Goal: Task Accomplishment & Management: Use online tool/utility

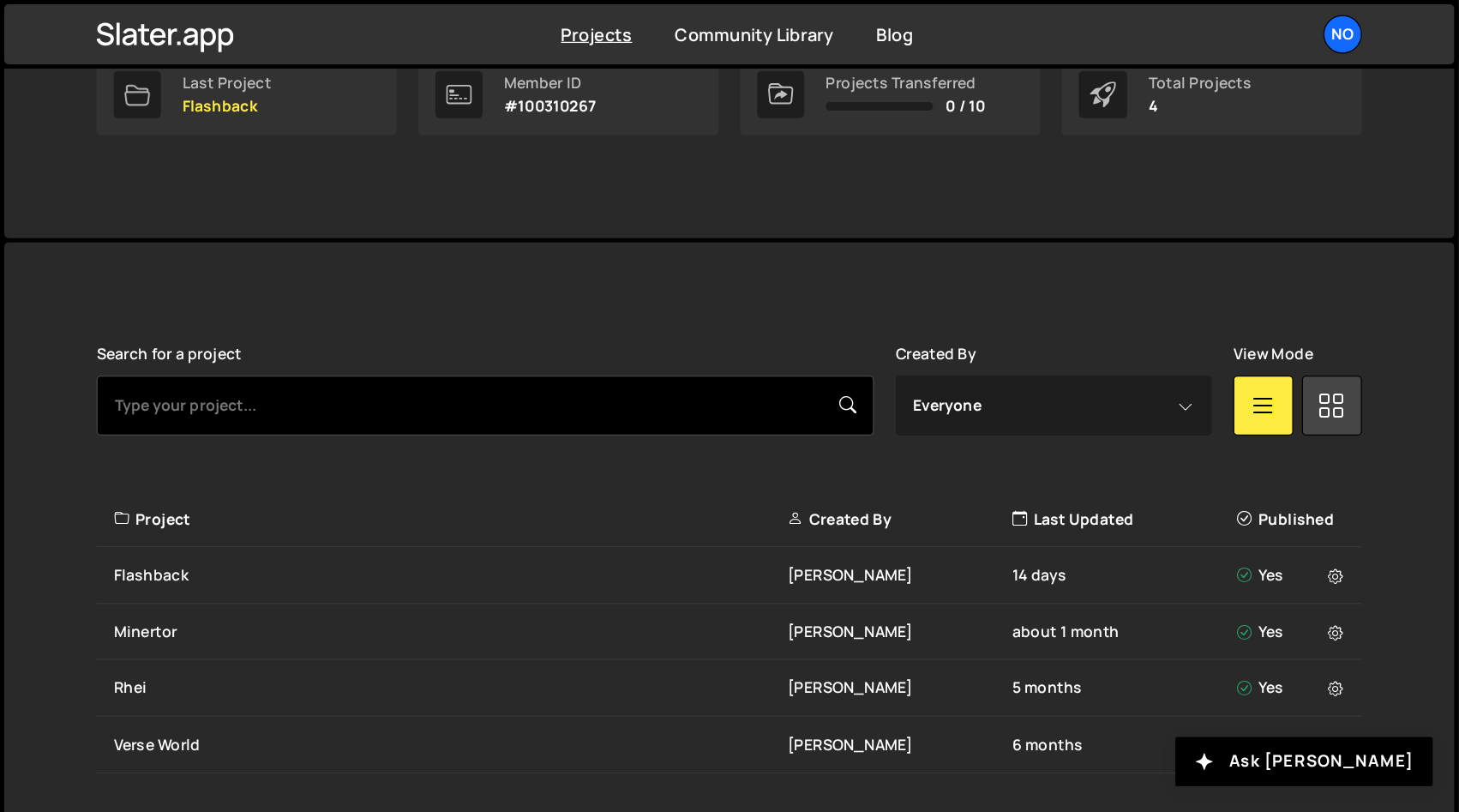
scroll to position [192, 0]
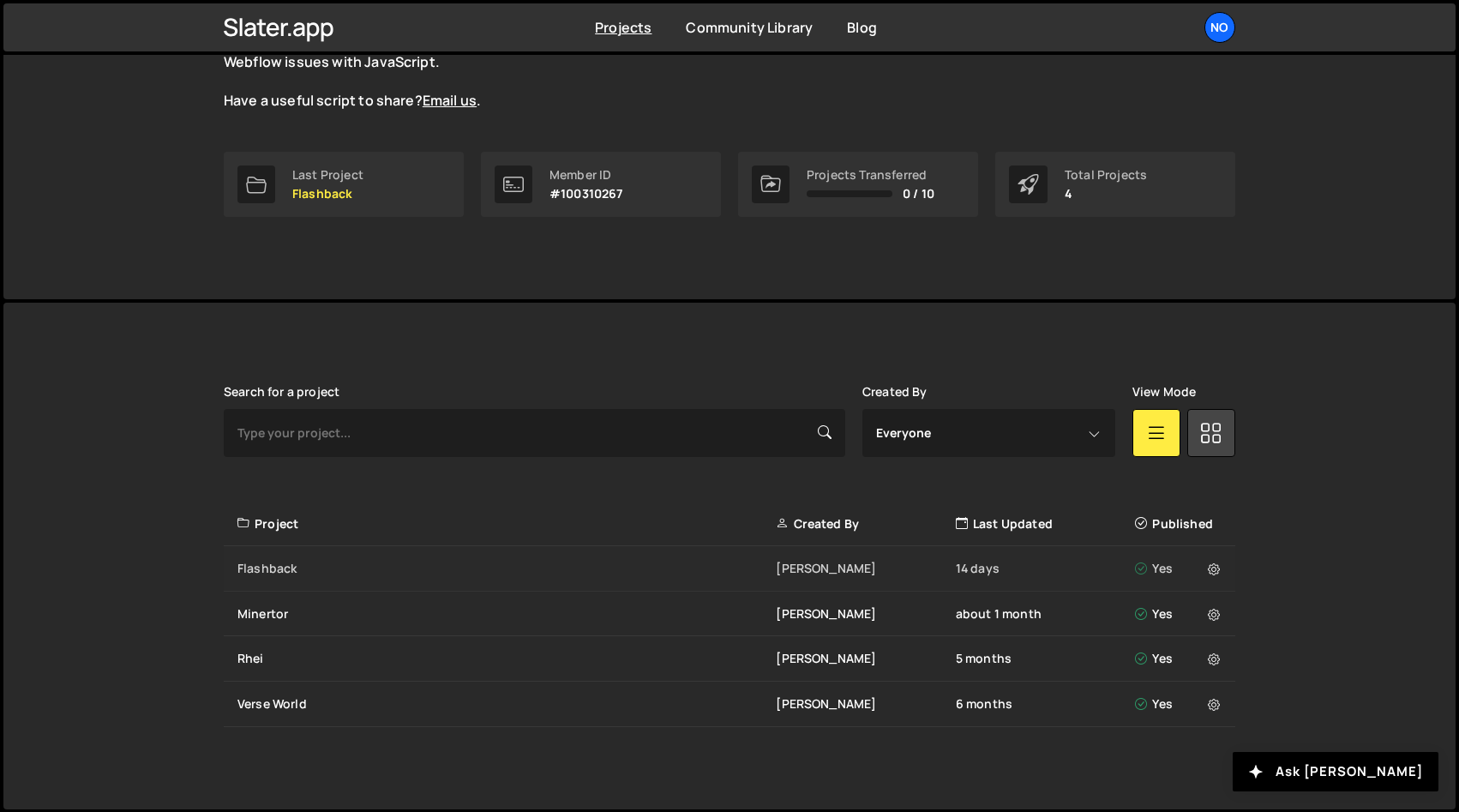
click at [267, 562] on div "Flashback" at bounding box center [506, 567] width 538 height 18
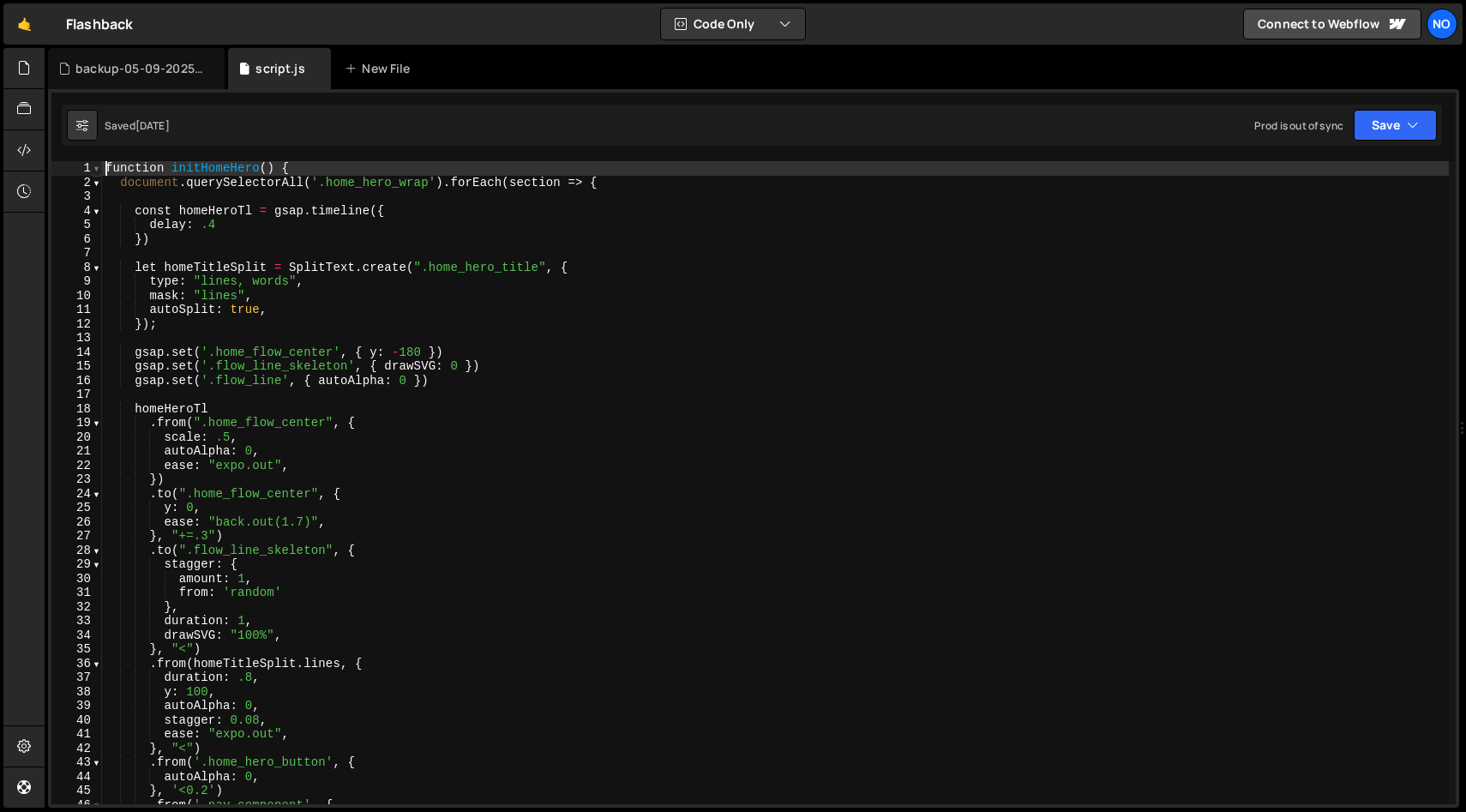
click at [94, 166] on span at bounding box center [96, 169] width 9 height 15
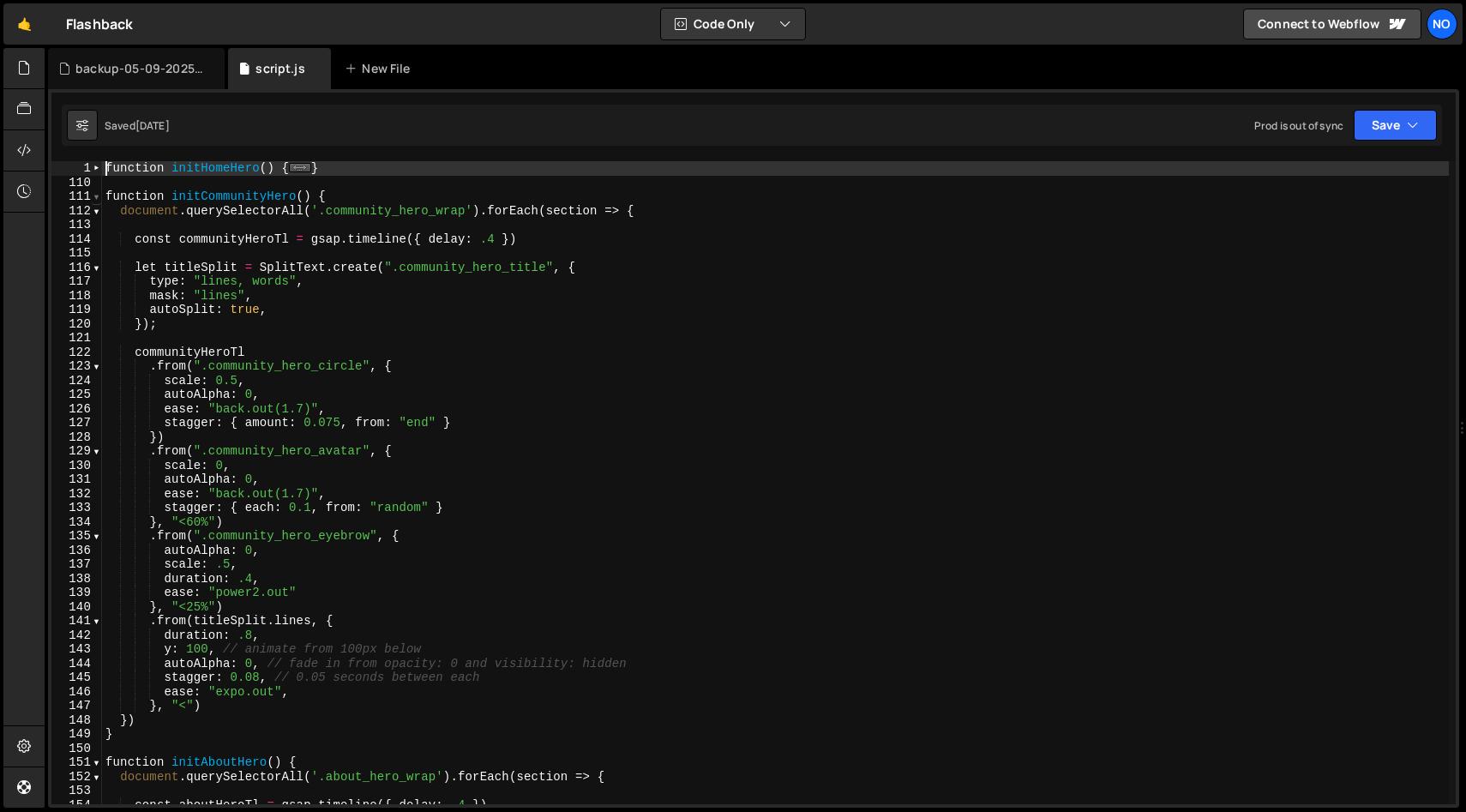
click at [97, 196] on span at bounding box center [96, 197] width 9 height 15
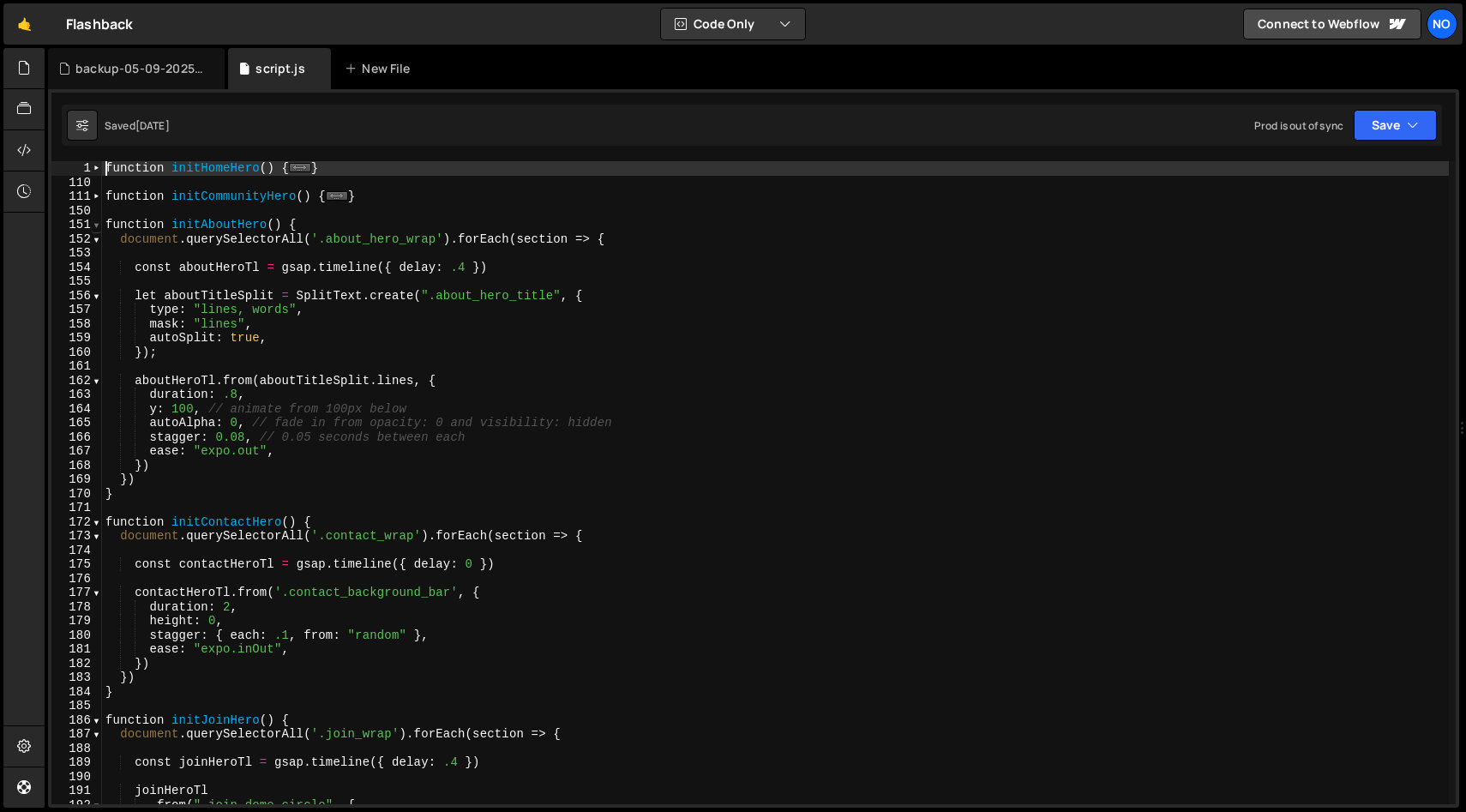
click at [96, 223] on span at bounding box center [96, 225] width 9 height 15
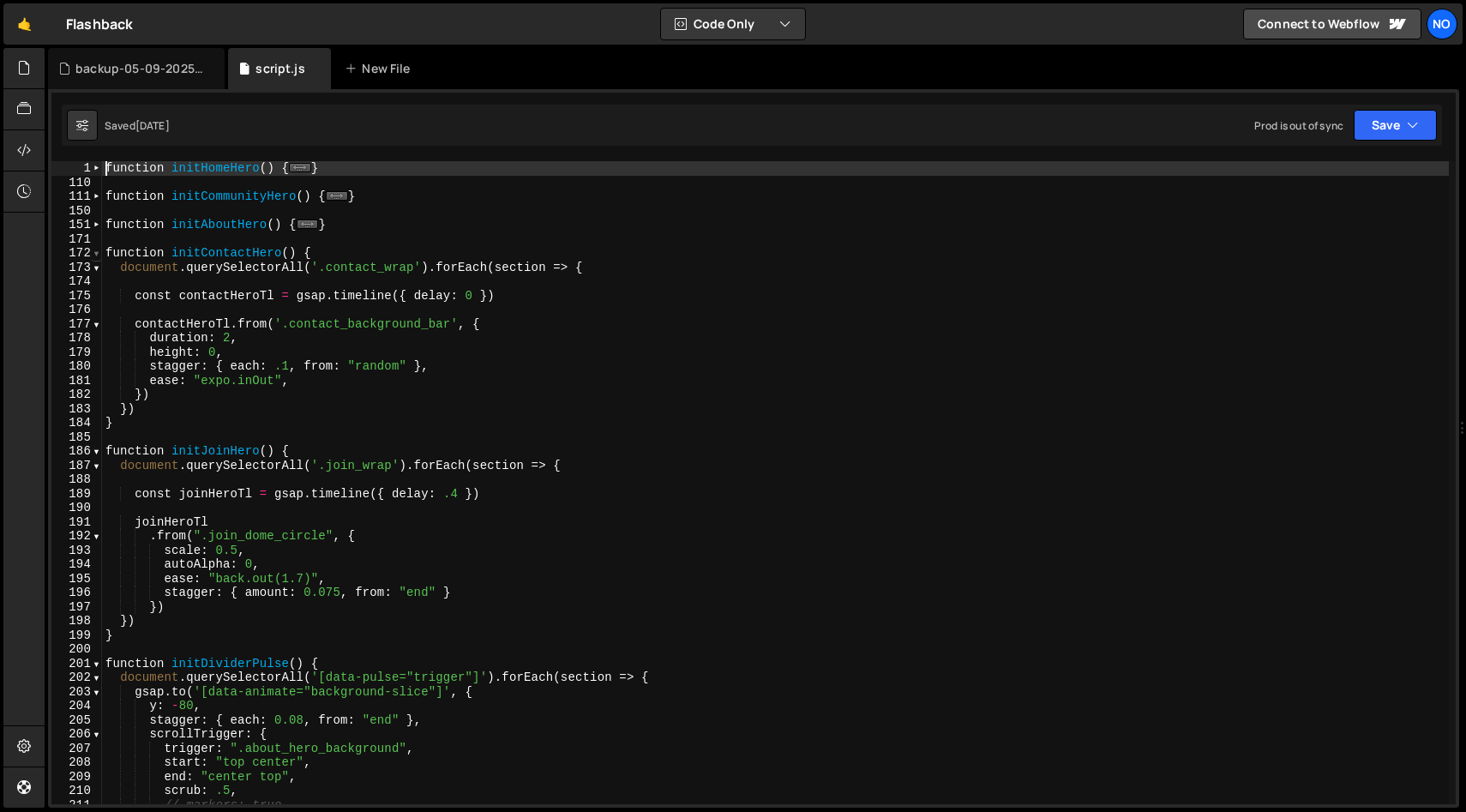
click at [98, 256] on span at bounding box center [96, 254] width 9 height 15
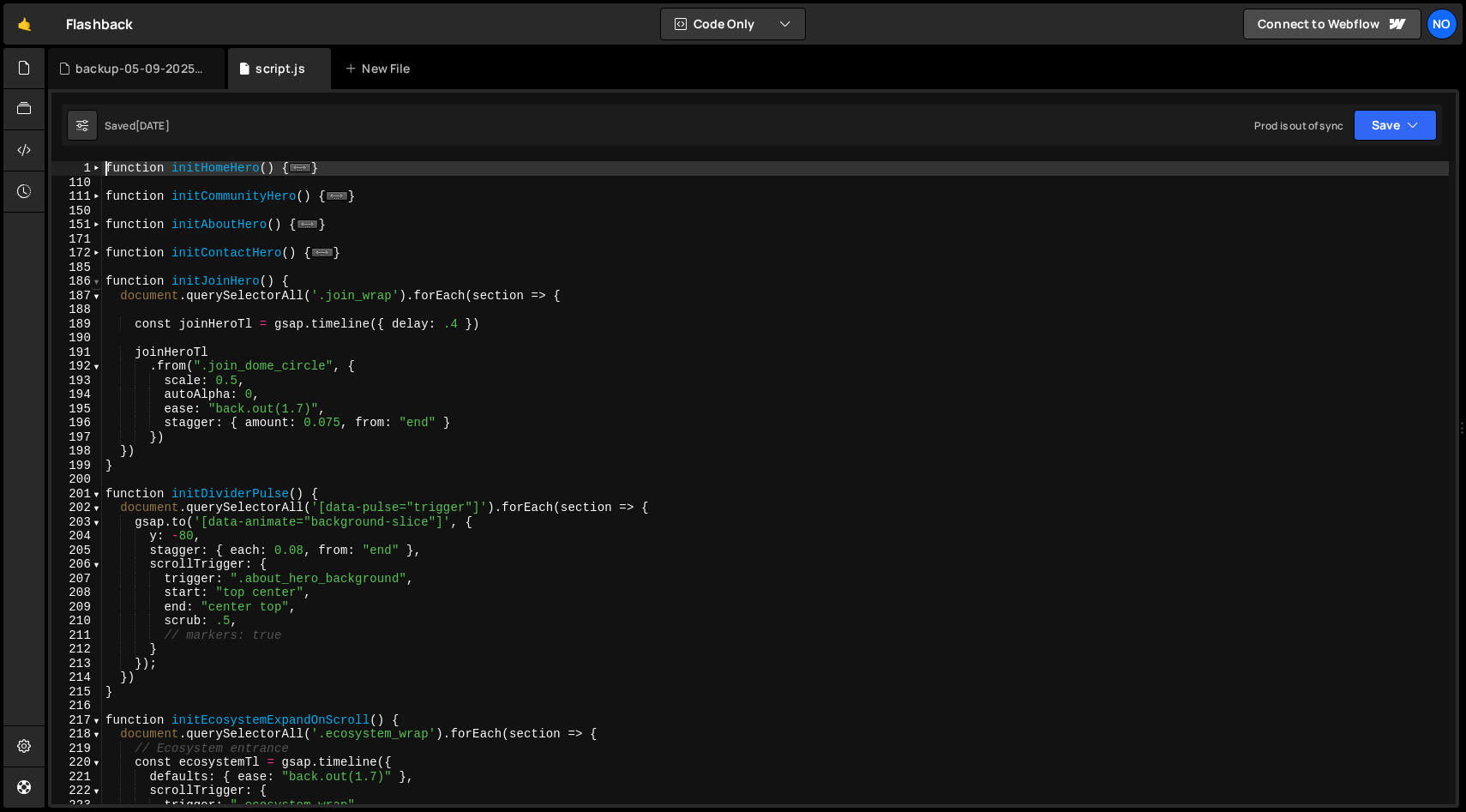
click at [94, 277] on span at bounding box center [96, 281] width 9 height 15
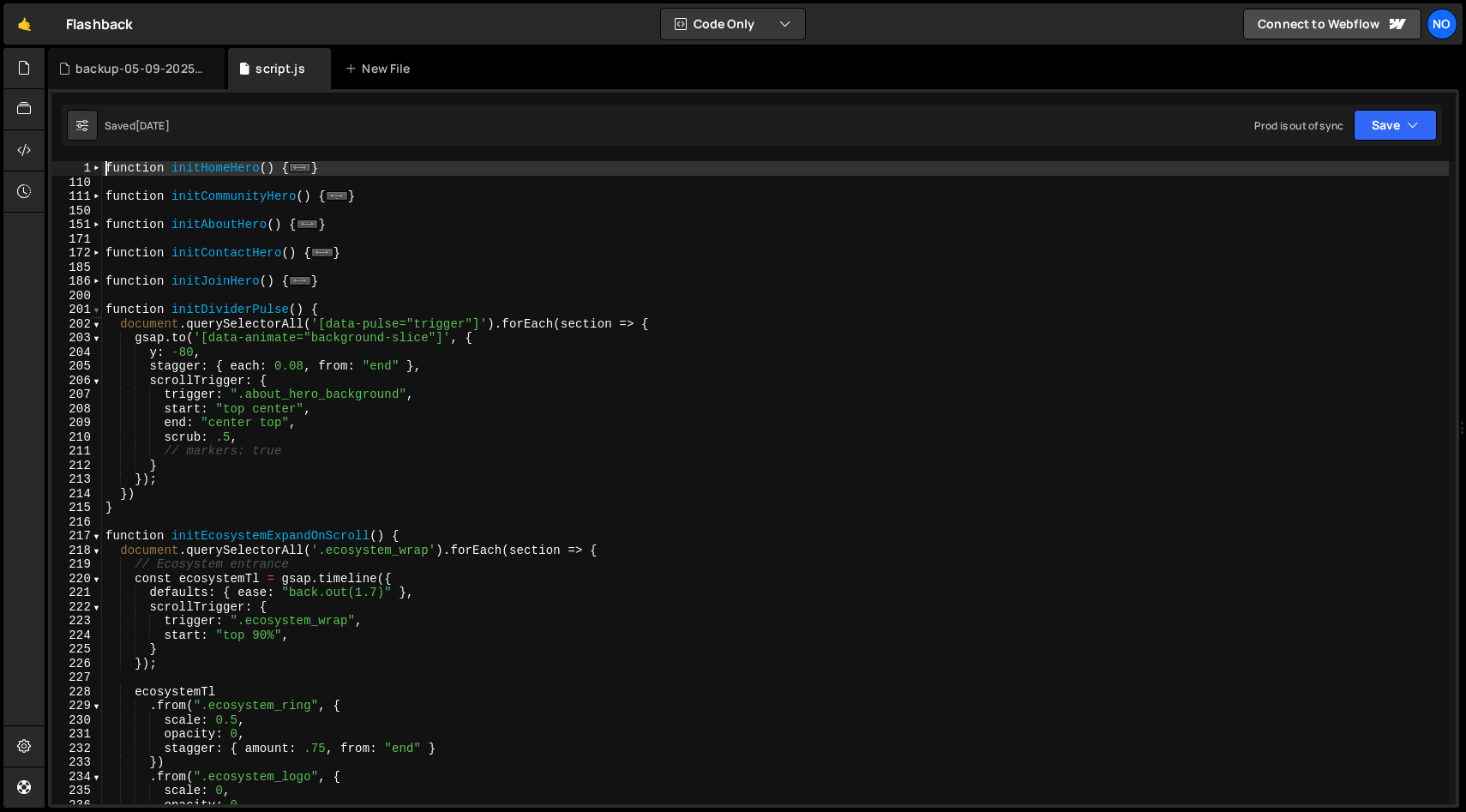
click at [94, 309] on span at bounding box center [96, 310] width 9 height 15
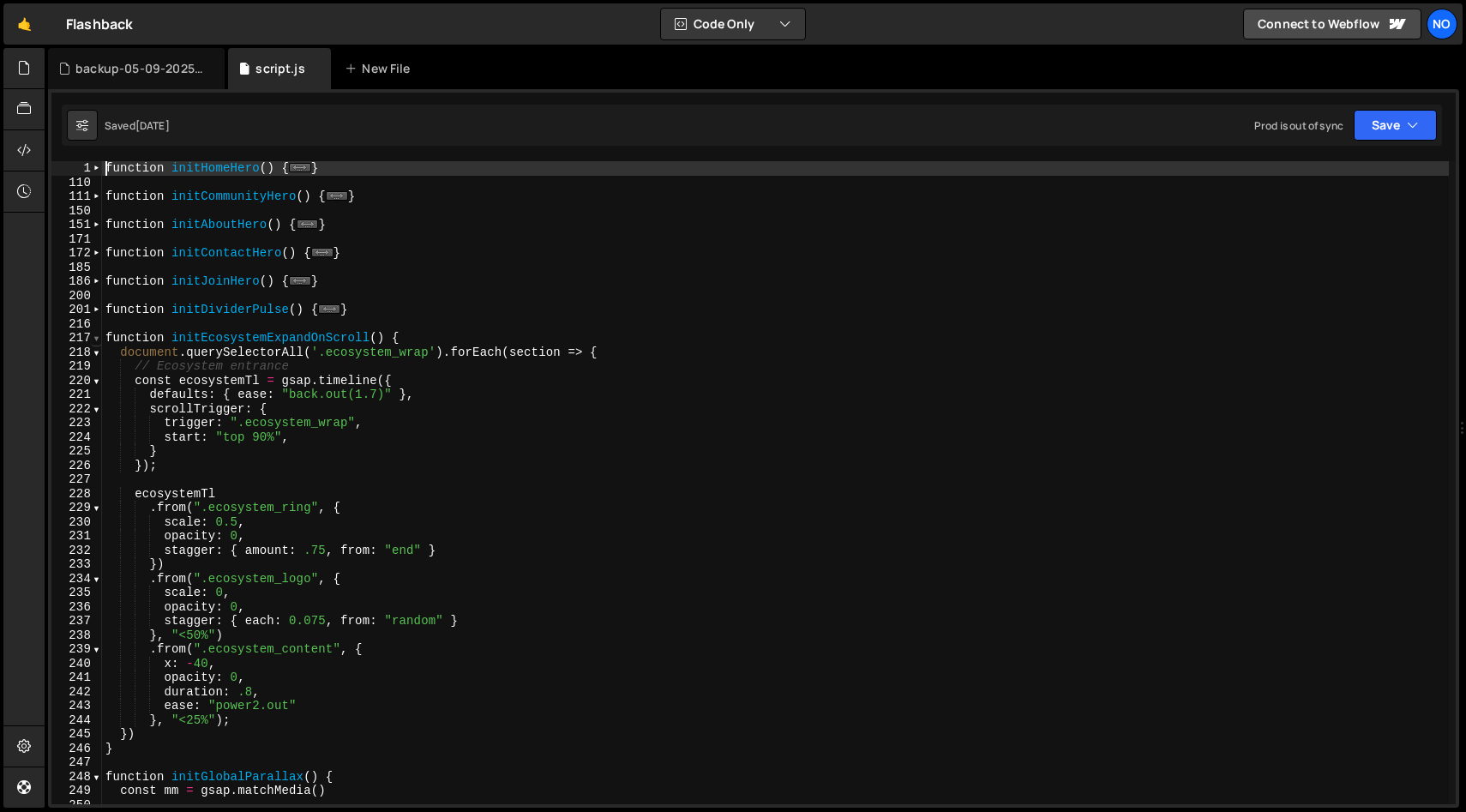
click at [98, 338] on span at bounding box center [96, 339] width 9 height 15
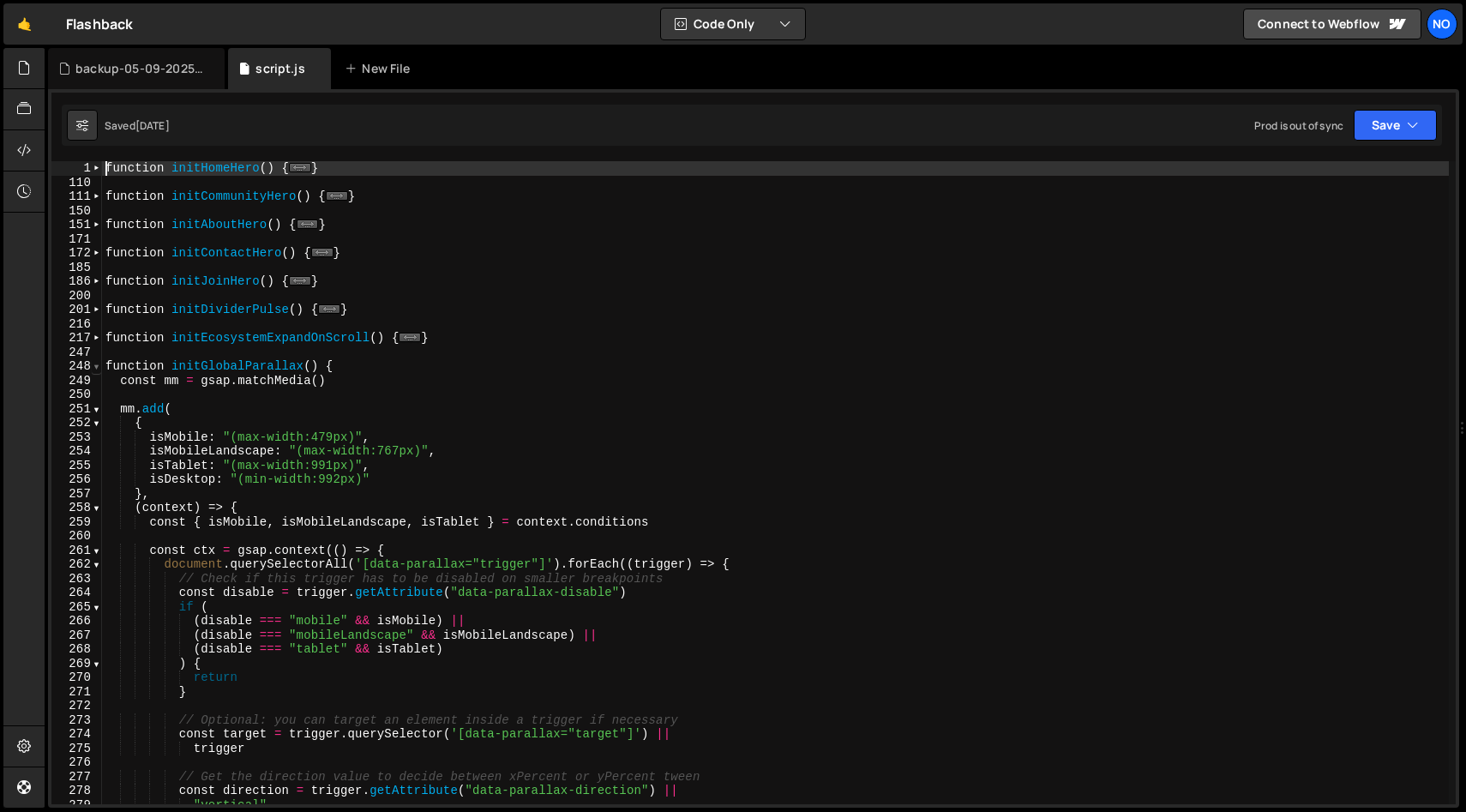
click at [97, 367] on span at bounding box center [96, 366] width 9 height 15
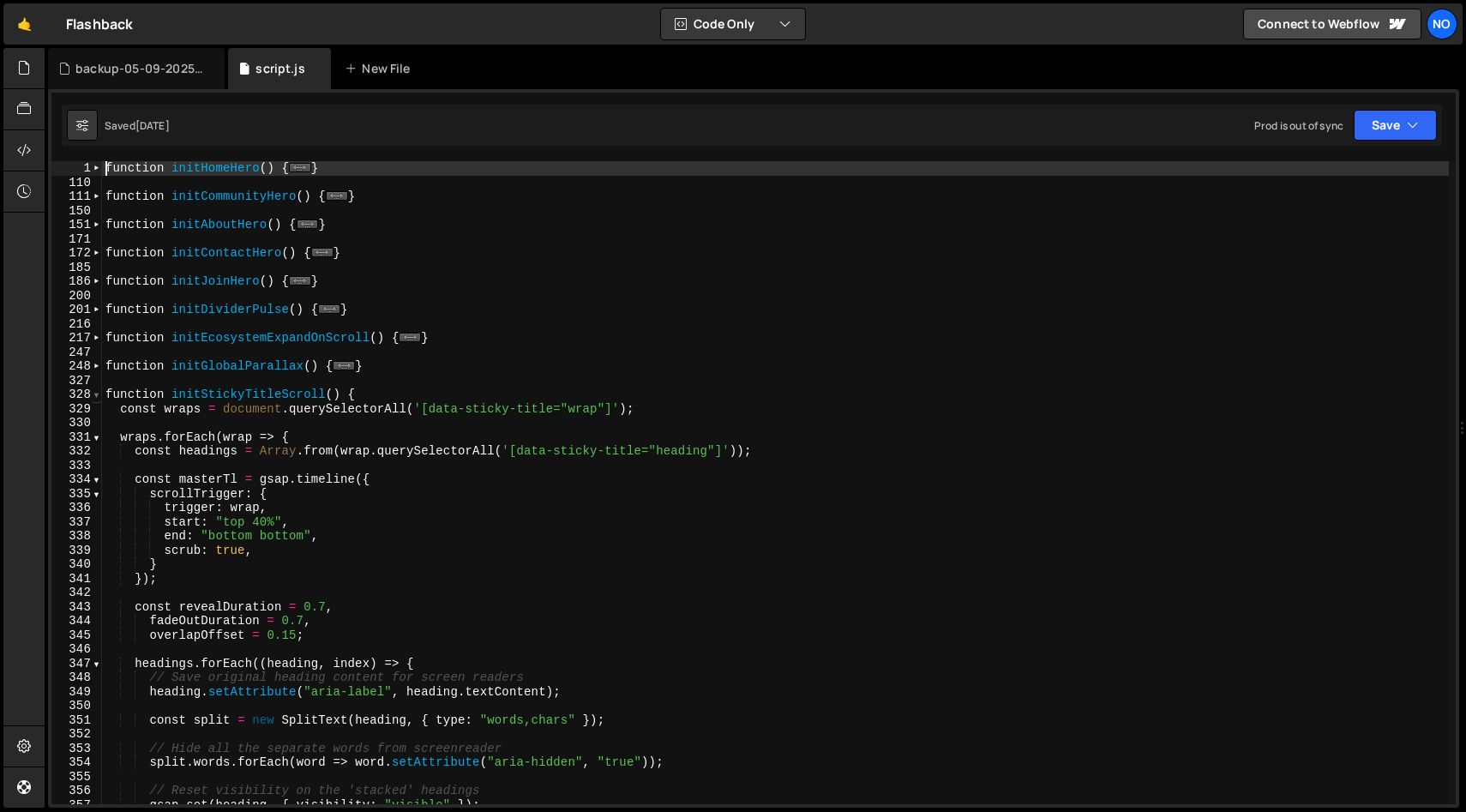
click at [97, 394] on span at bounding box center [96, 395] width 9 height 15
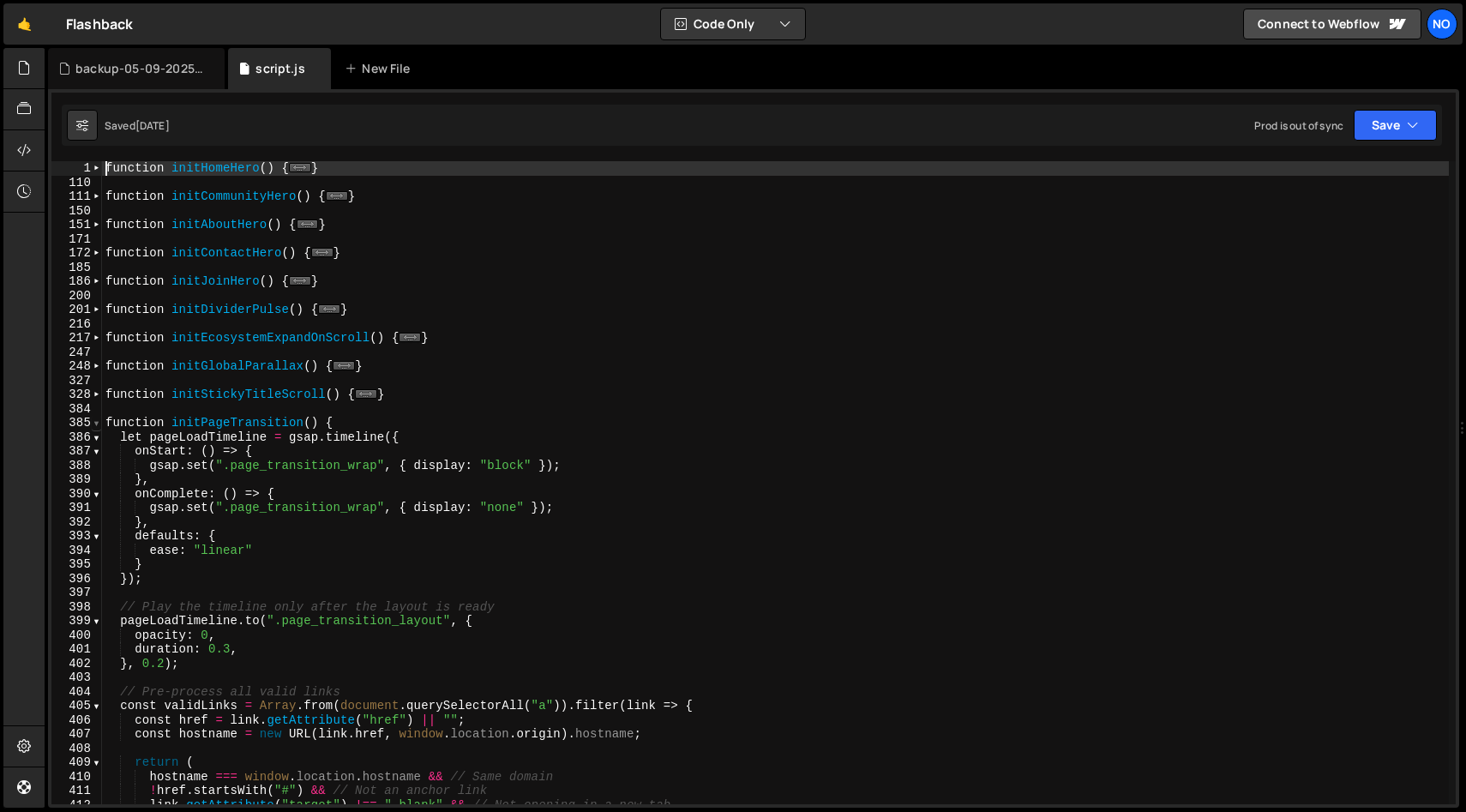
click at [97, 425] on span at bounding box center [96, 423] width 9 height 15
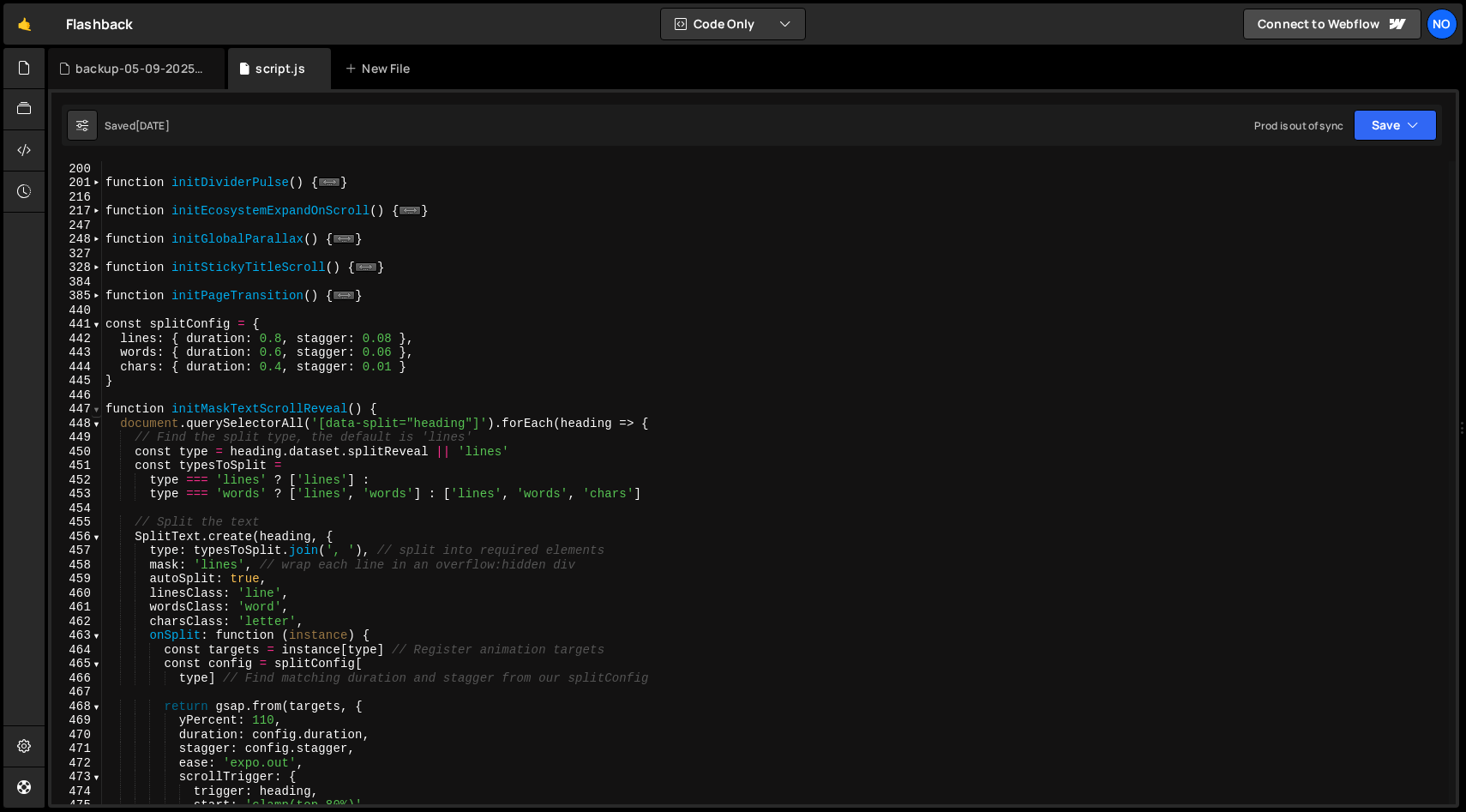
scroll to position [125, 0]
click at [95, 409] on span at bounding box center [96, 411] width 9 height 15
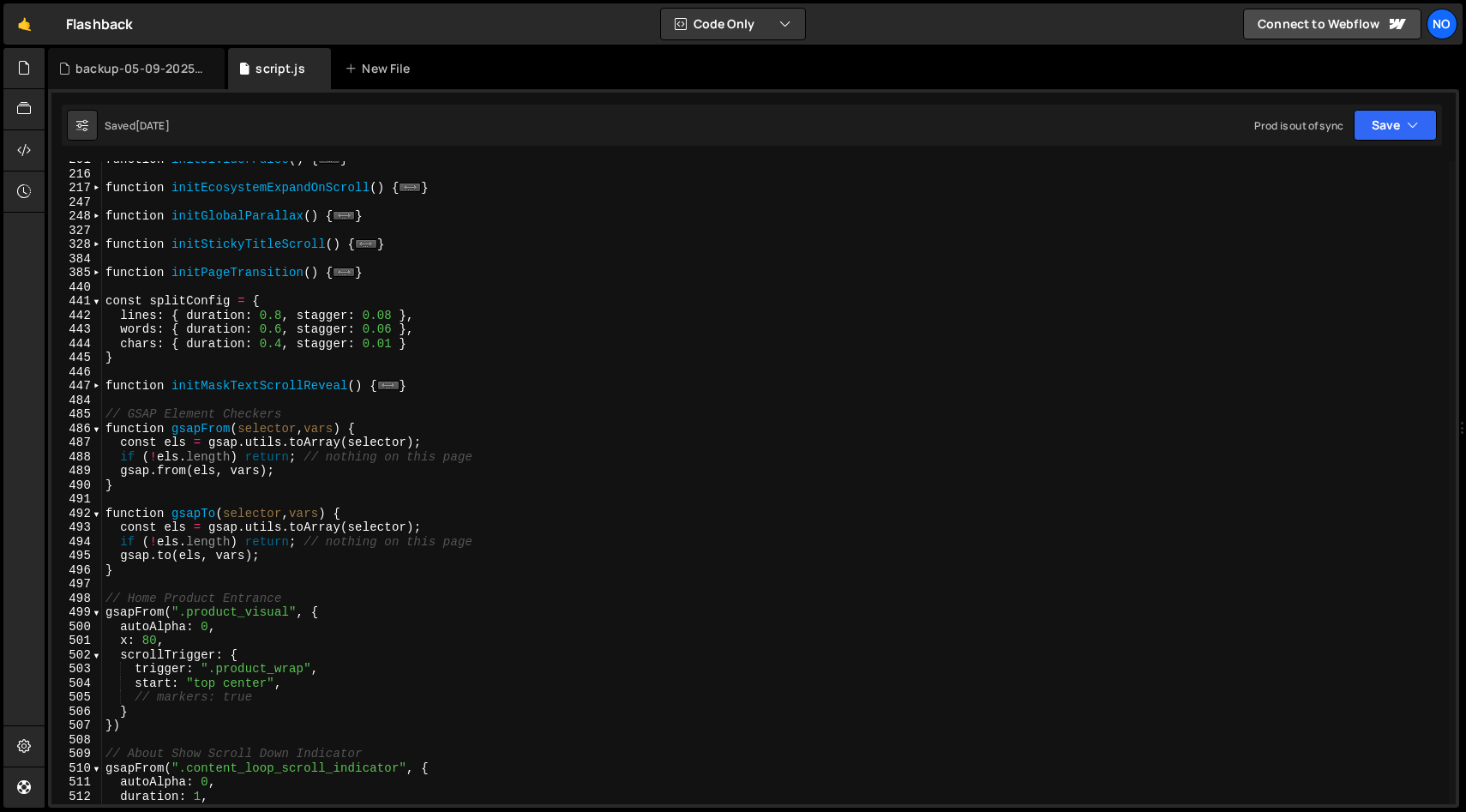
scroll to position [152, 0]
click at [100, 428] on span at bounding box center [96, 426] width 9 height 15
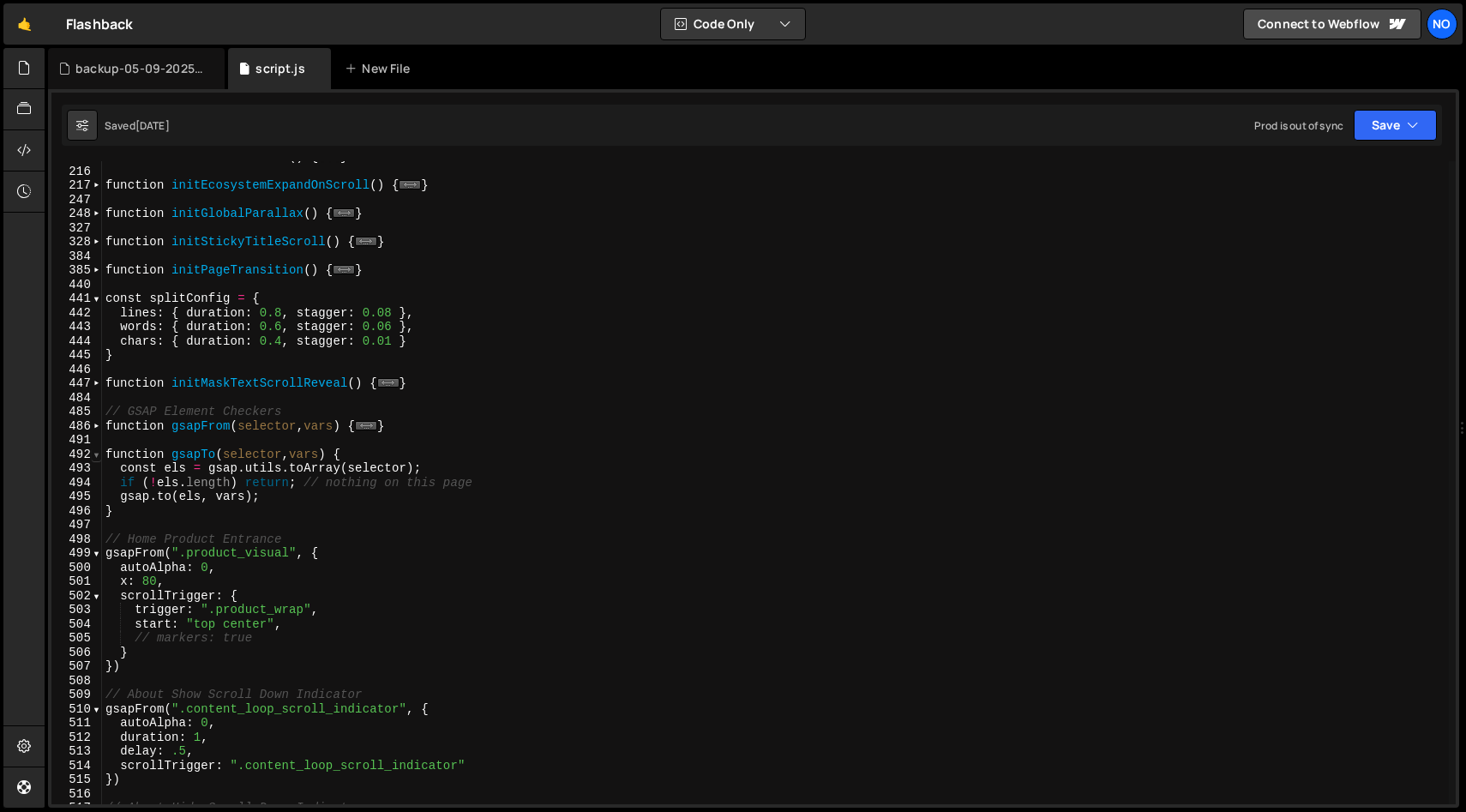
click at [95, 458] on span at bounding box center [96, 455] width 9 height 15
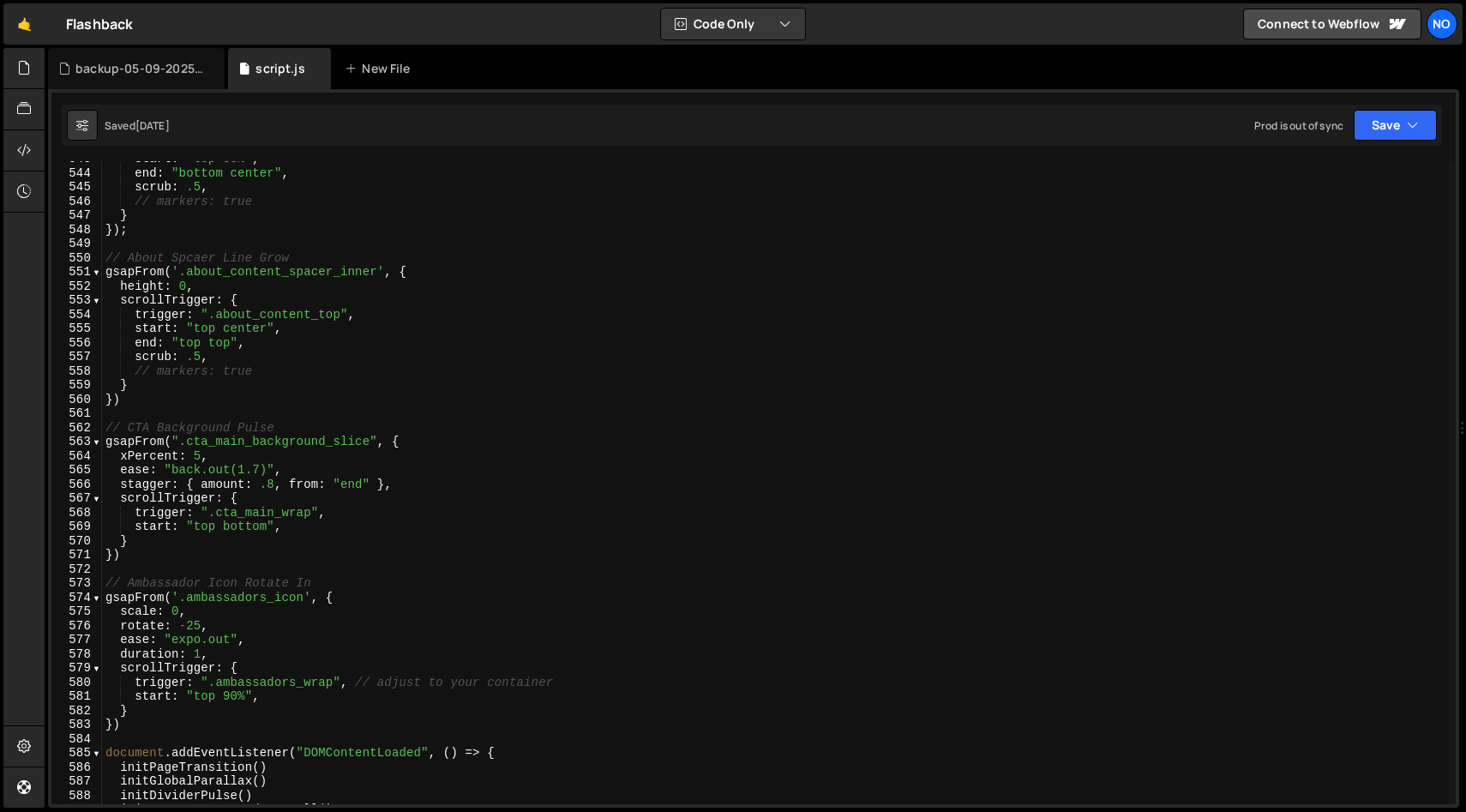
scroll to position [1114, 0]
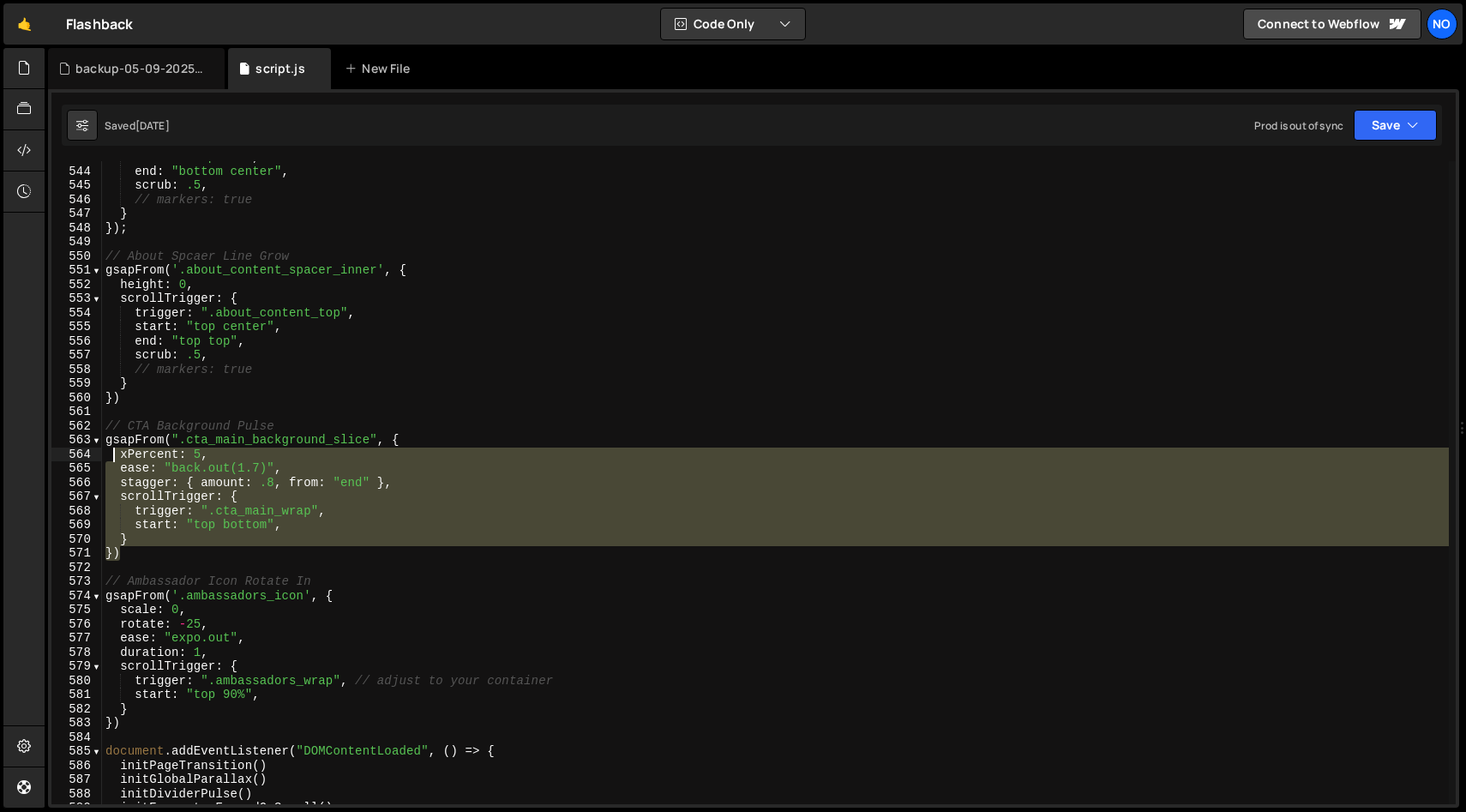
drag, startPoint x: 139, startPoint y: 552, endPoint x: 106, endPoint y: 429, distance: 127.3
click at [106, 429] on div "start : "top 80%" , end : "bottom center" , scrub : .5 , // markers: true } }) …" at bounding box center [775, 485] width 1347 height 671
type textarea "// CTA Background Pulse gsapFrom(".cta_main_background_slice", {"
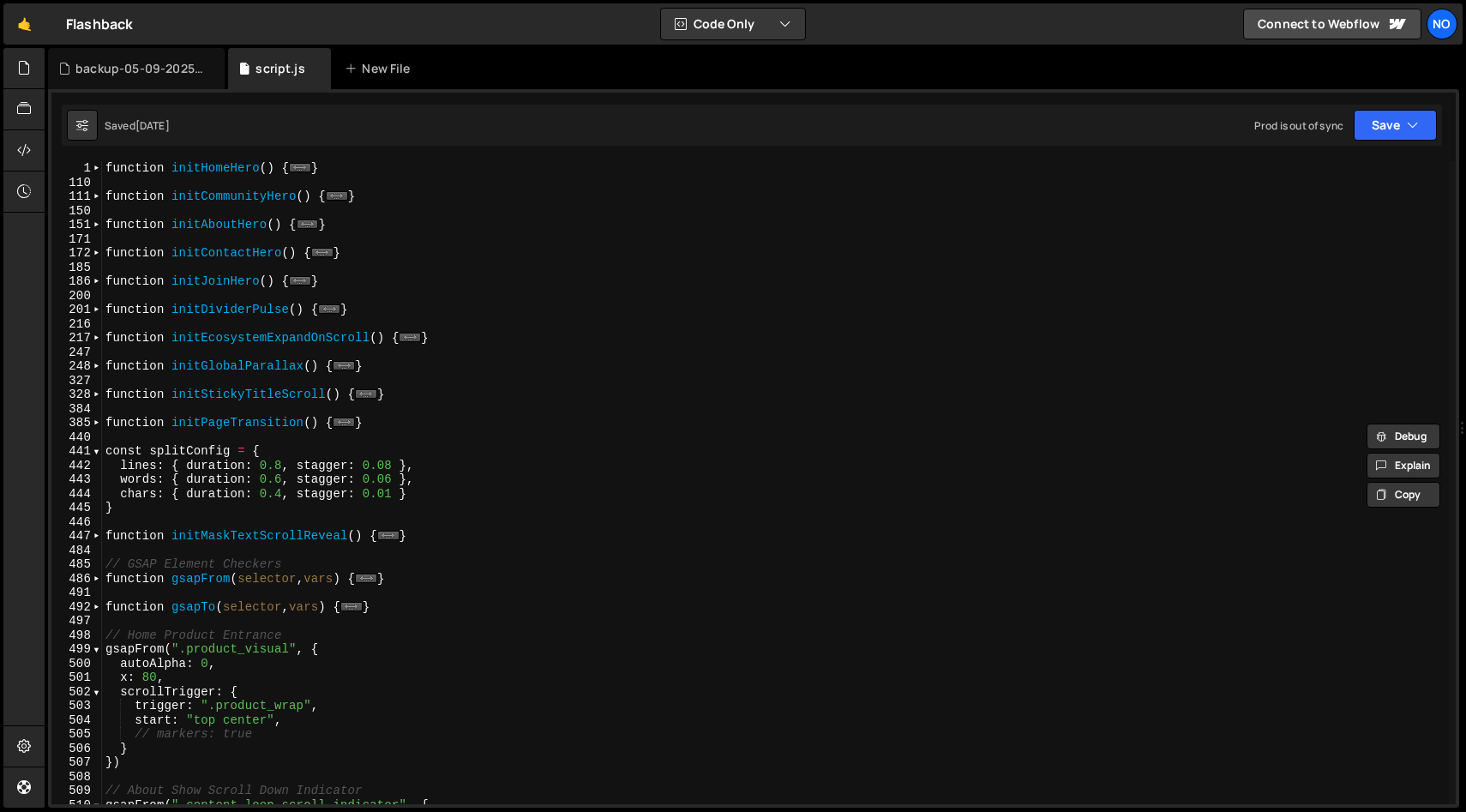
scroll to position [0, 0]
click at [93, 367] on span at bounding box center [96, 366] width 9 height 15
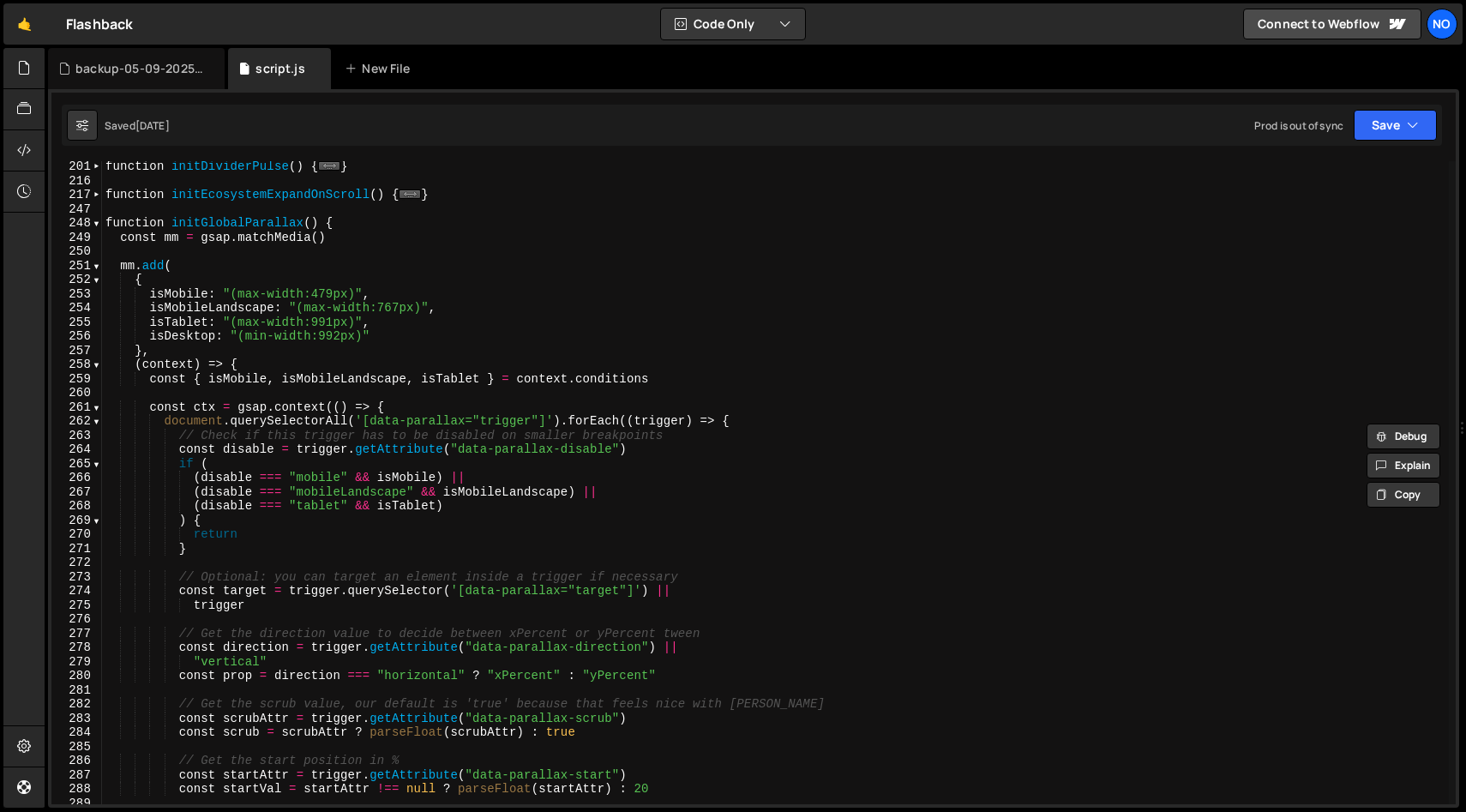
scroll to position [41, 0]
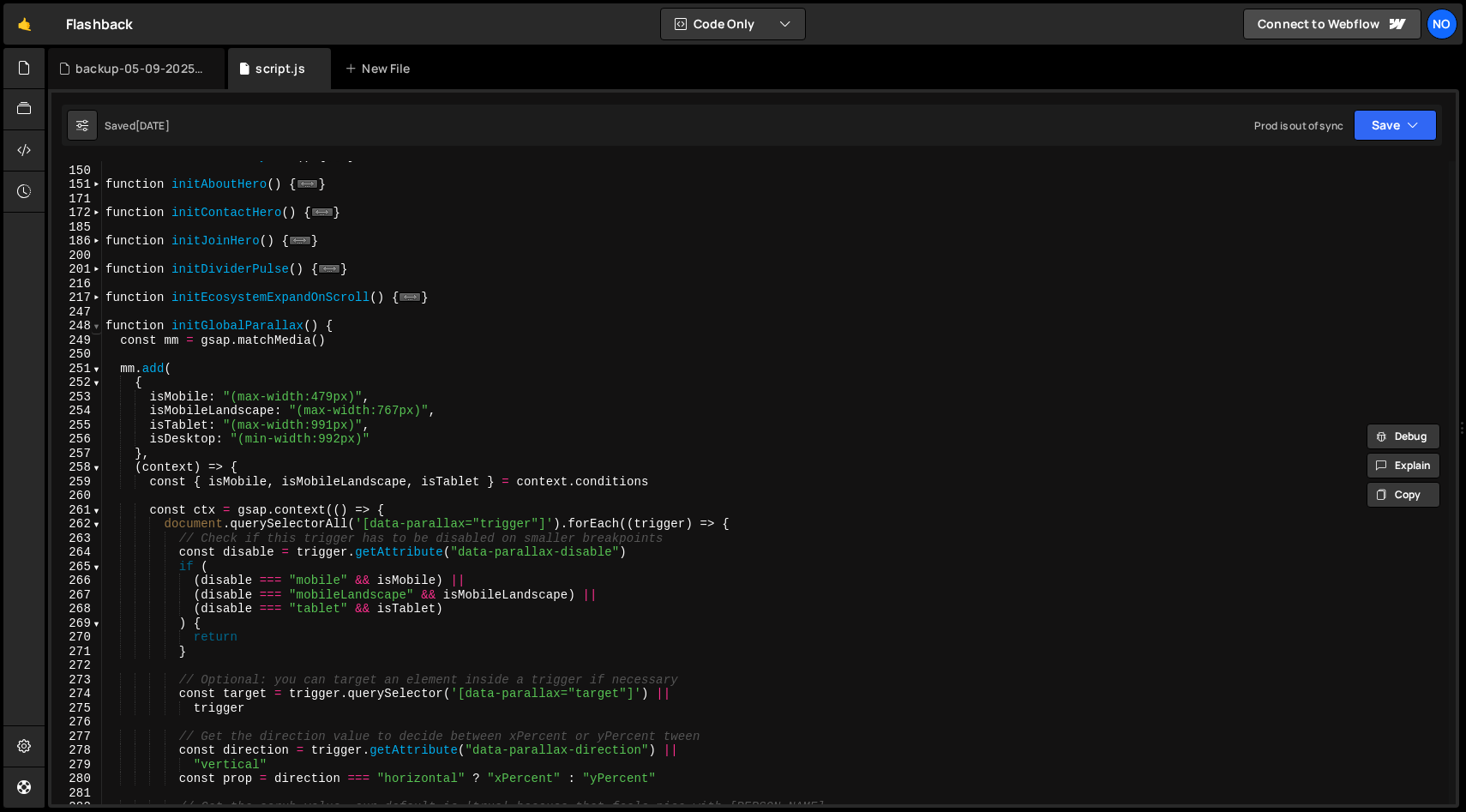
click at [98, 326] on span at bounding box center [96, 327] width 9 height 15
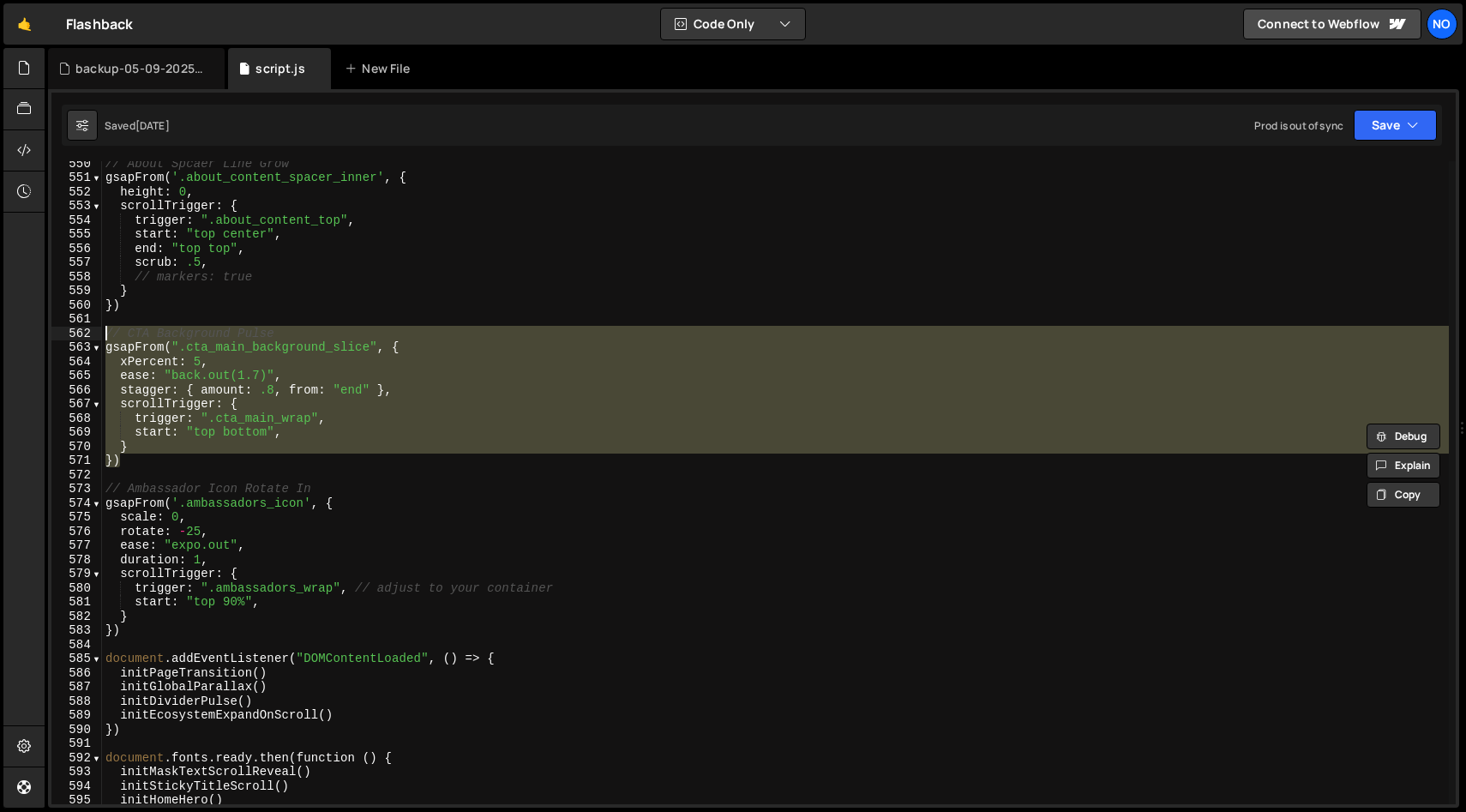
scroll to position [1207, 0]
click at [186, 319] on div "// About Spcaer Line Grow gsapFrom ( '.about_content_spacer_inner' , { height :…" at bounding box center [775, 491] width 1347 height 671
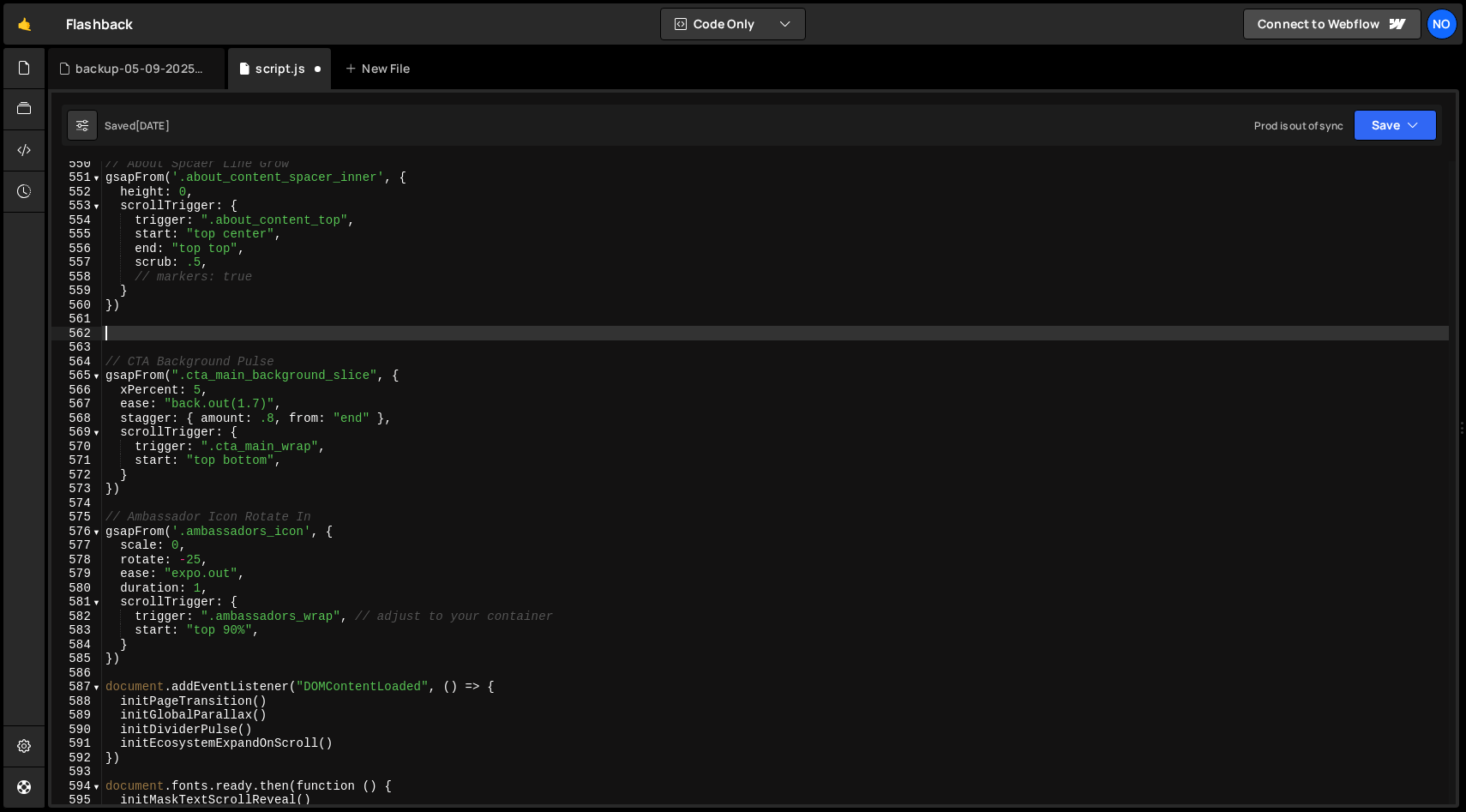
paste textarea "mm.revert();"
type textarea "mm.revert();"
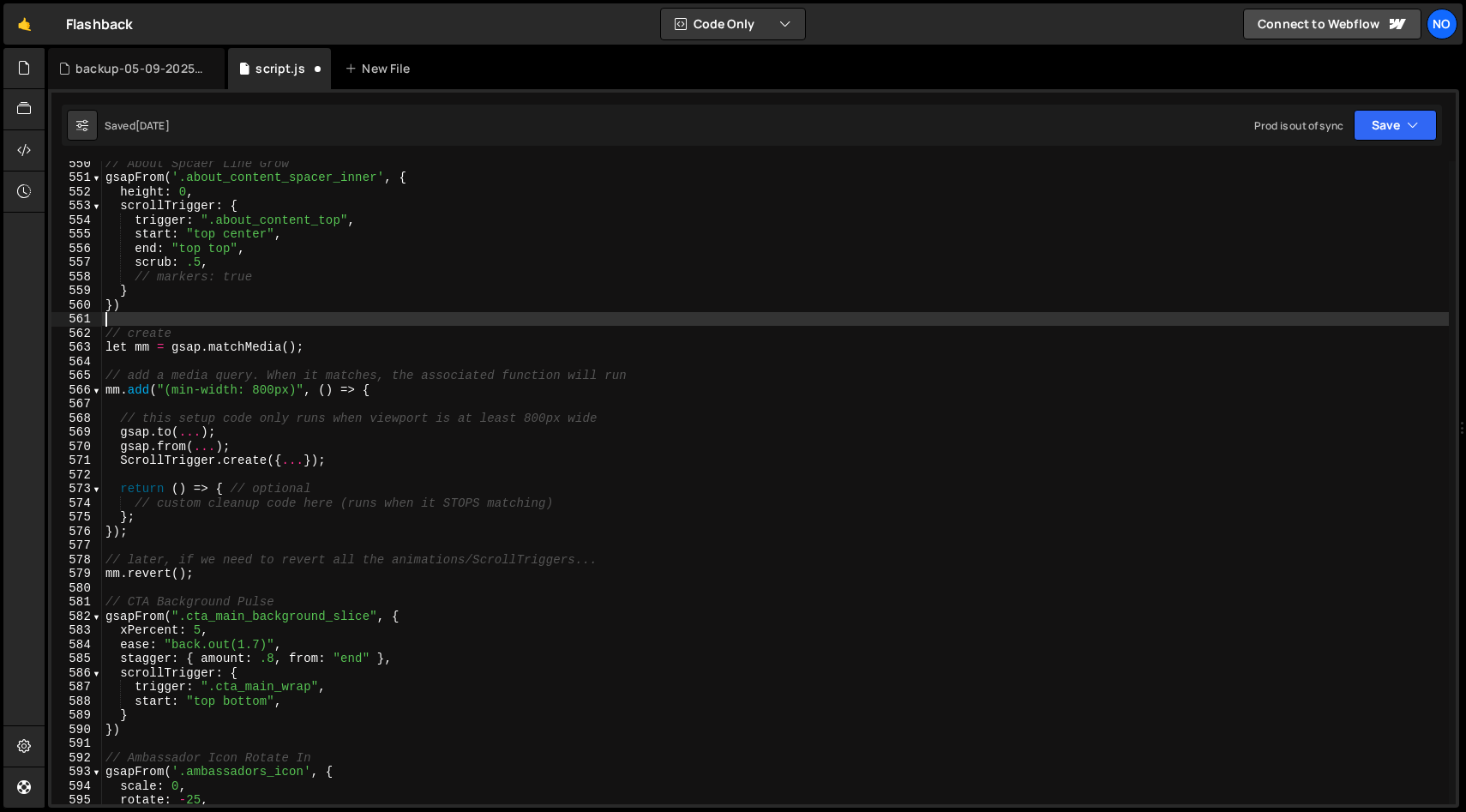
click at [150, 318] on div "// About Spcaer Line Grow gsapFrom ( '.about_content_spacer_inner' , { height :…" at bounding box center [775, 491] width 1347 height 671
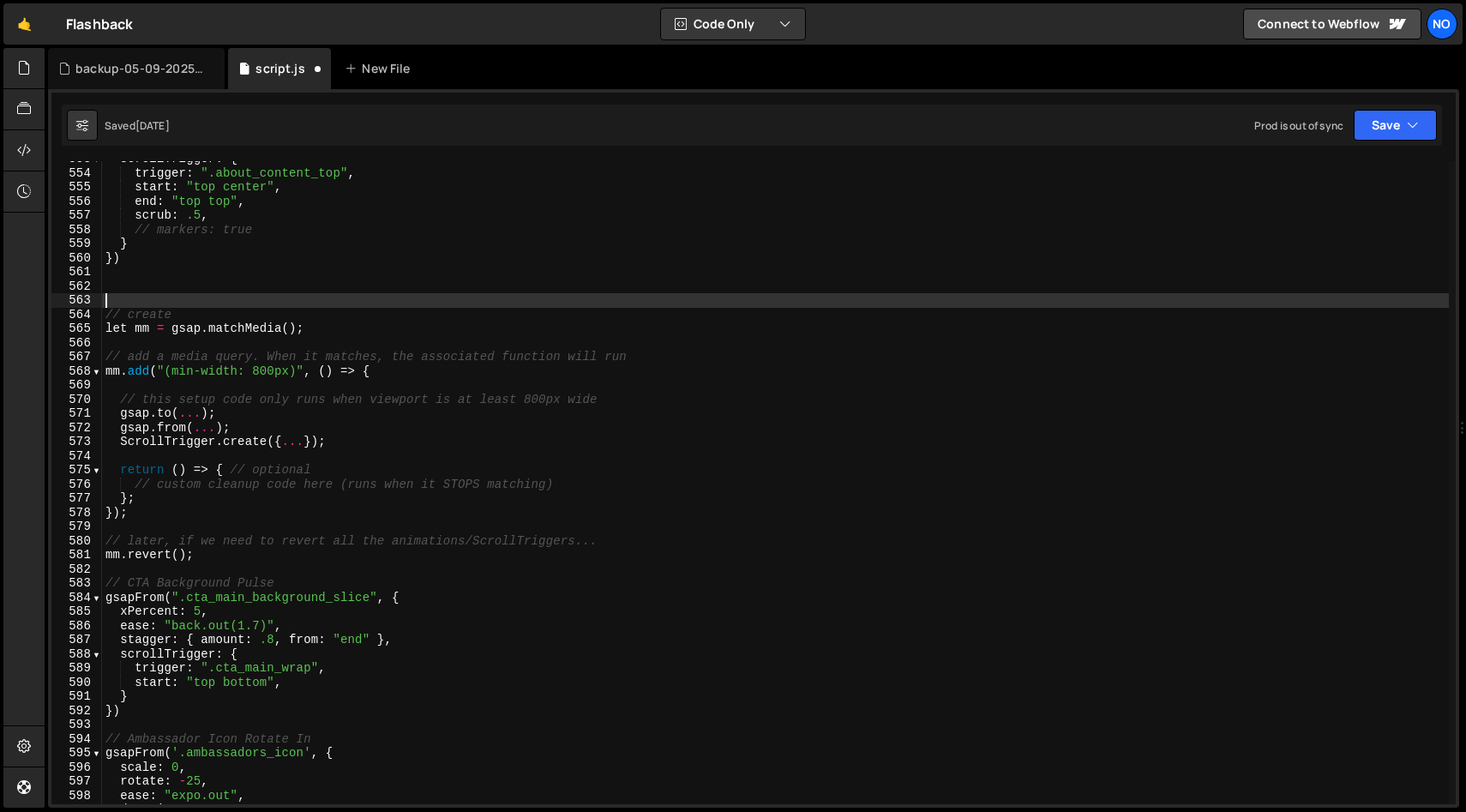
scroll to position [1255, 0]
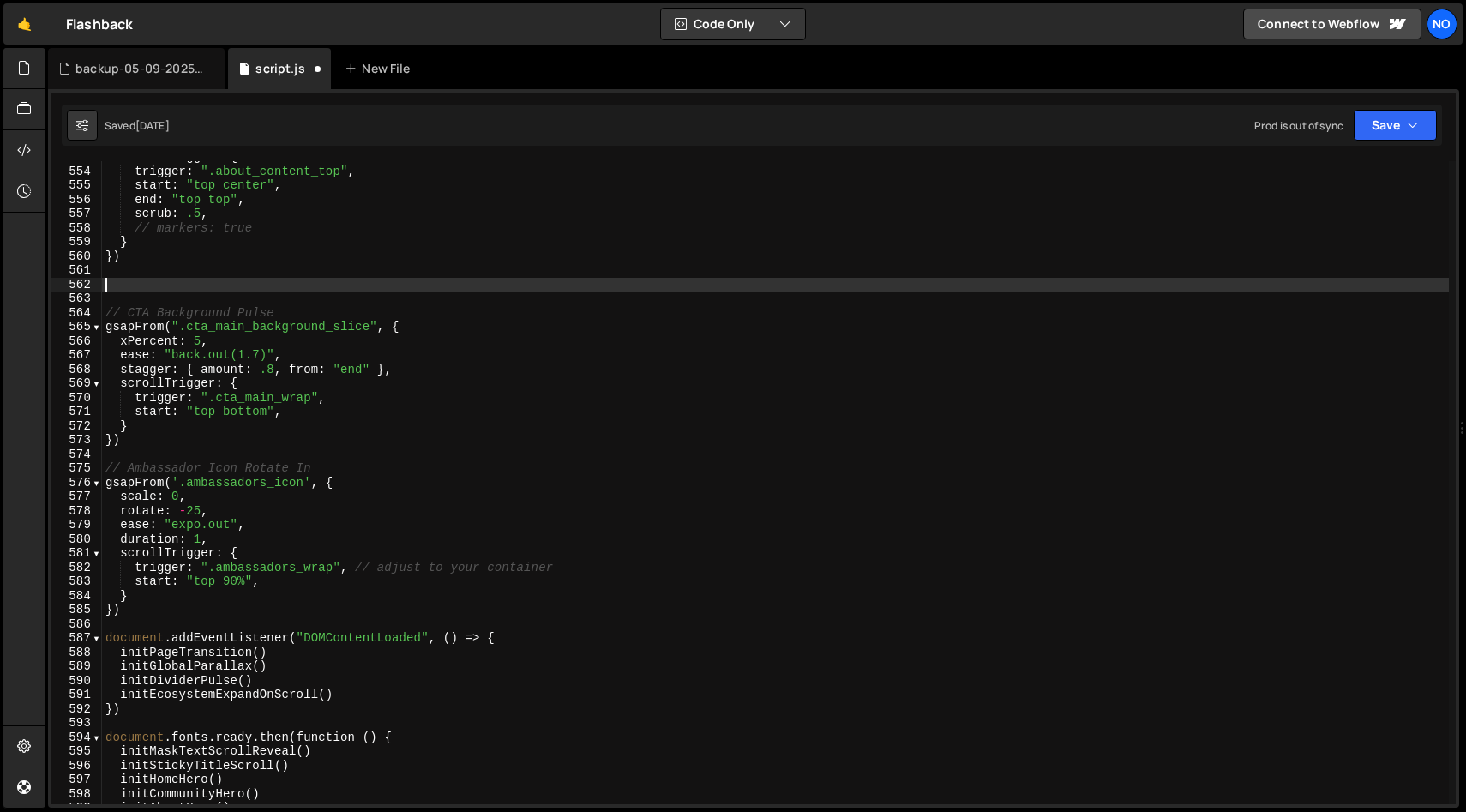
type textarea "// later, if we need to revert all the animations/ScrollTriggers... mm.revert();"
paste textarea "mm.revert();"
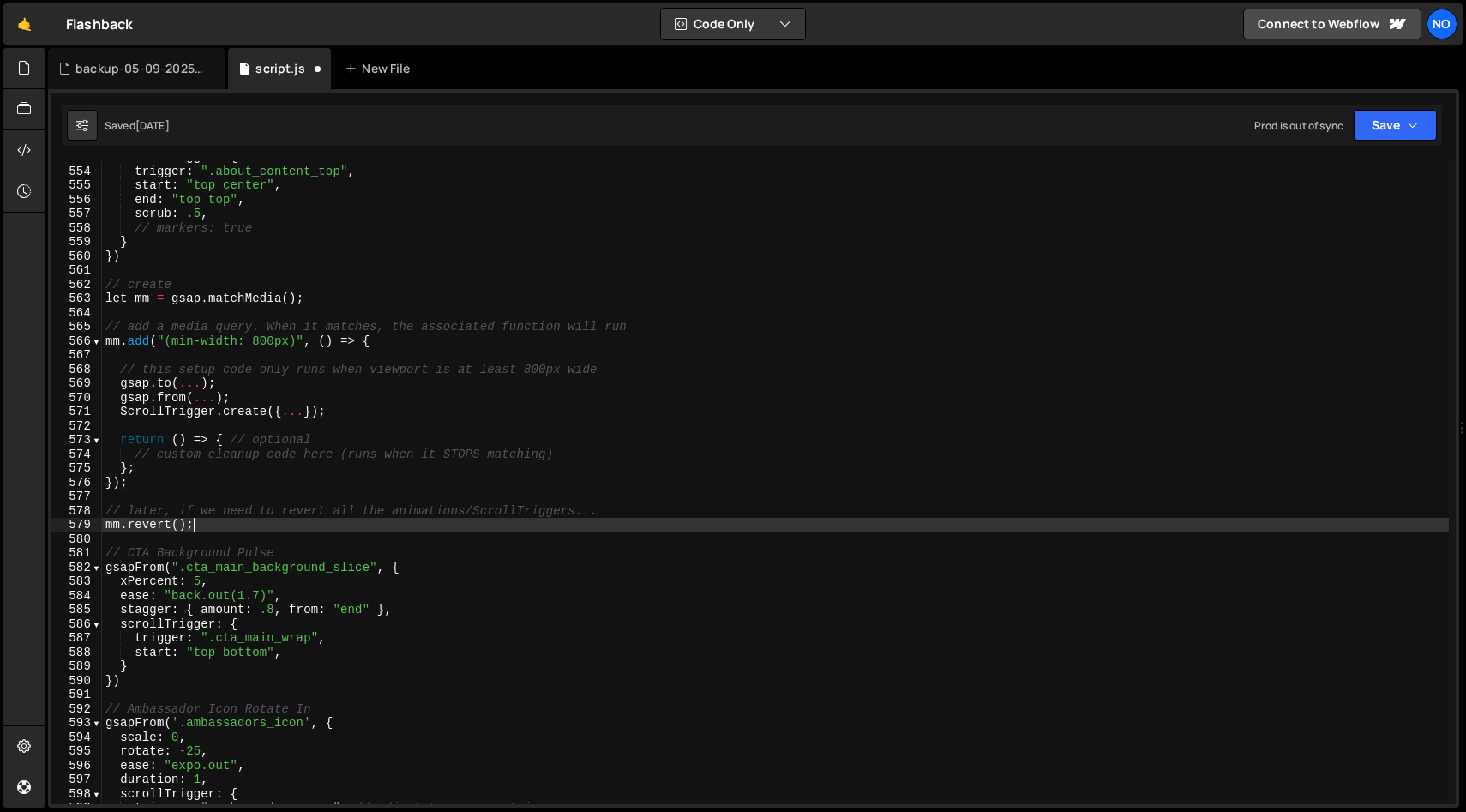
click at [107, 282] on div "scrollTrigger : { trigger : ".about_content_top" , start : "top center" , end :…" at bounding box center [775, 485] width 1347 height 671
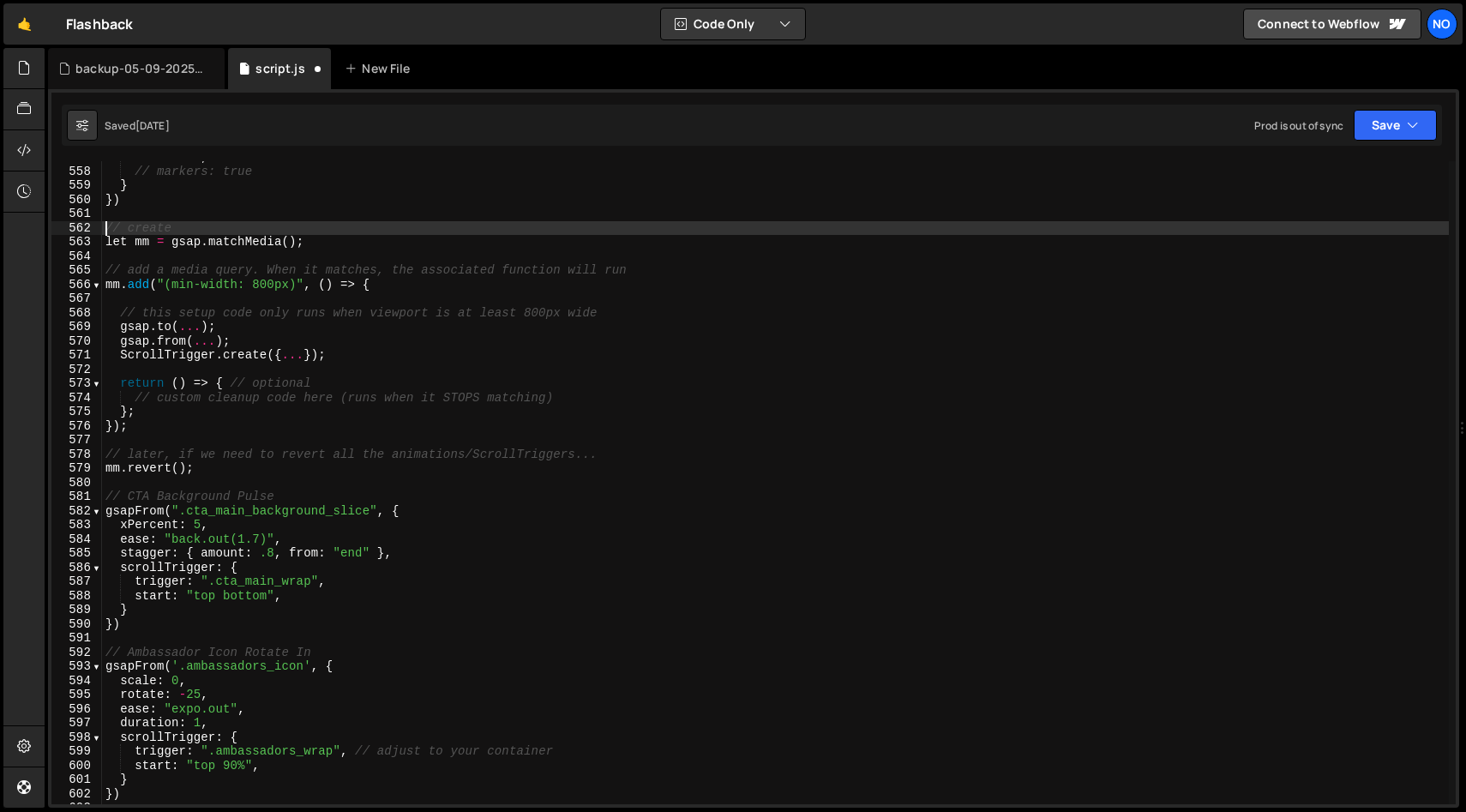
scroll to position [1367, 0]
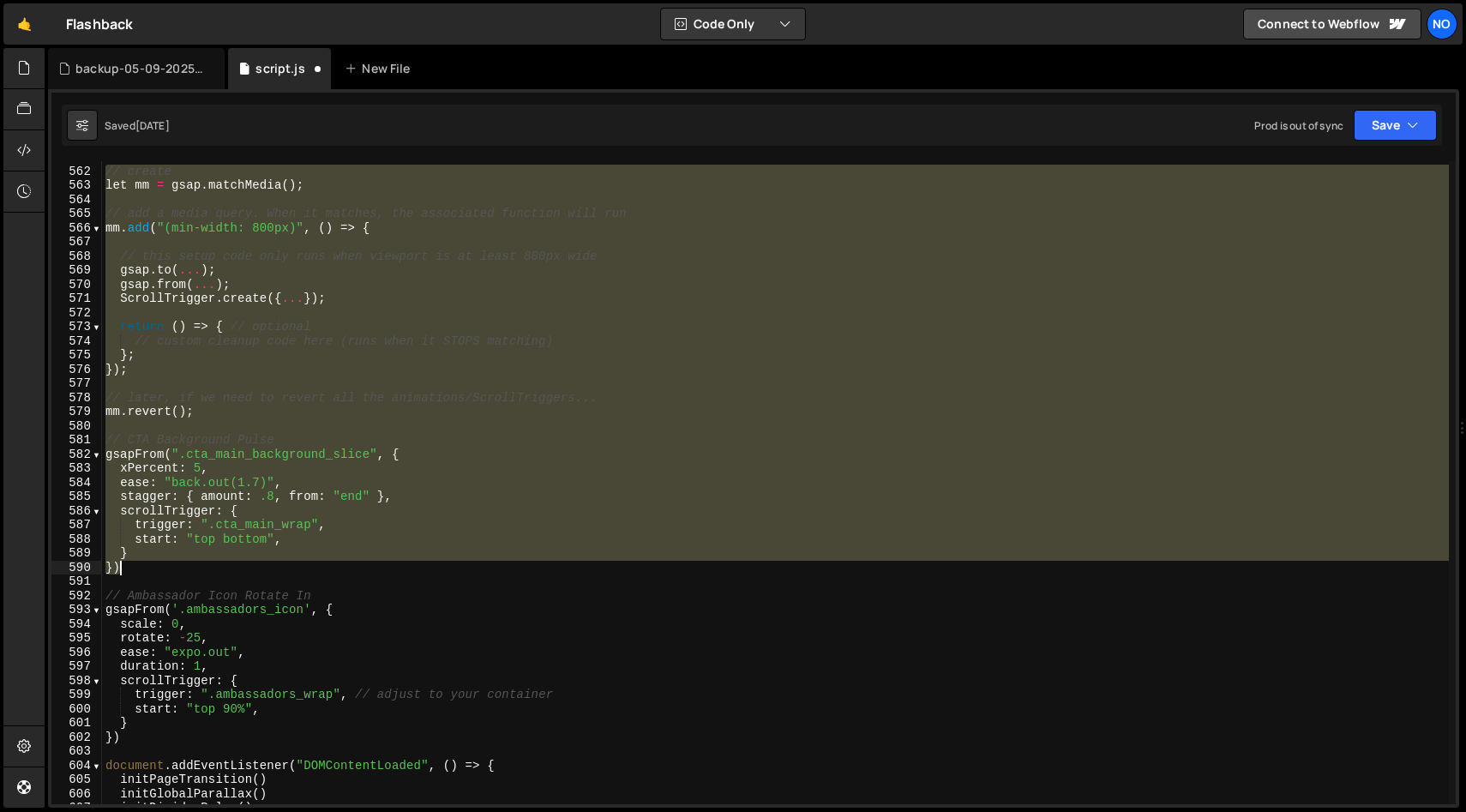
click at [142, 572] on div "// create let mm = gsap . matchMedia ( ) ; // add a media query. When it matche…" at bounding box center [775, 485] width 1347 height 671
type textarea "} })"
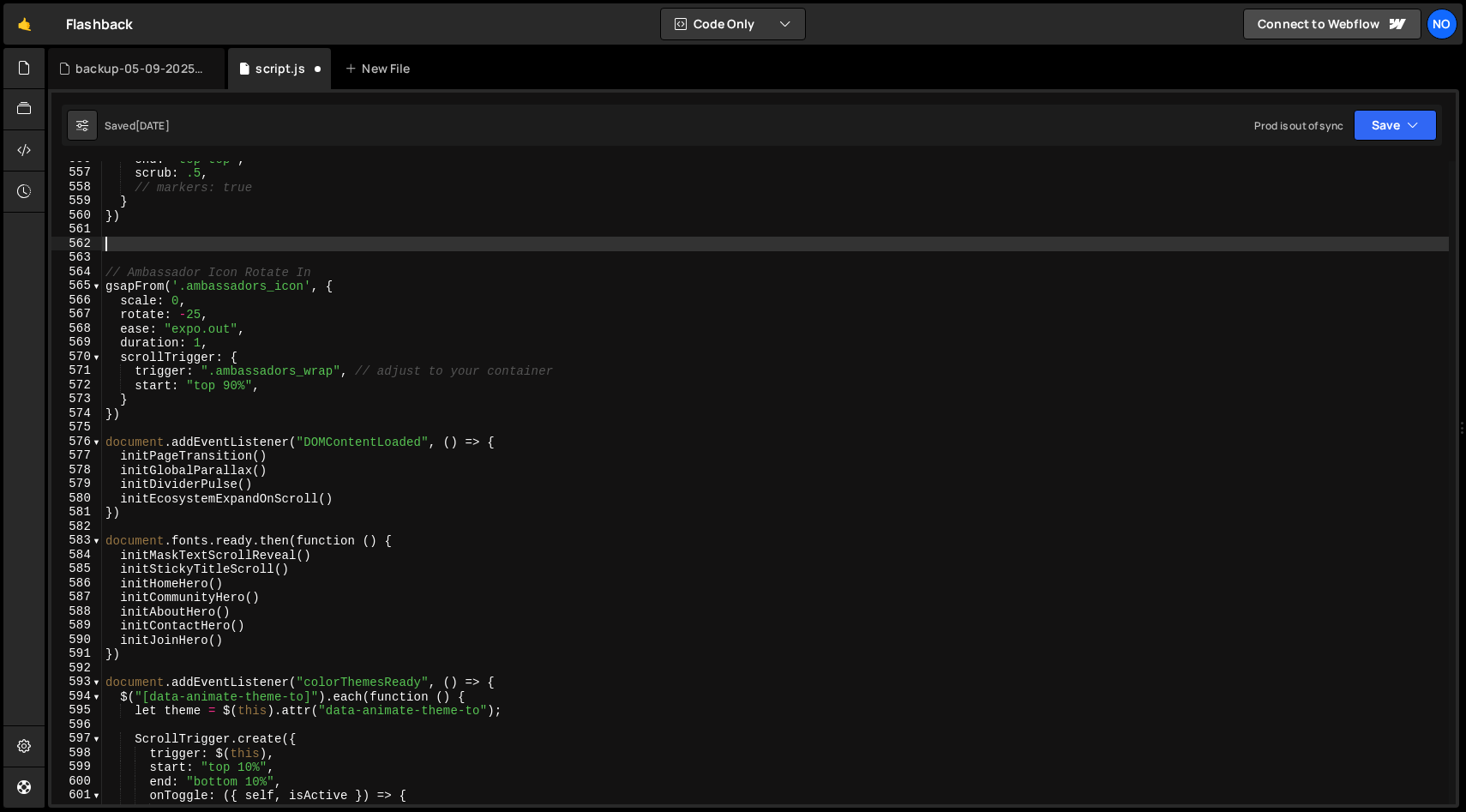
scroll to position [1297, 0]
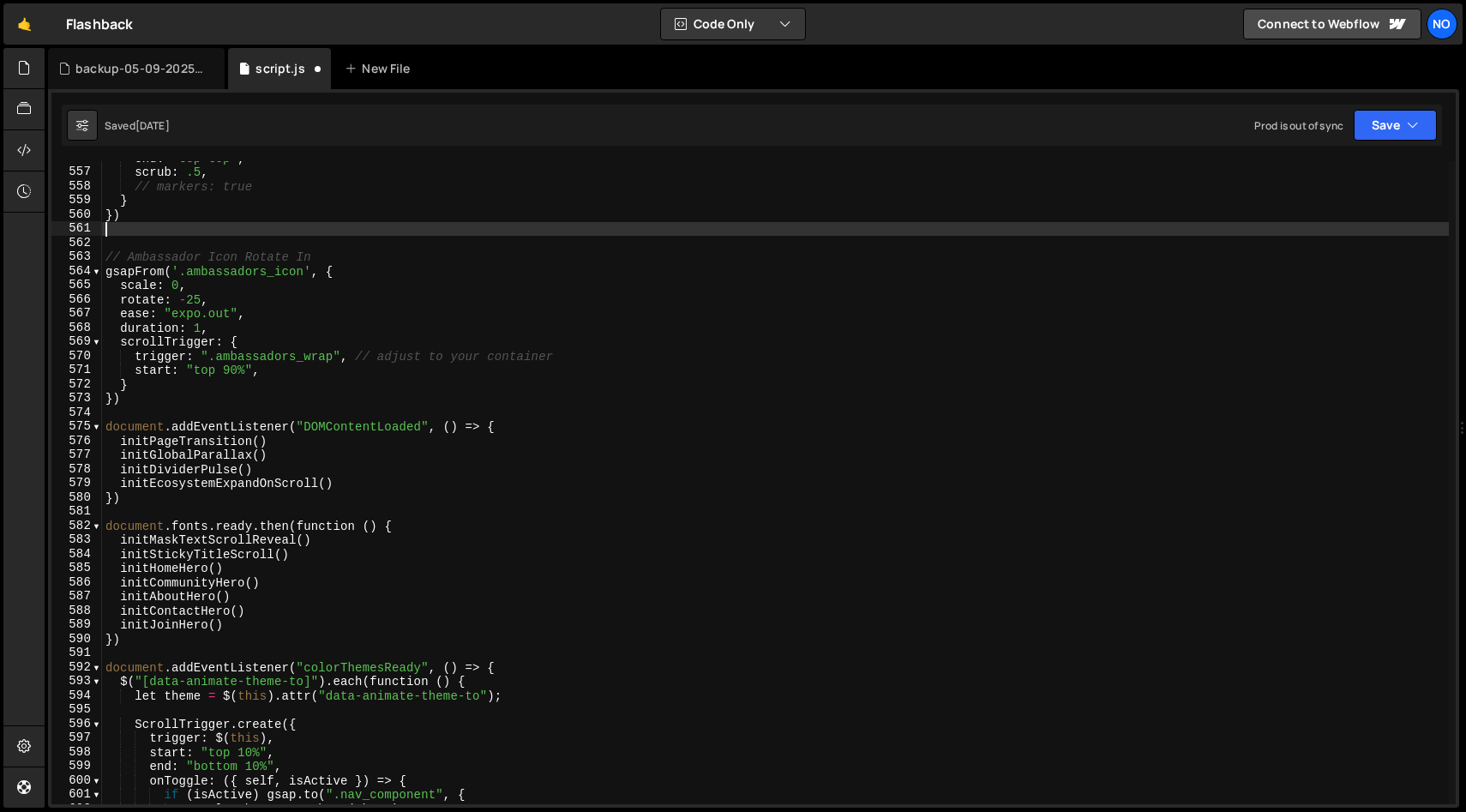
type textarea "})"
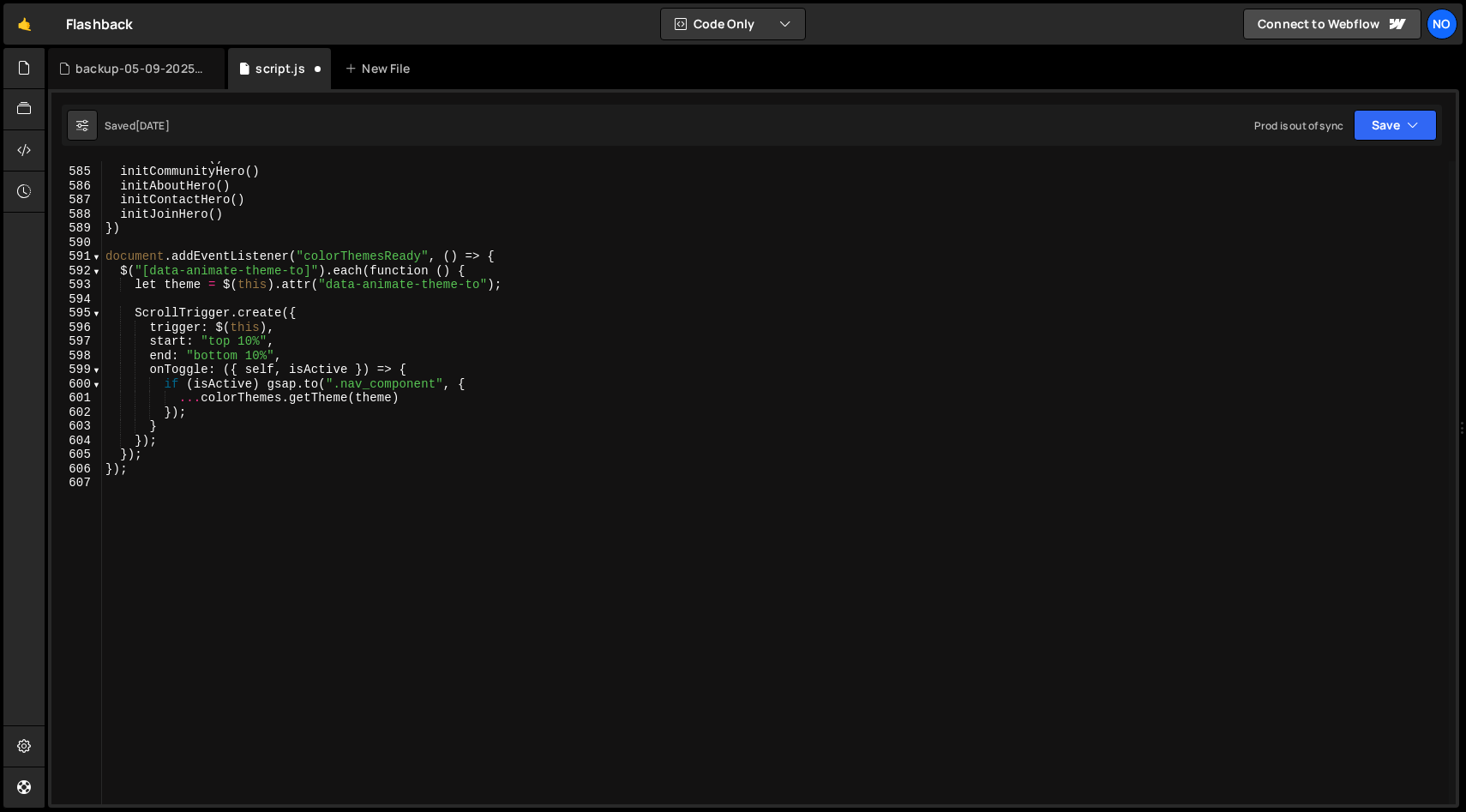
scroll to position [1693, 0]
click at [221, 480] on div "initHomeHero ( ) initCommunityHero ( ) initAboutHero ( ) initContactHero ( ) in…" at bounding box center [775, 485] width 1347 height 671
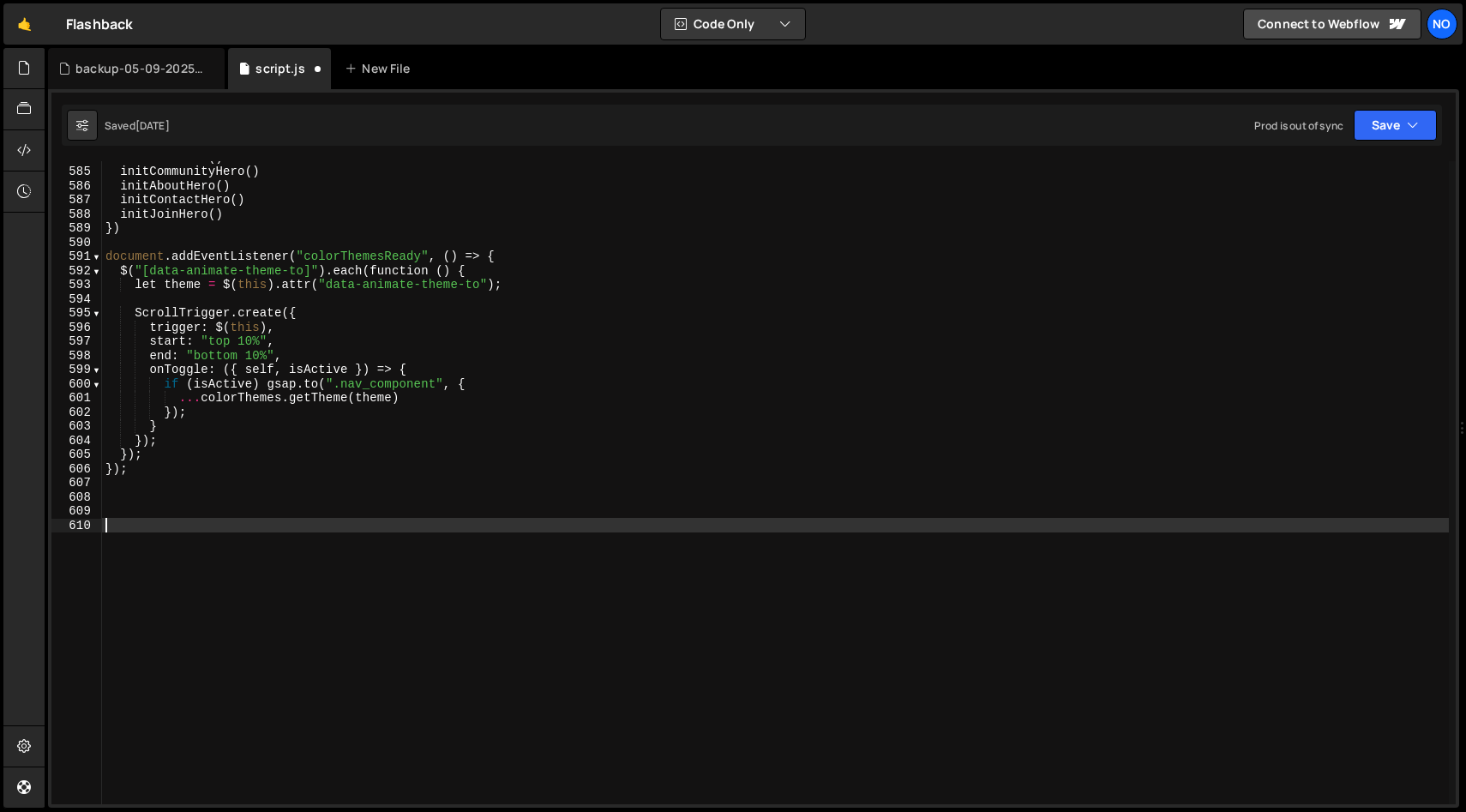
paste textarea "})"
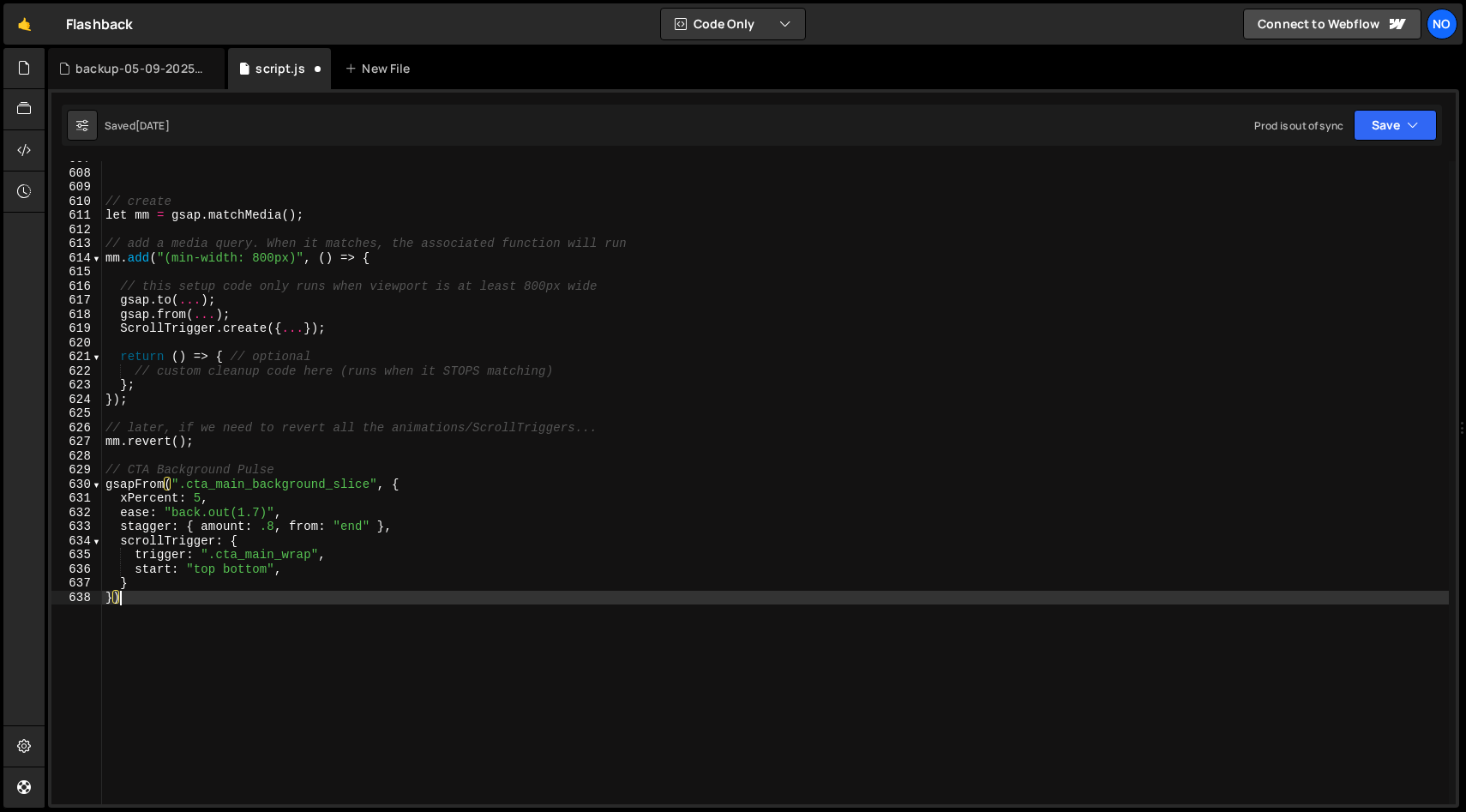
scroll to position [2017, 0]
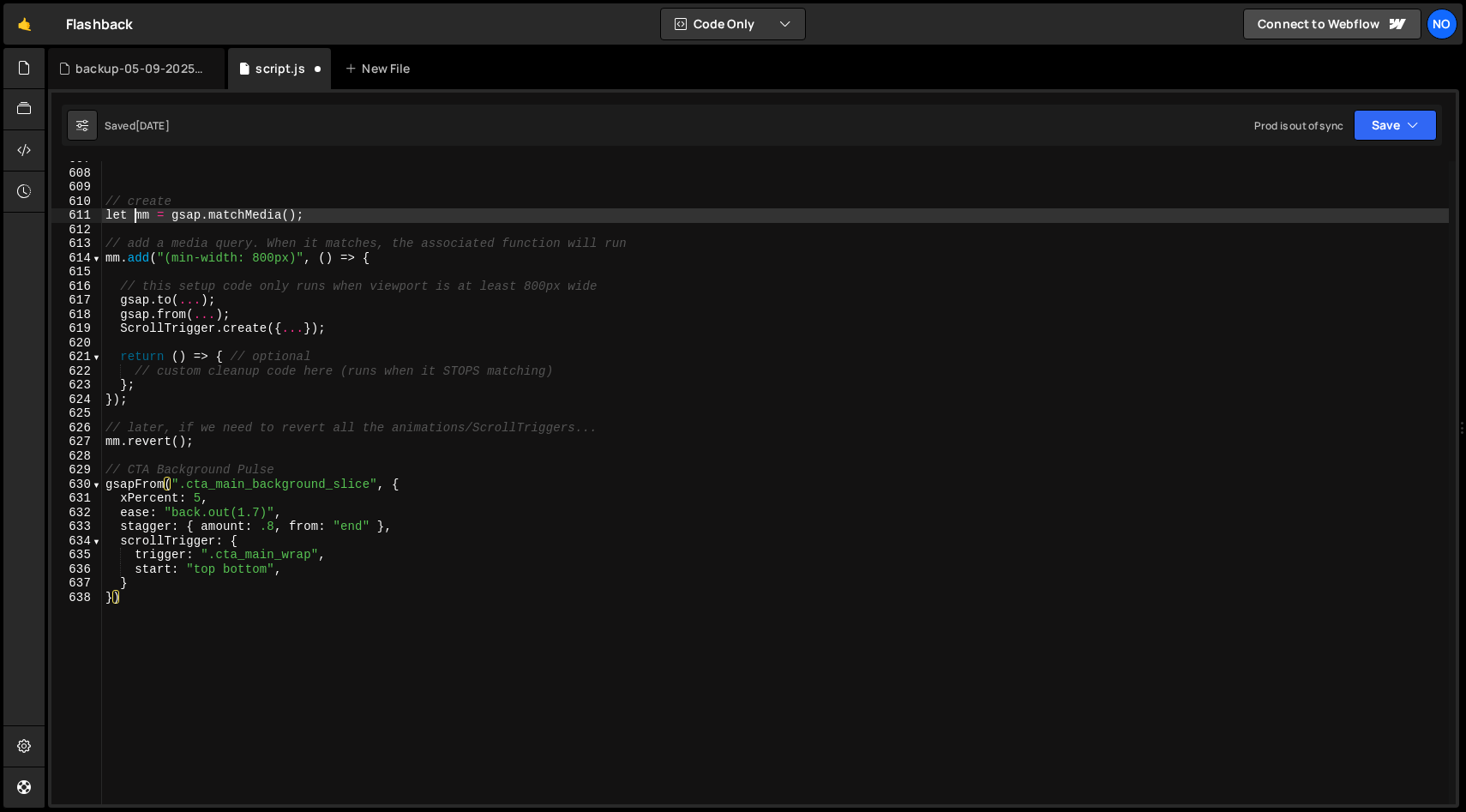
click at [135, 215] on div "// create let mm = gsap . matchMedia ( ) ; // add a media query. When it matche…" at bounding box center [775, 486] width 1347 height 671
click at [349, 214] on div "// create let ctaMM = gsap . matchMedia ( ) ; // add a media query. When it mat…" at bounding box center [775, 486] width 1347 height 671
click at [152, 210] on div "// create let ctaMM = gsap . matchMedia ( ) ; // add a media query. When it mat…" at bounding box center [775, 486] width 1347 height 671
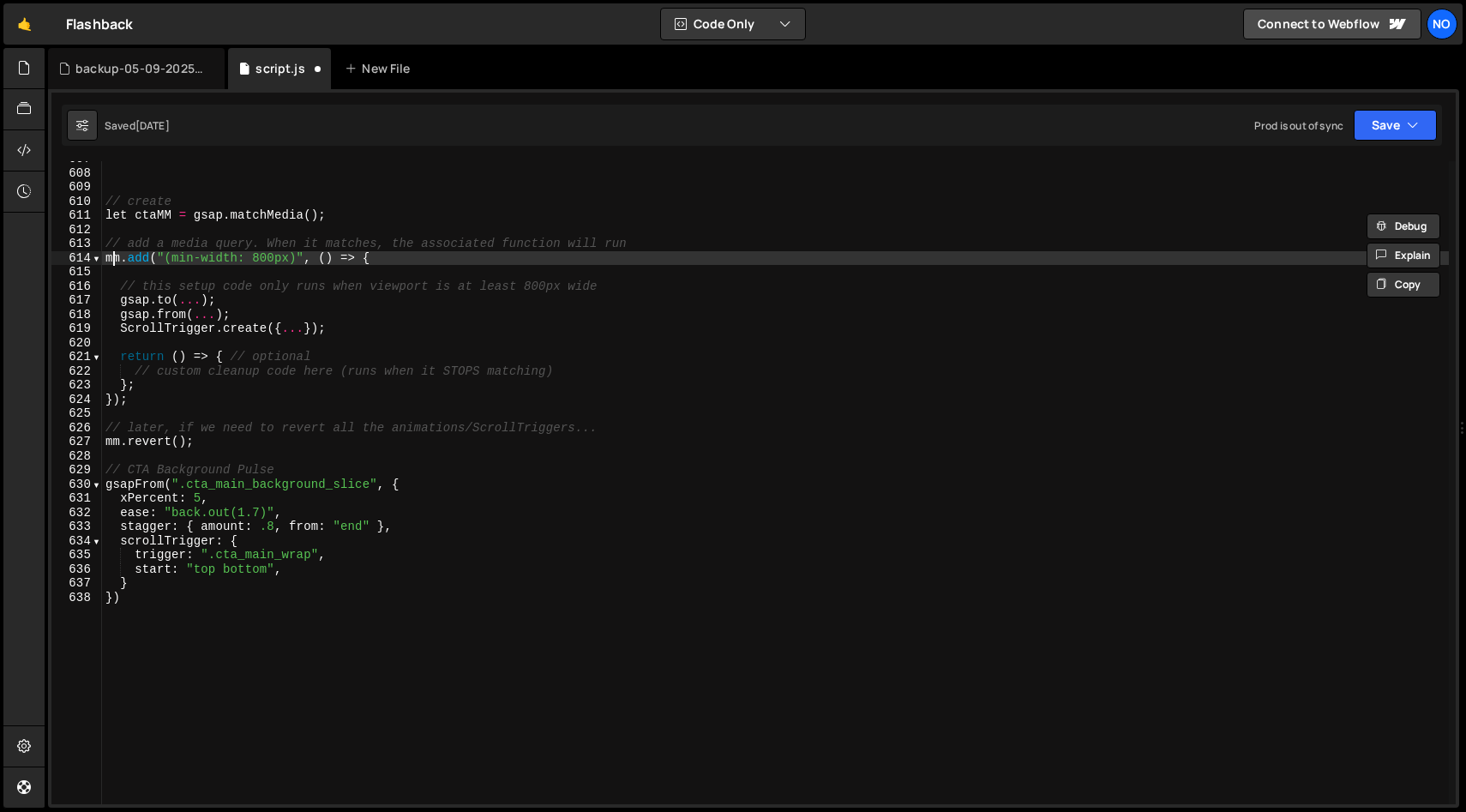
drag, startPoint x: 115, startPoint y: 258, endPoint x: 105, endPoint y: 258, distance: 10.0
click at [105, 258] on div "// create let ctaMM = gsap . matchMedia ( ) ; // add a media query. When it mat…" at bounding box center [775, 486] width 1347 height 671
paste textarea "ctaMM"
click at [422, 258] on div "// create let ctaMM = gsap . matchMedia ( ) ; // add a media query. When it mat…" at bounding box center [775, 486] width 1347 height 671
click at [296, 257] on div "// create let ctaMM = gsap . matchMedia ( ) ; // add a media query. When it mat…" at bounding box center [775, 486] width 1347 height 671
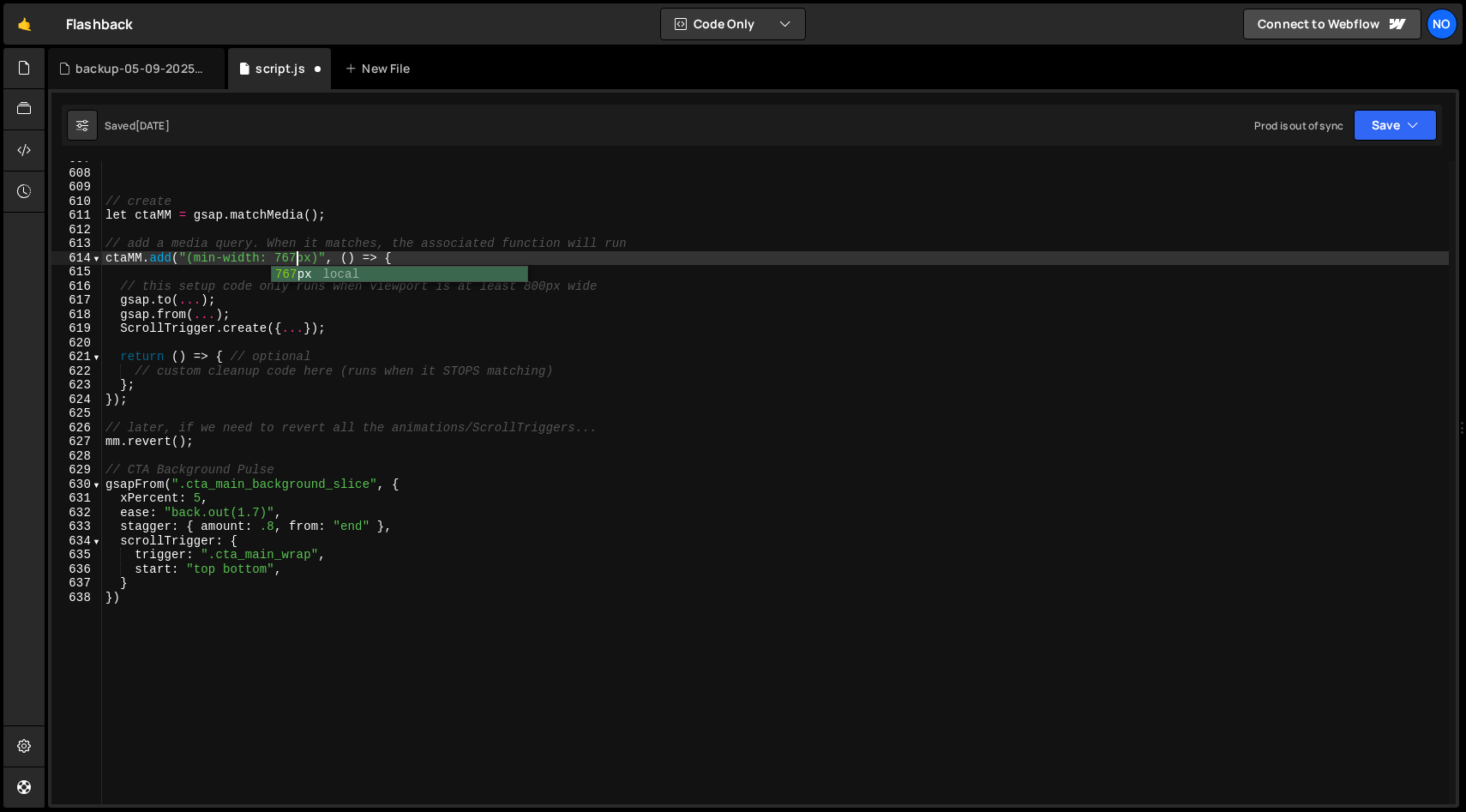
scroll to position [0, 13]
click at [248, 285] on div "// create let ctaMM = gsap . matchMedia ( ) ; // add a media query. When it mat…" at bounding box center [775, 486] width 1347 height 671
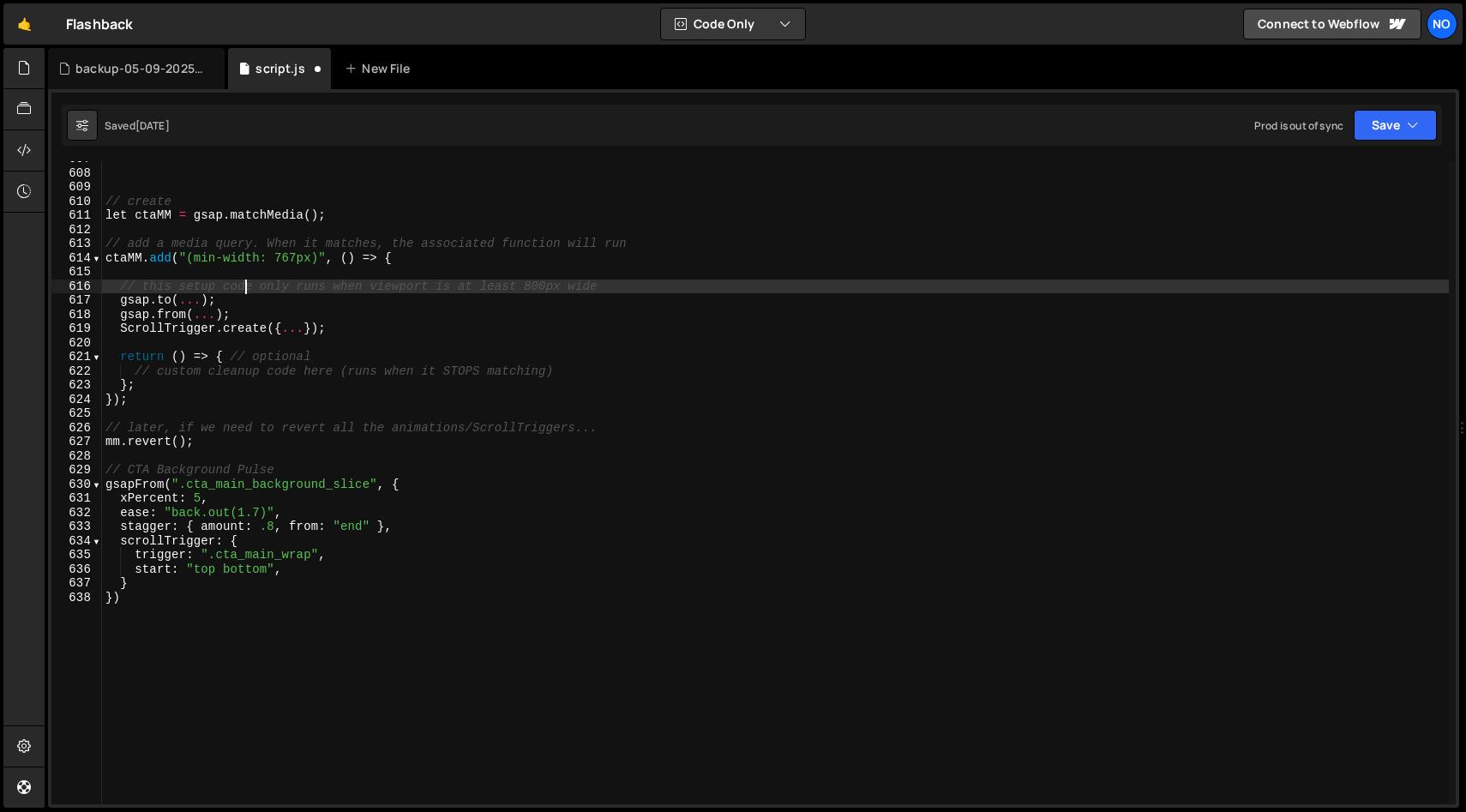
click at [243, 295] on div "// create let ctaMM = gsap . matchMedia ( ) ; // add a media query. When it mat…" at bounding box center [775, 486] width 1347 height 671
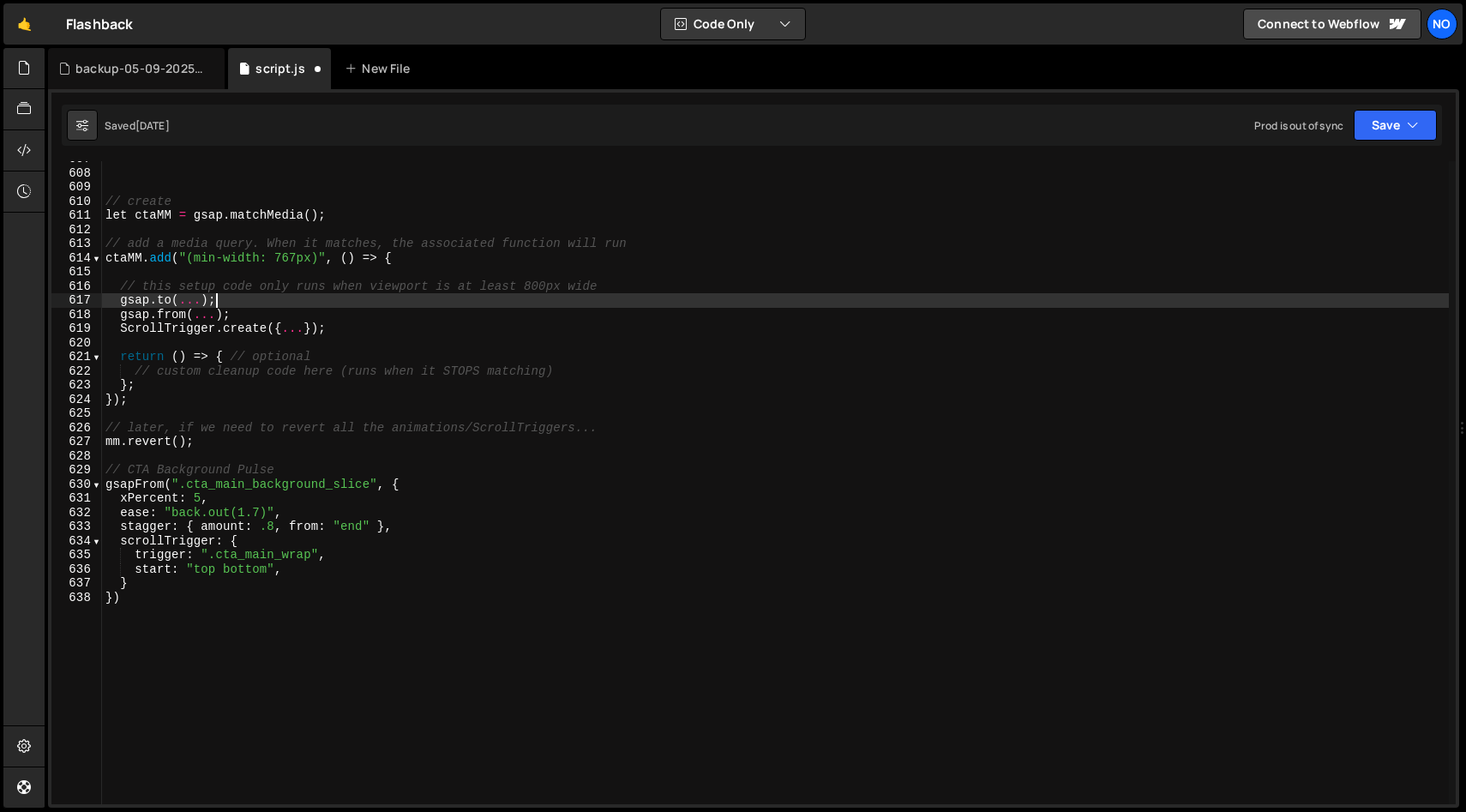
click at [117, 298] on div "// create let ctaMM = gsap . matchMedia ( ) ; // add a media query. When it mat…" at bounding box center [775, 486] width 1347 height 671
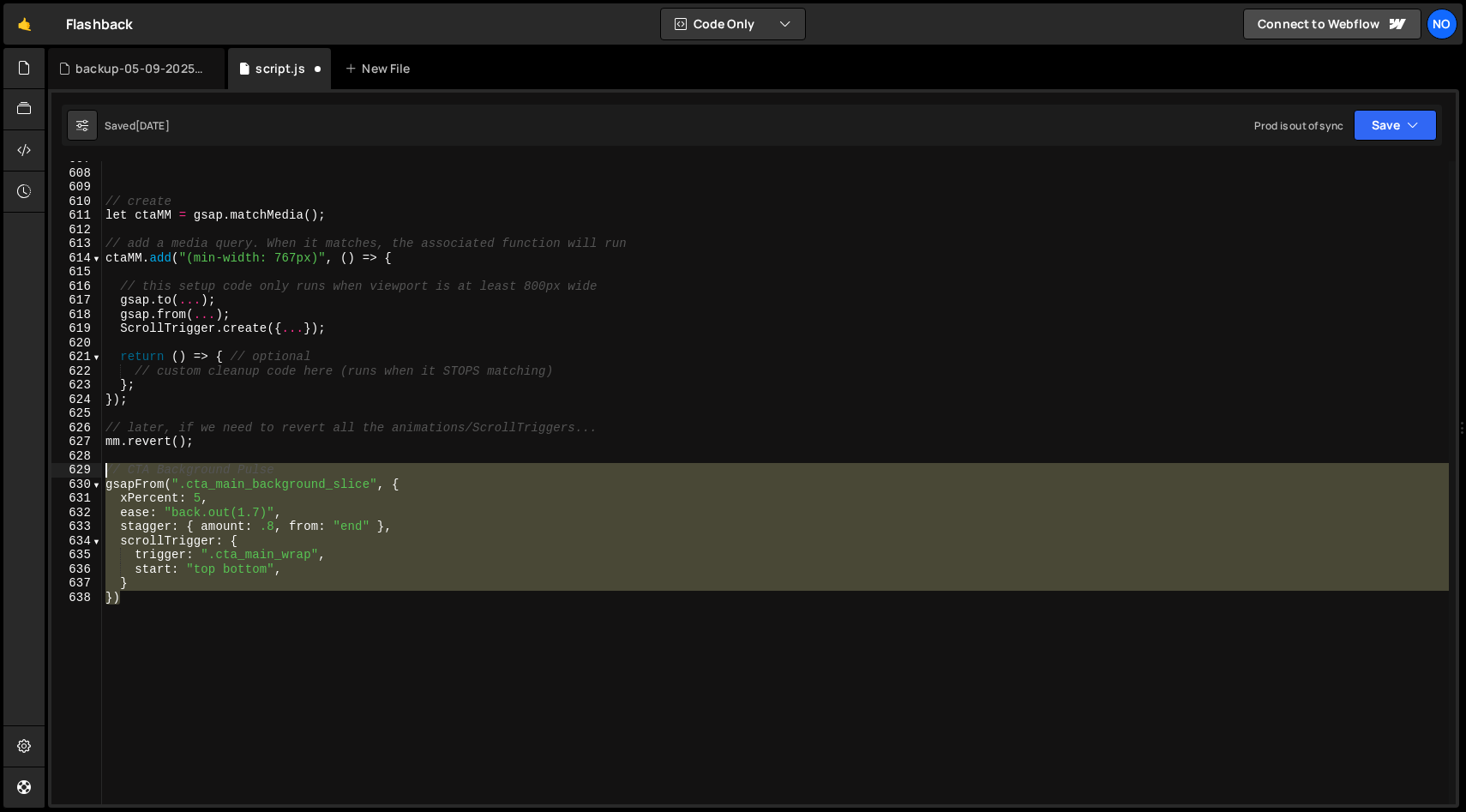
drag, startPoint x: 123, startPoint y: 598, endPoint x: 102, endPoint y: 467, distance: 132.7
click at [102, 467] on div "gsap.to(...); 607 608 609 610 611 612 613 614 615 616 617 618 619 620 621 622 6…" at bounding box center [753, 483] width 1404 height 643
type textarea "// CTA Background Pulse gsapFrom(".cta_main_background_slice", {"
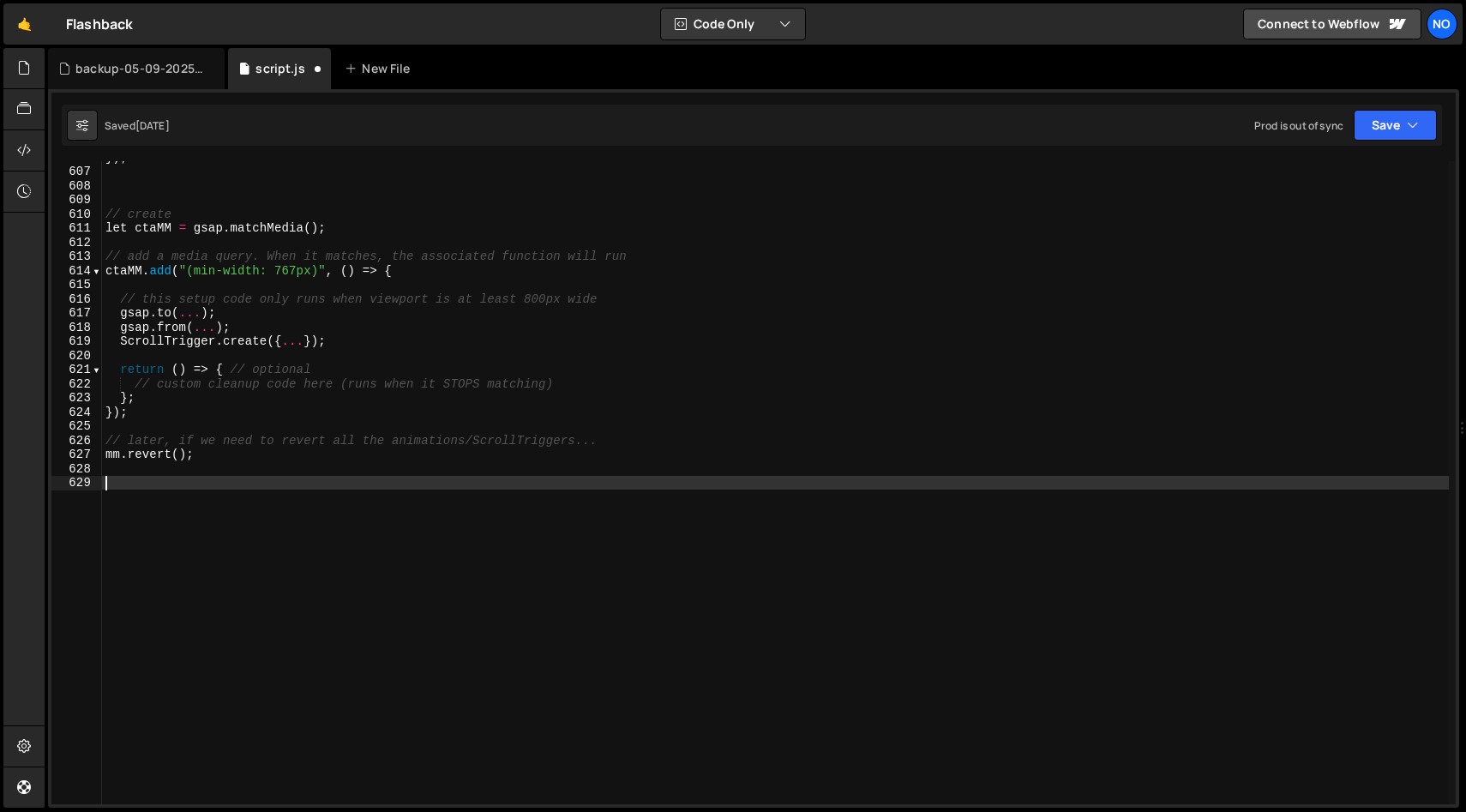
click at [122, 299] on div "}) ; // create let ctaMM = gsap . matchMedia ( ) ; // add a media query. When i…" at bounding box center [775, 485] width 1347 height 671
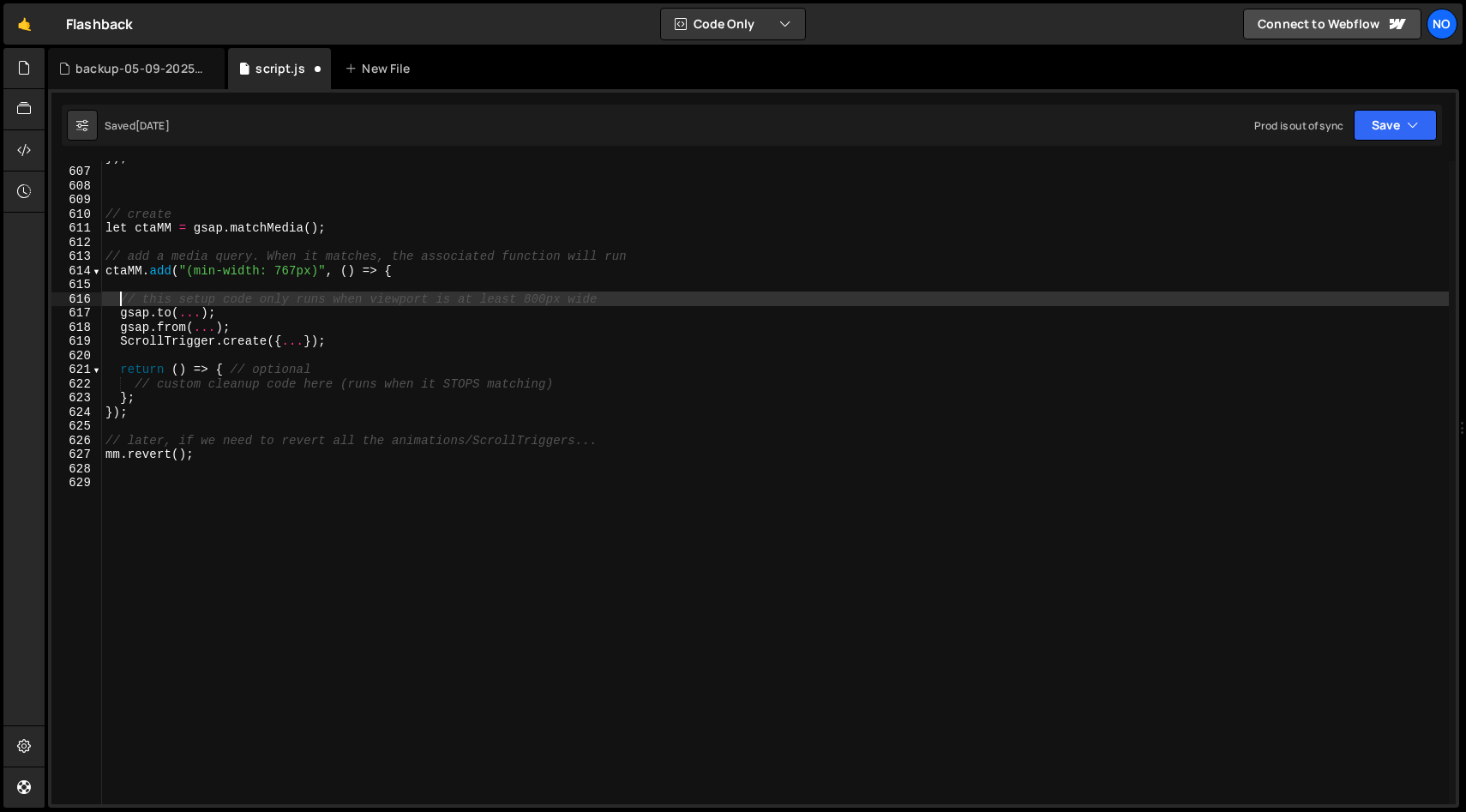
click at [330, 340] on div "}) ; // create let ctaMM = gsap . matchMedia ( ) ; // add a media query. When i…" at bounding box center [775, 485] width 1347 height 671
type textarea "gsap.from(...); ScrollTrigger.create({...});"
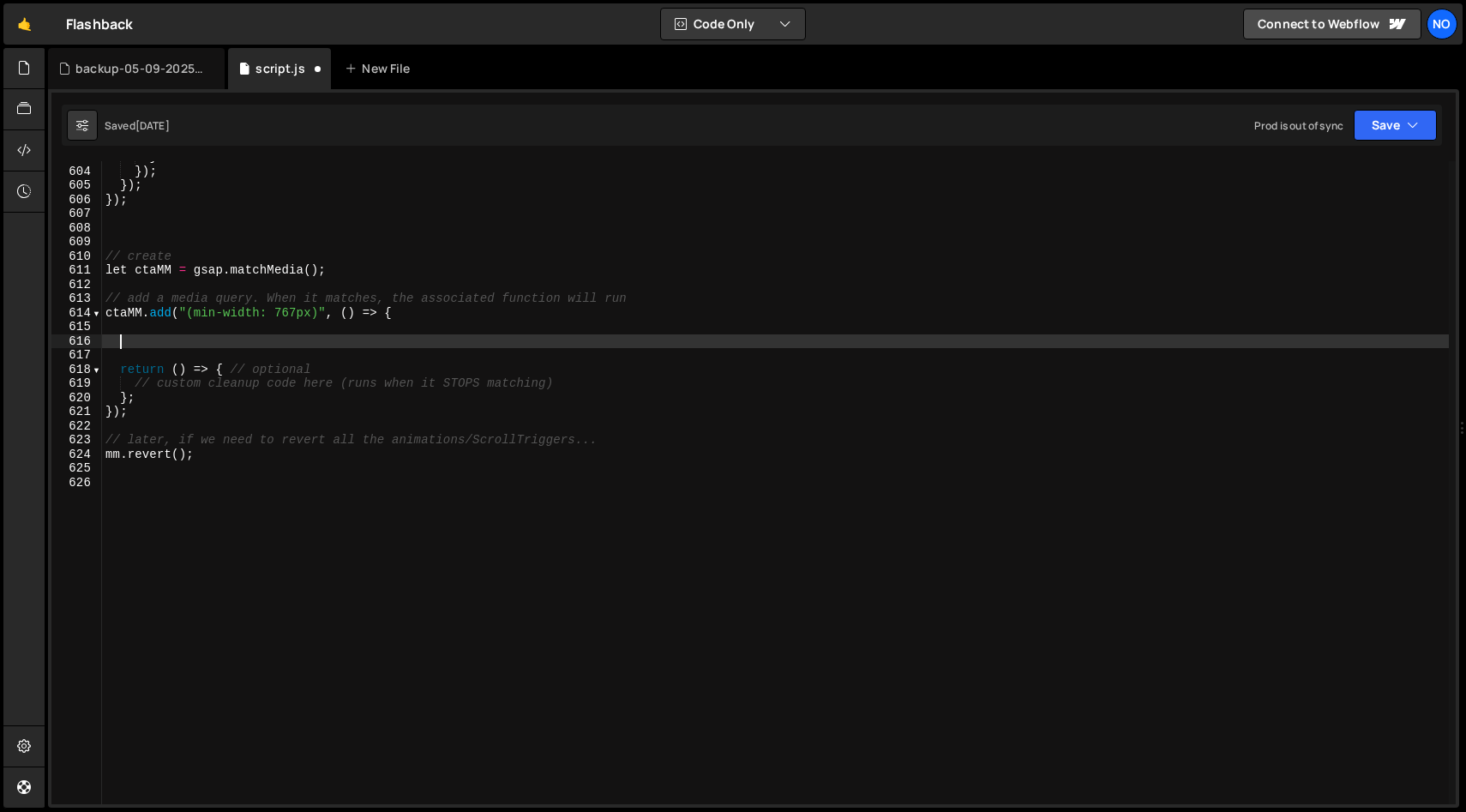
scroll to position [1963, 0]
paste textarea "})"
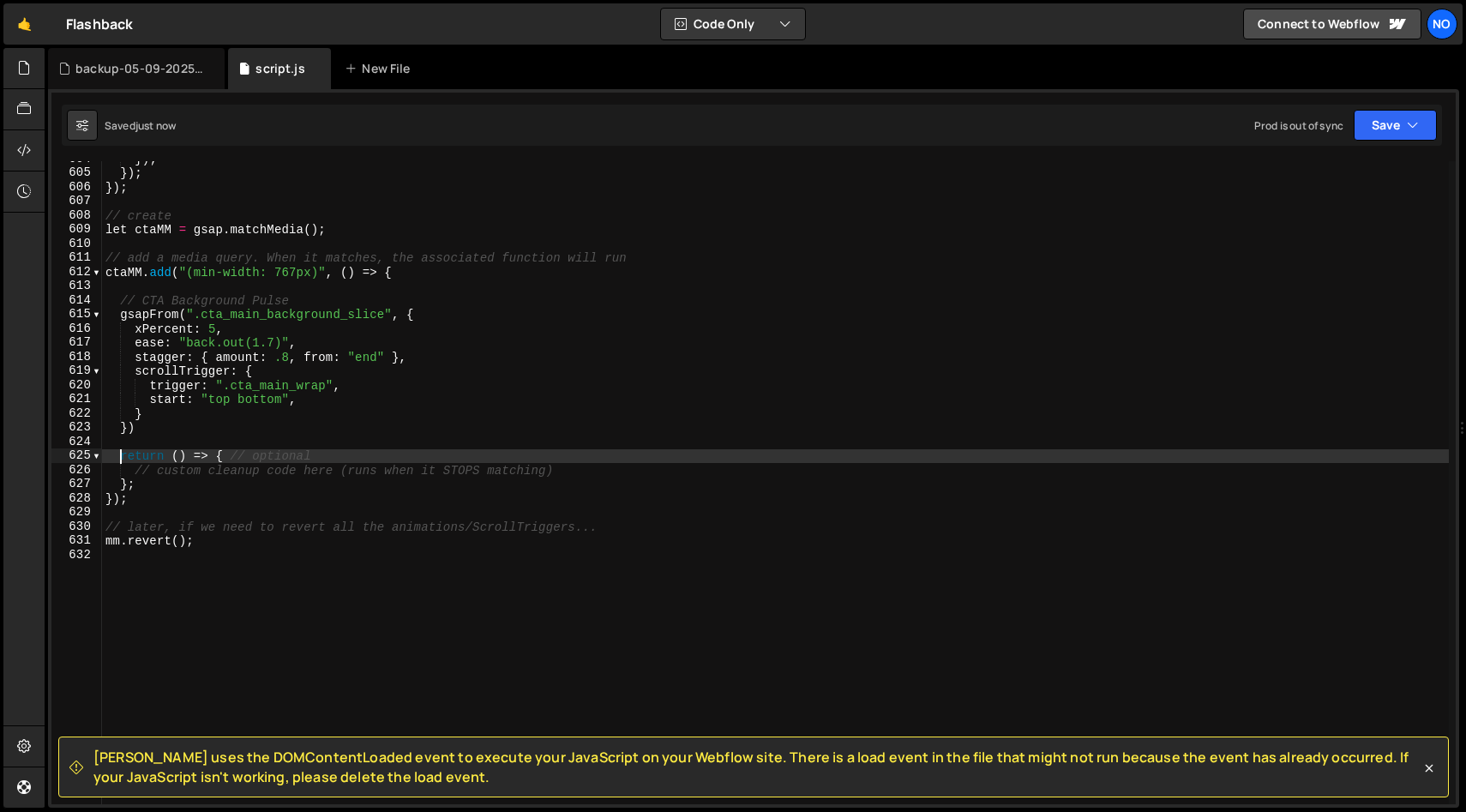
scroll to position [8537, 0]
click at [583, 472] on div "}) ; }) ; }) ; // create let ctaMM = gsap . matchMedia ( ) ; // add a media que…" at bounding box center [775, 485] width 1347 height 671
type textarea "// custom cleanup code here (runs when it STOPS matching)"
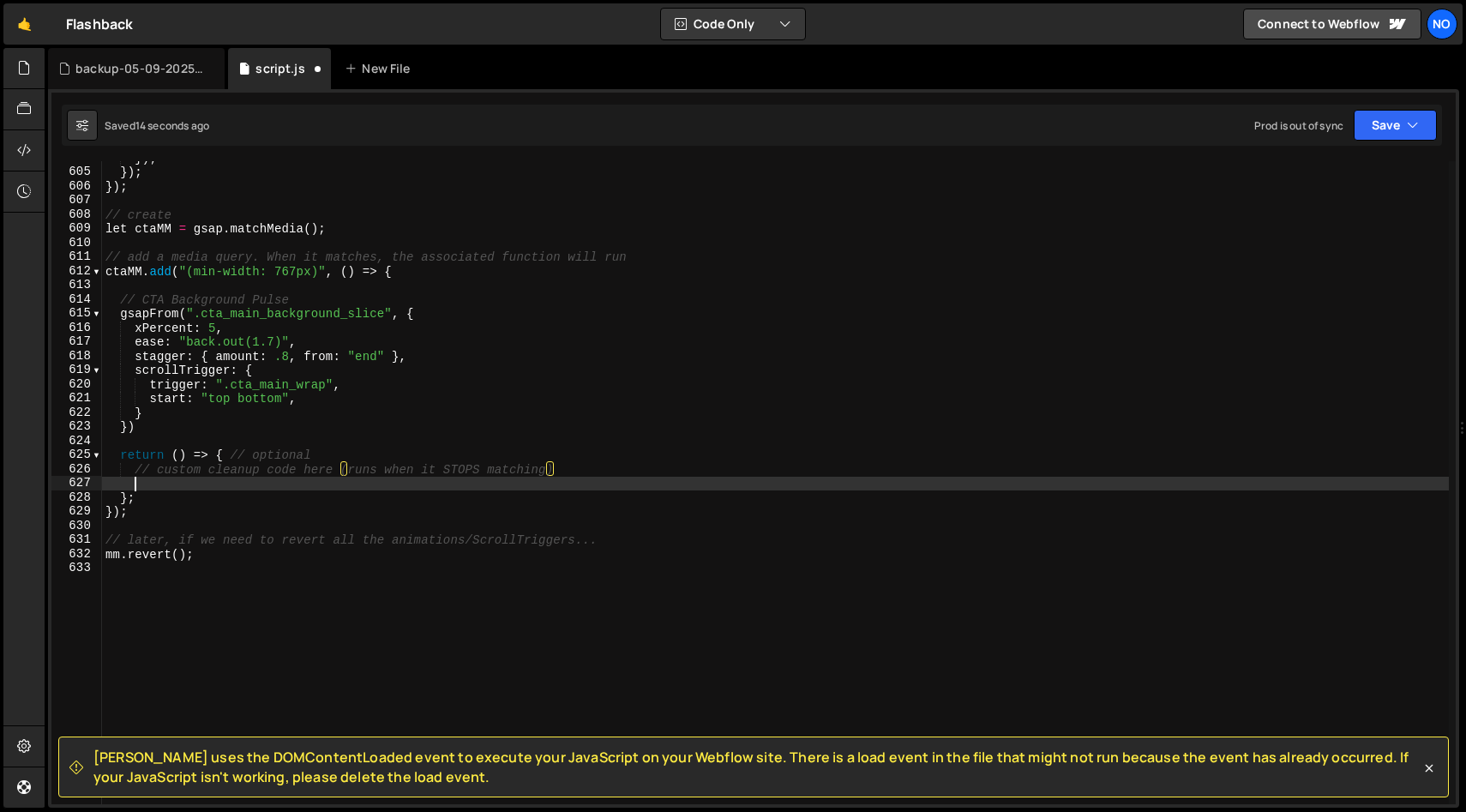
scroll to position [0, 1]
click at [133, 424] on div "}) ; }) ; }) ; // create let ctaMM = gsap . matchMedia ( ) ; // add a media que…" at bounding box center [775, 485] width 1347 height 671
type textarea "})"
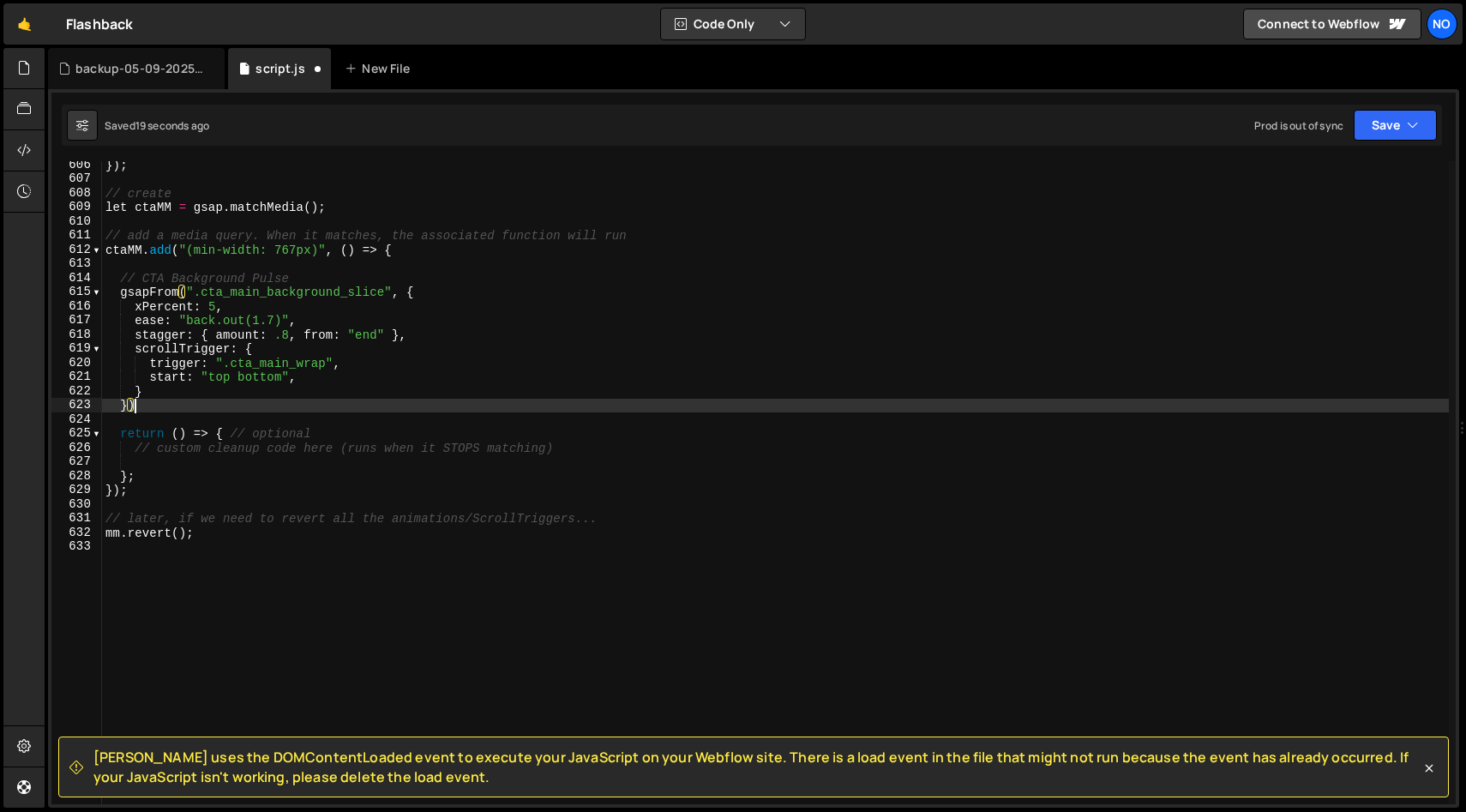
scroll to position [8560, 0]
click at [222, 545] on div "}) ; // create let ctaMM = gsap . matchMedia ( ) ; // add a media query. When i…" at bounding box center [775, 492] width 1347 height 671
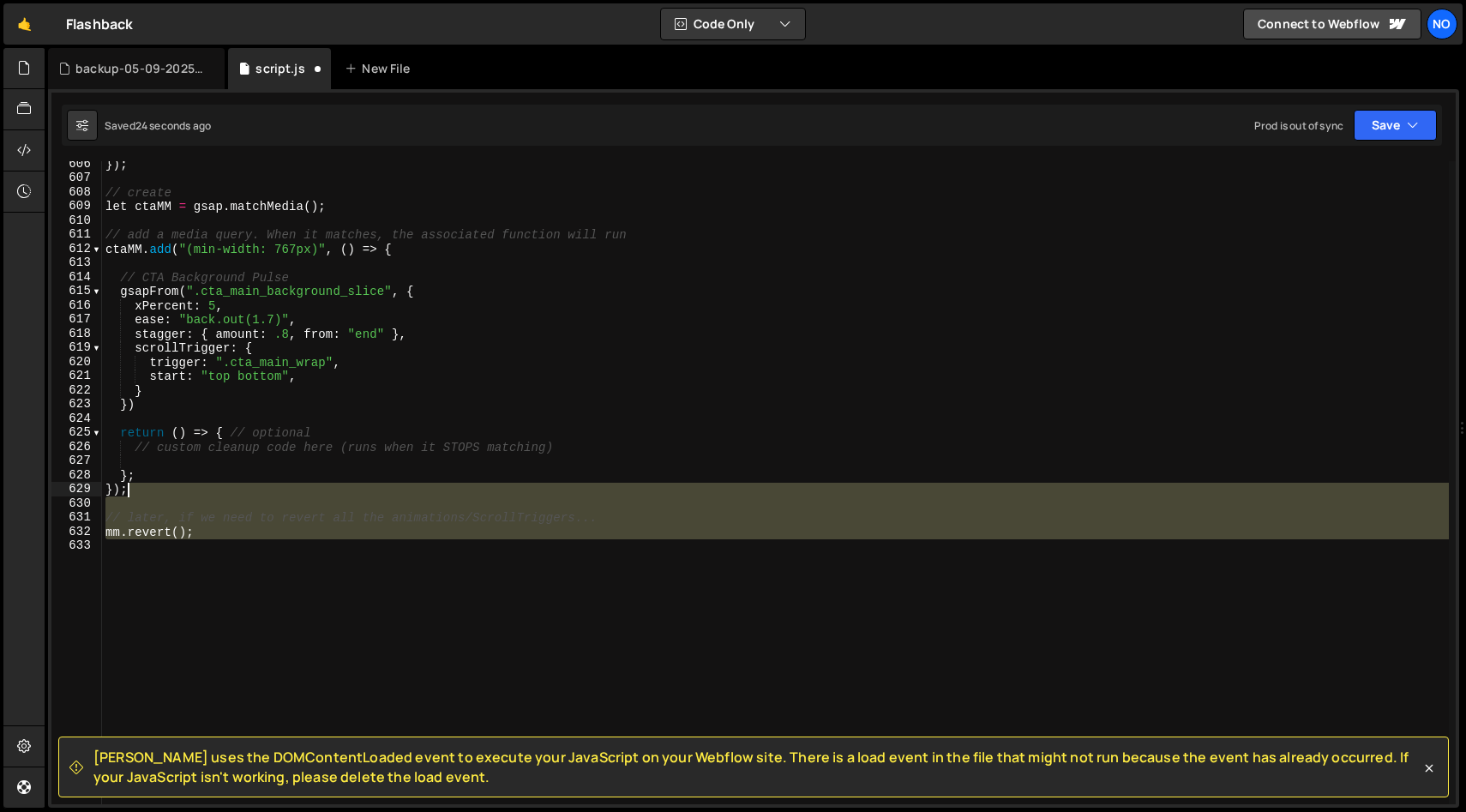
drag, startPoint x: 222, startPoint y: 547, endPoint x: 221, endPoint y: 492, distance: 55.0
click at [221, 492] on div "}) ; // create let ctaMM = gsap . matchMedia ( ) ; // add a media query. When i…" at bounding box center [775, 492] width 1347 height 671
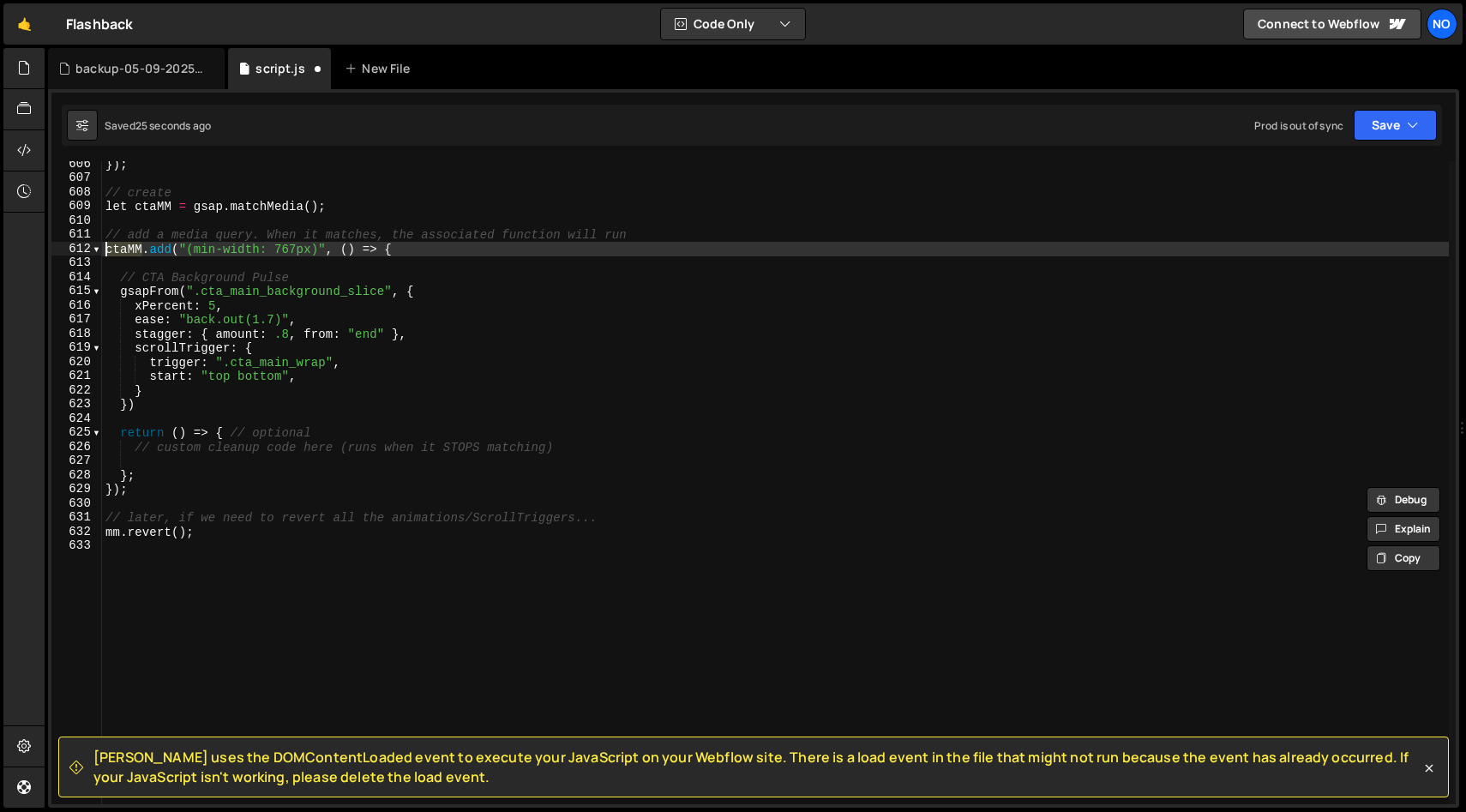
drag, startPoint x: 144, startPoint y: 248, endPoint x: 105, endPoint y: 247, distance: 39.0
click at [105, 247] on div "}) ; // create let ctaMM = gsap . matchMedia ( ) ; // add a media query. When i…" at bounding box center [775, 492] width 1347 height 671
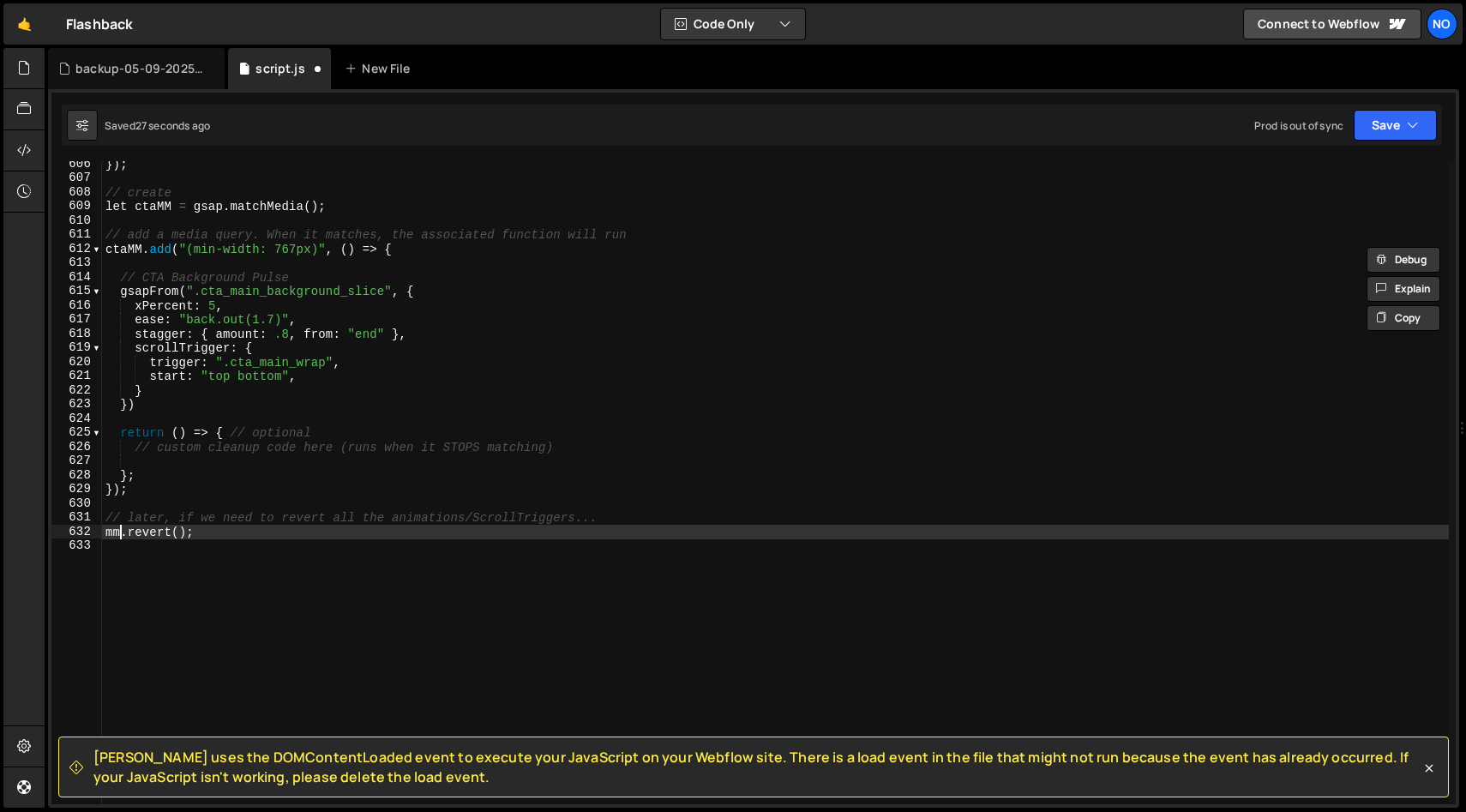
drag, startPoint x: 119, startPoint y: 530, endPoint x: 108, endPoint y: 530, distance: 11.0
click at [108, 530] on div "}) ; // create let ctaMM = gsap . matchMedia ( ) ; // add a media query. When i…" at bounding box center [775, 492] width 1347 height 671
paste textarea "ctaMM"
click at [245, 536] on div "}) ; // create let ctaMM = gsap . matchMedia ( ) ; // add a media query. When i…" at bounding box center [775, 492] width 1347 height 671
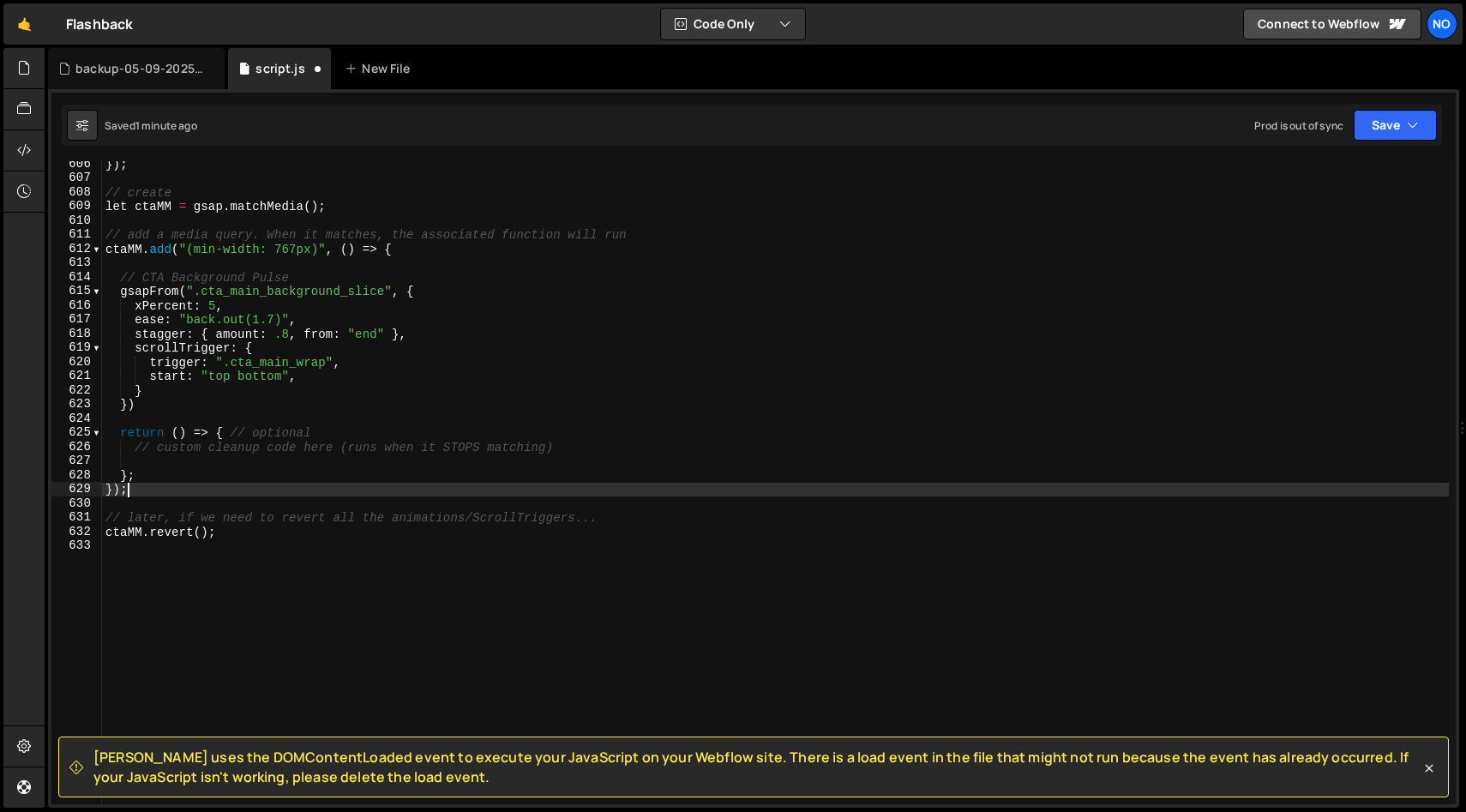
click at [195, 493] on div "}) ; // create let ctaMM = gsap . matchMedia ( ) ; // add a media query. When i…" at bounding box center [775, 492] width 1347 height 671
type textarea "});"
click at [174, 462] on div "}) ; // create let ctaMM = gsap . matchMedia ( ) ; // add a media query. When i…" at bounding box center [775, 492] width 1347 height 671
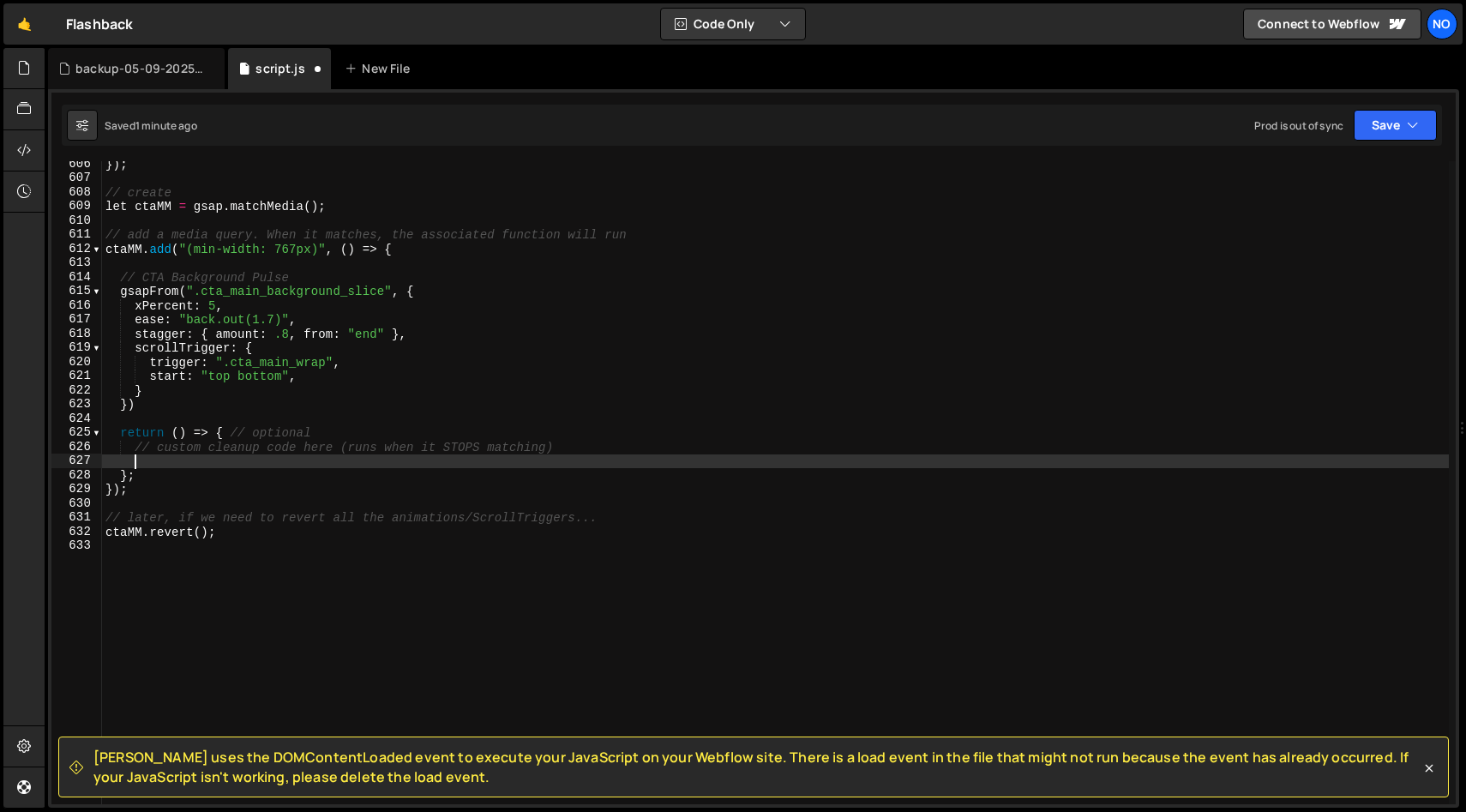
click at [171, 475] on div "}) ; // create let ctaMM = gsap . matchMedia ( ) ; // add a media query. When i…" at bounding box center [775, 492] width 1347 height 671
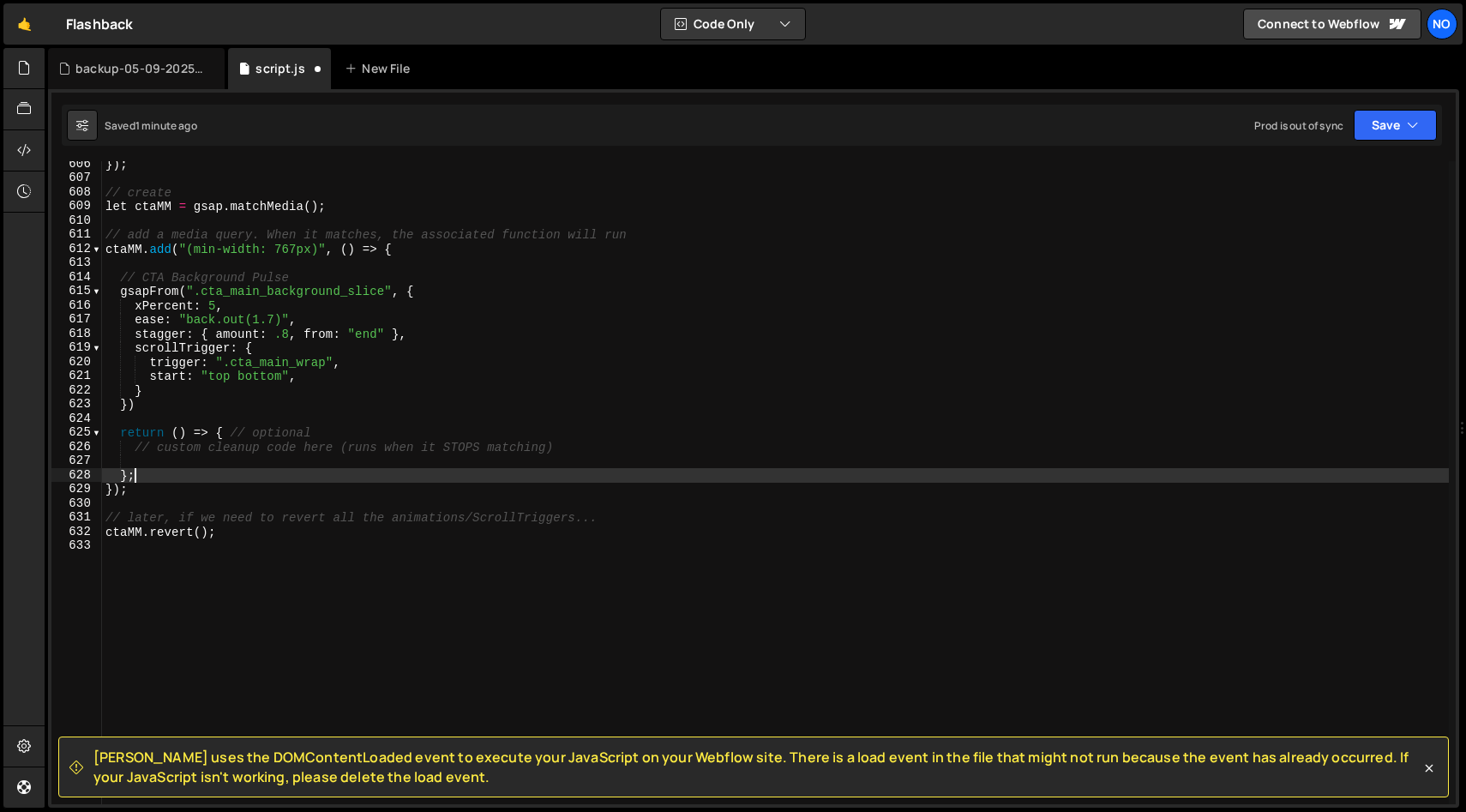
click at [150, 492] on div "}) ; // create let ctaMM = gsap . matchMedia ( ) ; // add a media query. When i…" at bounding box center [775, 492] width 1347 height 671
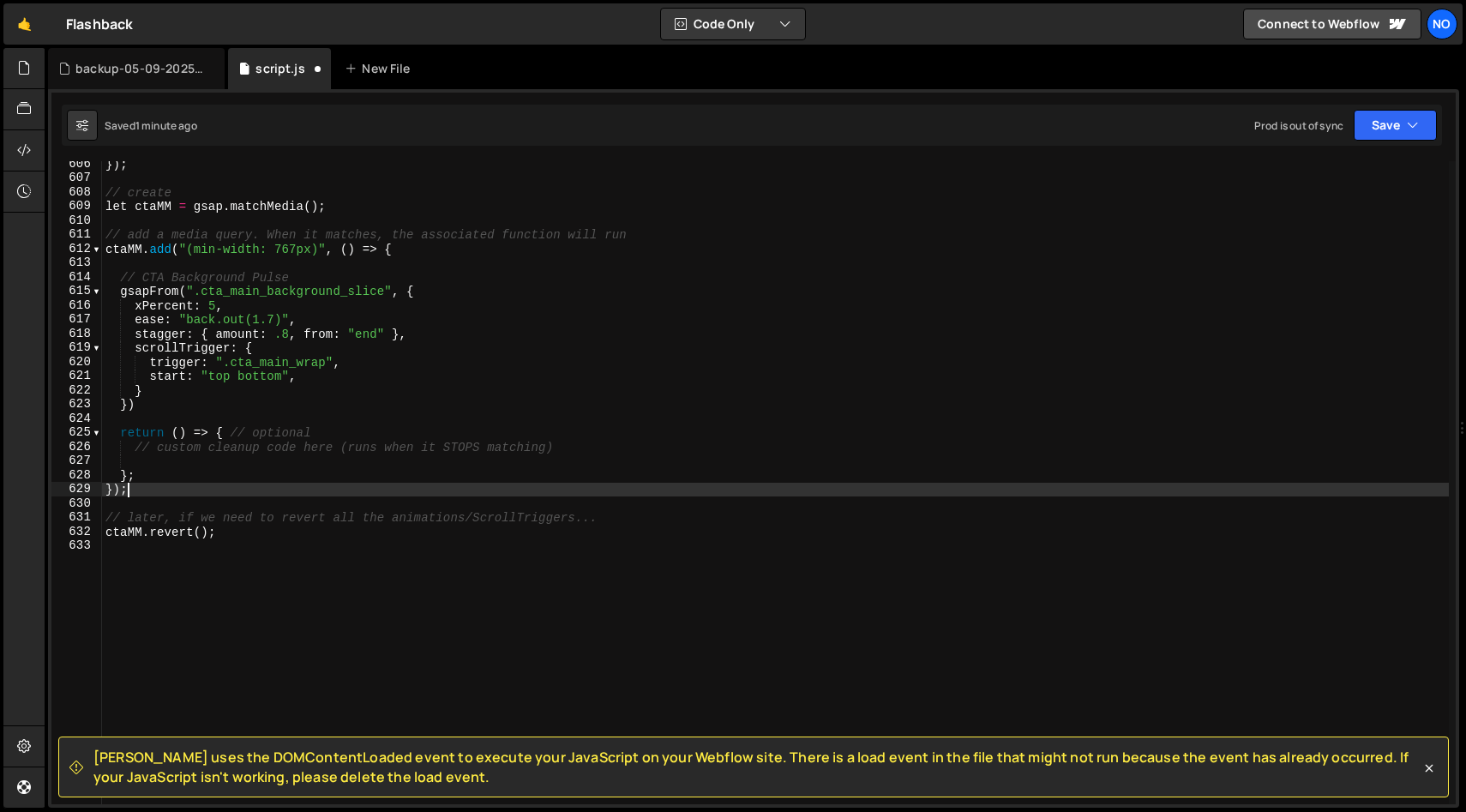
click at [405, 247] on div "}) ; // create let ctaMM = gsap . matchMedia ( ) ; // add a media query. When i…" at bounding box center [775, 492] width 1347 height 671
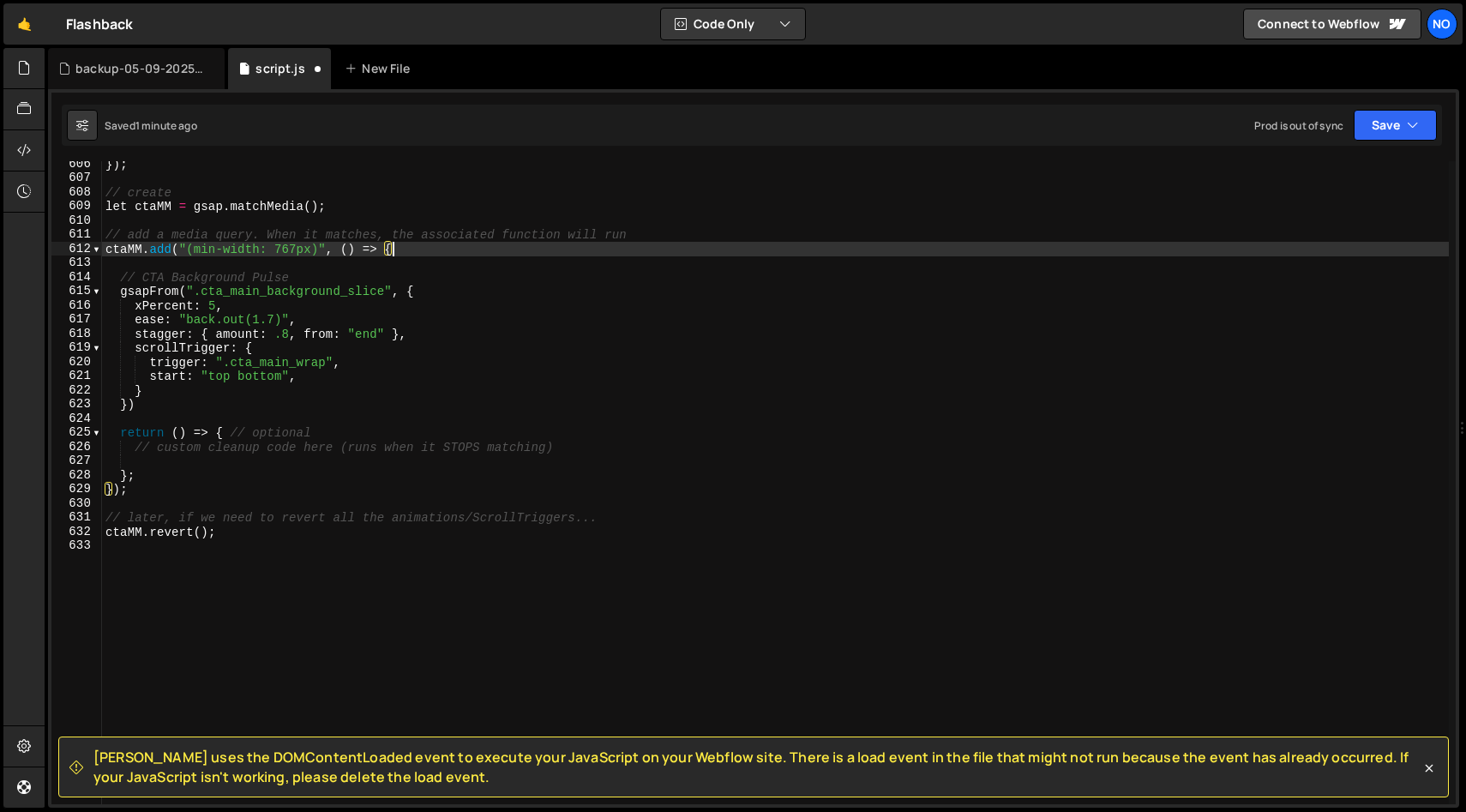
click at [158, 484] on div "}) ; // create let ctaMM = gsap . matchMedia ( ) ; // add a media query. When i…" at bounding box center [775, 492] width 1347 height 671
type textarea "});"
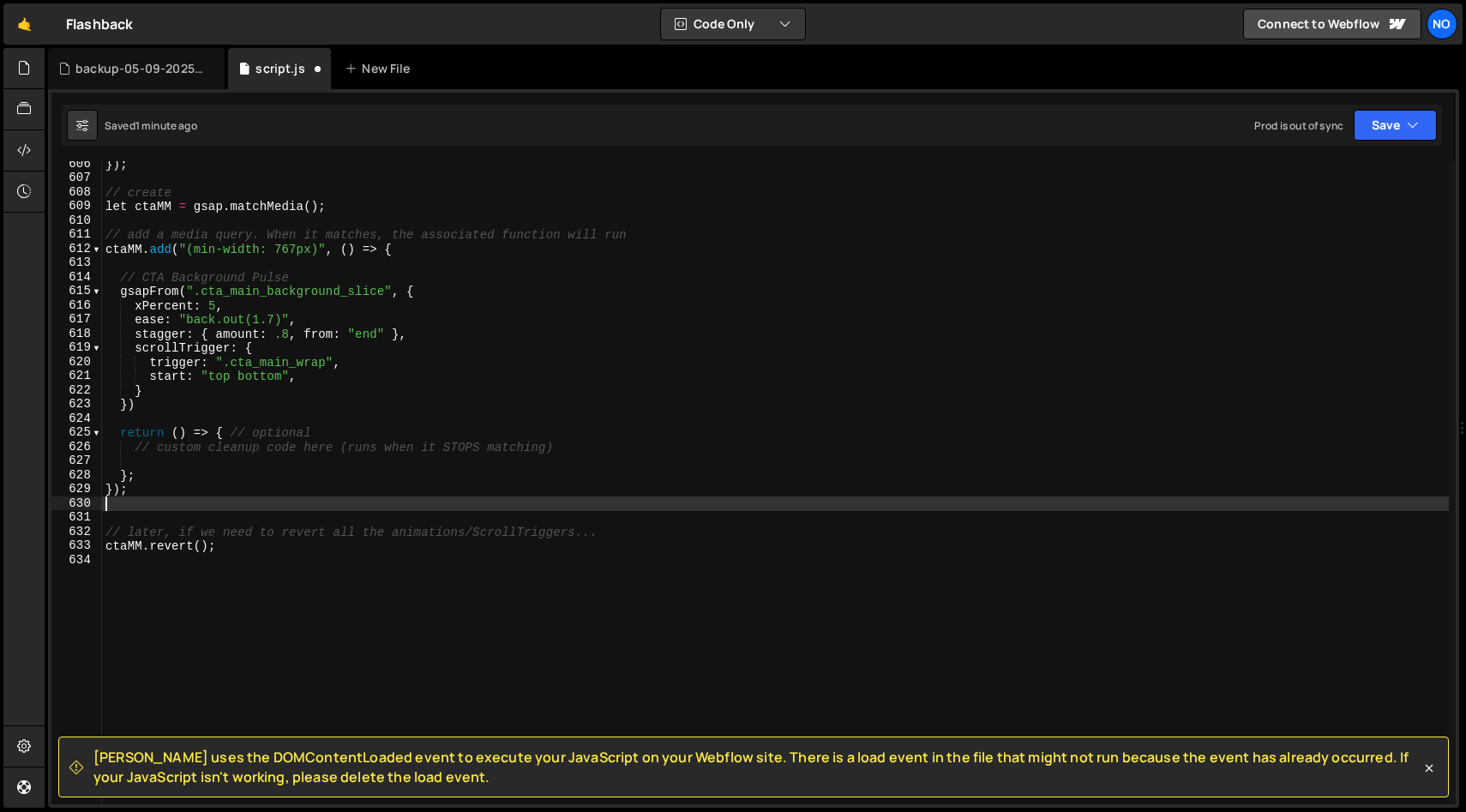
paste textarea "});"
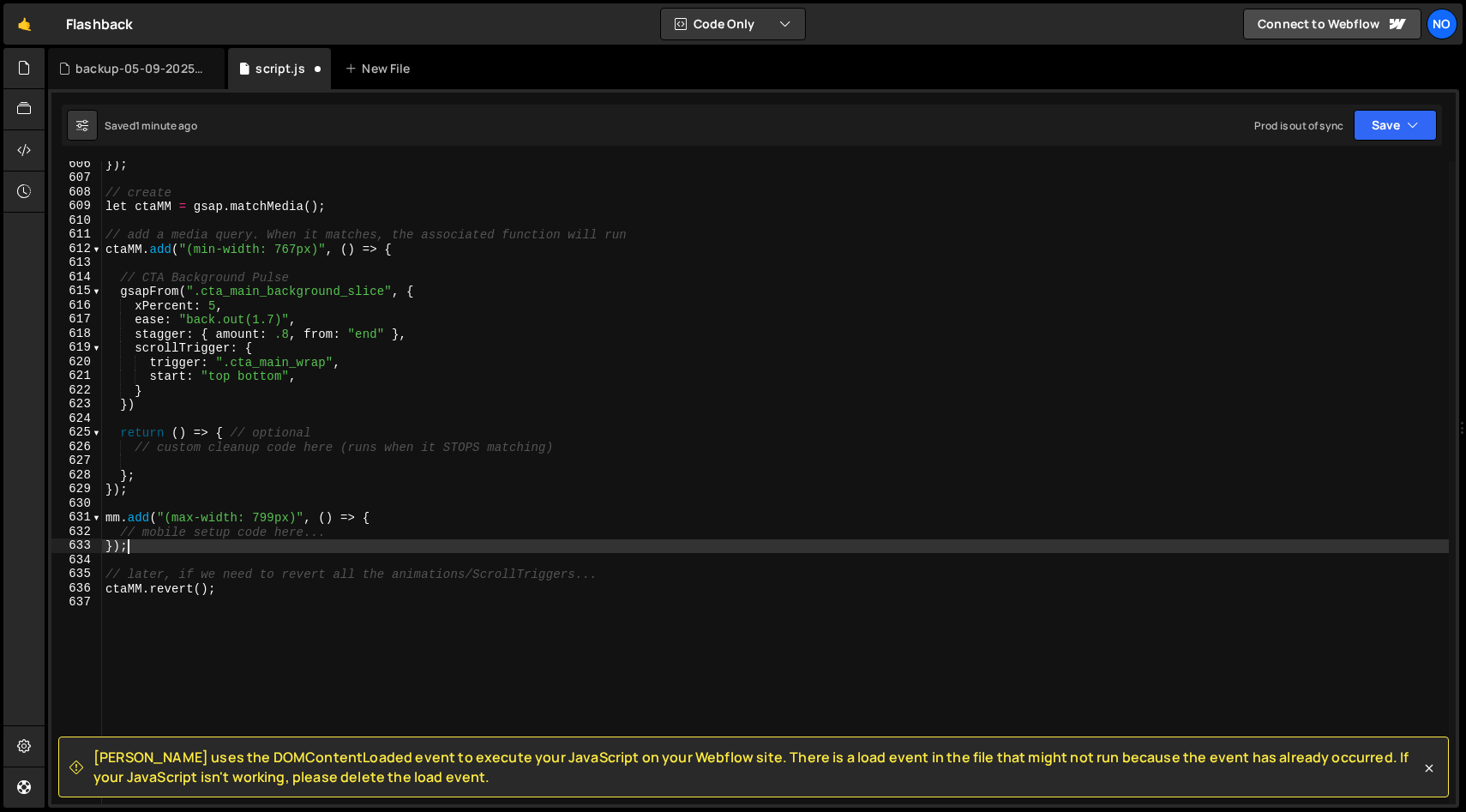
click at [386, 523] on div "}) ; // create let ctaMM = gsap . matchMedia ( ) ; // add a media query. When i…" at bounding box center [775, 492] width 1347 height 671
click at [126, 545] on div "}) ; // create let ctaMM = gsap . matchMedia ( ) ; // add a media query. When i…" at bounding box center [775, 492] width 1347 height 671
click at [137, 485] on div "}) ; // create let ctaMM = gsap . matchMedia ( ) ; // add a media query. When i…" at bounding box center [775, 492] width 1347 height 671
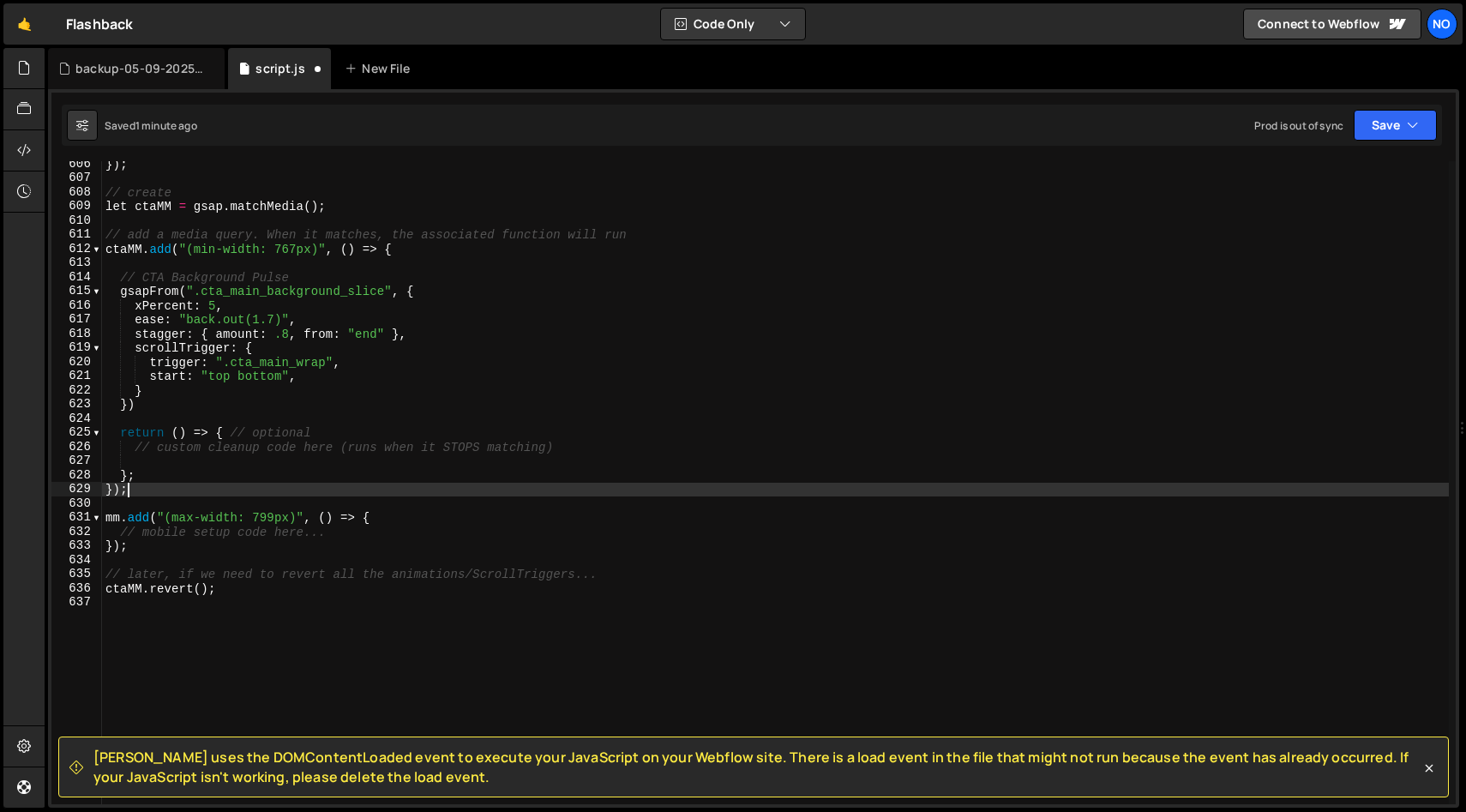
click at [123, 270] on div "}) ; // create let ctaMM = gsap . matchMedia ( ) ; // add a media query. When i…" at bounding box center [775, 492] width 1347 height 671
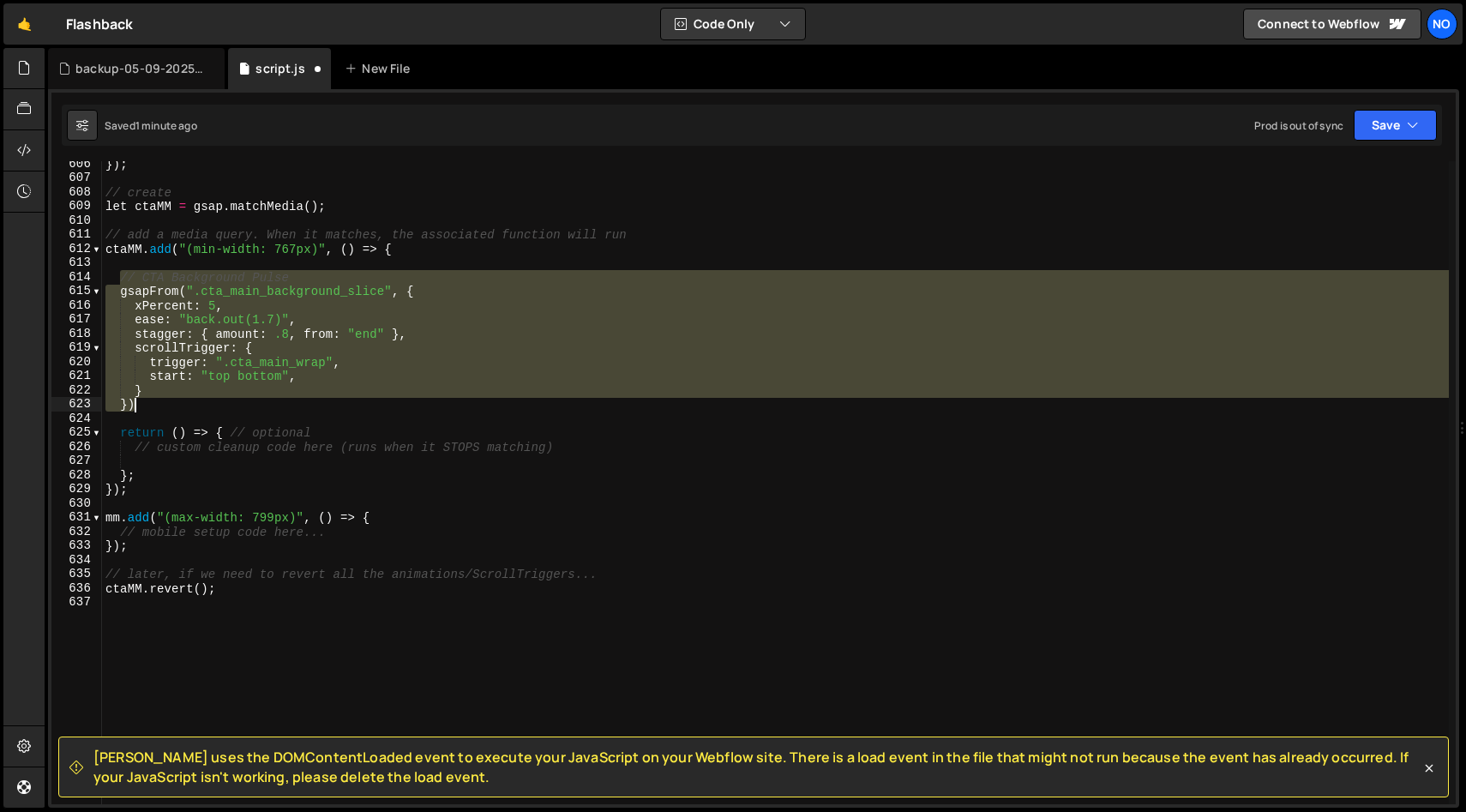
click at [137, 402] on div "}) ; // create let ctaMM = gsap . matchMedia ( ) ; // add a media query. When i…" at bounding box center [775, 492] width 1347 height 671
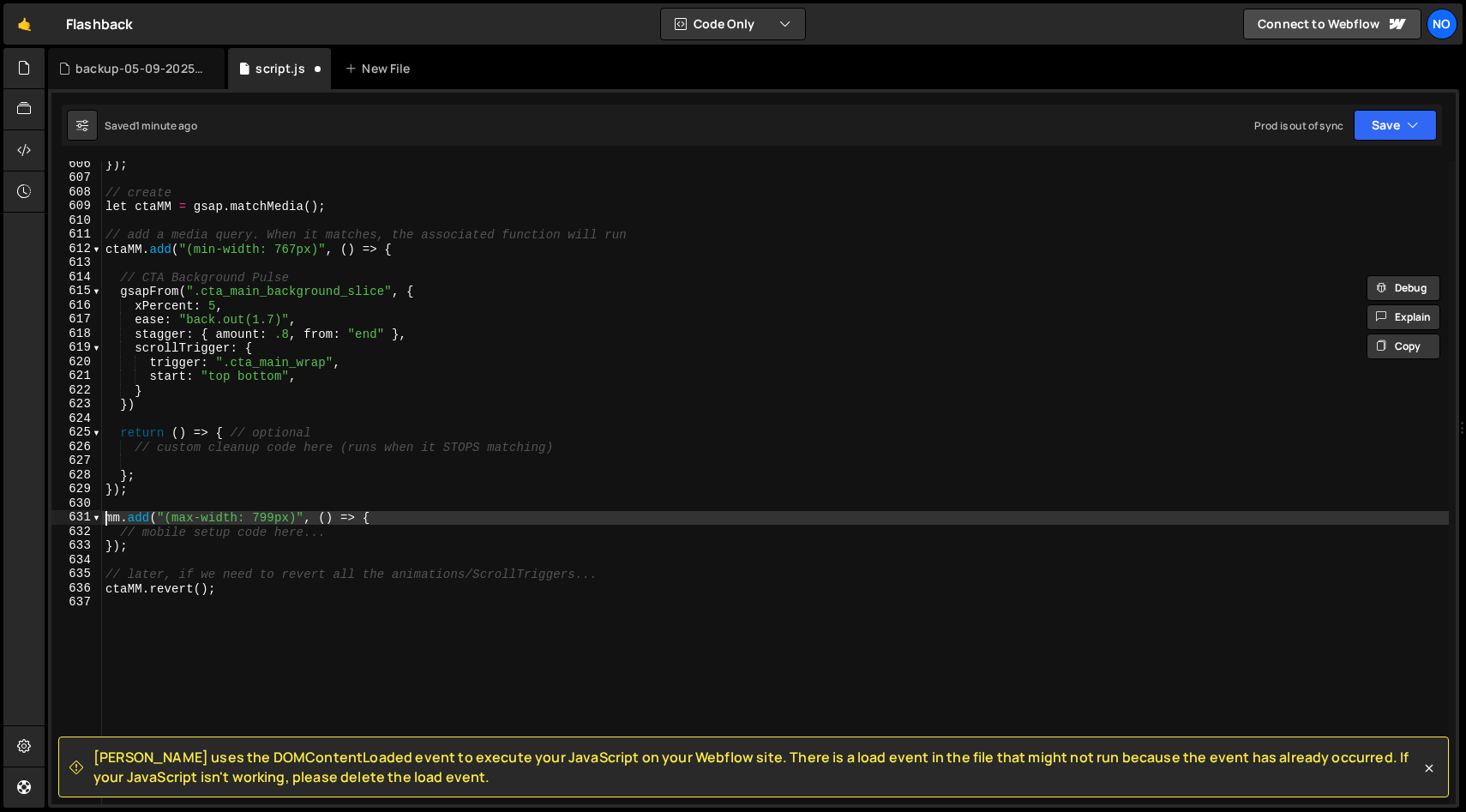
click at [103, 516] on div "}) ; // create let ctaMM = gsap . matchMedia ( ) ; // add a media query. When i…" at bounding box center [775, 492] width 1347 height 671
click at [294, 517] on div "}) ; // create let ctaMM = gsap . matchMedia ( ) ; // add a media query. When i…" at bounding box center [775, 492] width 1347 height 671
type textarea "ctaMM.add("(max-width: 766px)", () => {"
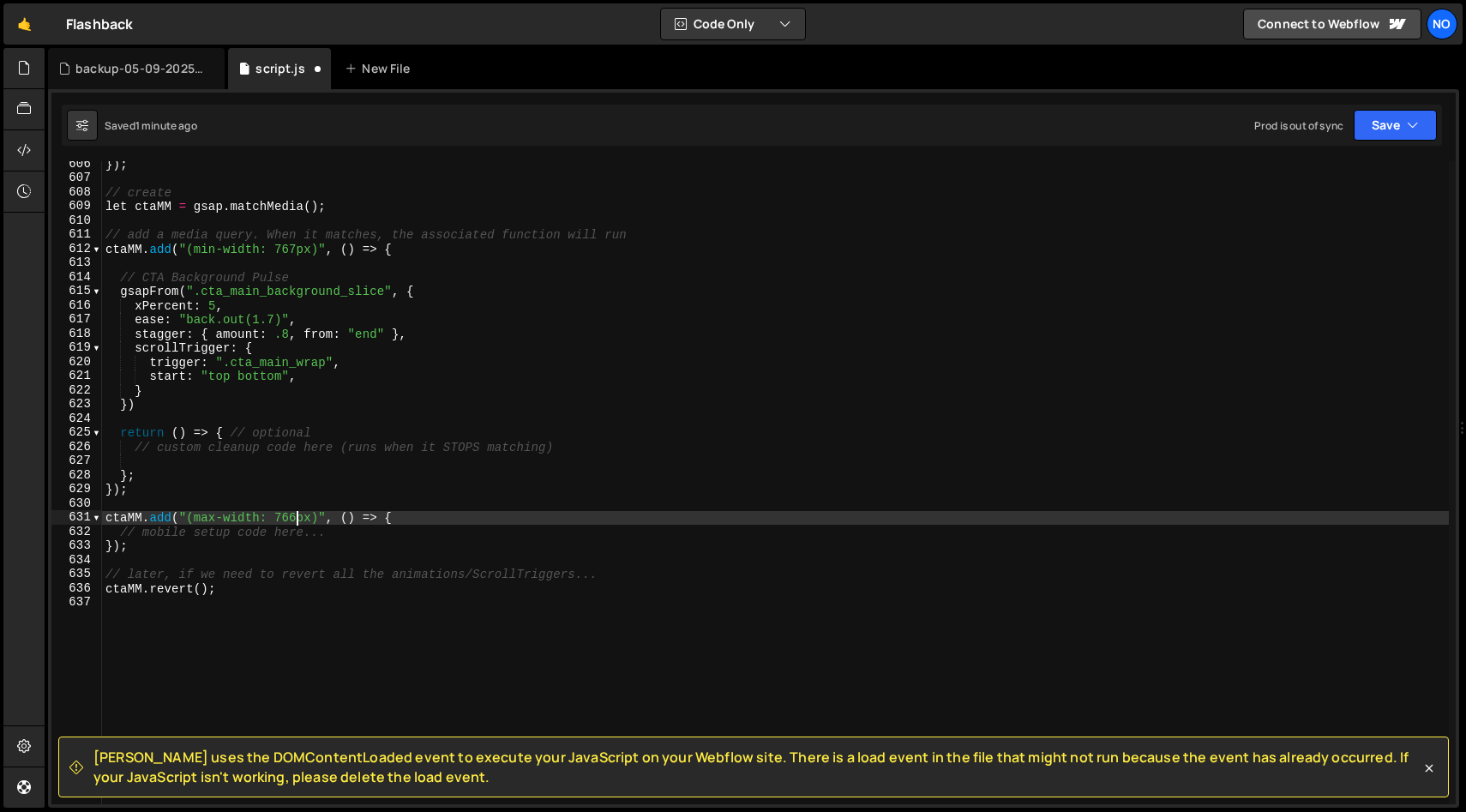
click at [445, 499] on div "}) ; // create let ctaMM = gsap . matchMedia ( ) ; // add a media query. When i…" at bounding box center [775, 492] width 1347 height 671
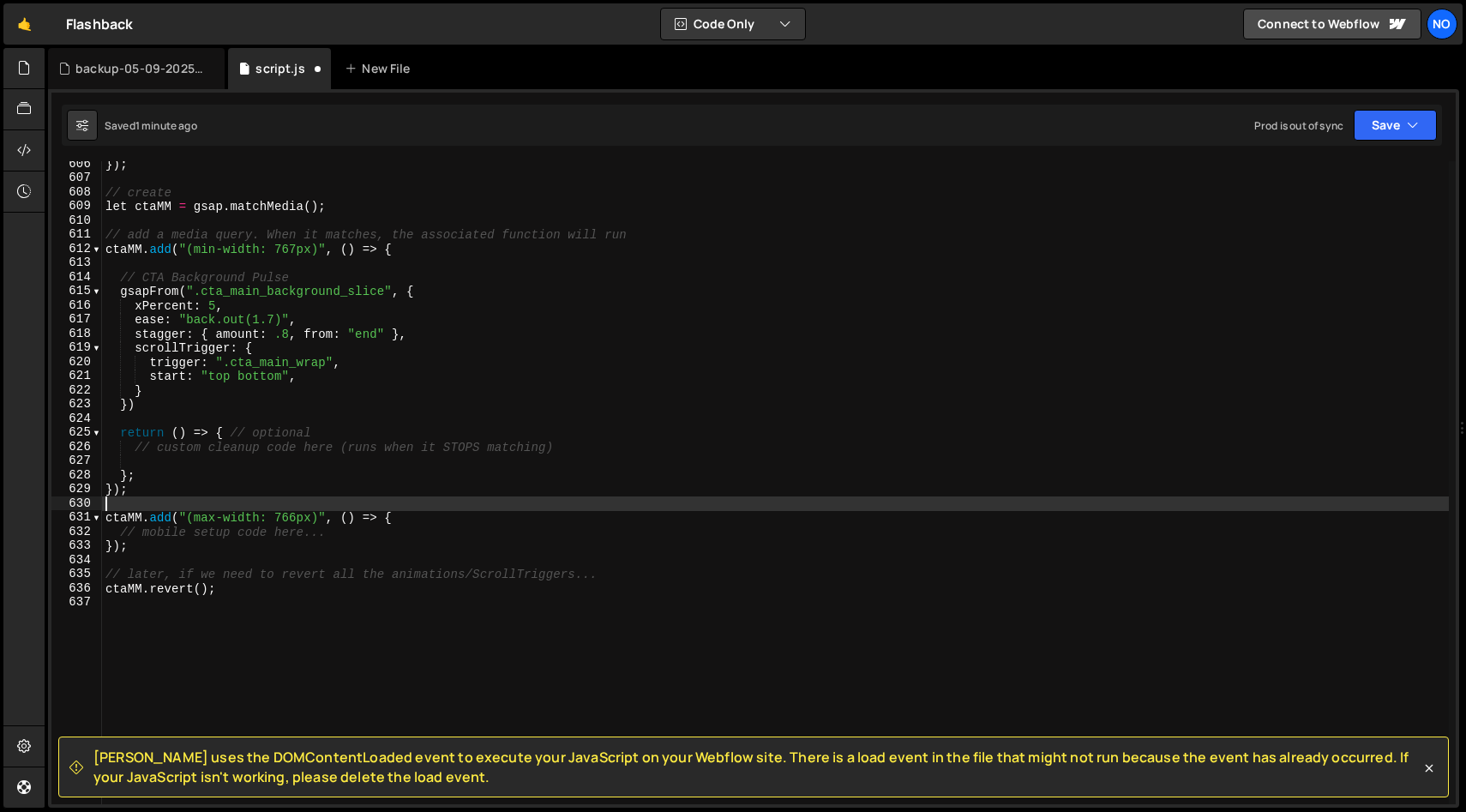
scroll to position [0, 0]
click at [445, 509] on div "}) ; // create let ctaMM = gsap . matchMedia ( ) ; // add a media query. When i…" at bounding box center [775, 492] width 1347 height 671
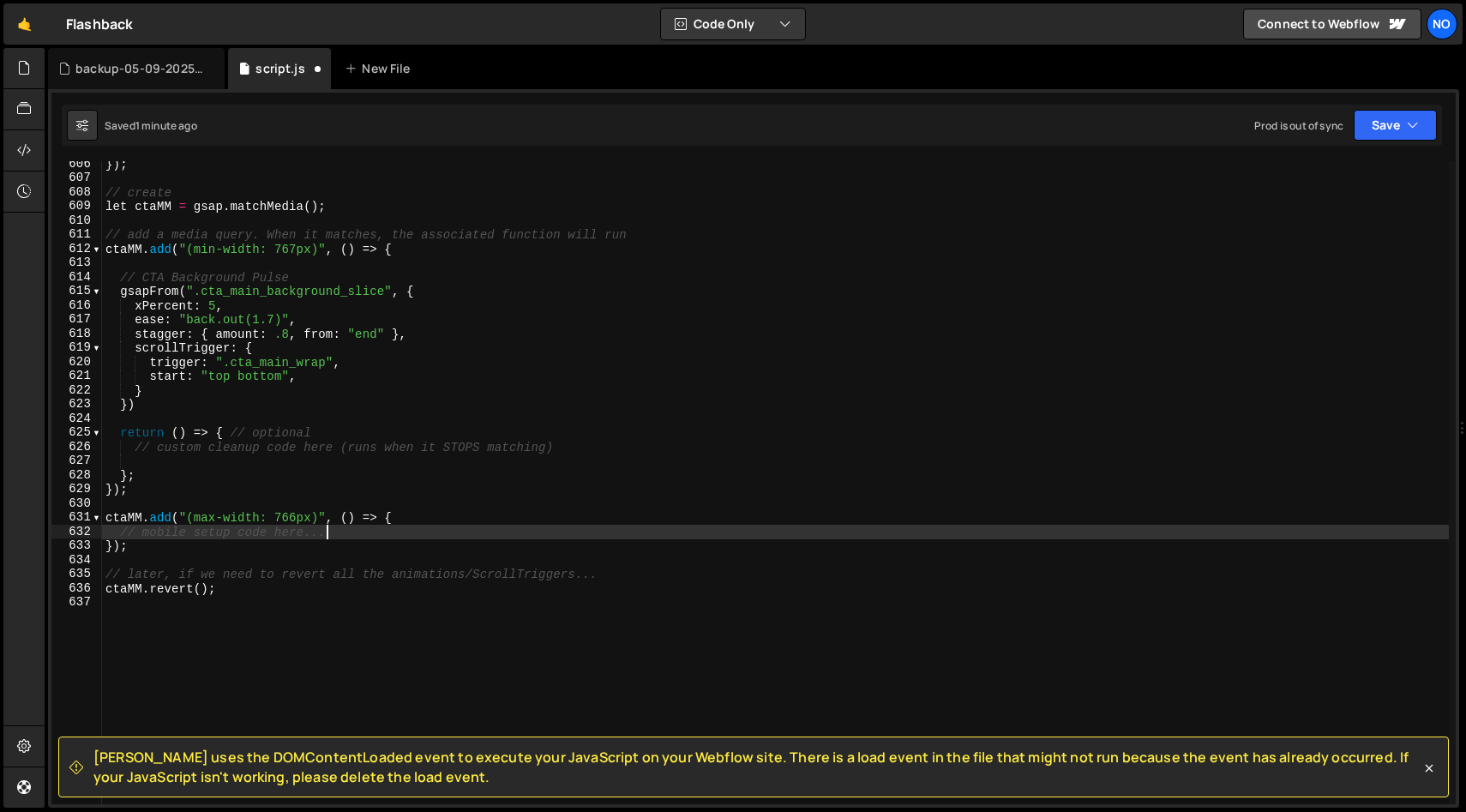
click at [441, 530] on div "}) ; // create let ctaMM = gsap . matchMedia ( ) ; // add a media query. When i…" at bounding box center [775, 492] width 1347 height 671
click at [295, 247] on div "}) ; // create let ctaMM = gsap . matchMedia ( ) ; // add a media query. When i…" at bounding box center [775, 492] width 1347 height 671
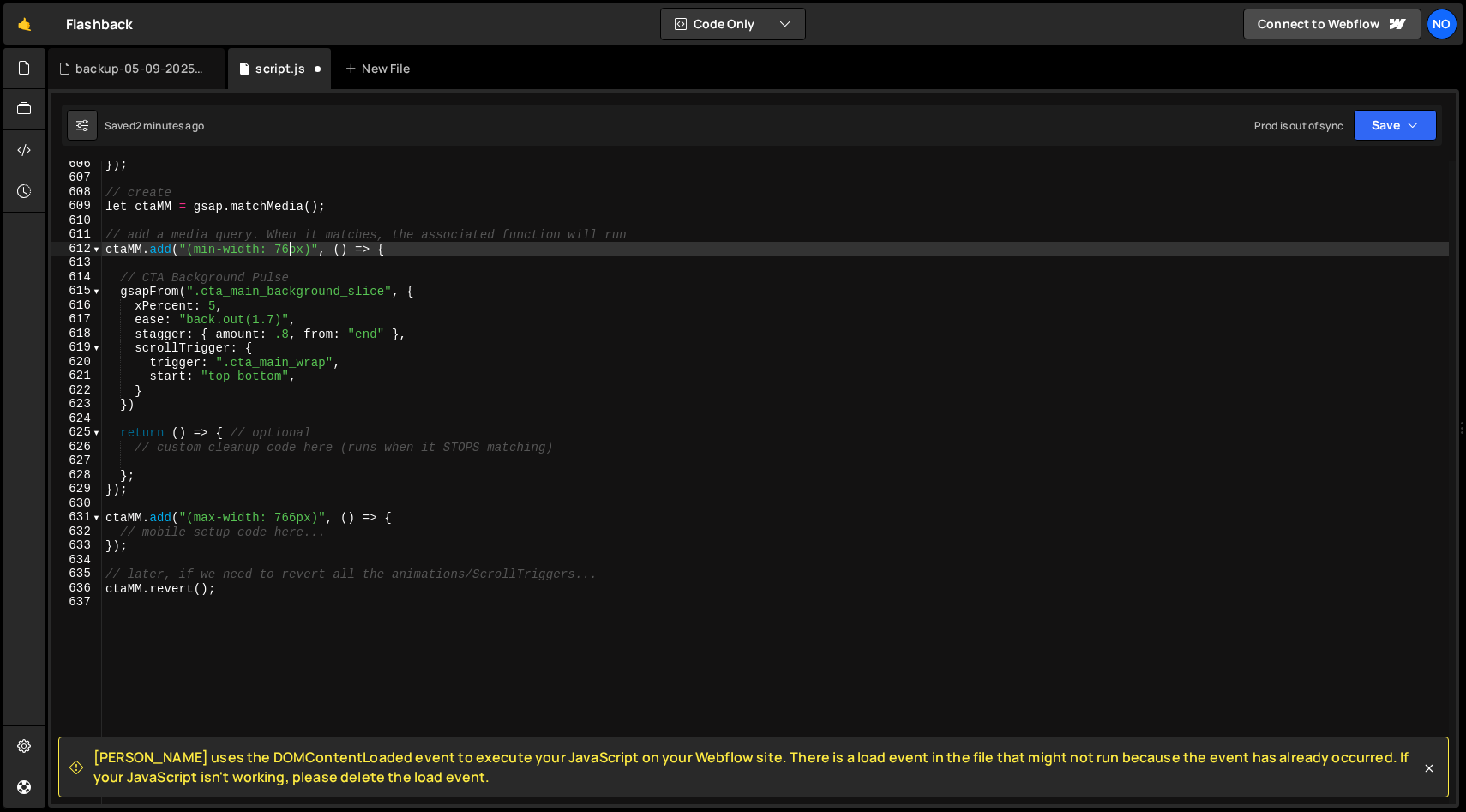
scroll to position [0, 13]
click at [293, 518] on div "}) ; // create let ctaMM = gsap . matchMedia ( ) ; // add a media query. When i…" at bounding box center [775, 492] width 1347 height 671
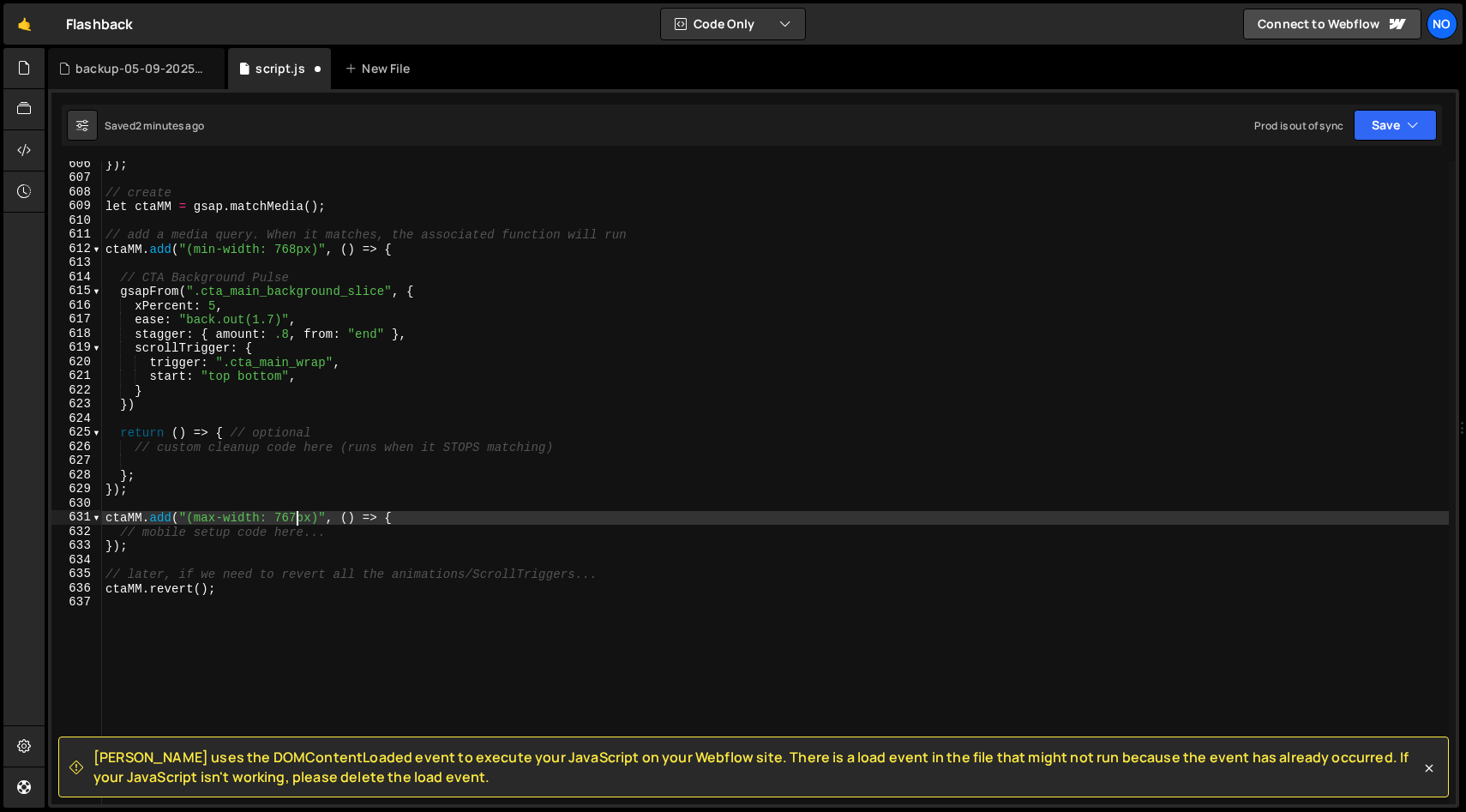
click at [327, 534] on div "}) ; // create let ctaMM = gsap . matchMedia ( ) ; // add a media query. When i…" at bounding box center [775, 492] width 1347 height 671
type textarea "// mobile setup code here..."
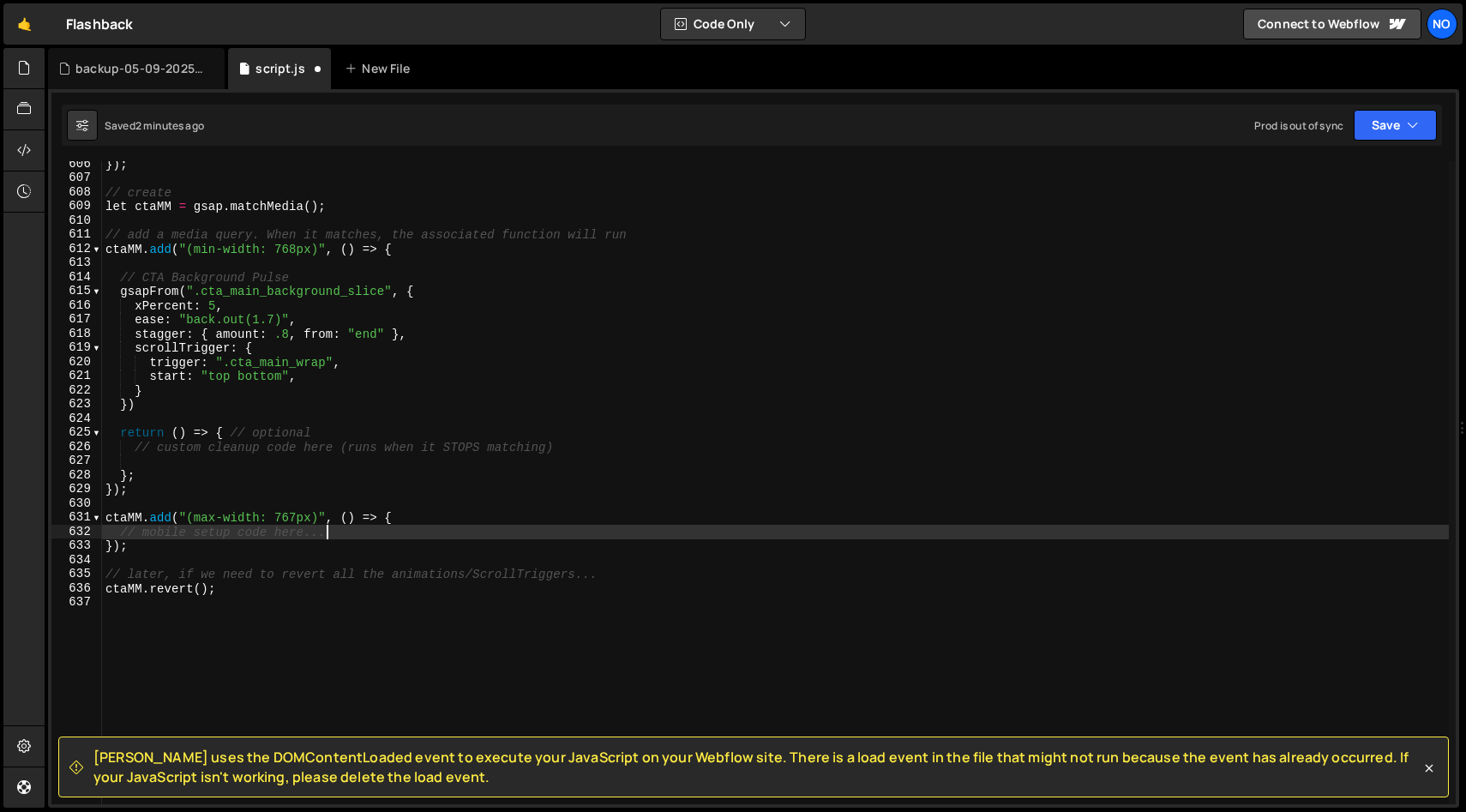
scroll to position [0, 0]
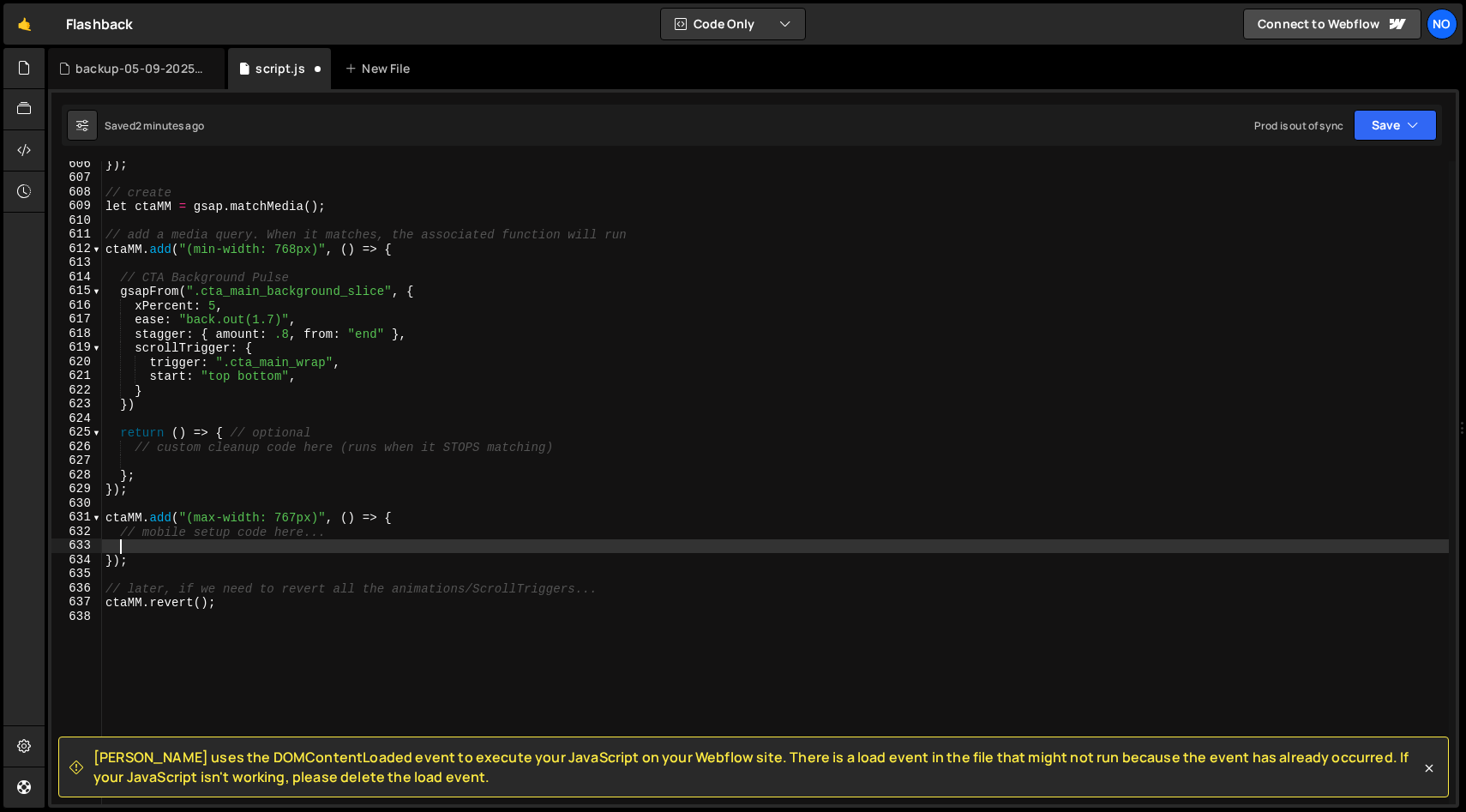
paste textarea "})"
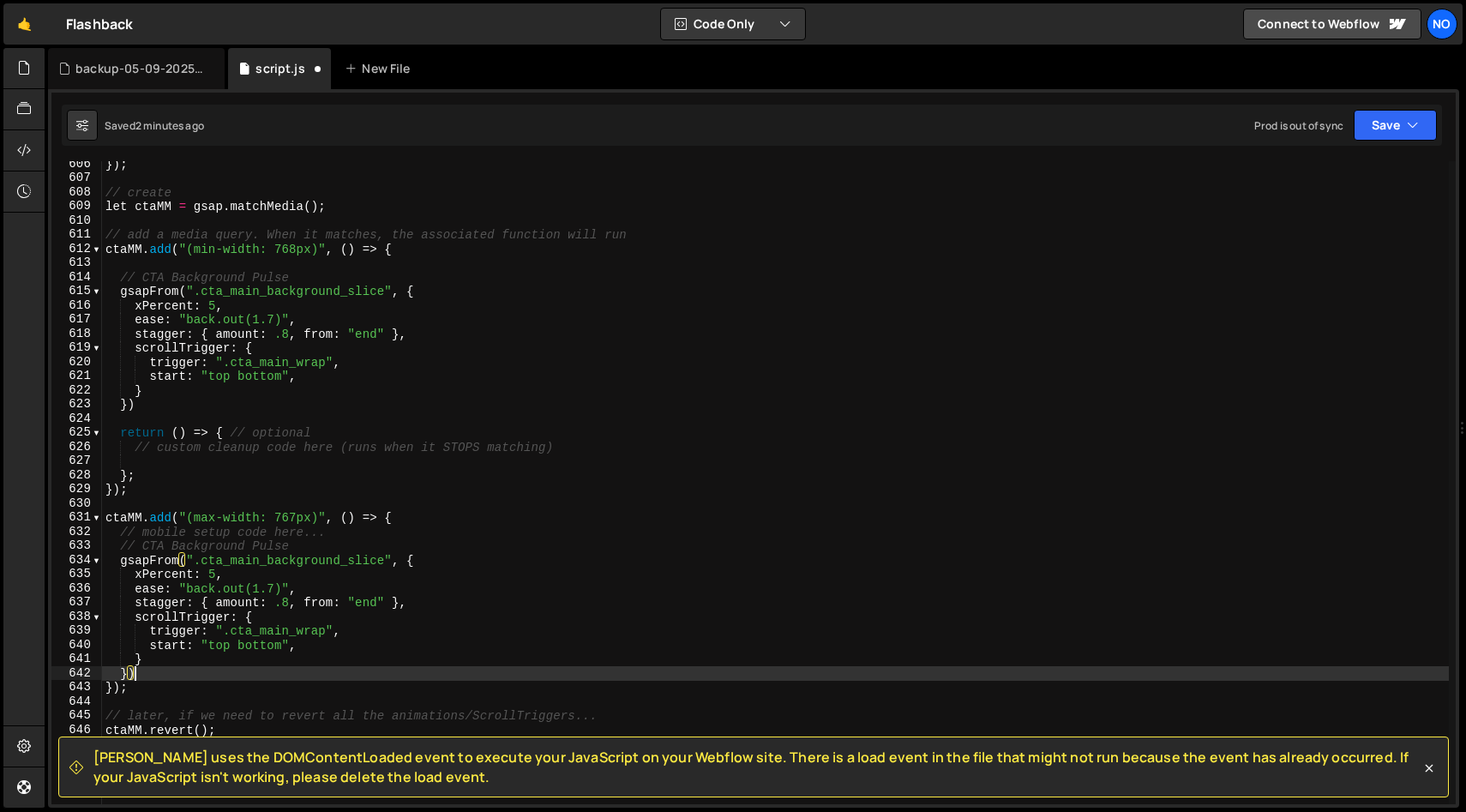
click at [334, 534] on div "}) ; // create let ctaMM = gsap . matchMedia ( ) ; // add a media query. When i…" at bounding box center [775, 492] width 1347 height 671
type textarea "// mobile setup code here..."
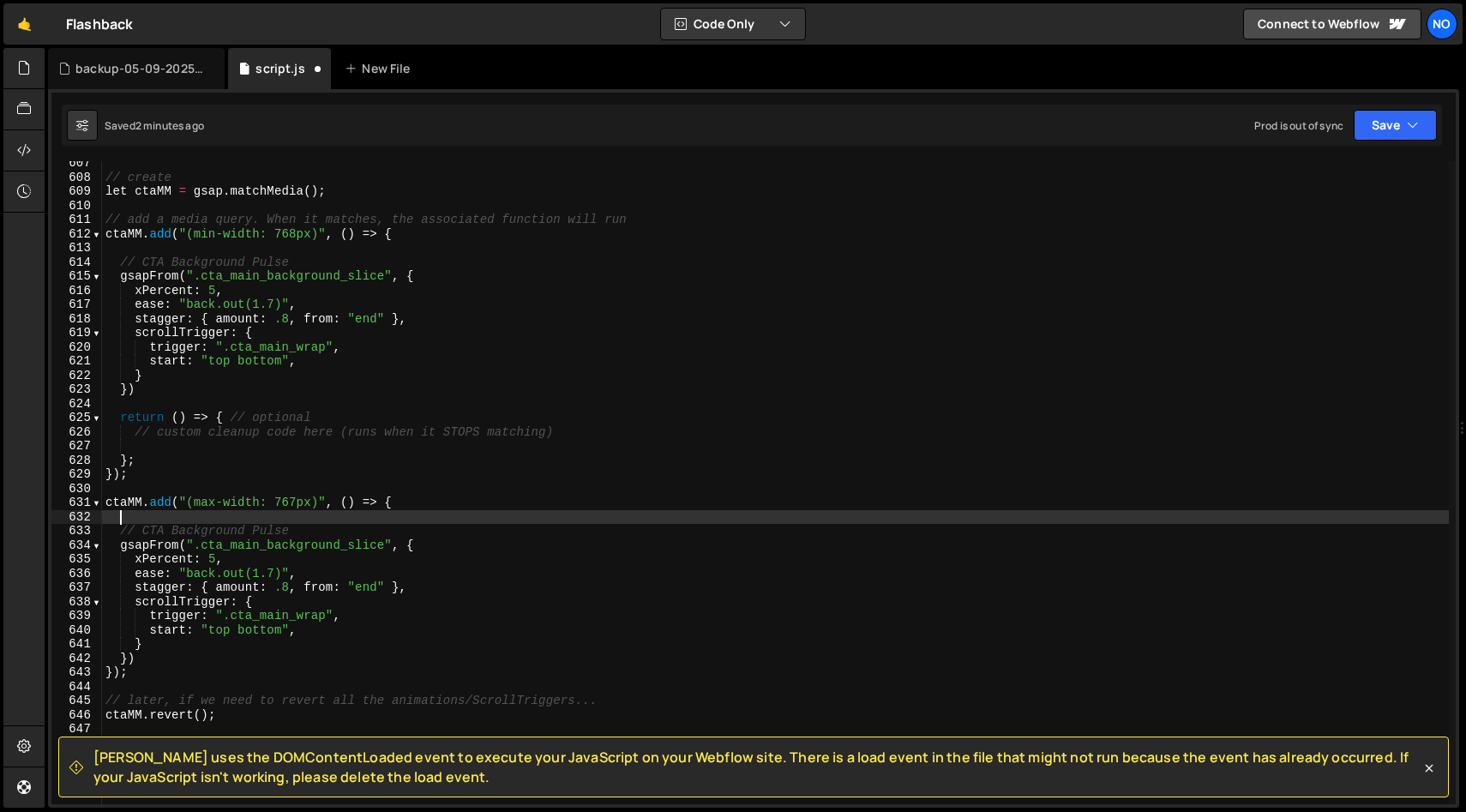
scroll to position [8576, 0]
click at [170, 654] on div "// create let ctaMM = gsap . matchMedia ( ) ; // add a media query. When it mat…" at bounding box center [775, 488] width 1347 height 671
type textarea "})"
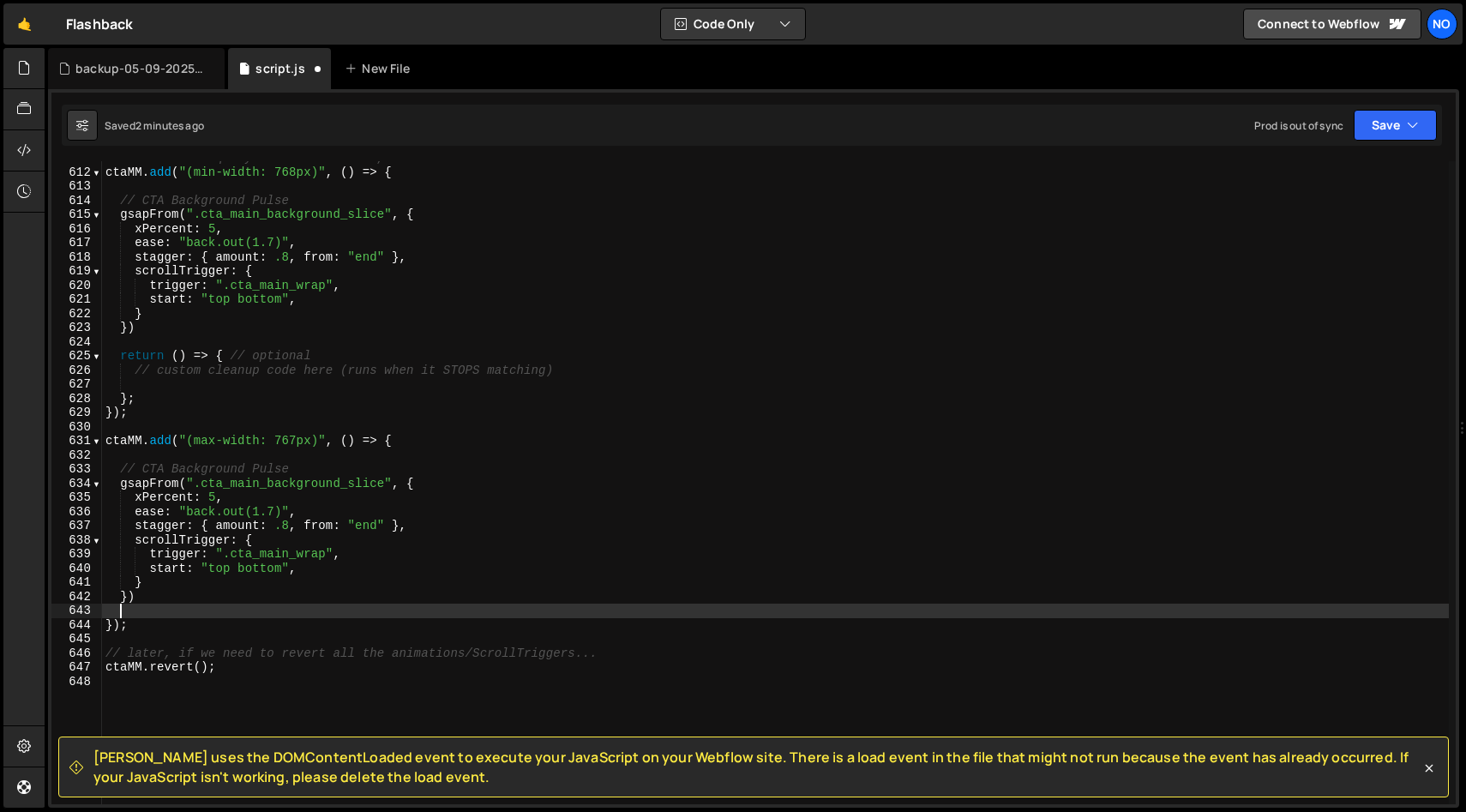
scroll to position [8682, 0]
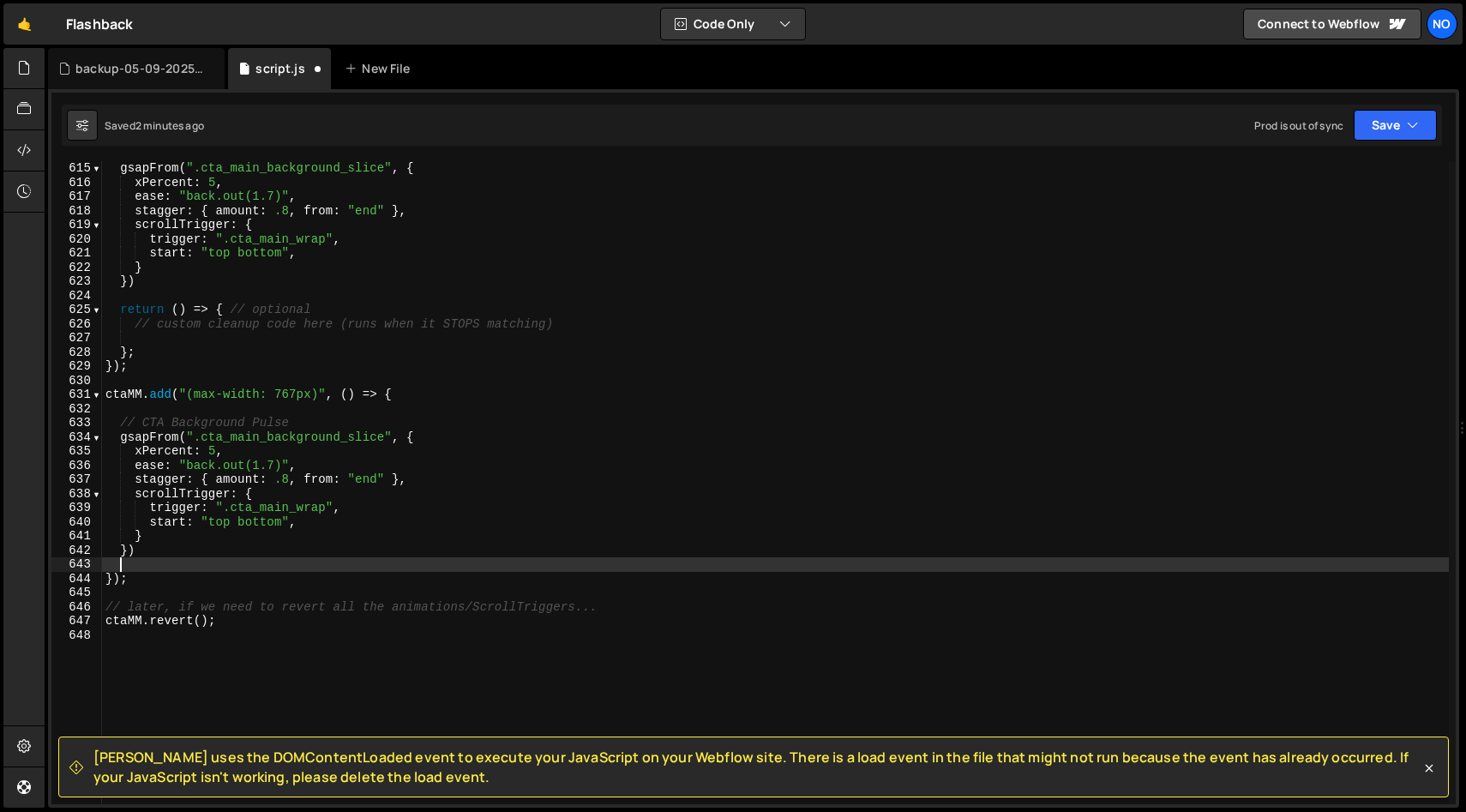
click at [646, 605] on div "gsapFrom ( ".cta_main_background_slice" , { xPercent : 5 , ease : "back.out(1.7…" at bounding box center [775, 496] width 1347 height 671
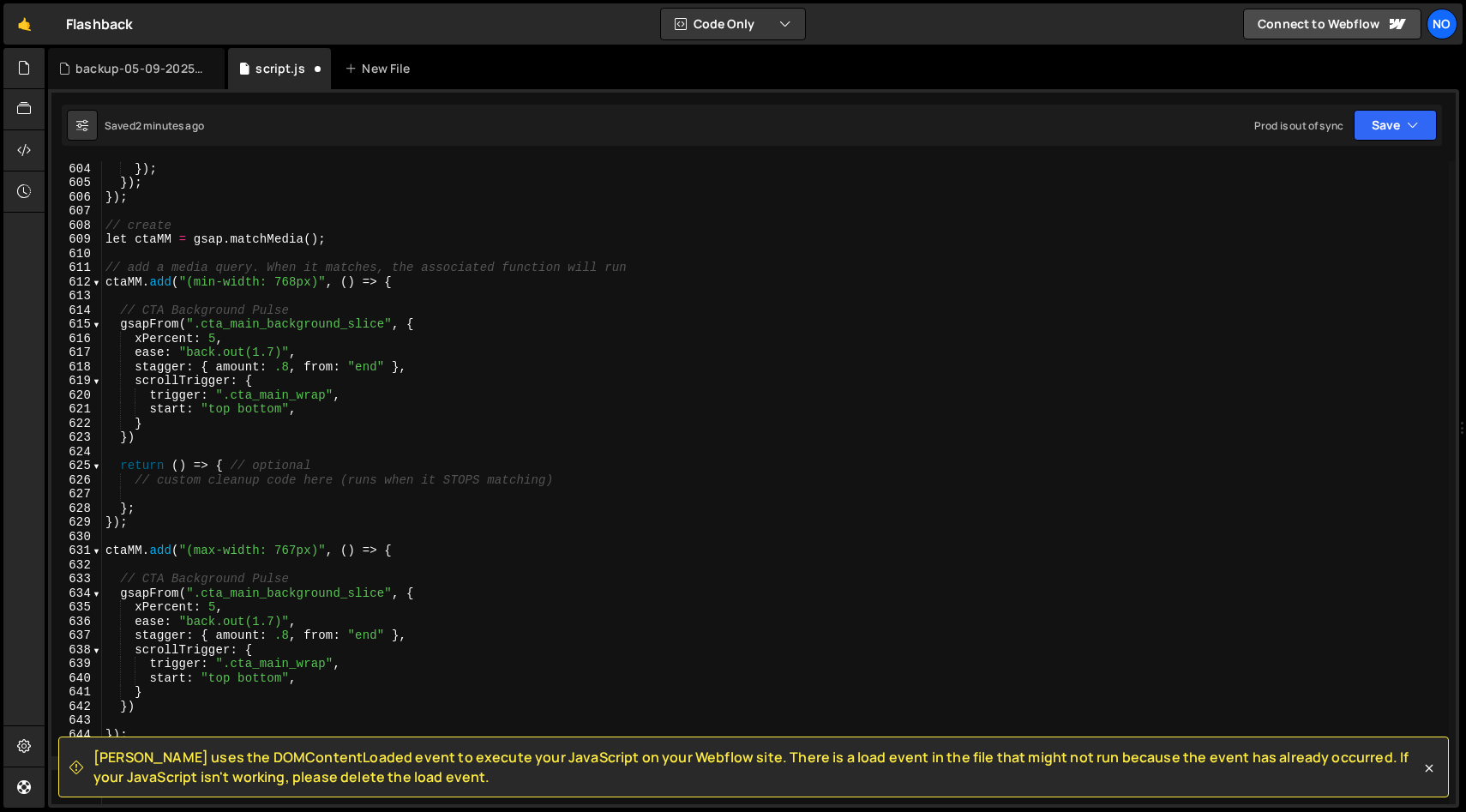
scroll to position [8525, 0]
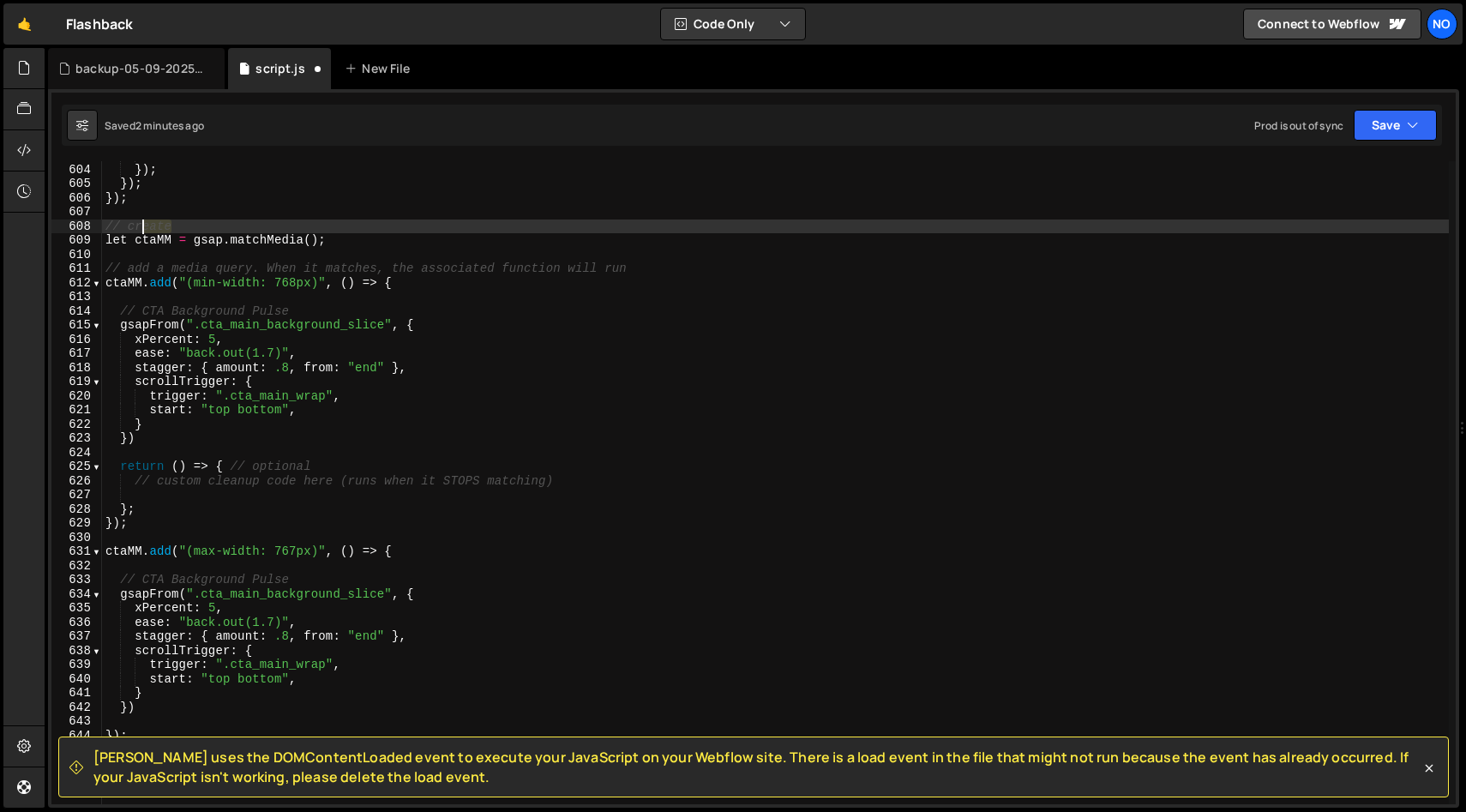
drag, startPoint x: 174, startPoint y: 228, endPoint x: 126, endPoint y: 225, distance: 48.1
click at [126, 225] on div "} }) ; }) ; }) ; // create let ctaMM = gsap . matchMedia ( ) ; // add a media q…" at bounding box center [775, 484] width 1347 height 671
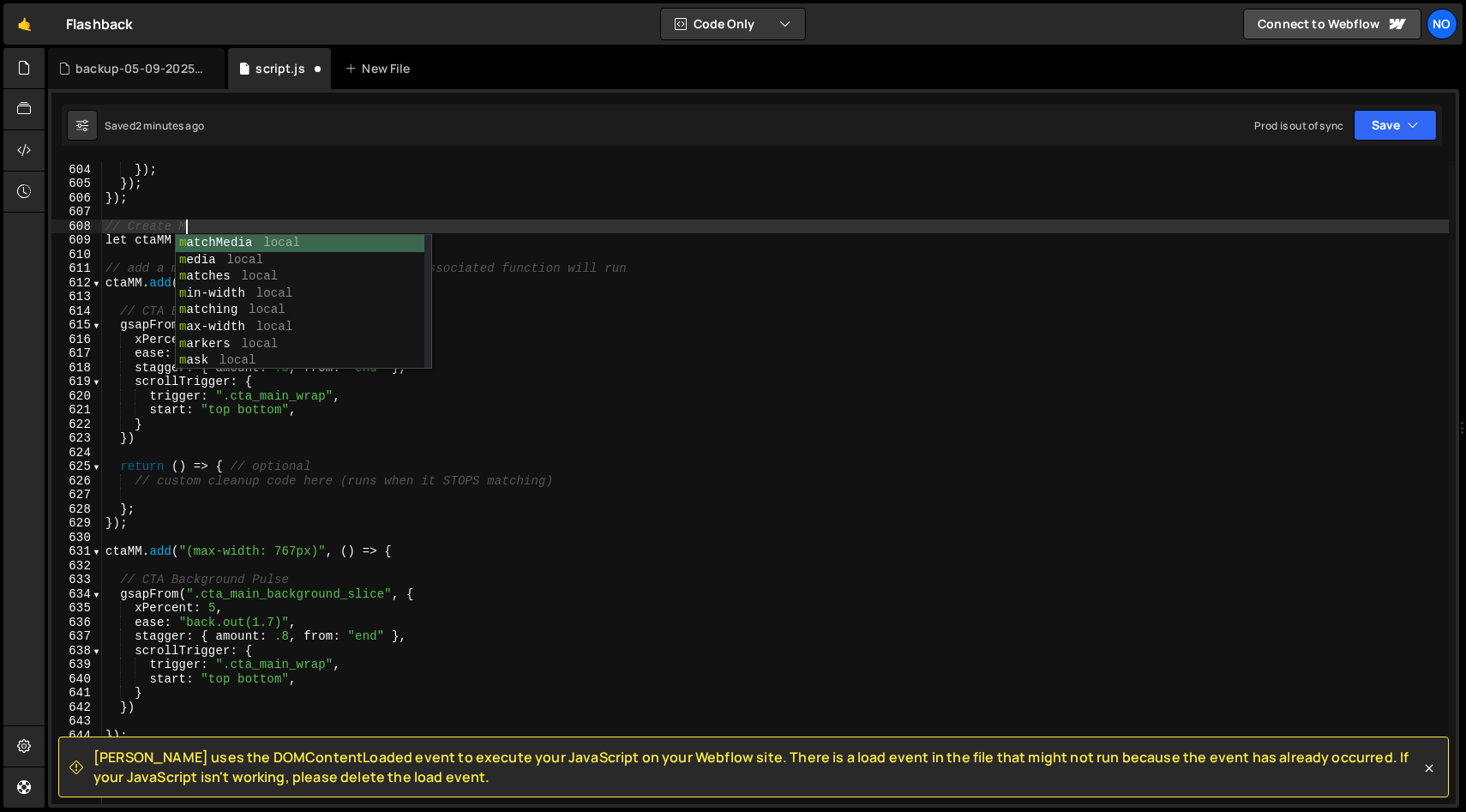
scroll to position [0, 6]
click at [231, 200] on div "} }) ; }) ; }) ; // Create MM let ctaMM = gsap . matchMedia ( ) ; // add a medi…" at bounding box center [775, 484] width 1347 height 671
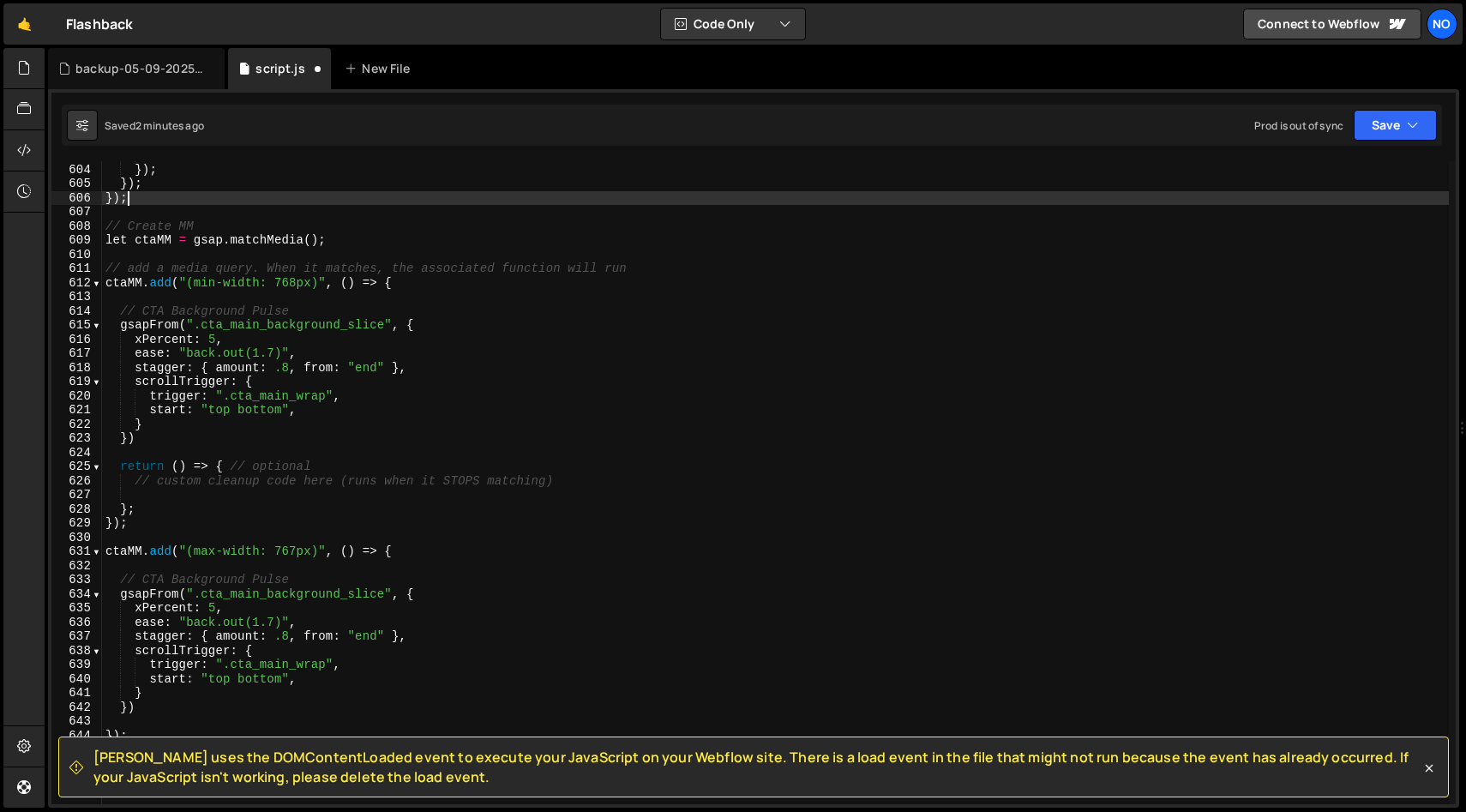
scroll to position [0, 1]
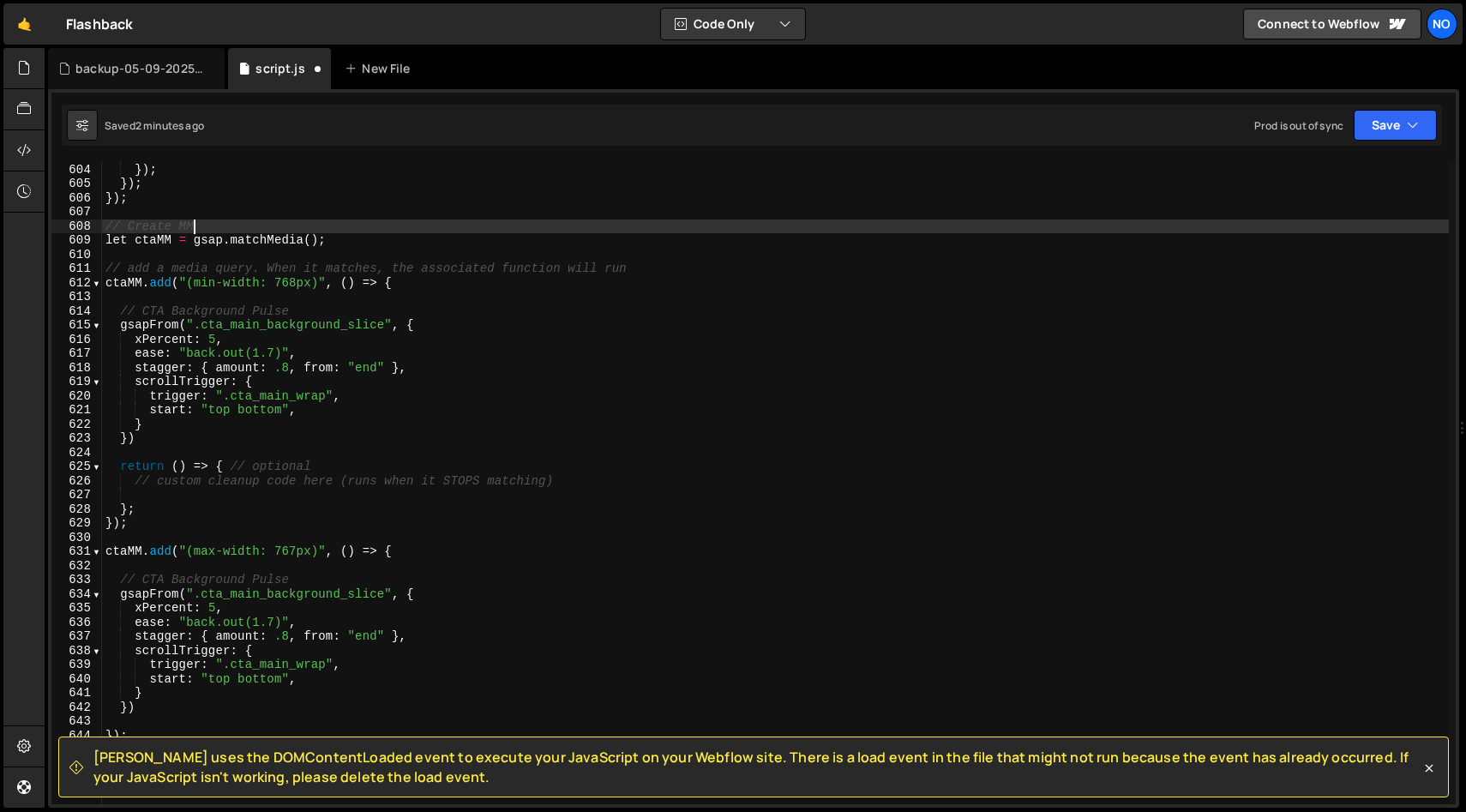
click at [216, 222] on div "} }) ; }) ; }) ; // Create MM let ctaMM = gsap . matchMedia ( ) ; // add a medi…" at bounding box center [775, 484] width 1347 height 671
type textarea "// Create MM"
click at [216, 216] on div "} }) ; }) ; }) ; // Create MM let ctaMM = gsap . matchMedia ( ) ; // add a medi…" at bounding box center [775, 484] width 1347 height 671
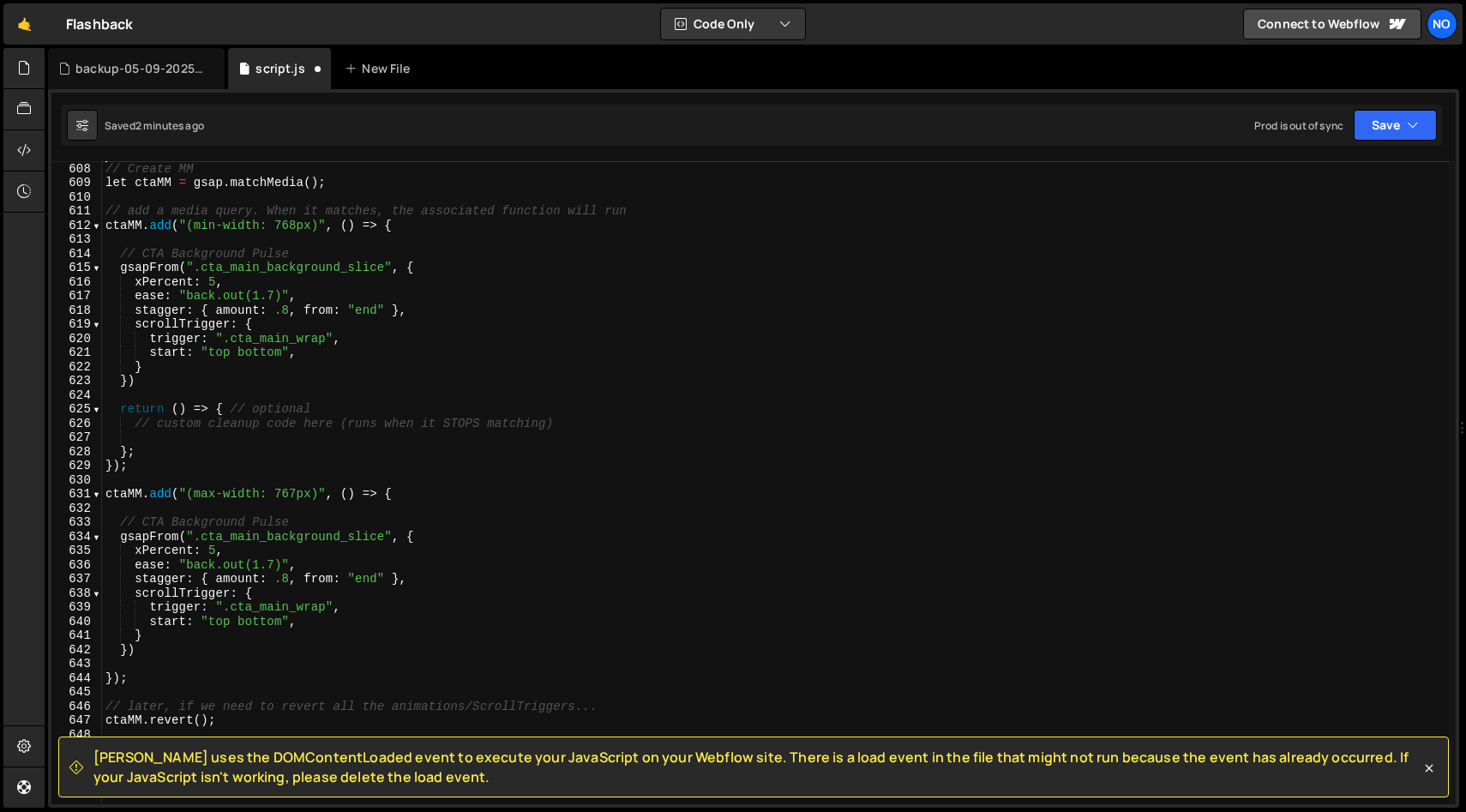
scroll to position [8607, 0]
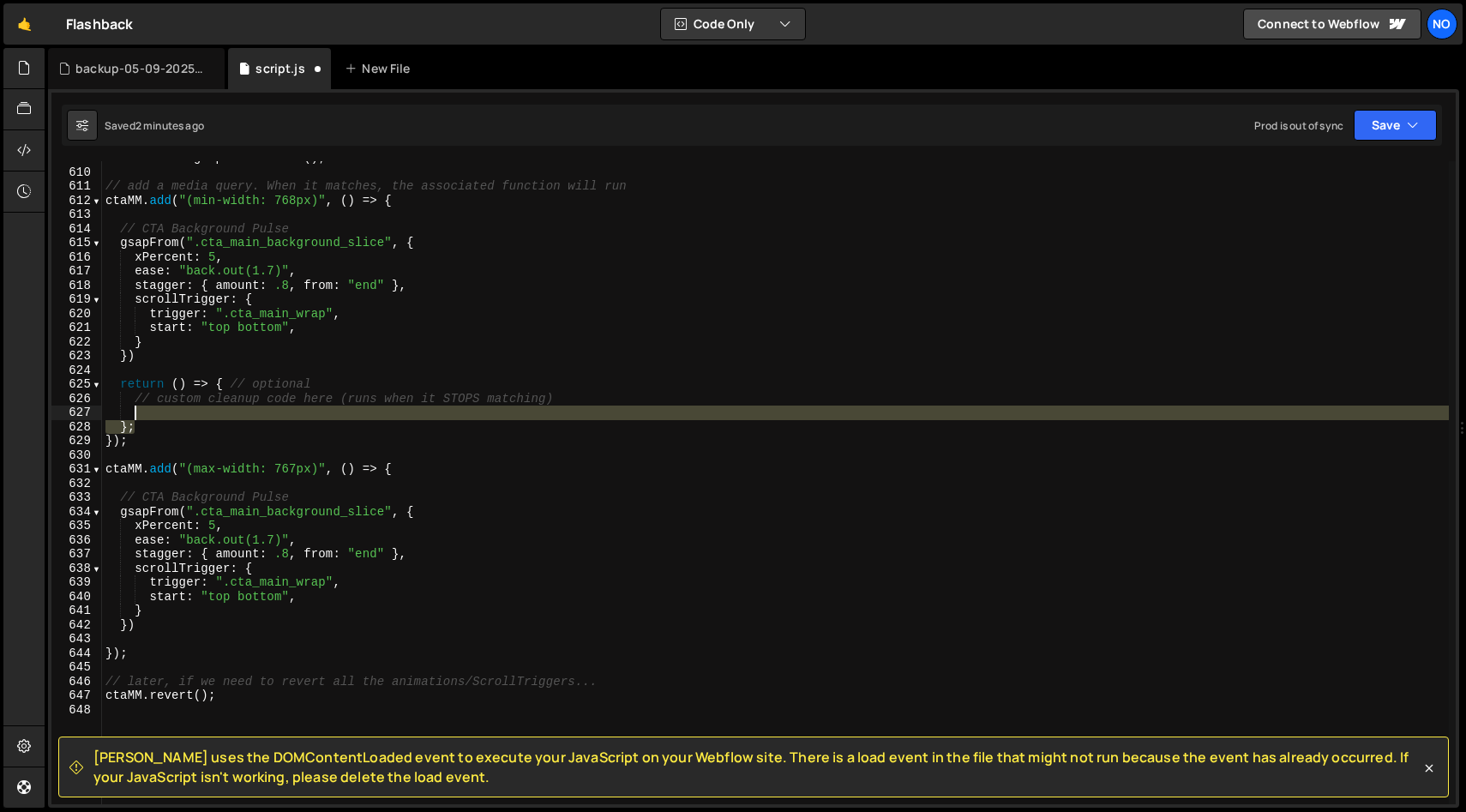
drag, startPoint x: 144, startPoint y: 431, endPoint x: 140, endPoint y: 368, distance: 63.1
click at [139, 368] on div "let ctaMM = gsap . matchMedia ( ) ; // add a media query. When it matches, the …" at bounding box center [775, 485] width 1347 height 671
type textarea "return () => { // optional"
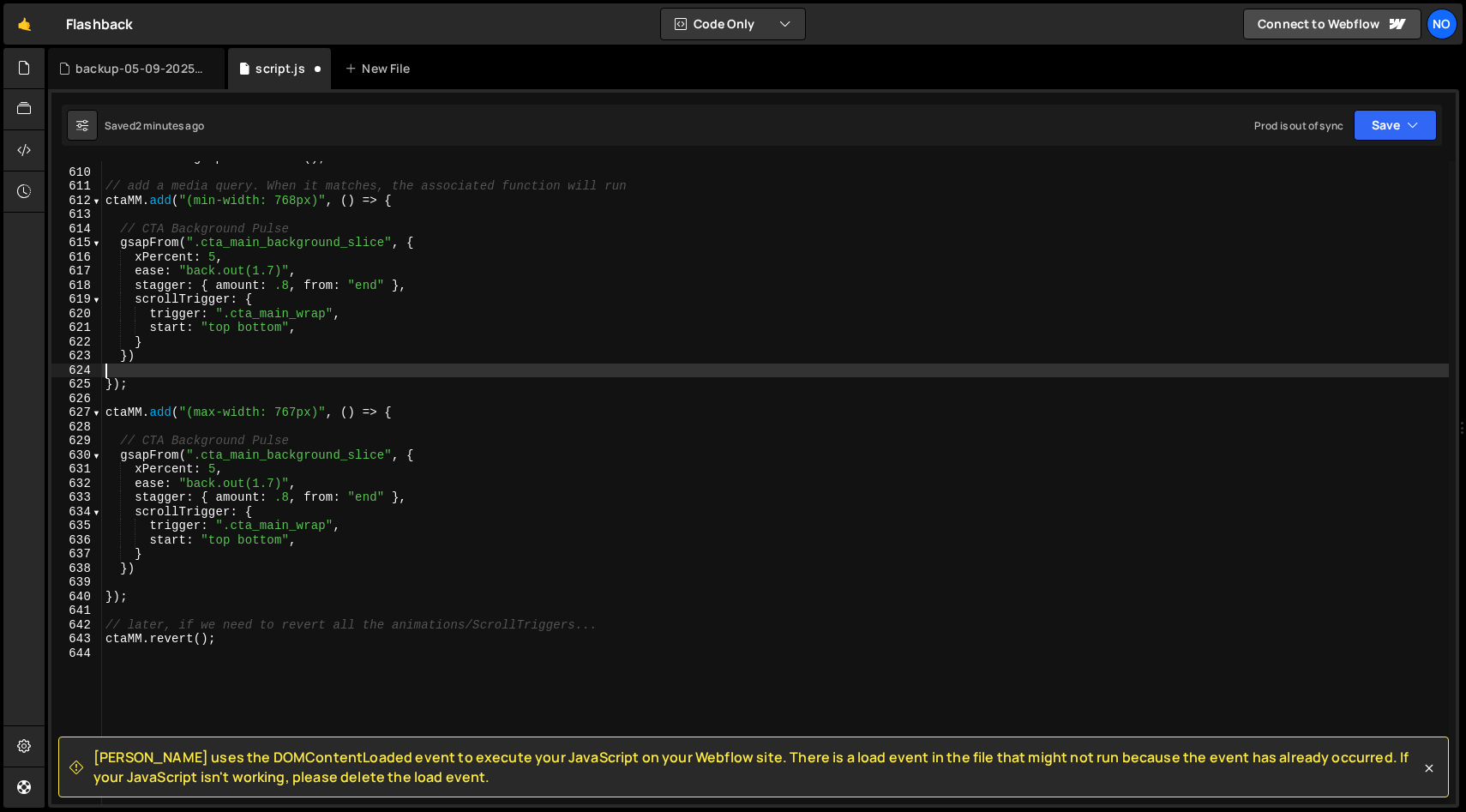
type textarea "})"
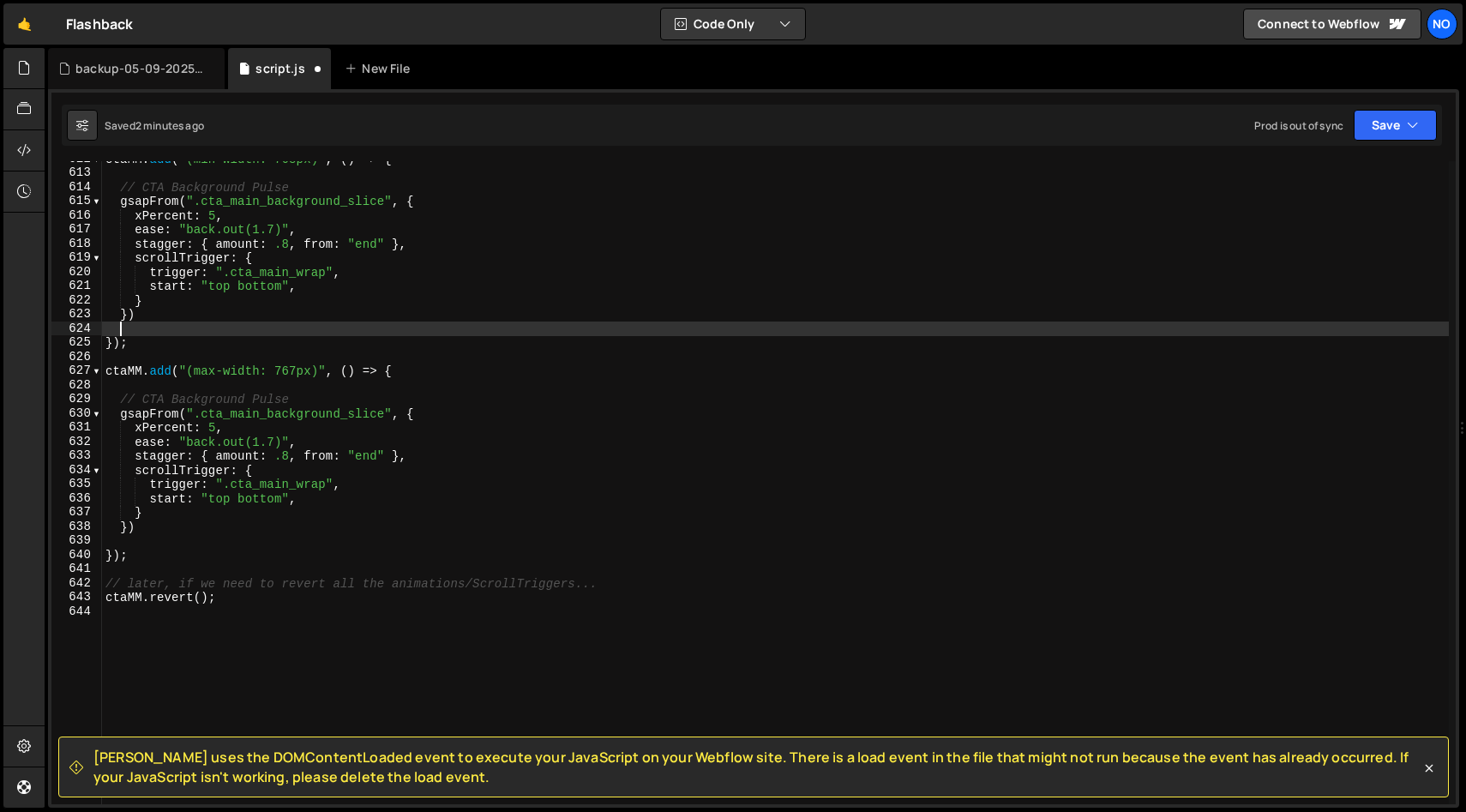
scroll to position [8650, 0]
click at [222, 430] on div "ctaMM . add ( "(min-width: 768px)" , ( ) => { // CTA Background Pulse gsapFrom …" at bounding box center [775, 486] width 1347 height 671
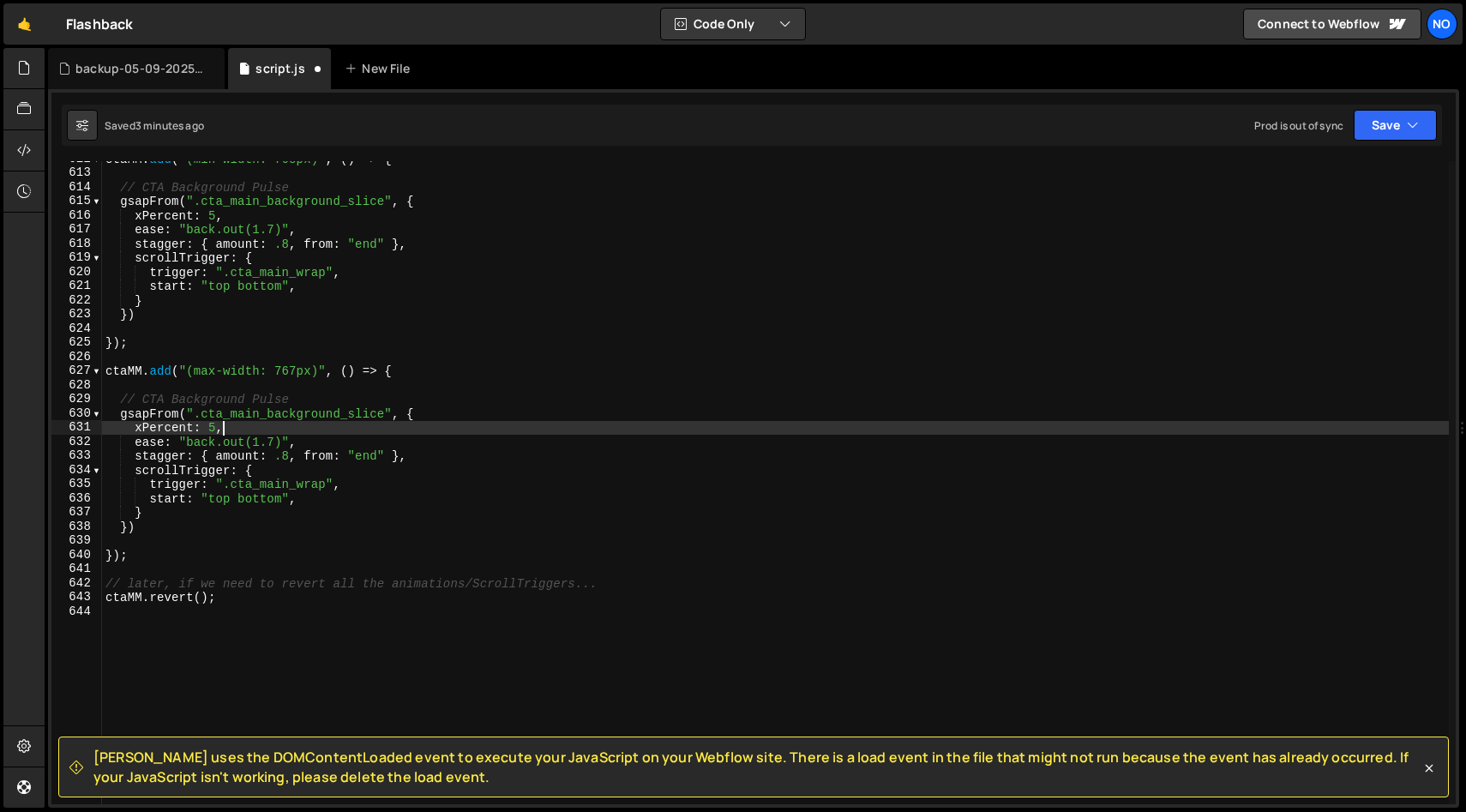
click at [141, 430] on div "ctaMM . add ( "(min-width: 768px)" , ( ) => { // CTA Background Pulse gsapFrom …" at bounding box center [775, 486] width 1347 height 671
click at [240, 430] on div "ctaMM . add ( "(min-width: 768px)" , ( ) => { // CTA Background Pulse gsapFrom …" at bounding box center [775, 486] width 1347 height 671
click at [195, 427] on div "ctaMM . add ( "(min-width: 768px)" , ( ) => { // CTA Background Pulse gsapFrom …" at bounding box center [775, 486] width 1347 height 671
click at [229, 430] on div "ctaMM . add ( "(min-width: 768px)" , ( ) => { // CTA Background Pulse gsapFrom …" at bounding box center [775, 486] width 1347 height 671
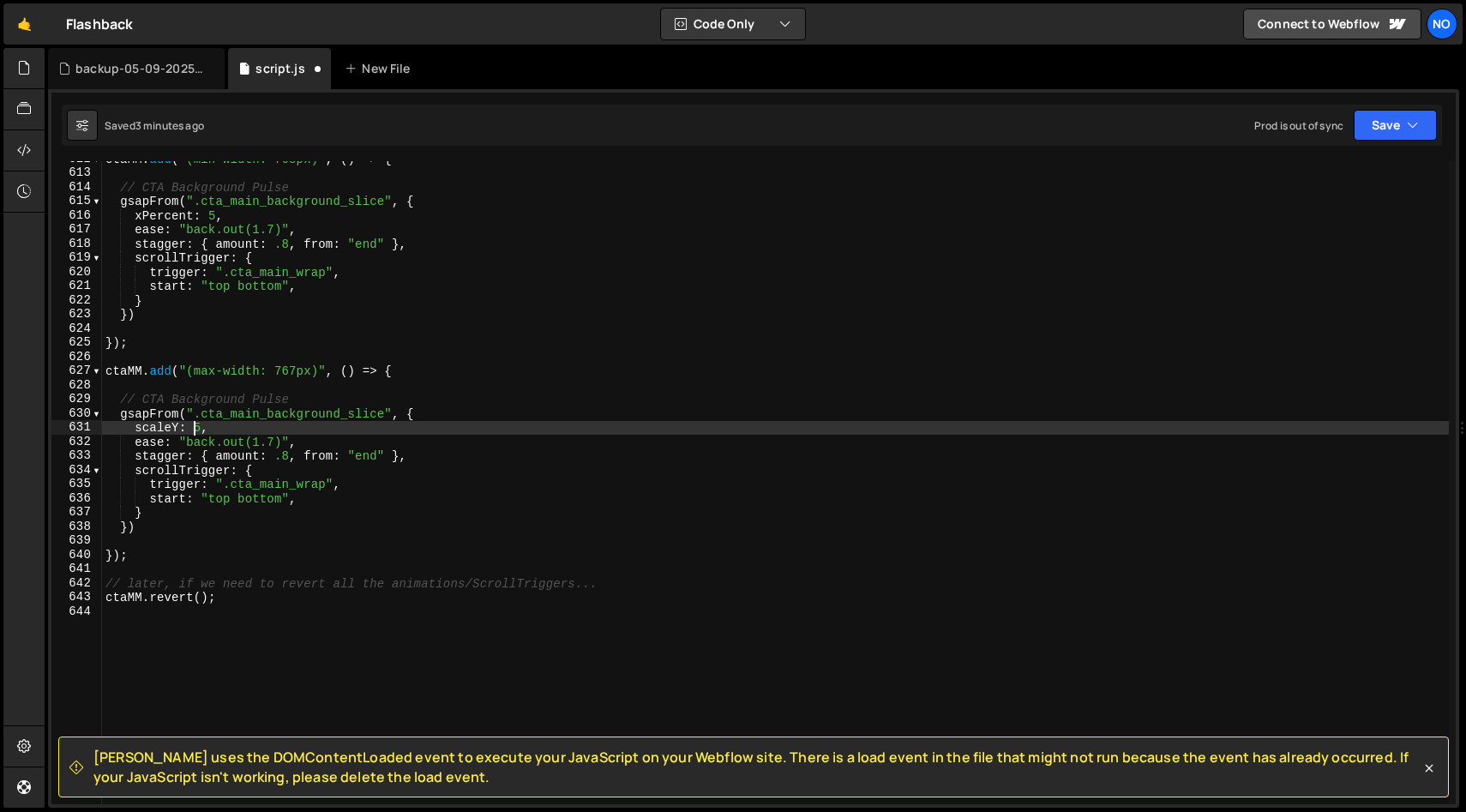
click at [192, 429] on div "ctaMM . add ( "(min-width: 768px)" , ( ) => { // CTA Background Pulse gsapFrom …" at bounding box center [775, 486] width 1347 height 671
click at [303, 433] on div "ctaMM . add ( "(min-width: 768px)" , ( ) => { // CTA Background Pulse gsapFrom …" at bounding box center [775, 486] width 1347 height 671
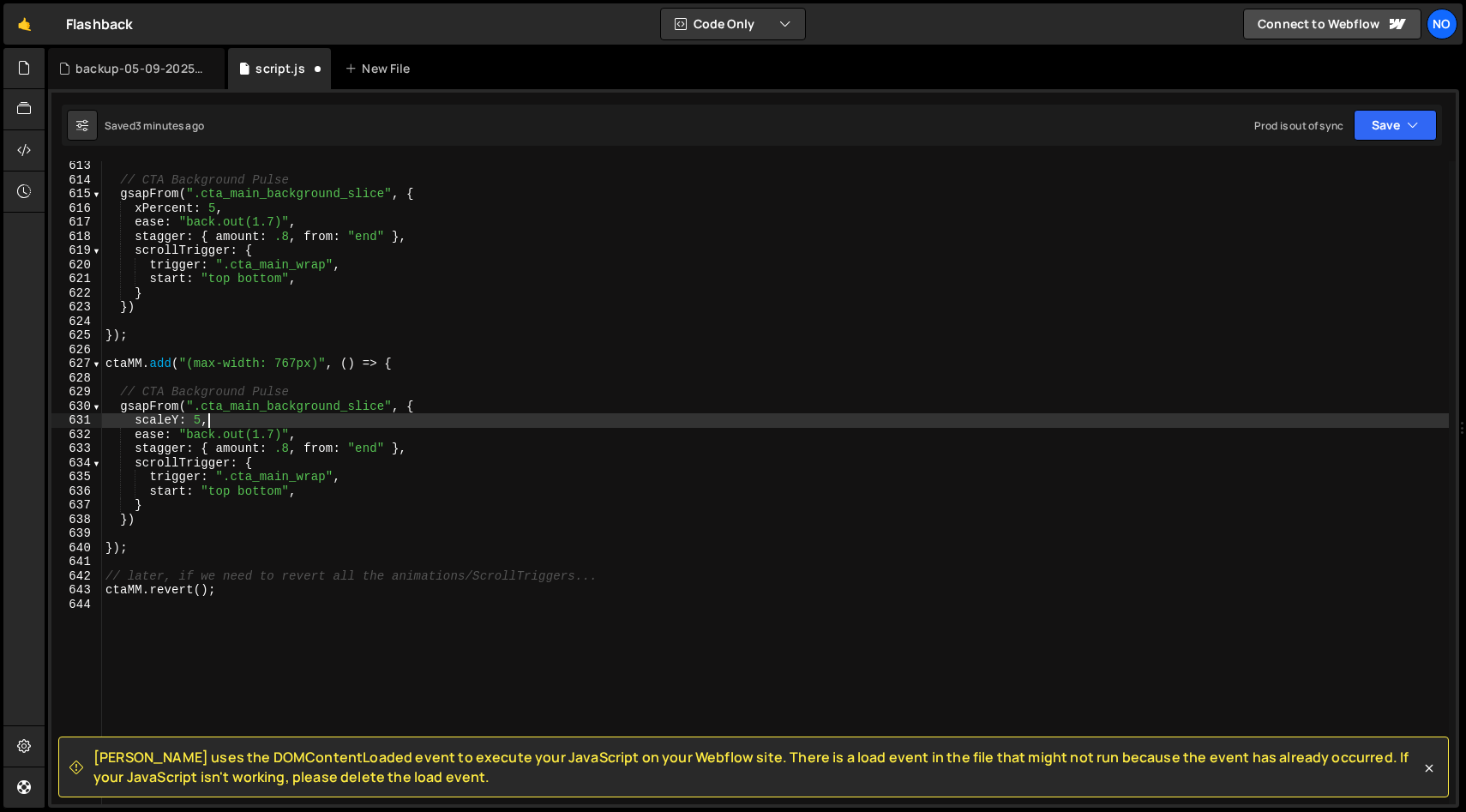
scroll to position [8657, 0]
click at [357, 369] on div "// CTA Background Pulse gsapFrom ( ".cta_main_background_slice" , { xPercent : …" at bounding box center [775, 494] width 1347 height 671
type textarea "ctaMM.add("(max-width: 767px)", () => {"
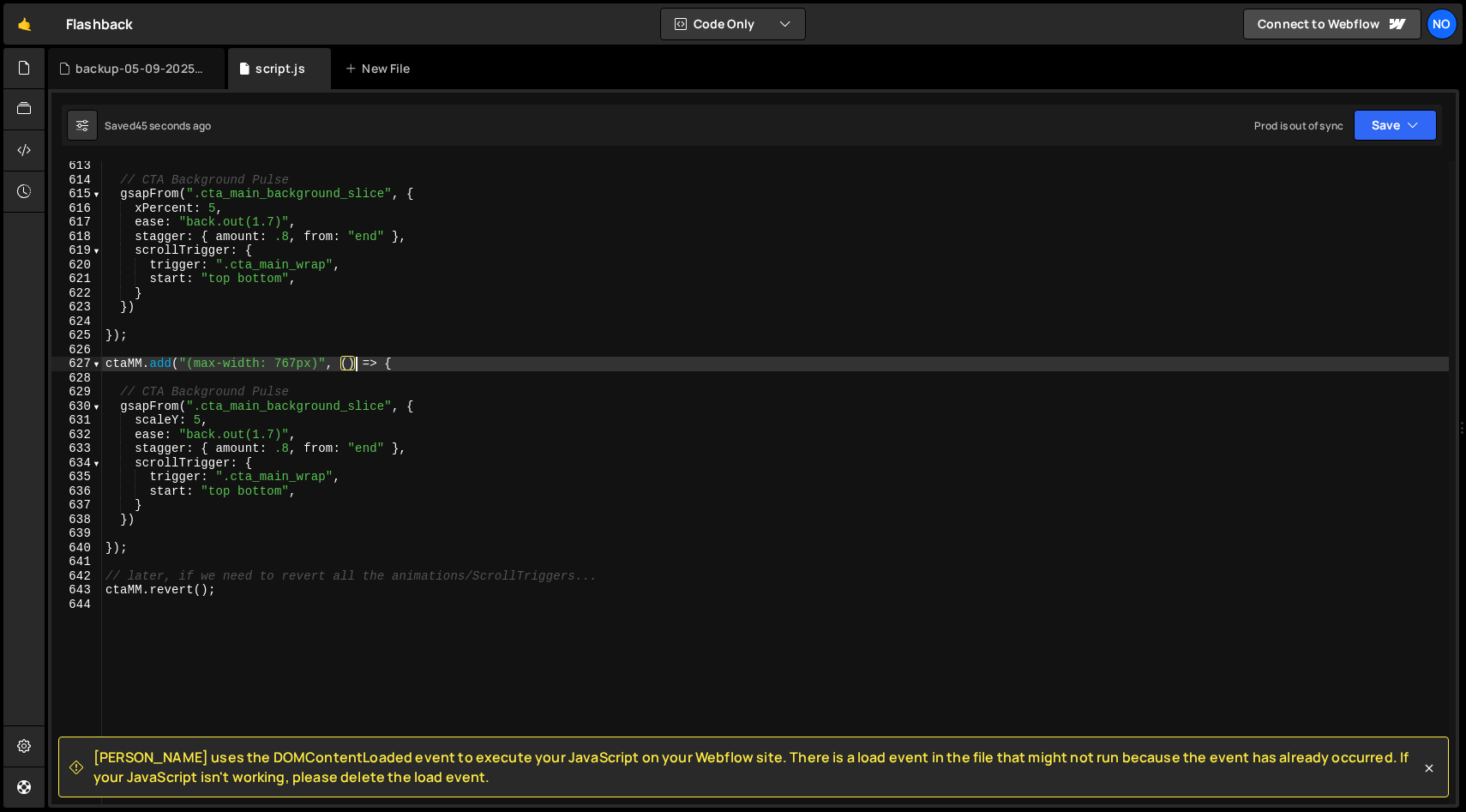
click at [437, 355] on div "// CTA Background Pulse gsapFrom ( ".cta_main_background_slice" , { xPercent : …" at bounding box center [775, 494] width 1347 height 671
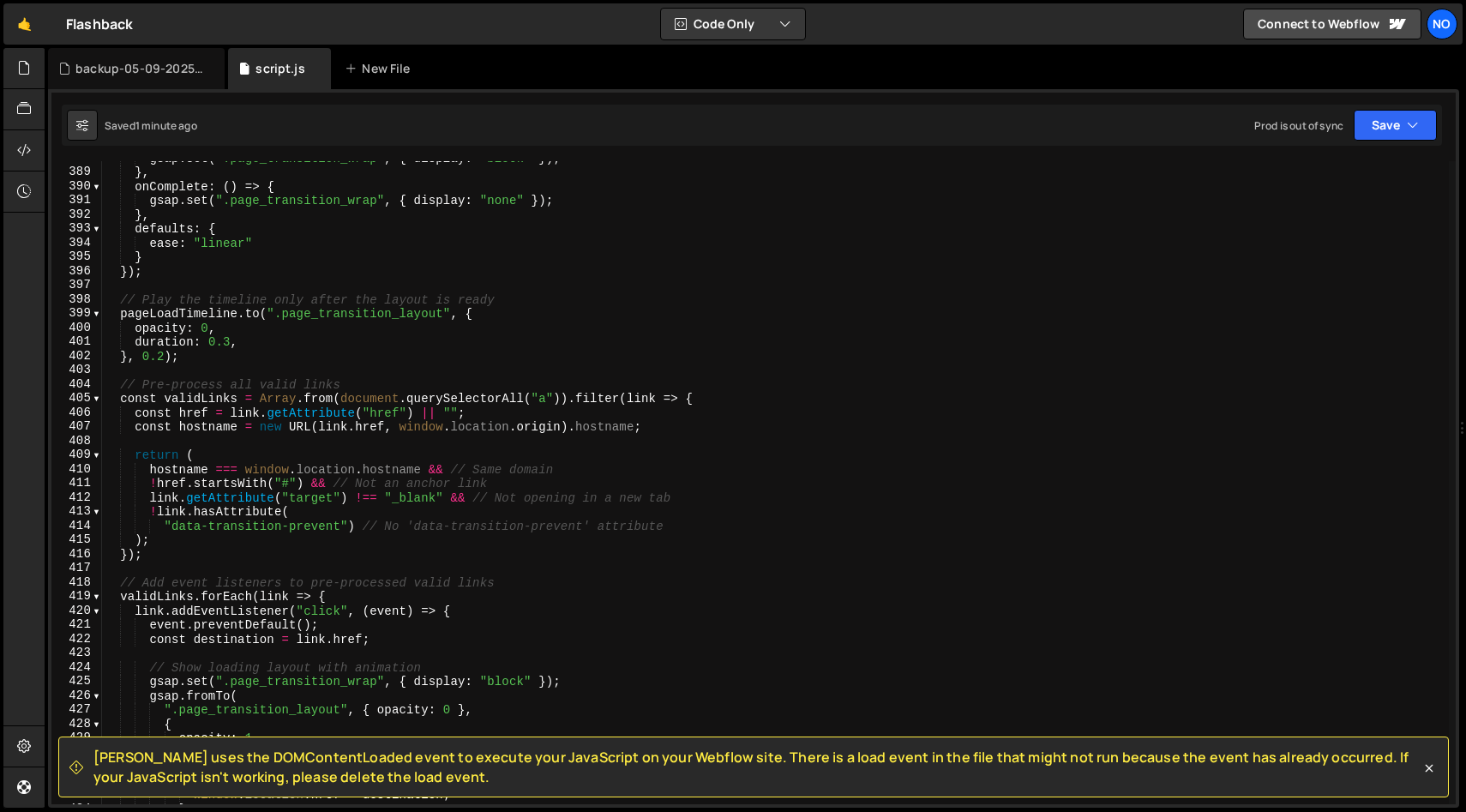
scroll to position [5480, 0]
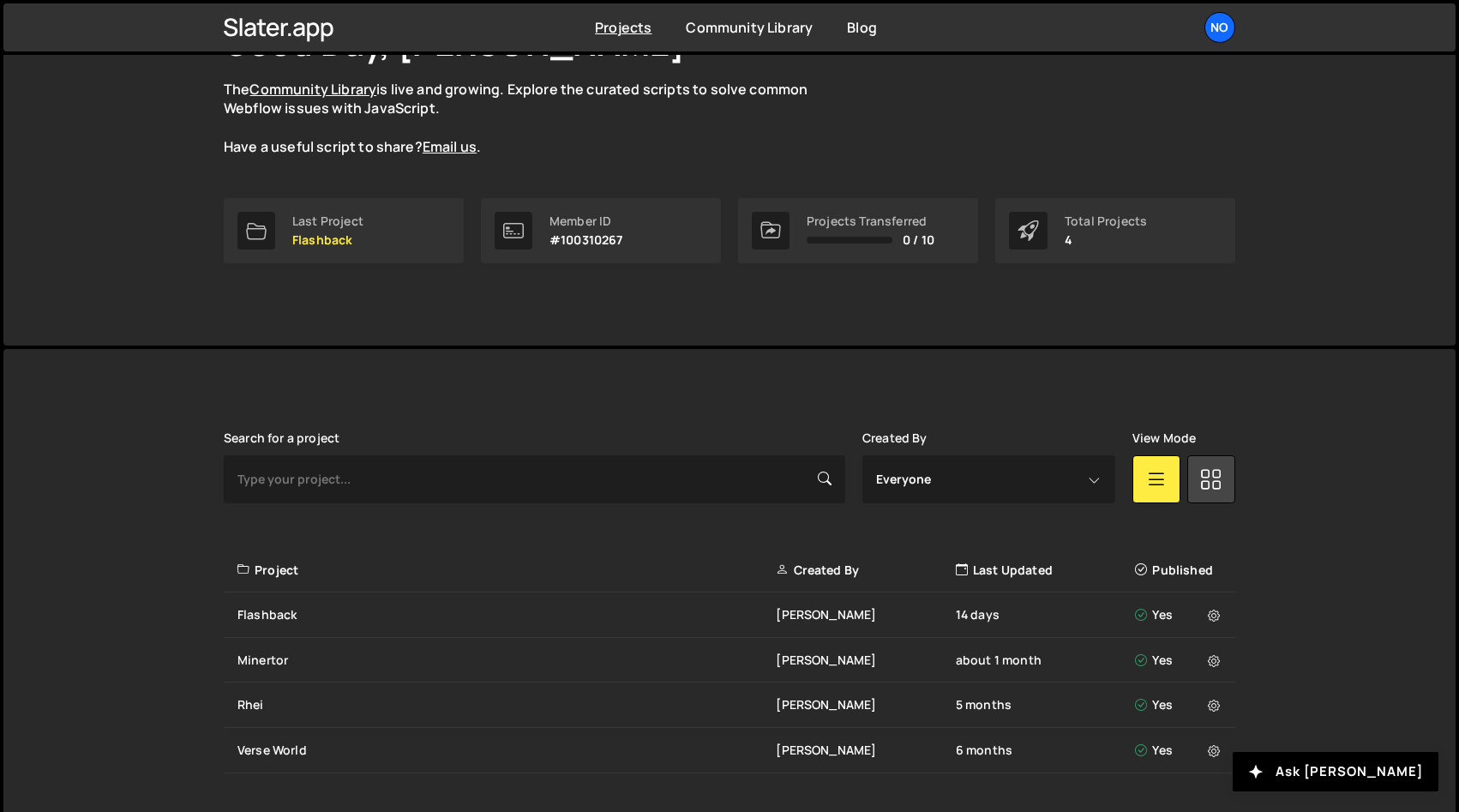
scroll to position [192, 0]
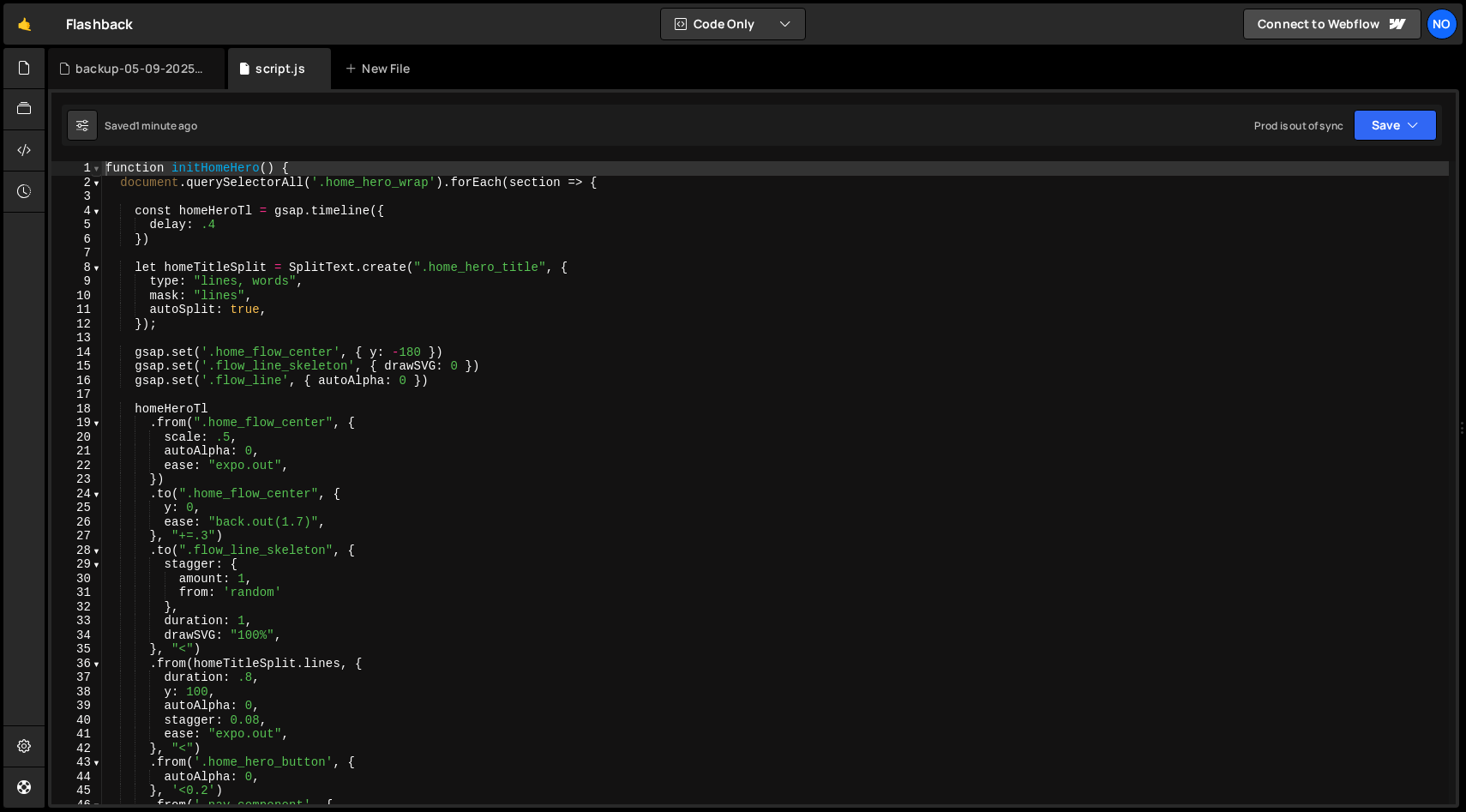
type textarea "function initHomeHero() {"
click at [97, 168] on span at bounding box center [96, 169] width 9 height 15
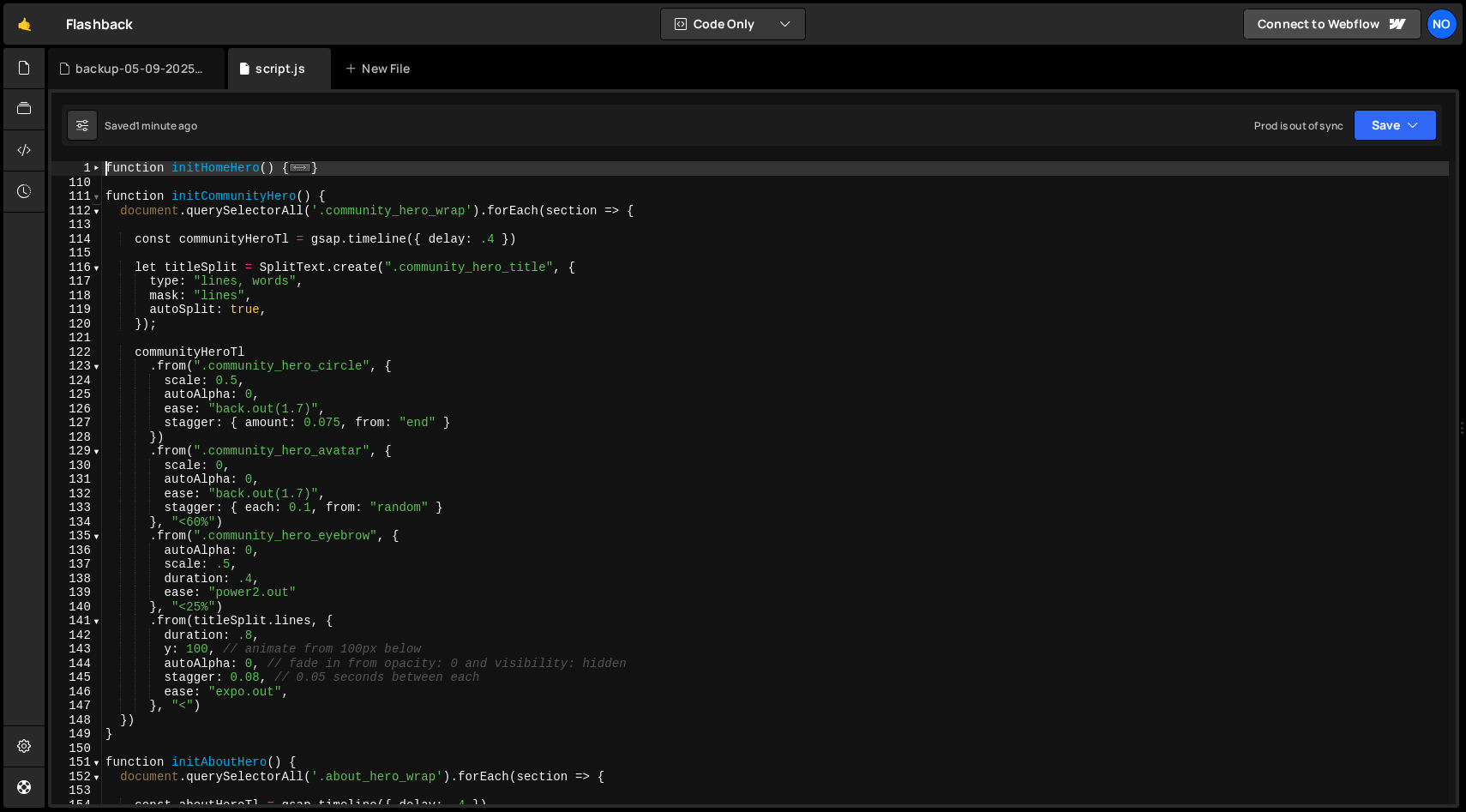
click at [99, 191] on span at bounding box center [96, 197] width 9 height 15
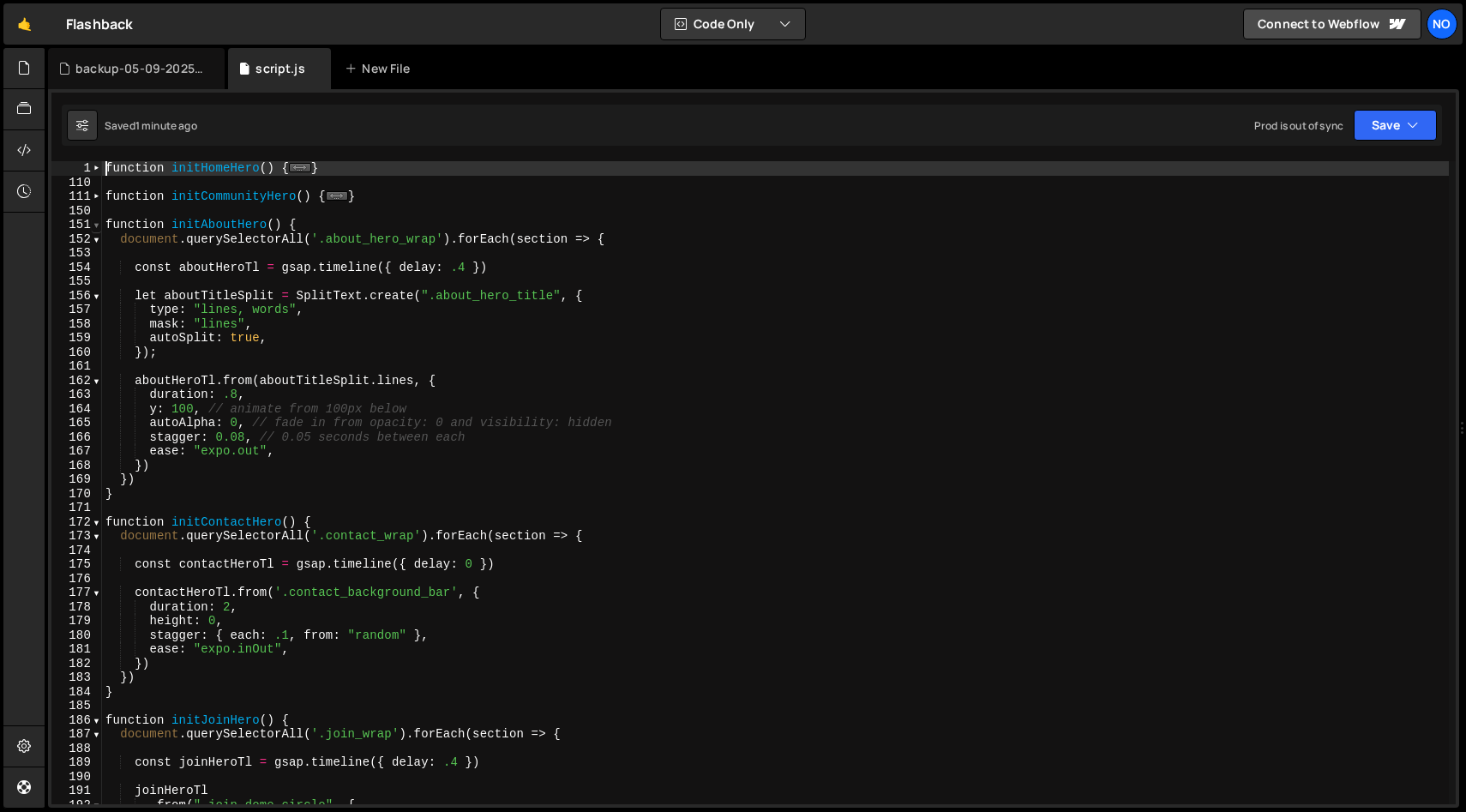
click at [96, 221] on span at bounding box center [96, 225] width 9 height 15
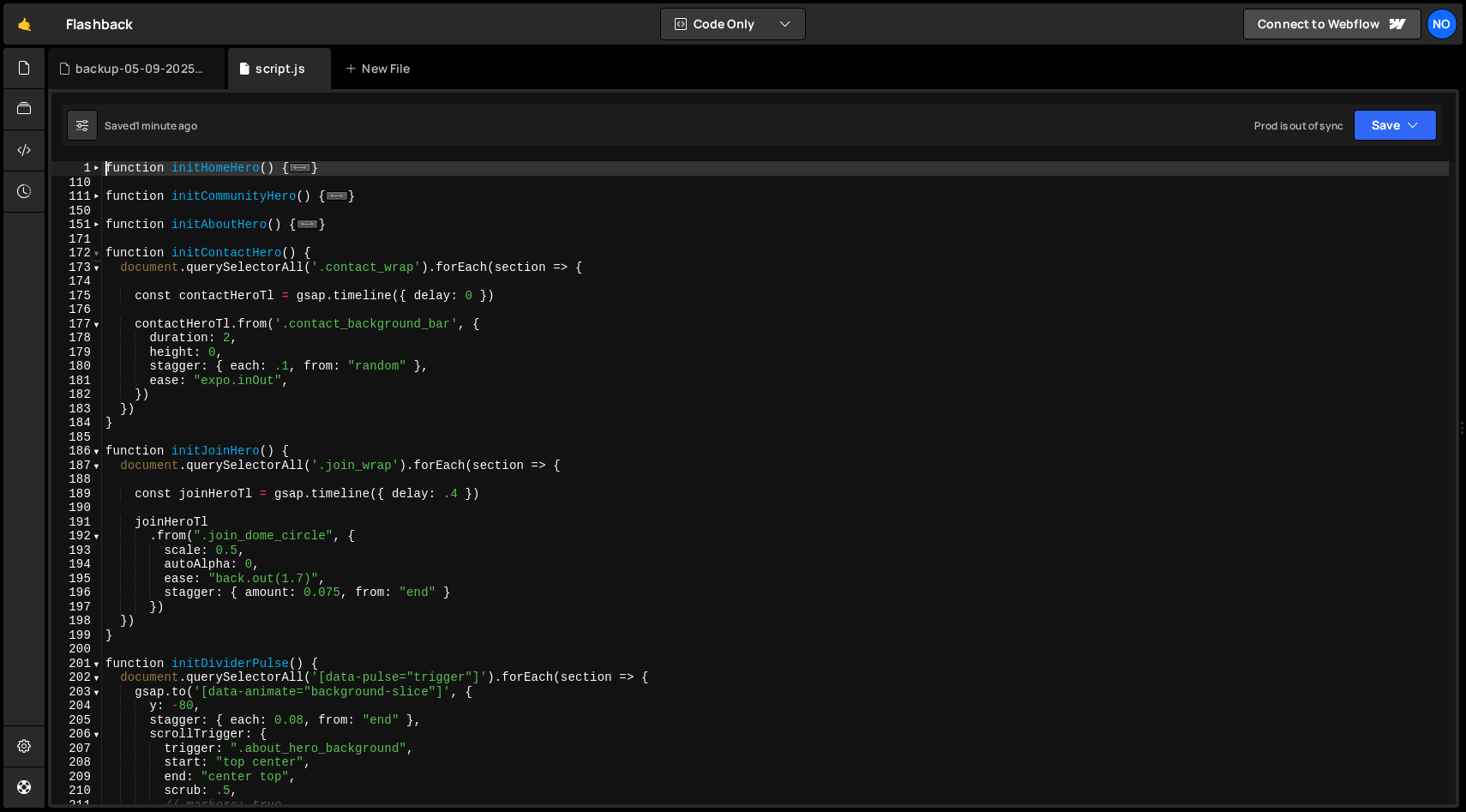
click at [96, 252] on span at bounding box center [96, 254] width 9 height 15
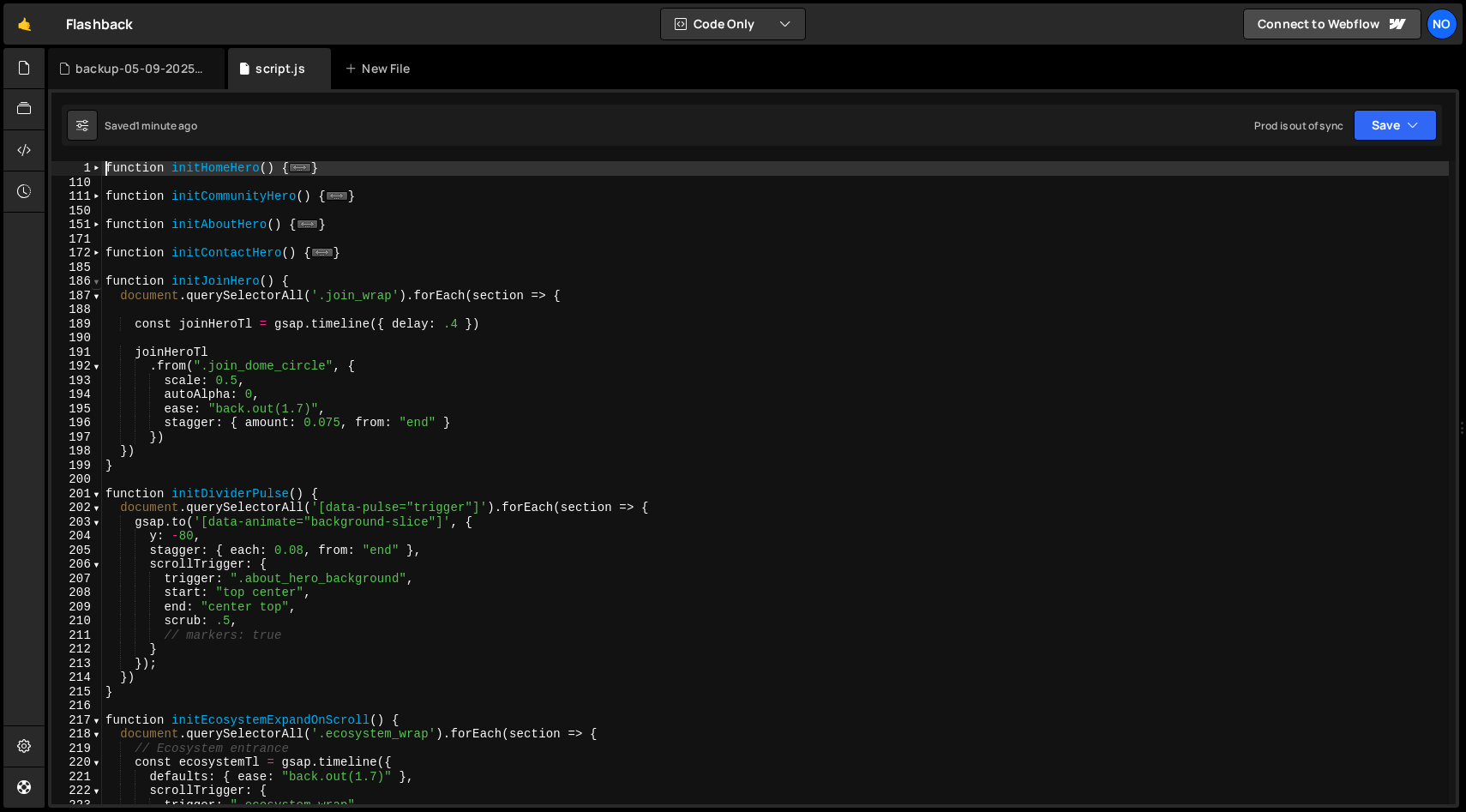
click at [94, 278] on span at bounding box center [96, 281] width 9 height 15
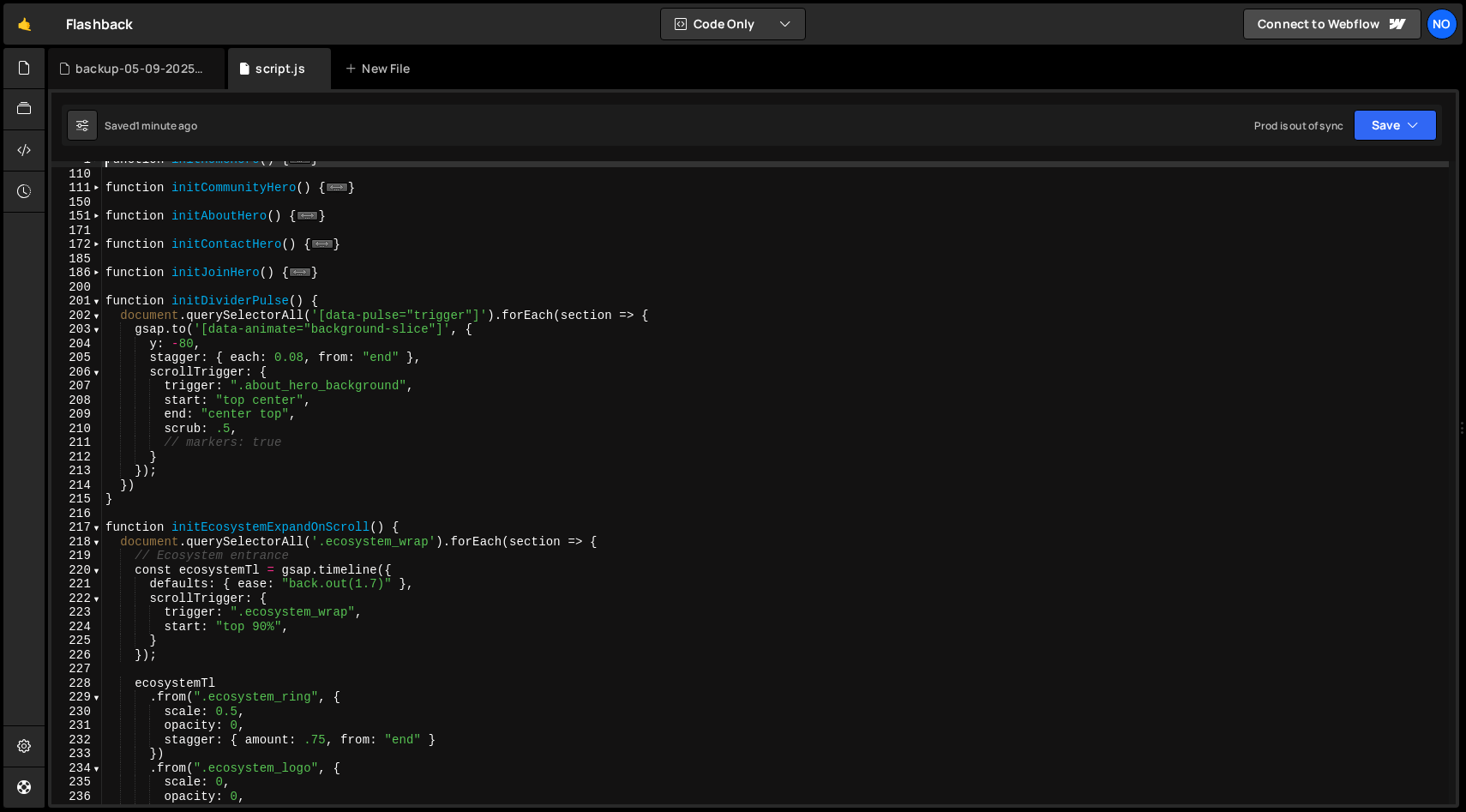
scroll to position [7, 0]
click at [97, 304] on span at bounding box center [96, 302] width 9 height 15
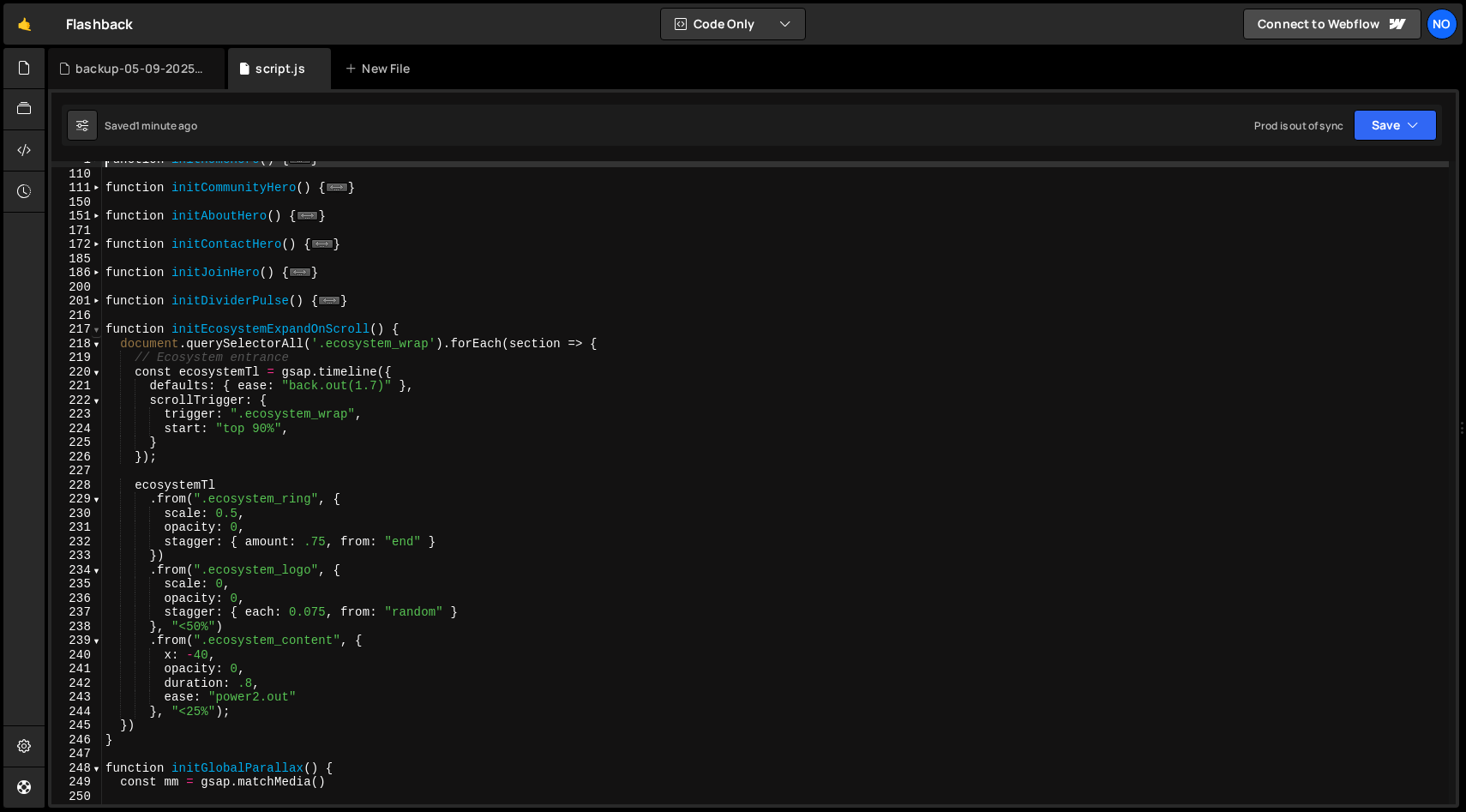
click at [96, 326] on span at bounding box center [96, 329] width 9 height 15
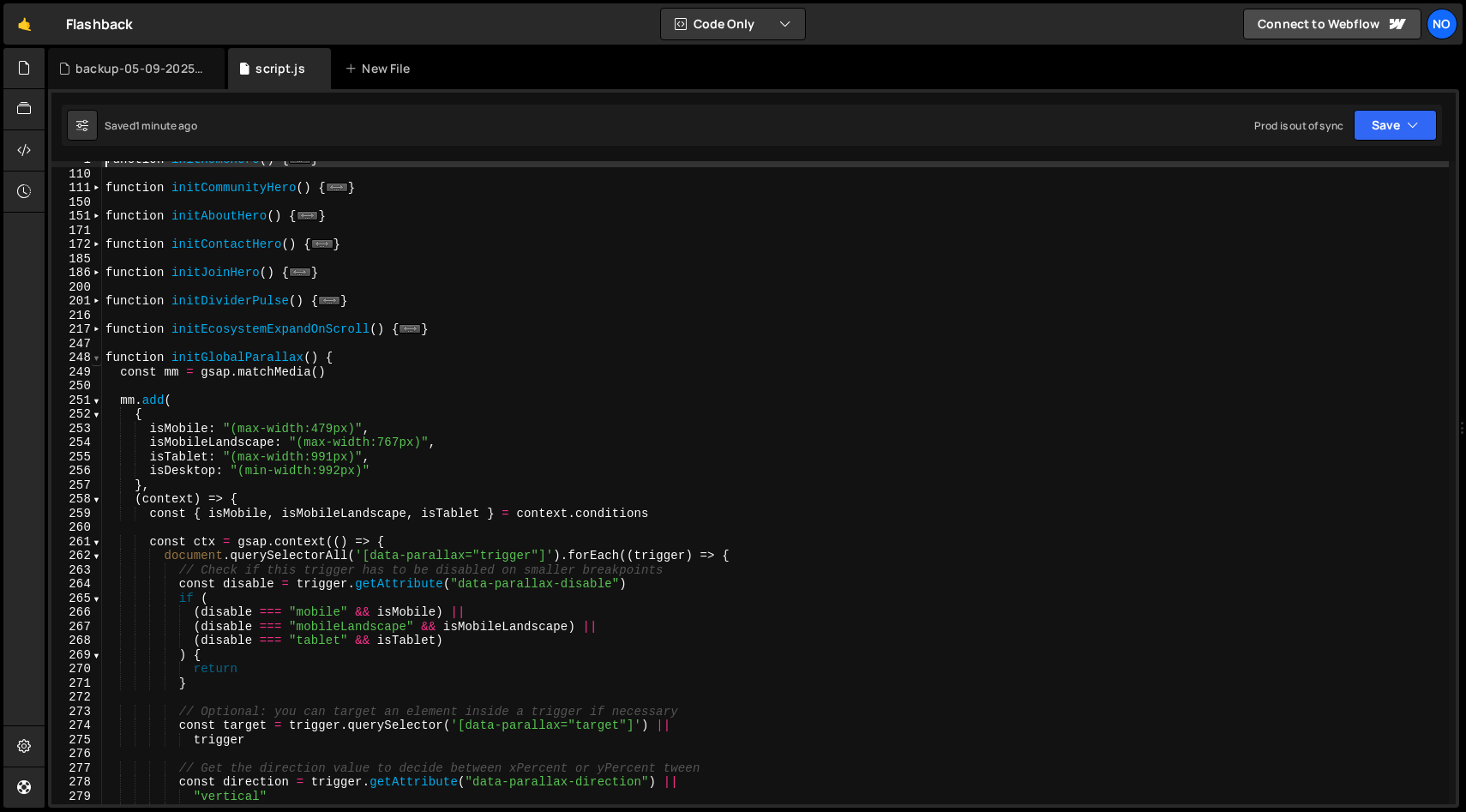
click at [95, 358] on span at bounding box center [96, 358] width 9 height 15
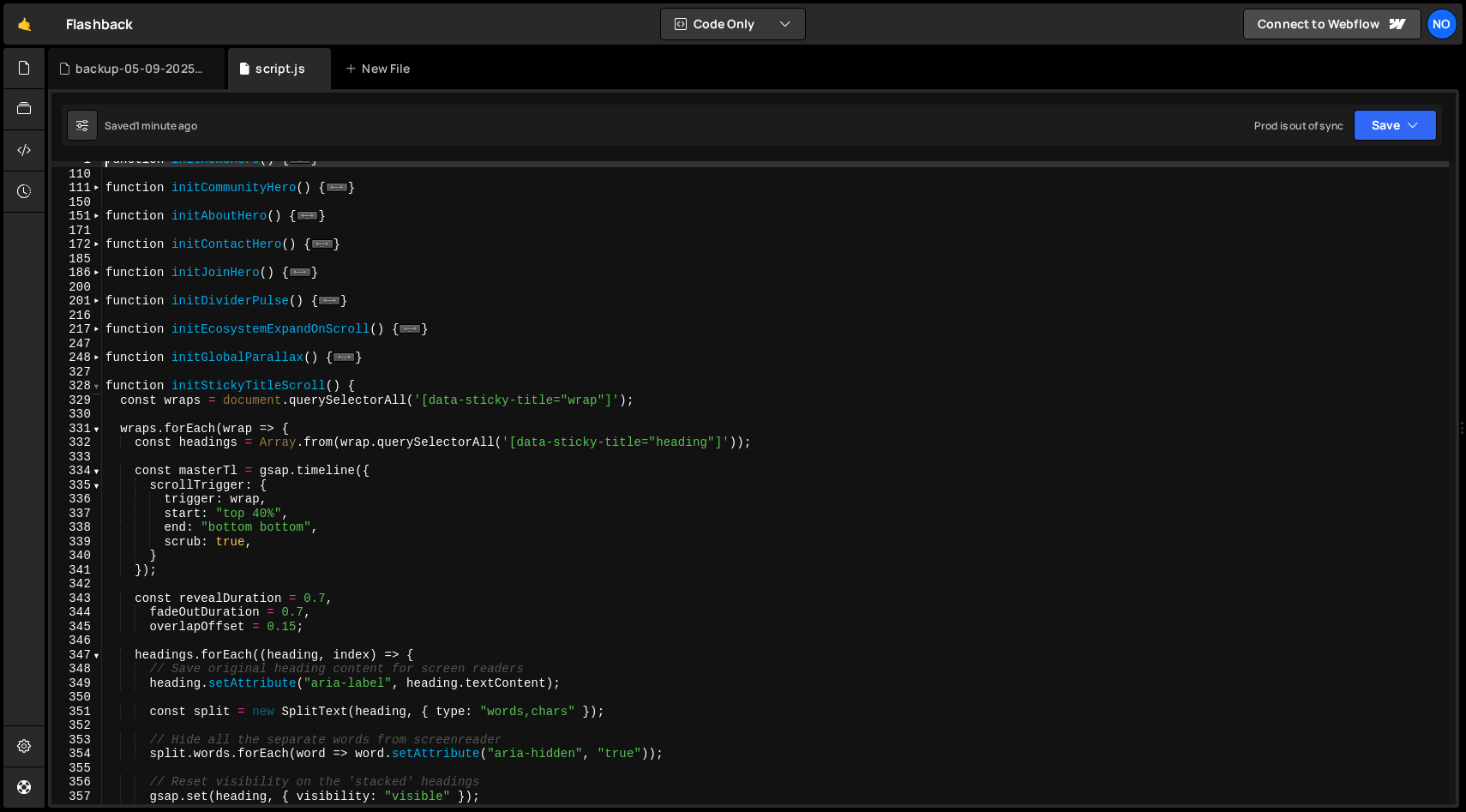
click at [99, 387] on span at bounding box center [96, 387] width 9 height 15
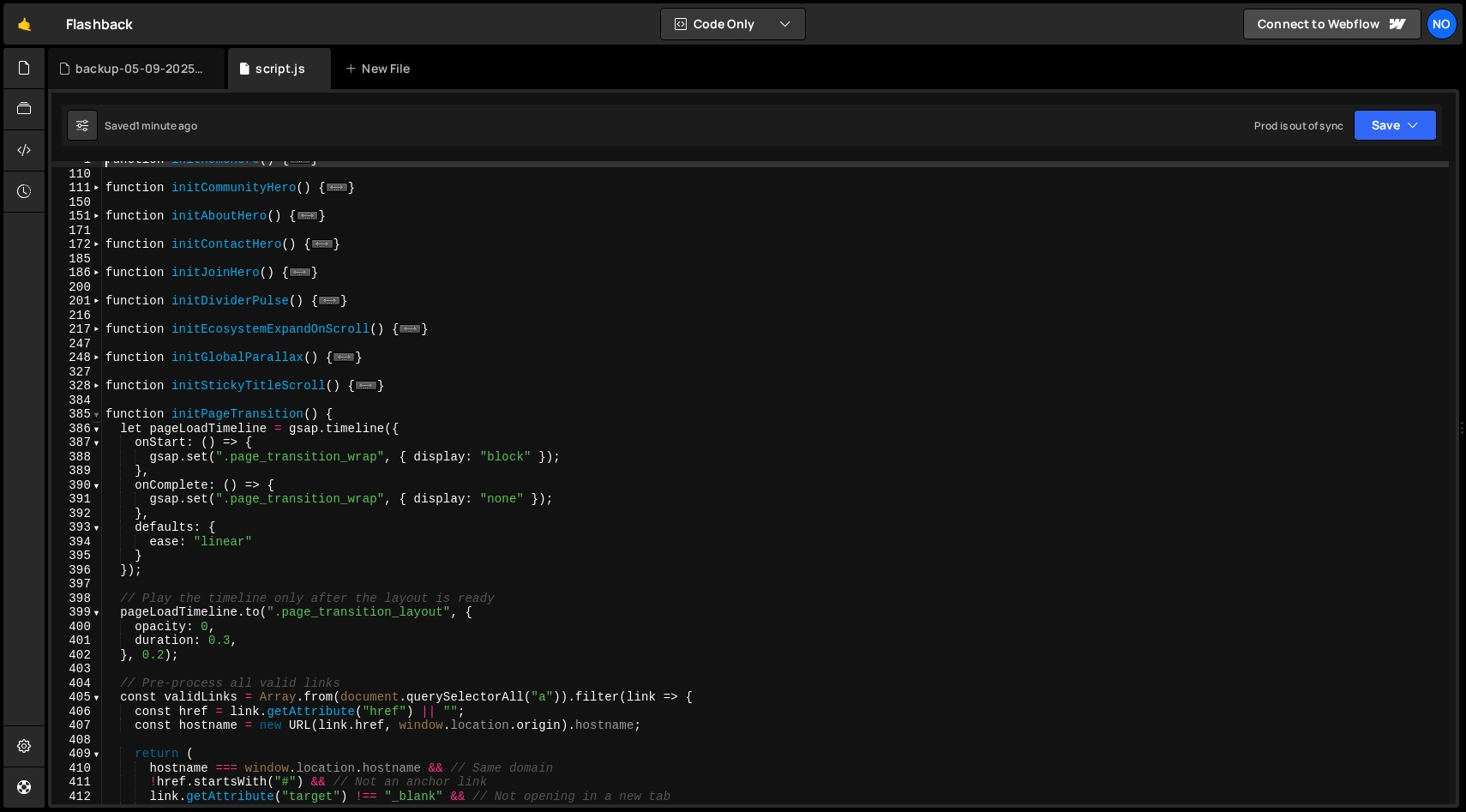
click at [98, 415] on span at bounding box center [96, 414] width 9 height 15
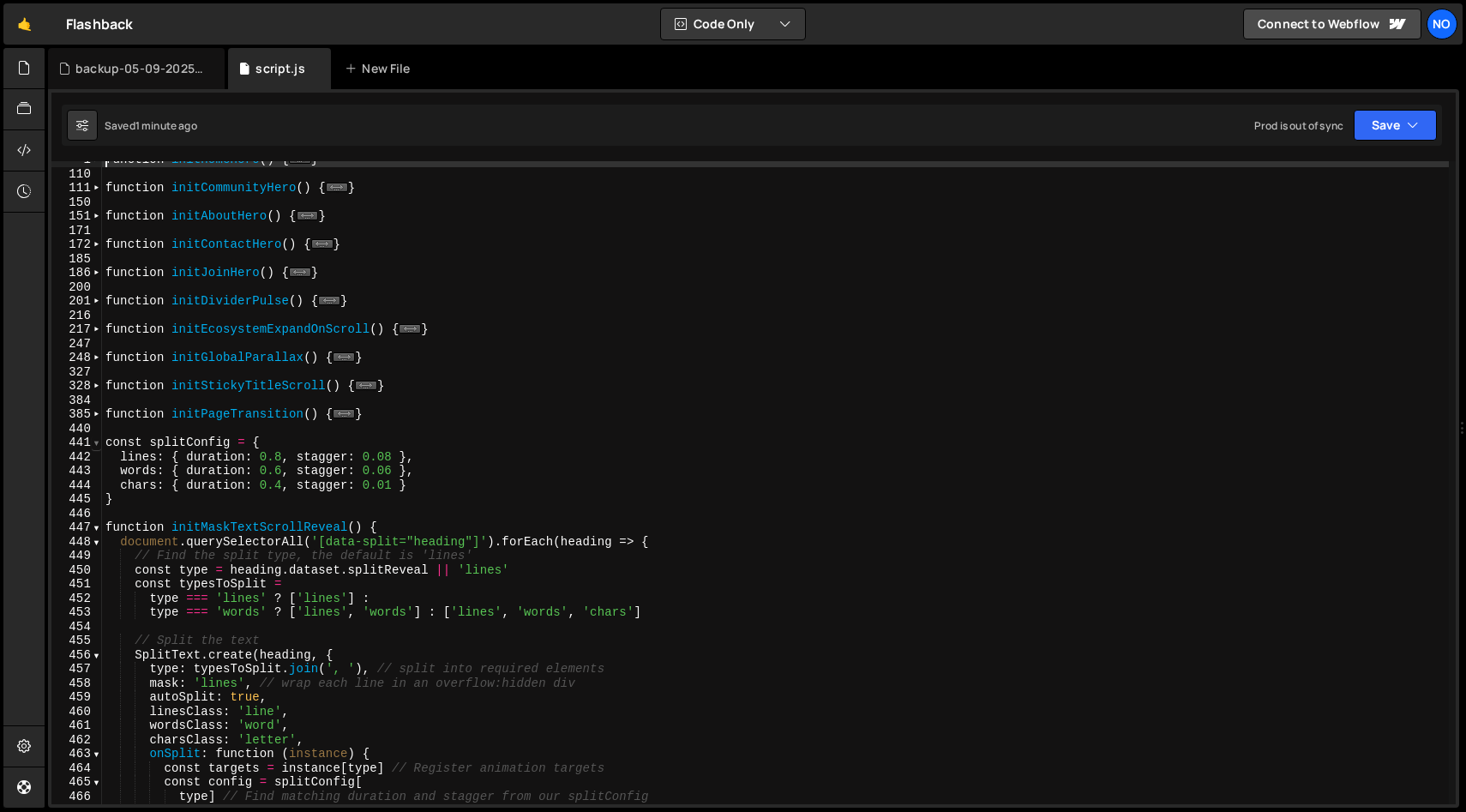
click at [98, 445] on span at bounding box center [96, 443] width 9 height 15
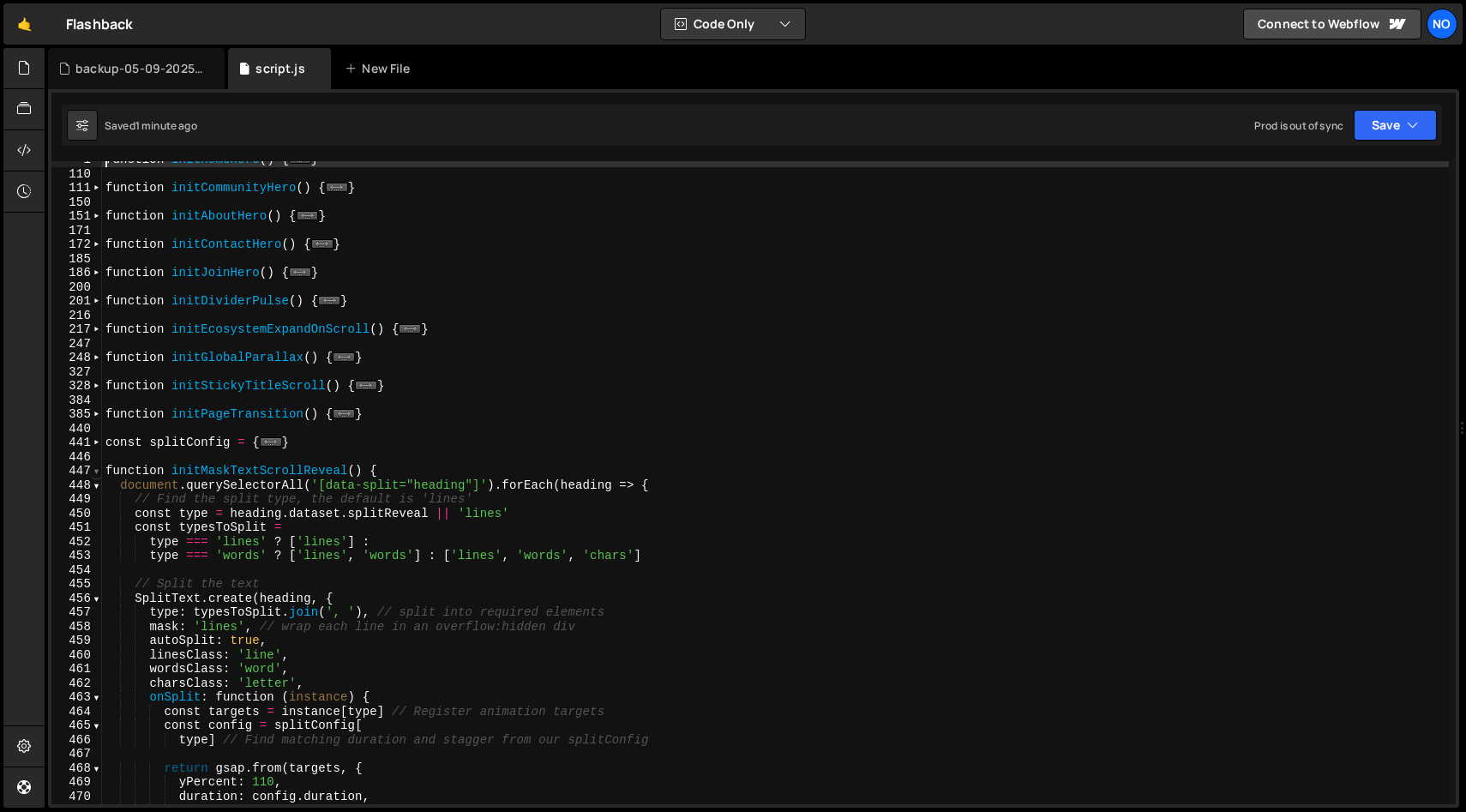
click at [97, 470] on span at bounding box center [96, 471] width 9 height 15
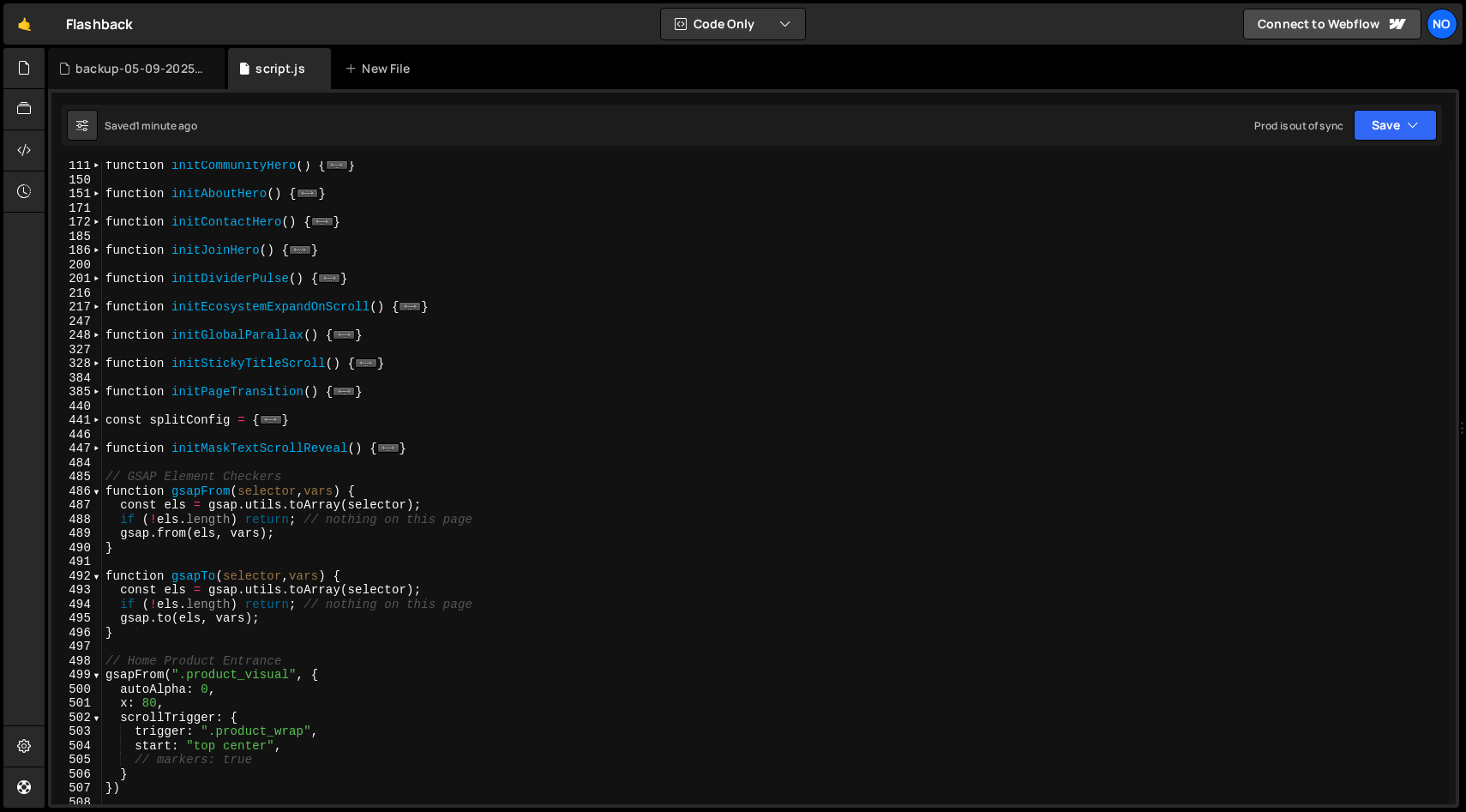
scroll to position [78, 0]
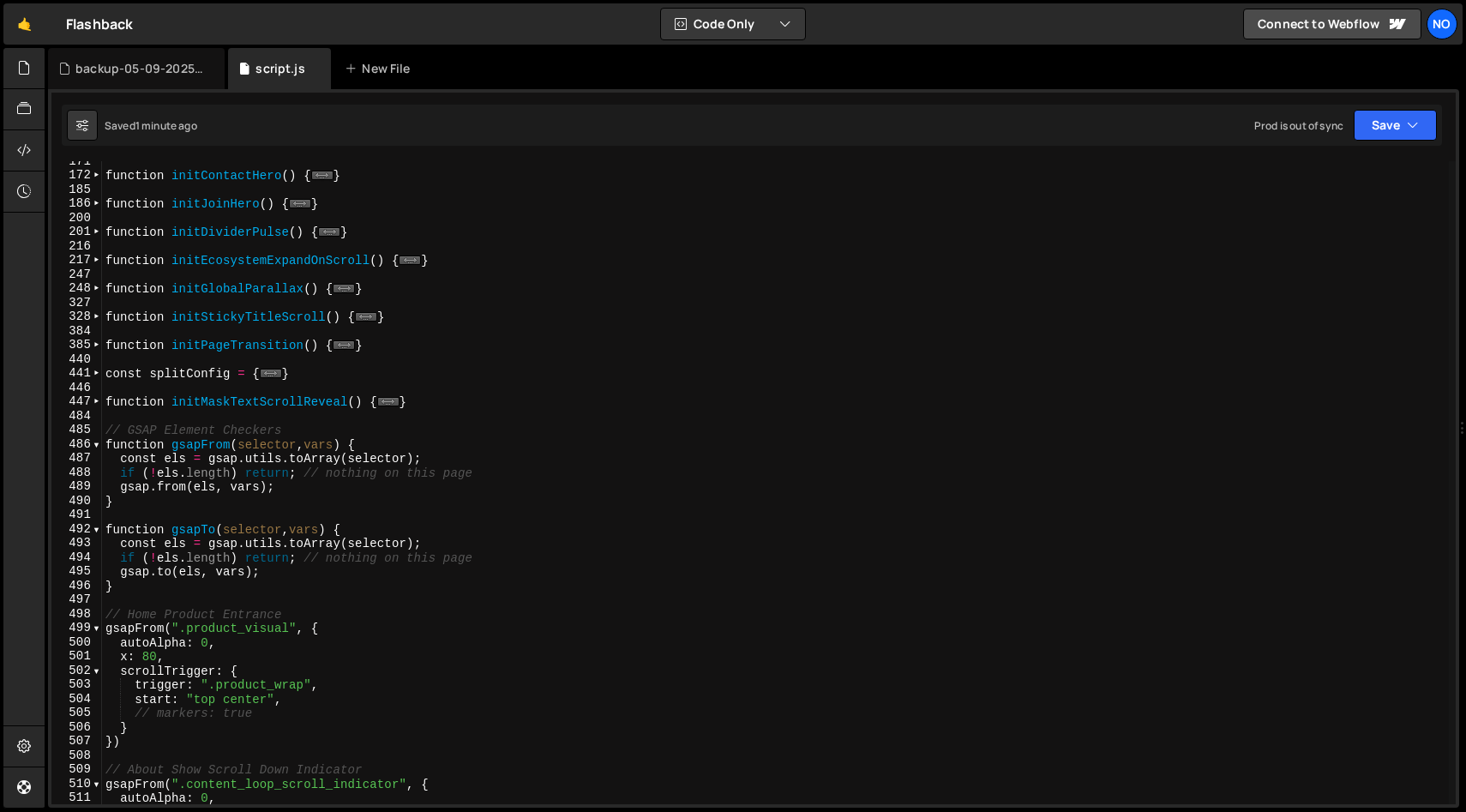
click at [102, 442] on div "171 172 185 186 200 201 216 217 247 248 327 328 384 385 440 441 446 447 484 485…" at bounding box center [77, 483] width 51 height 643
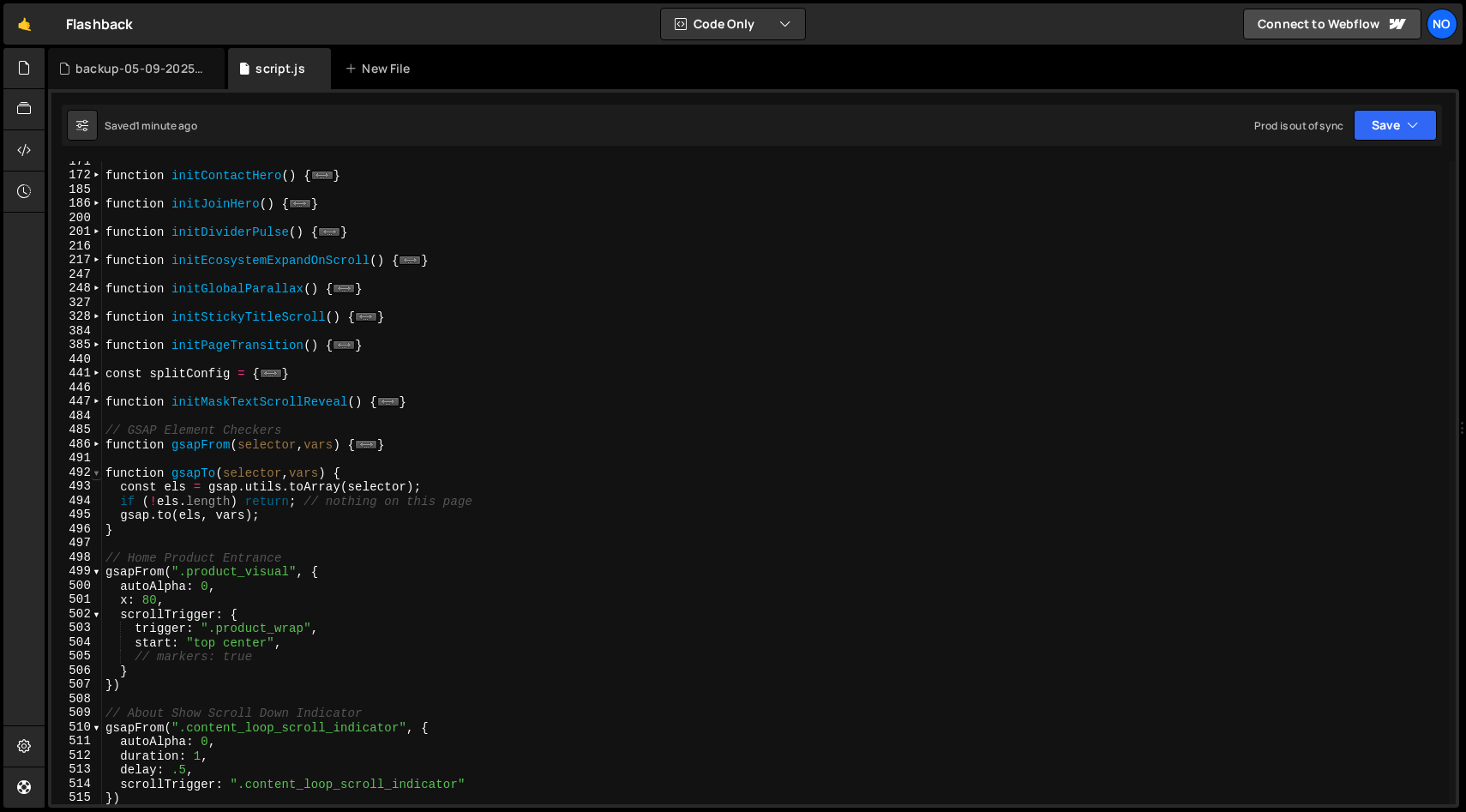
click at [95, 468] on span at bounding box center [96, 472] width 9 height 15
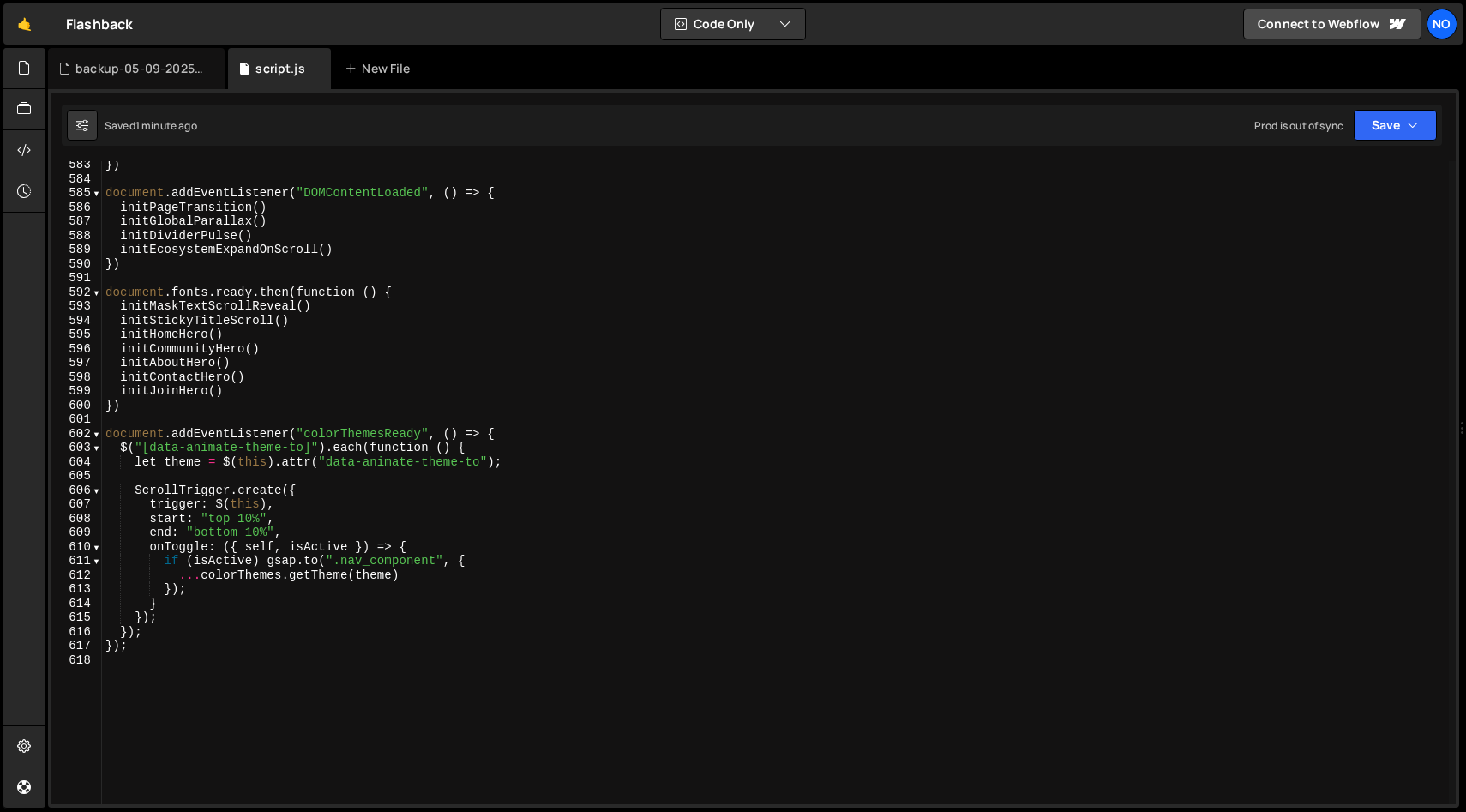
scroll to position [1655, 0]
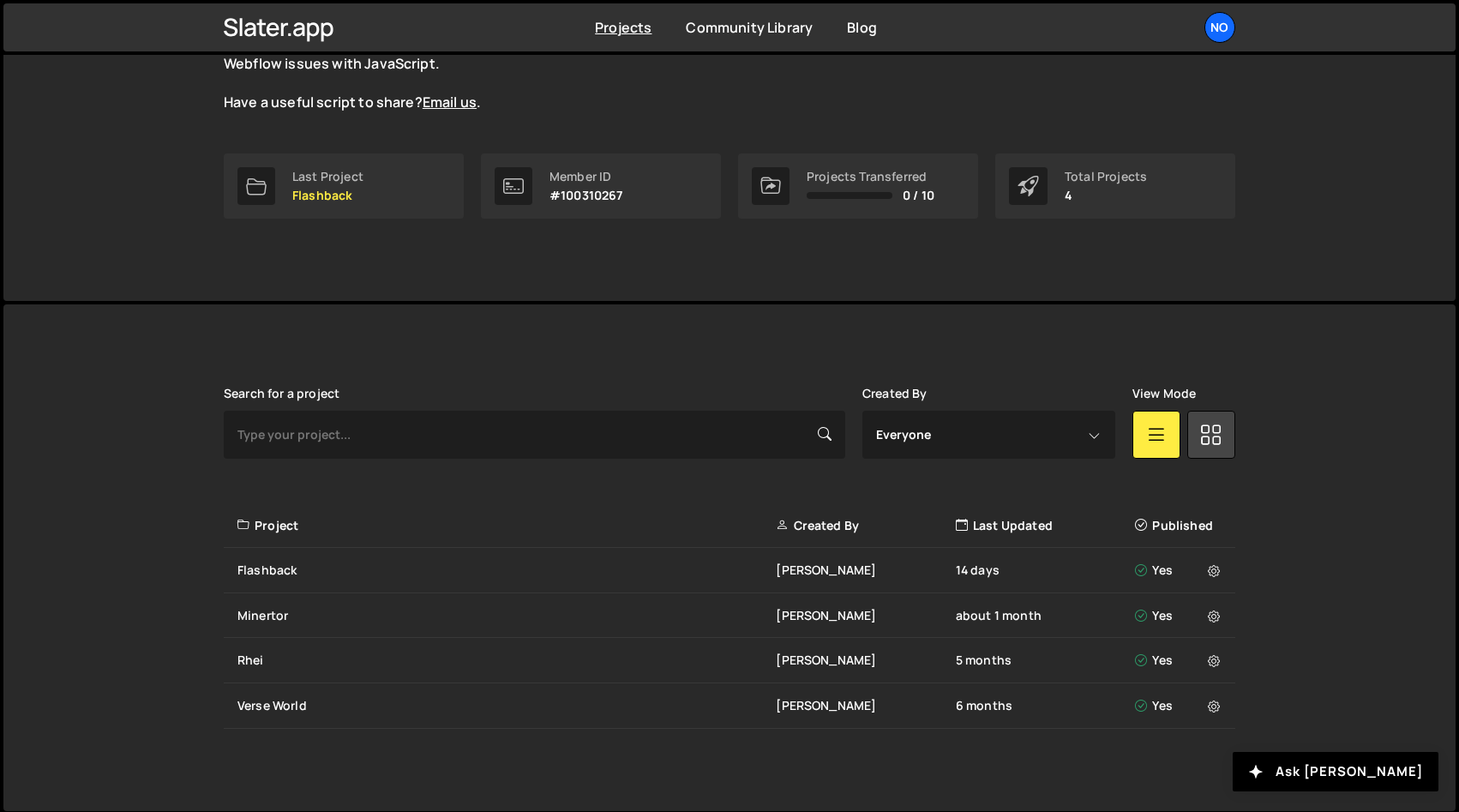
scroll to position [192, 0]
click at [137, 494] on div "Slater is designed for desktop use. Please use a larger screen to access the fu…" at bounding box center [729, 555] width 1452 height 507
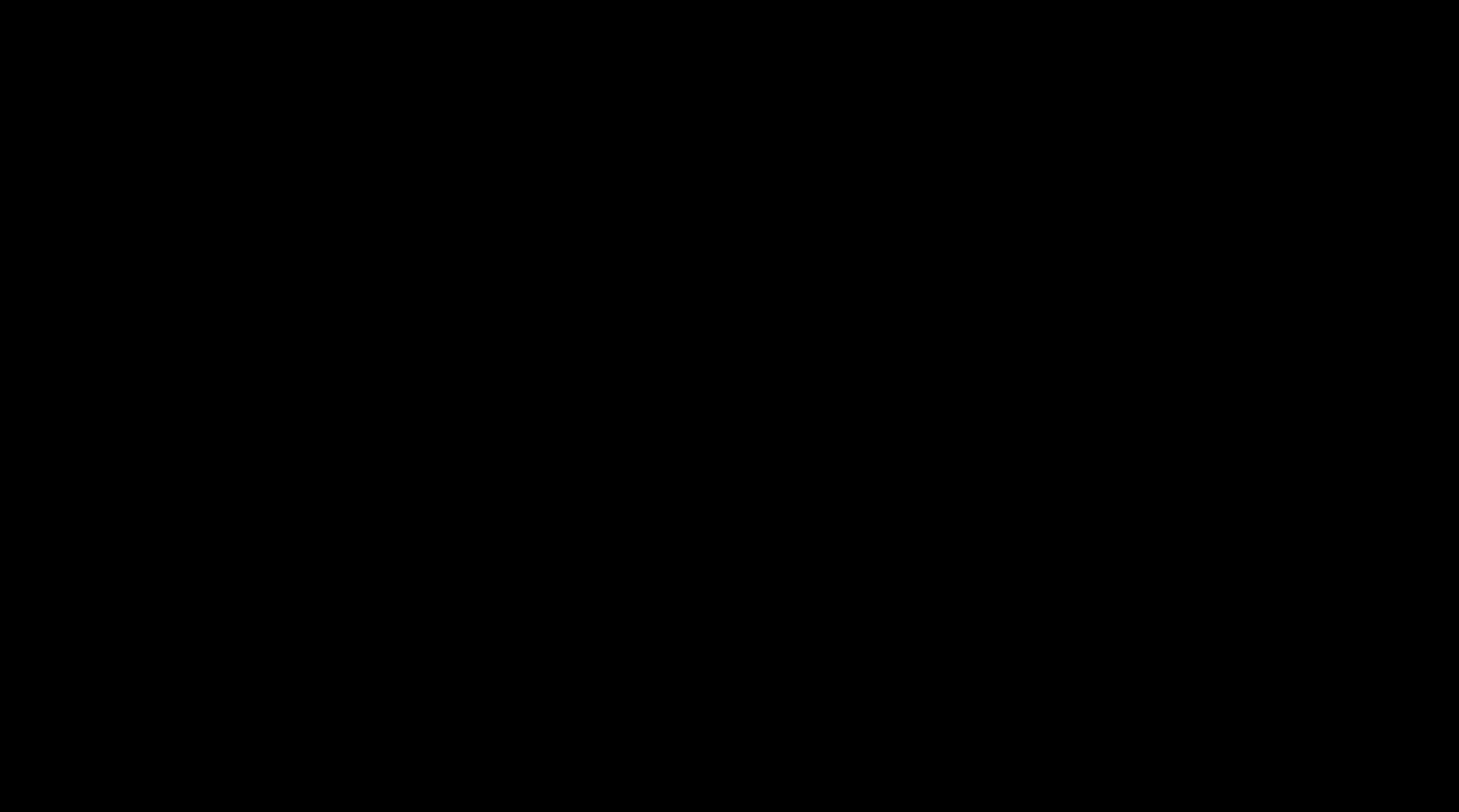
scroll to position [192, 0]
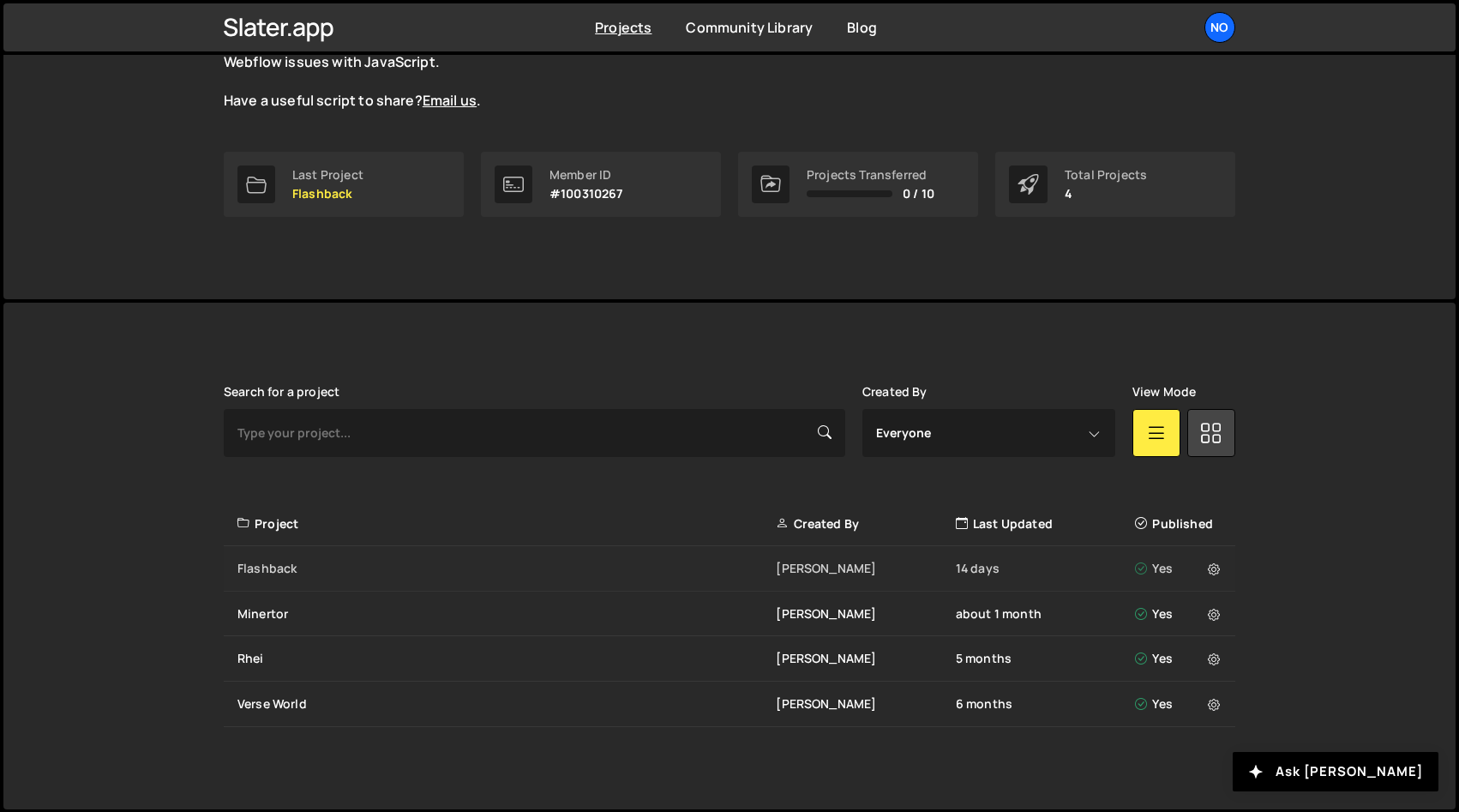
click at [278, 566] on div "Flashback" at bounding box center [506, 567] width 538 height 18
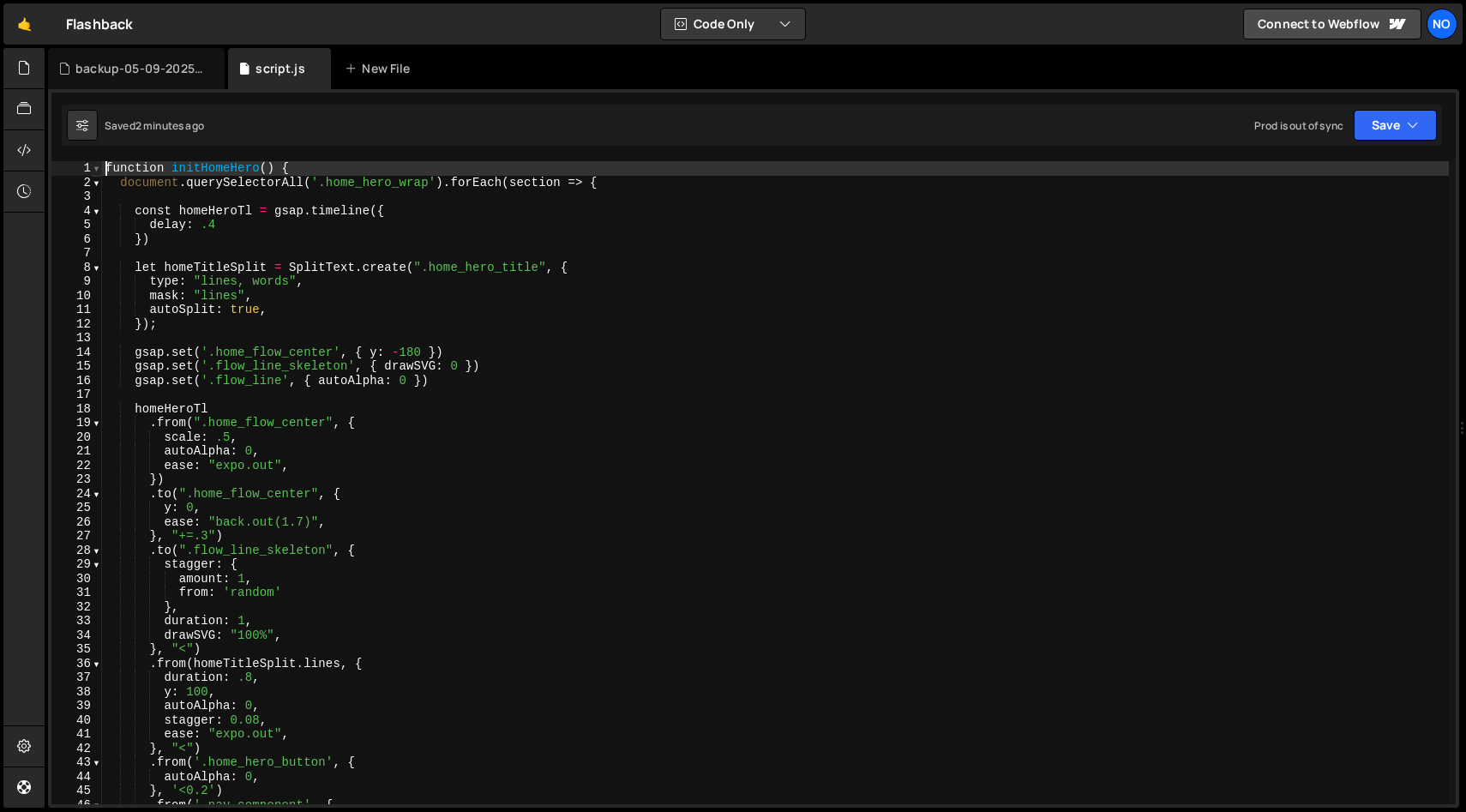
click at [101, 173] on span at bounding box center [96, 169] width 9 height 15
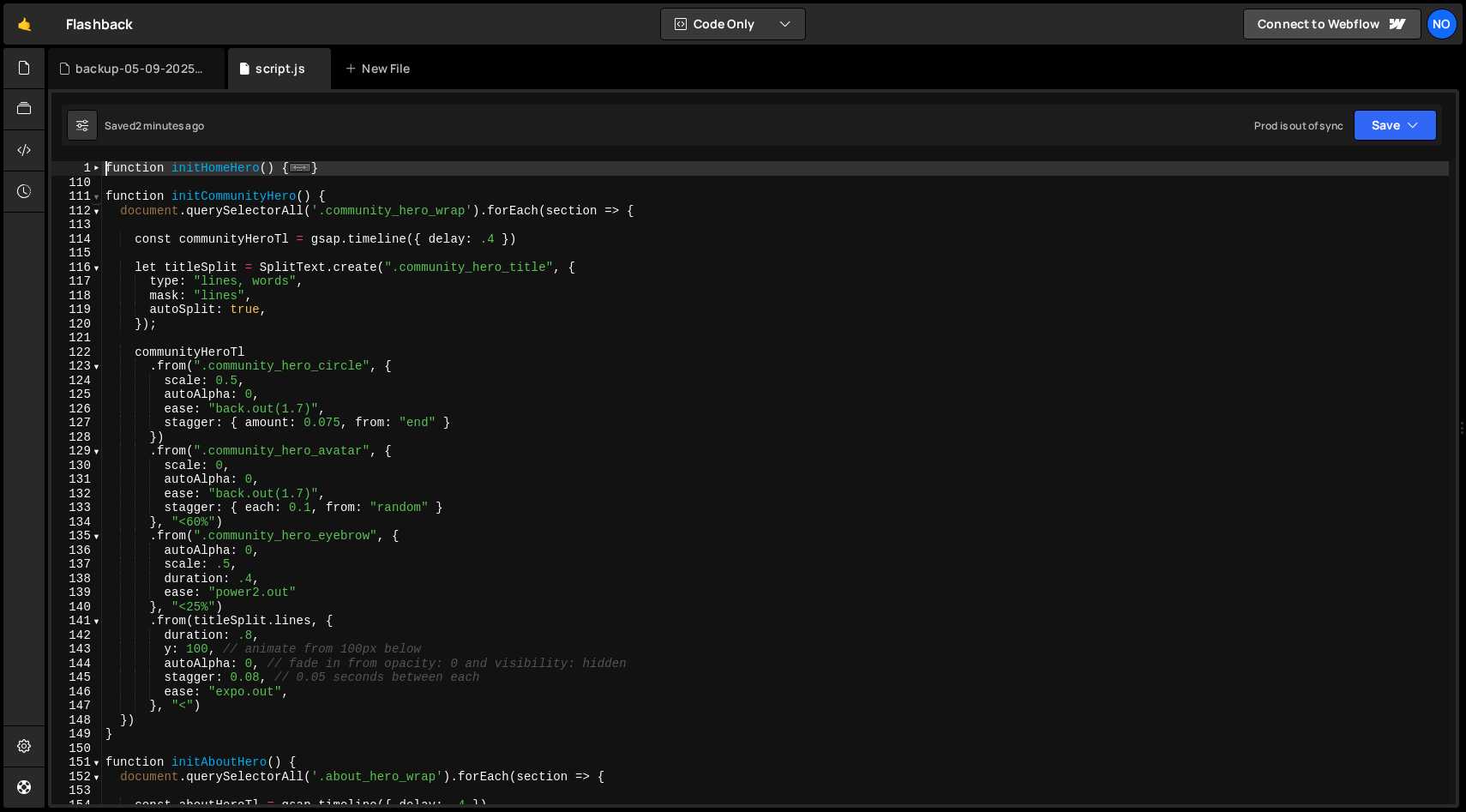
click at [97, 194] on span at bounding box center [96, 197] width 9 height 15
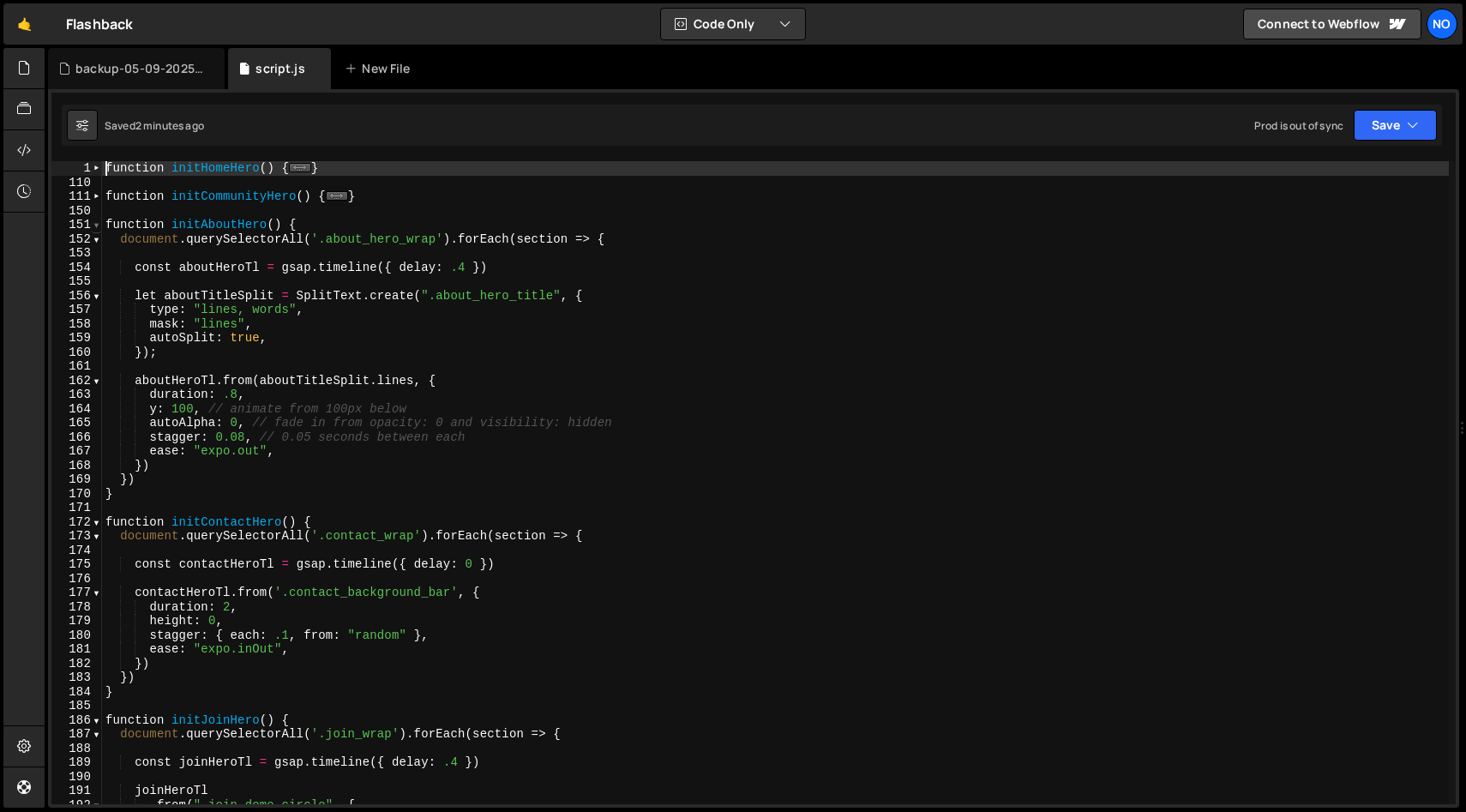
click at [97, 219] on span at bounding box center [96, 225] width 9 height 15
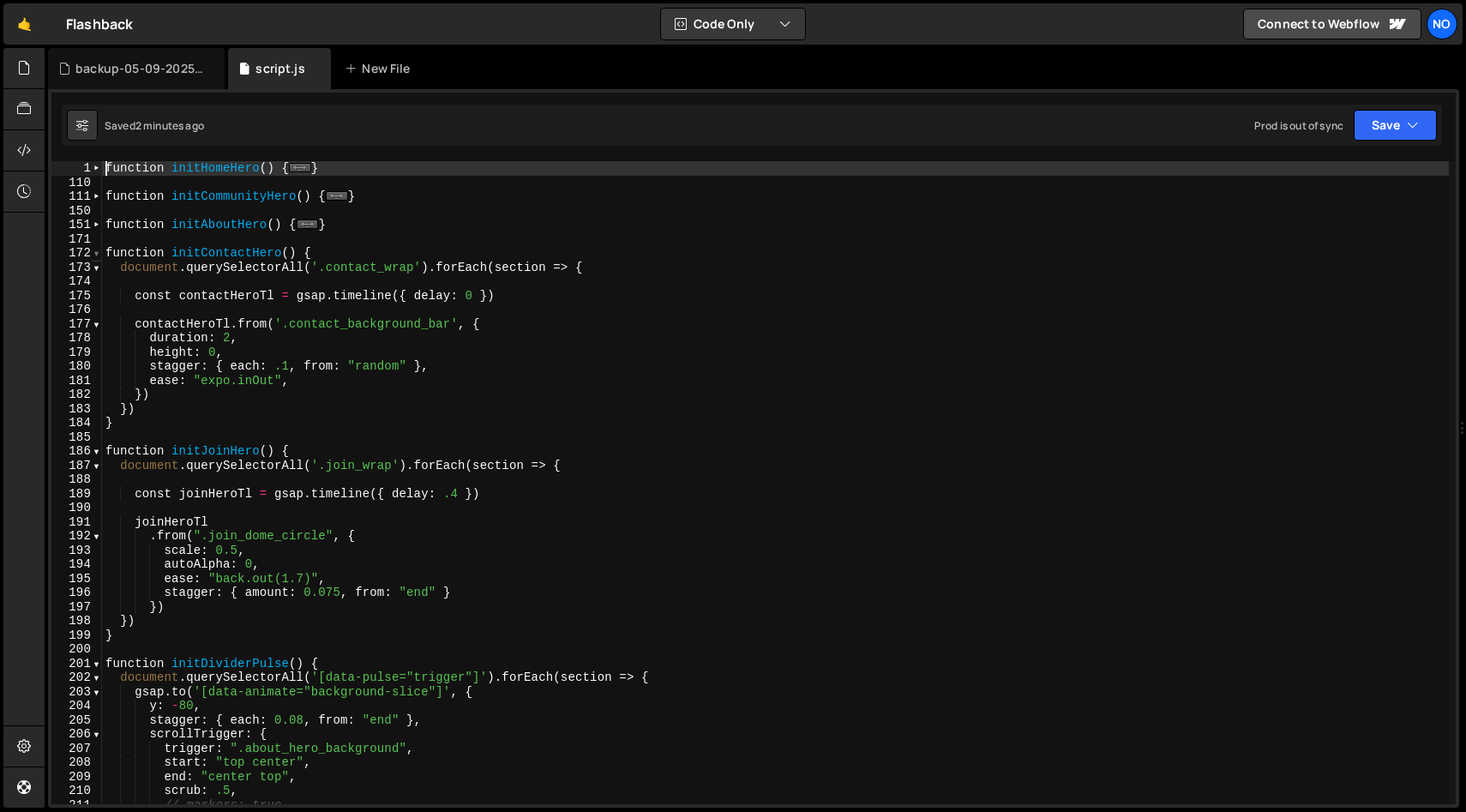
click at [96, 247] on span at bounding box center [96, 254] width 9 height 15
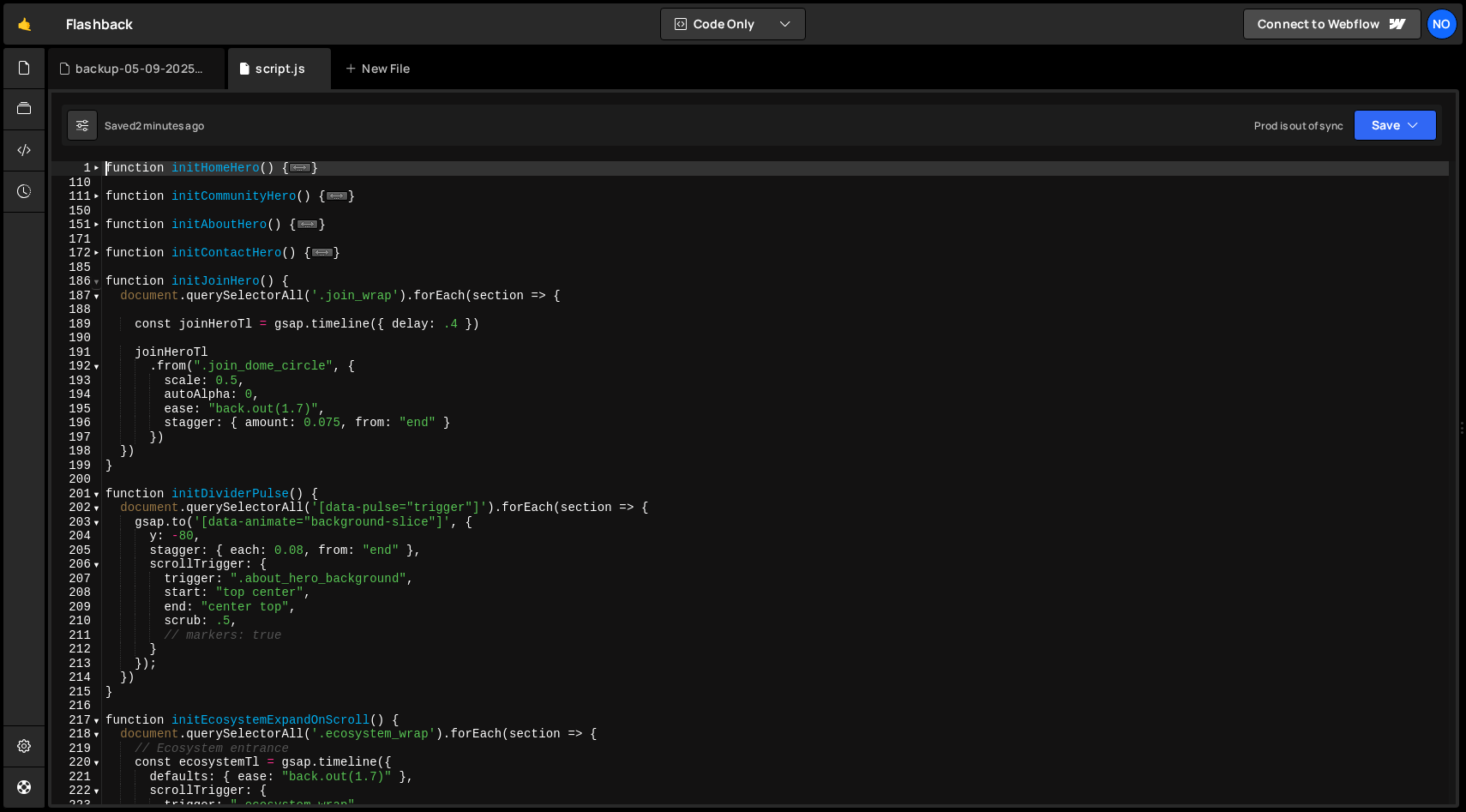
click at [95, 282] on span at bounding box center [96, 281] width 9 height 15
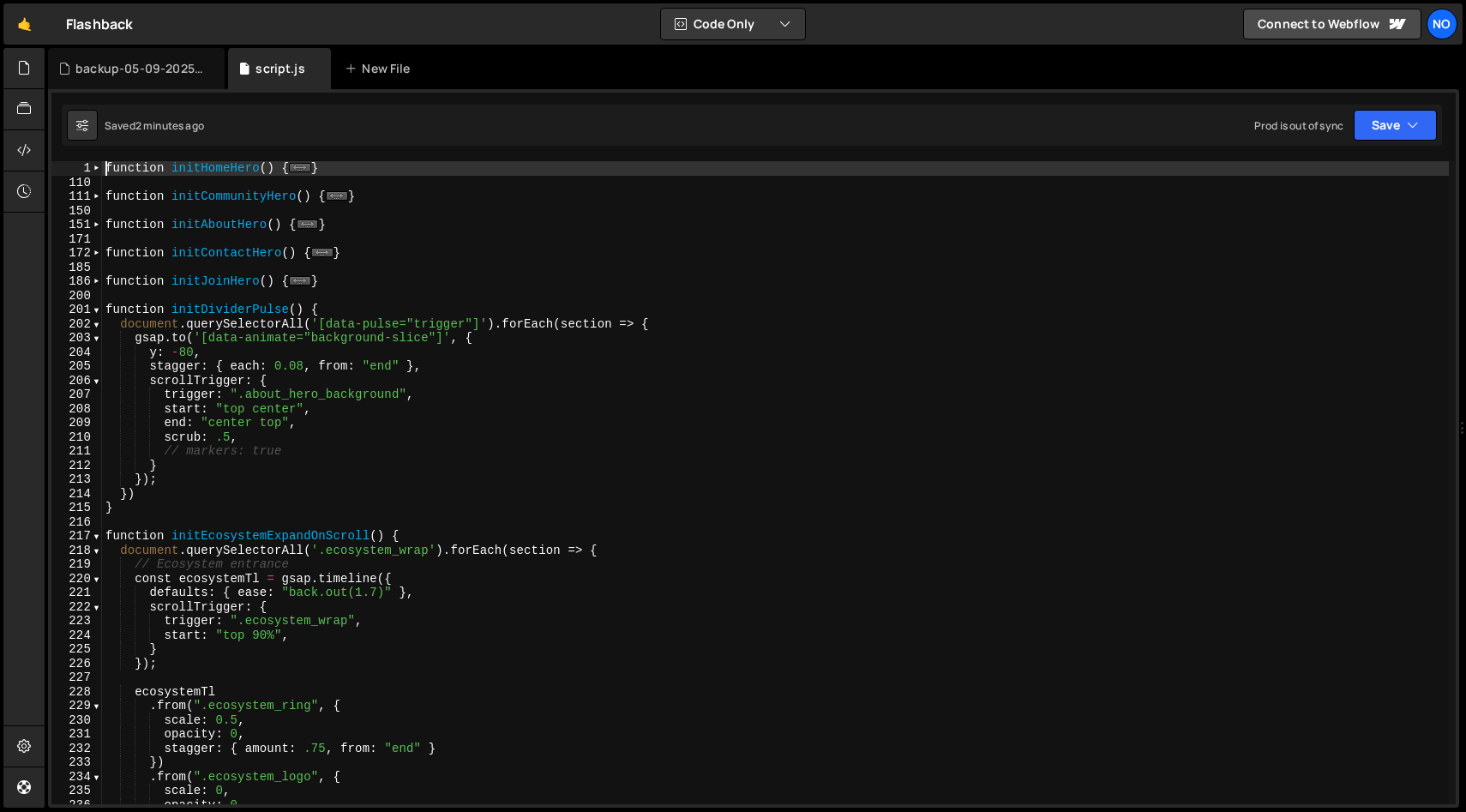
click at [90, 304] on div "201" at bounding box center [77, 310] width 51 height 15
click at [94, 311] on span at bounding box center [96, 310] width 9 height 15
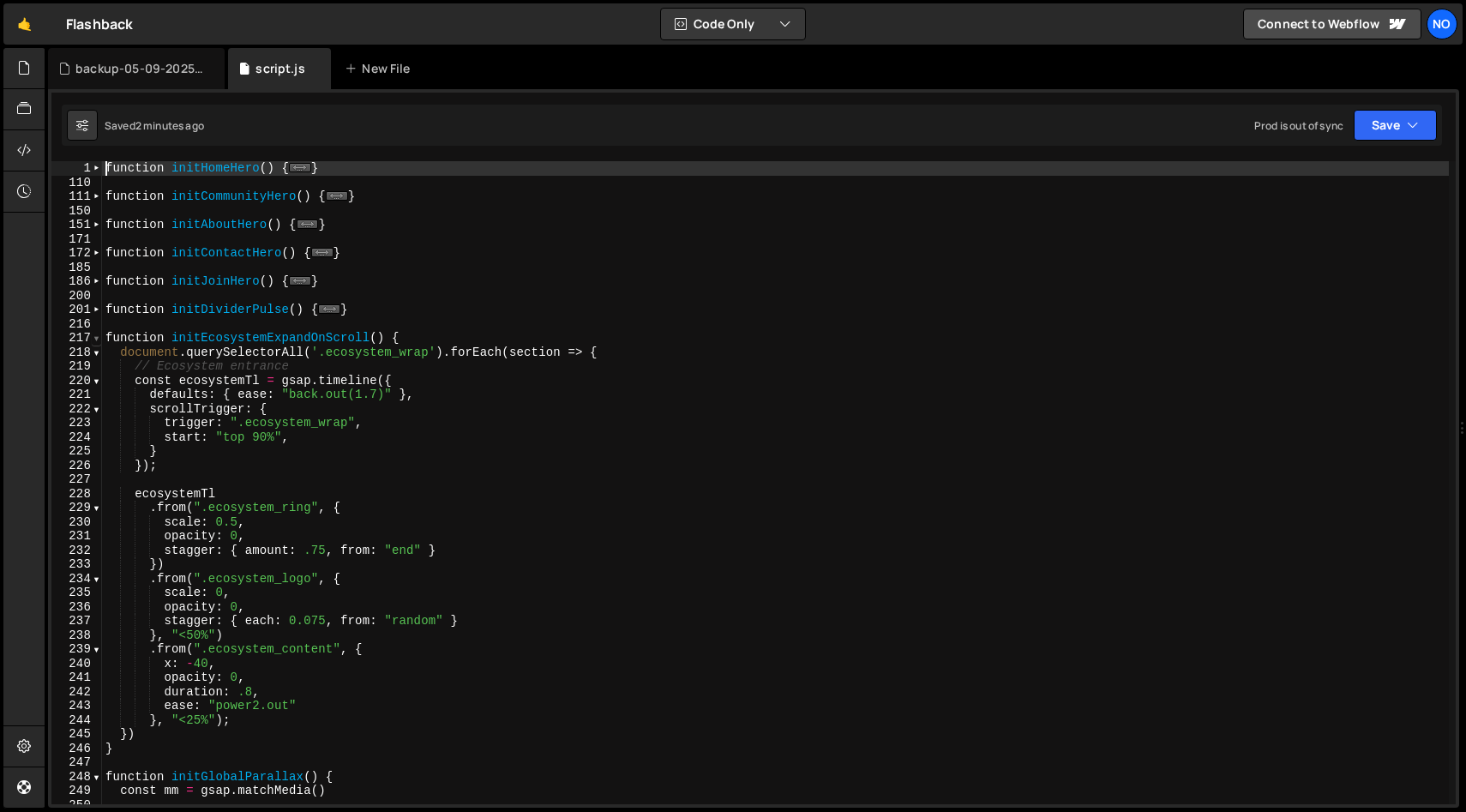
click at [95, 343] on span at bounding box center [96, 339] width 9 height 15
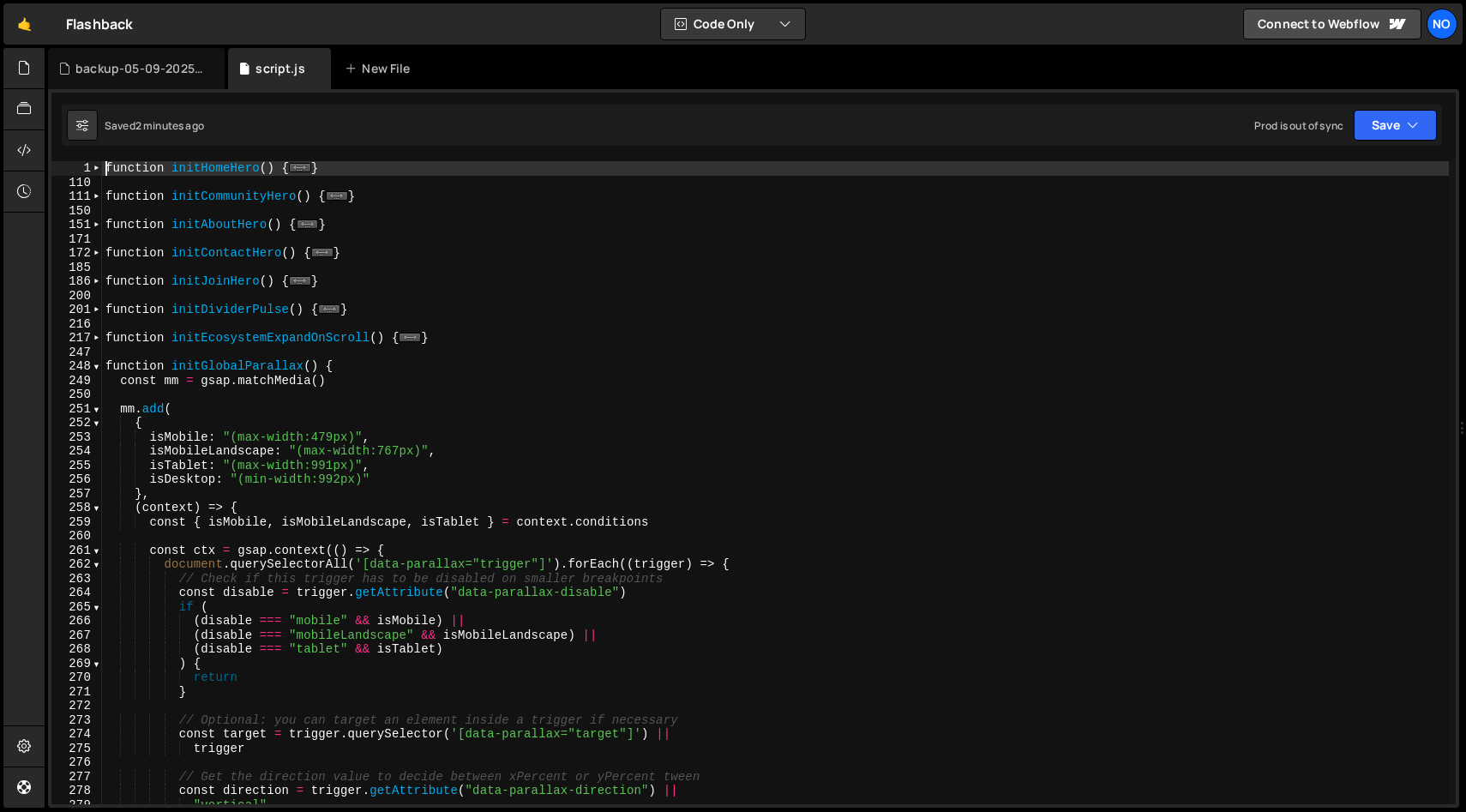
click at [91, 368] on span at bounding box center [96, 366] width 9 height 15
click at [100, 368] on span at bounding box center [96, 366] width 9 height 15
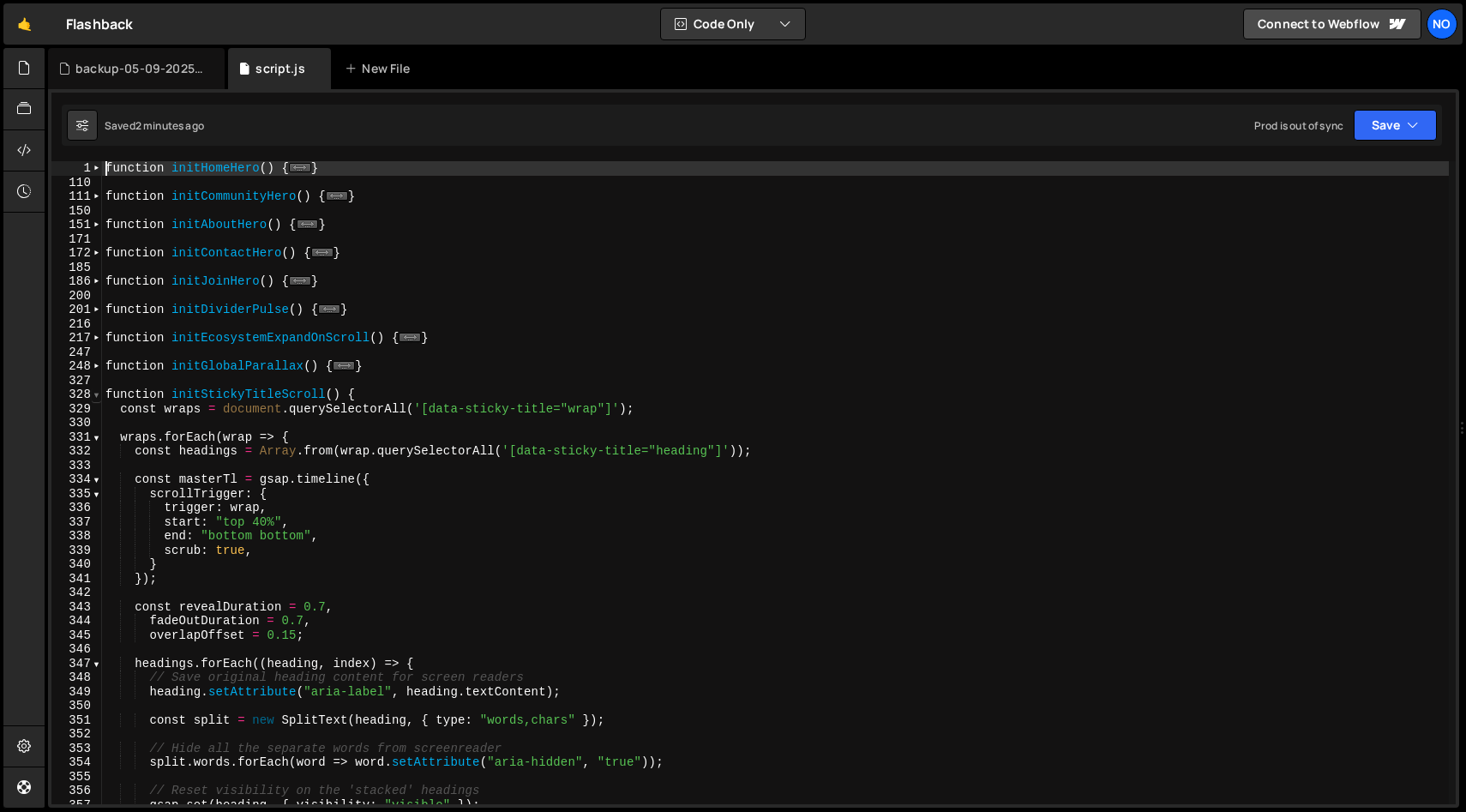
click at [96, 399] on span at bounding box center [96, 395] width 9 height 15
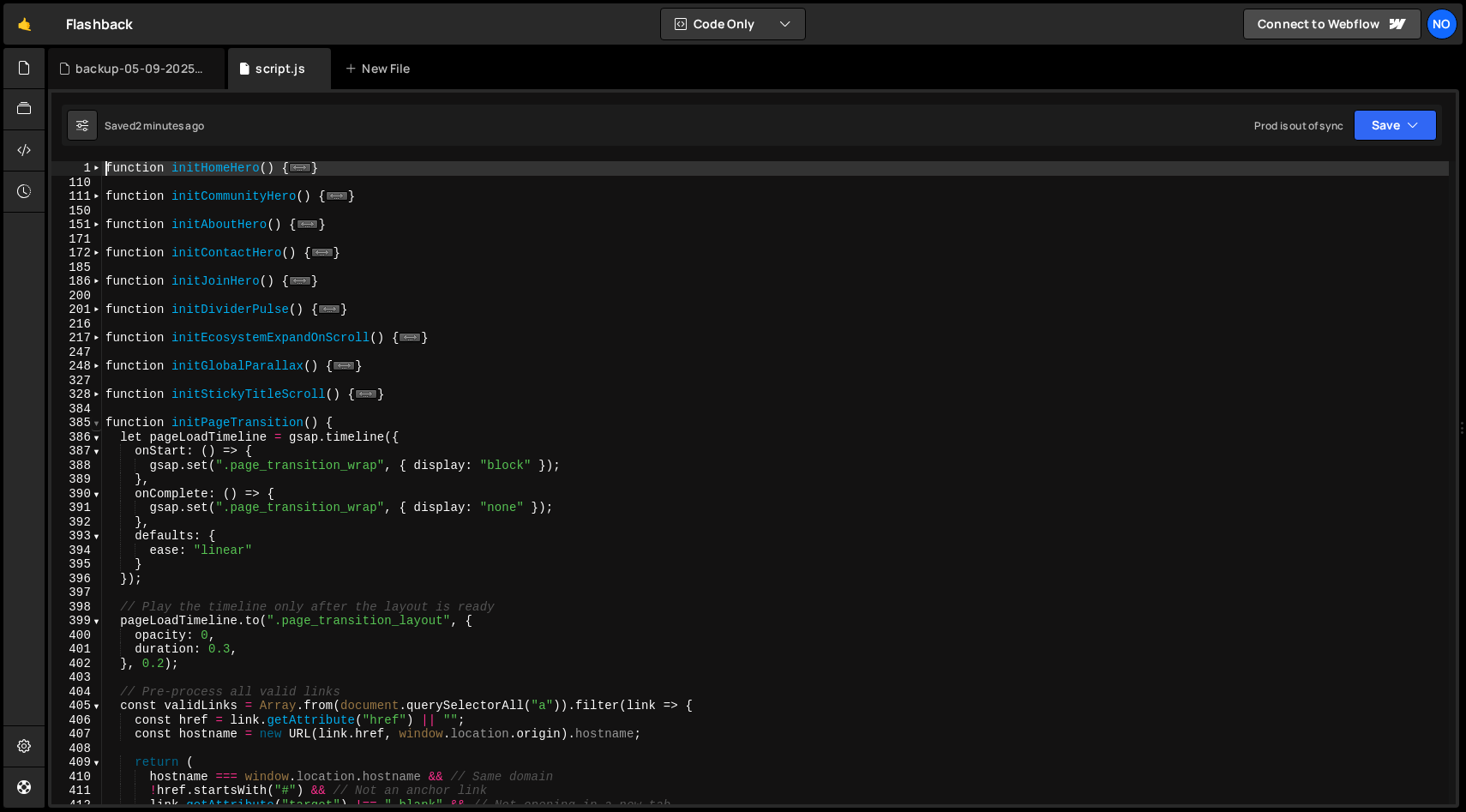
click at [95, 423] on span at bounding box center [96, 423] width 9 height 15
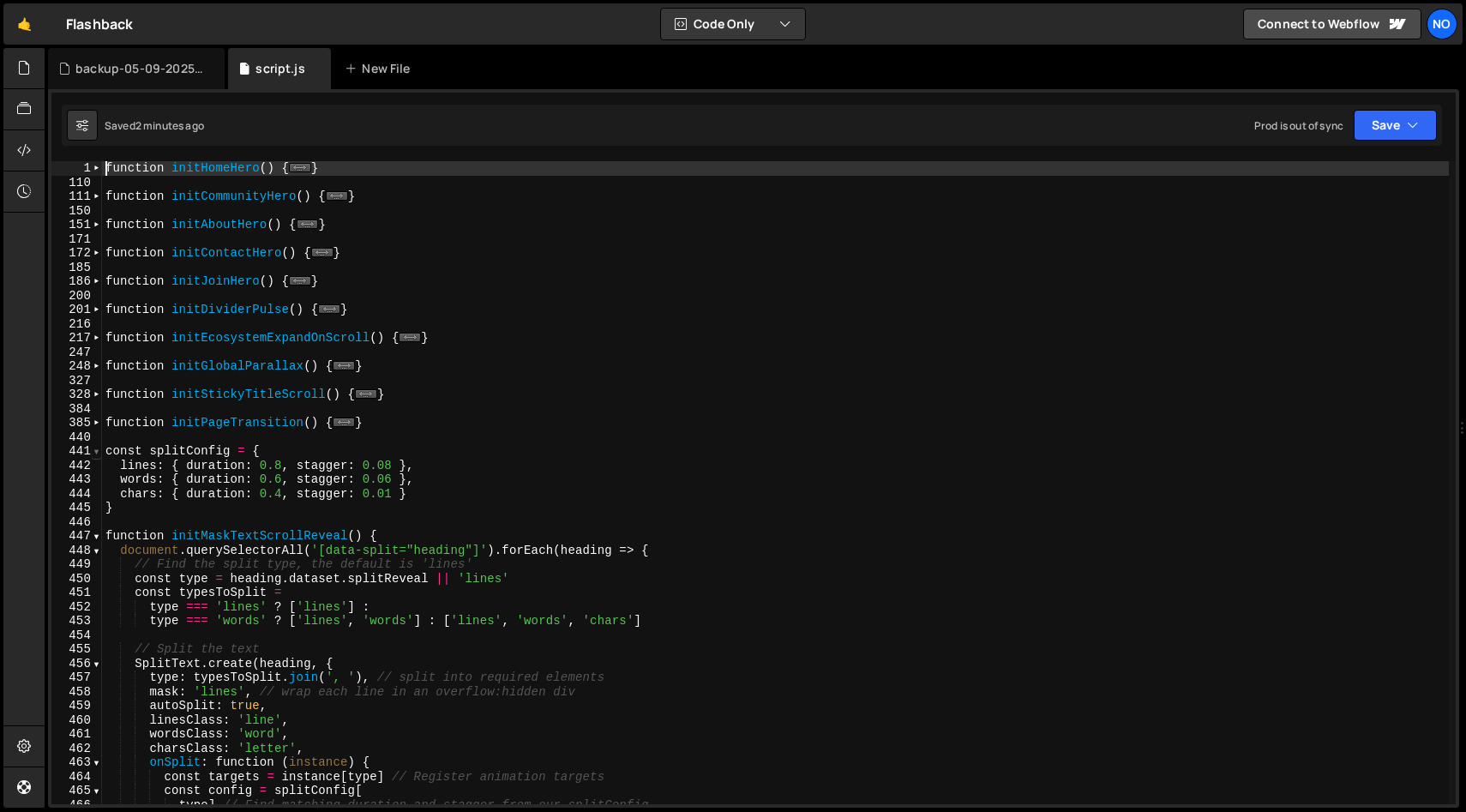
click at [98, 453] on span at bounding box center [96, 451] width 9 height 15
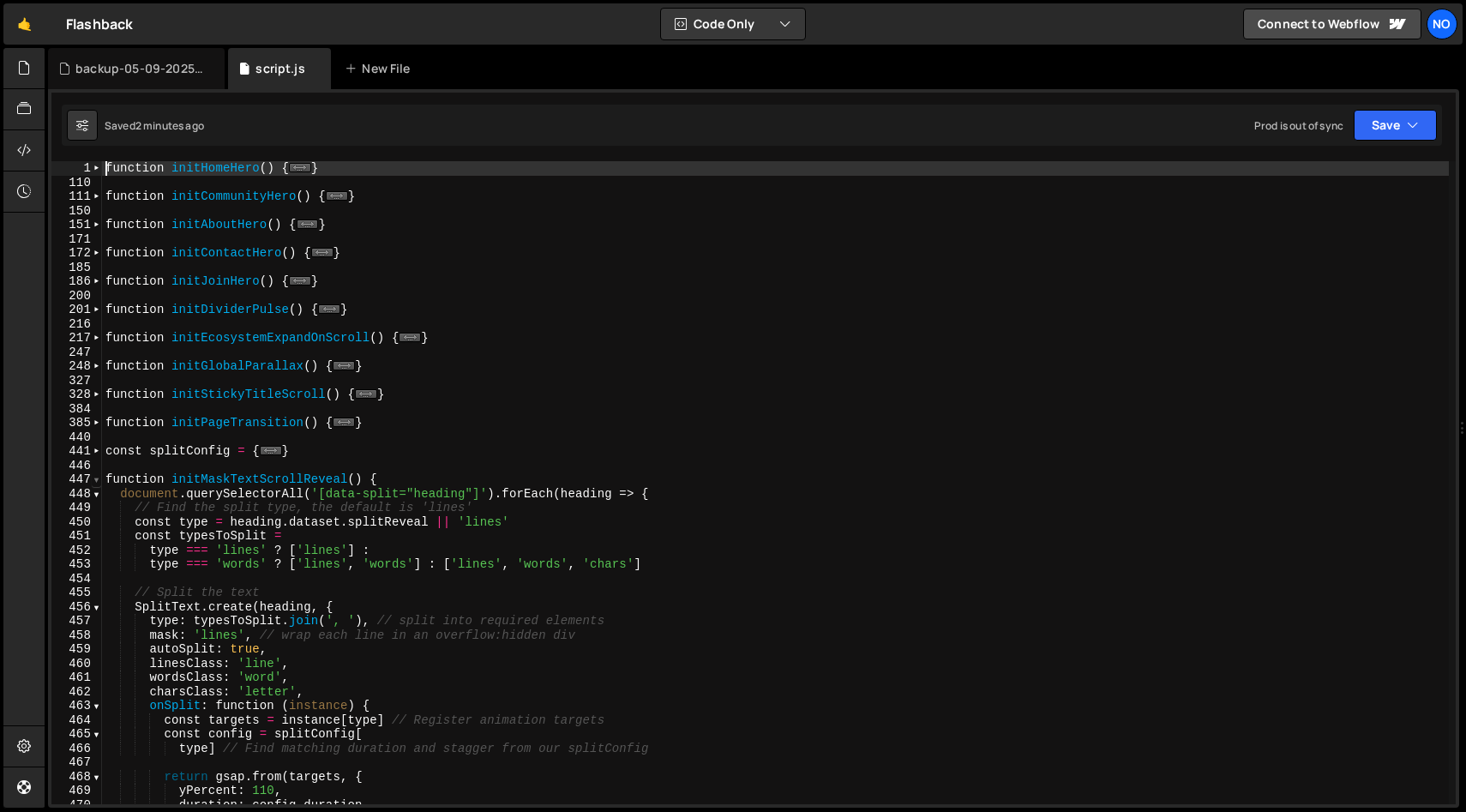
click at [98, 481] on span at bounding box center [96, 480] width 9 height 15
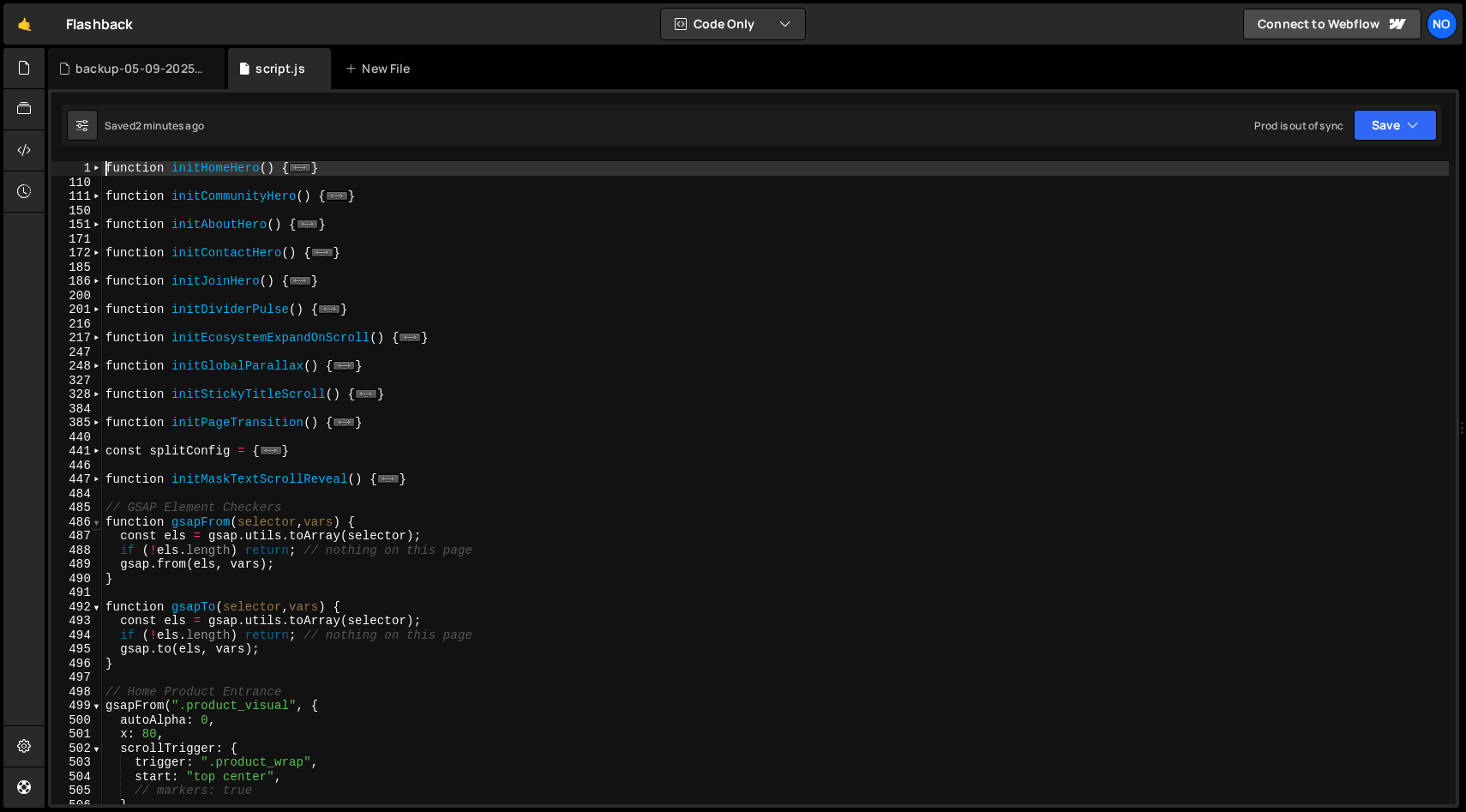
click at [96, 521] on span at bounding box center [96, 522] width 9 height 15
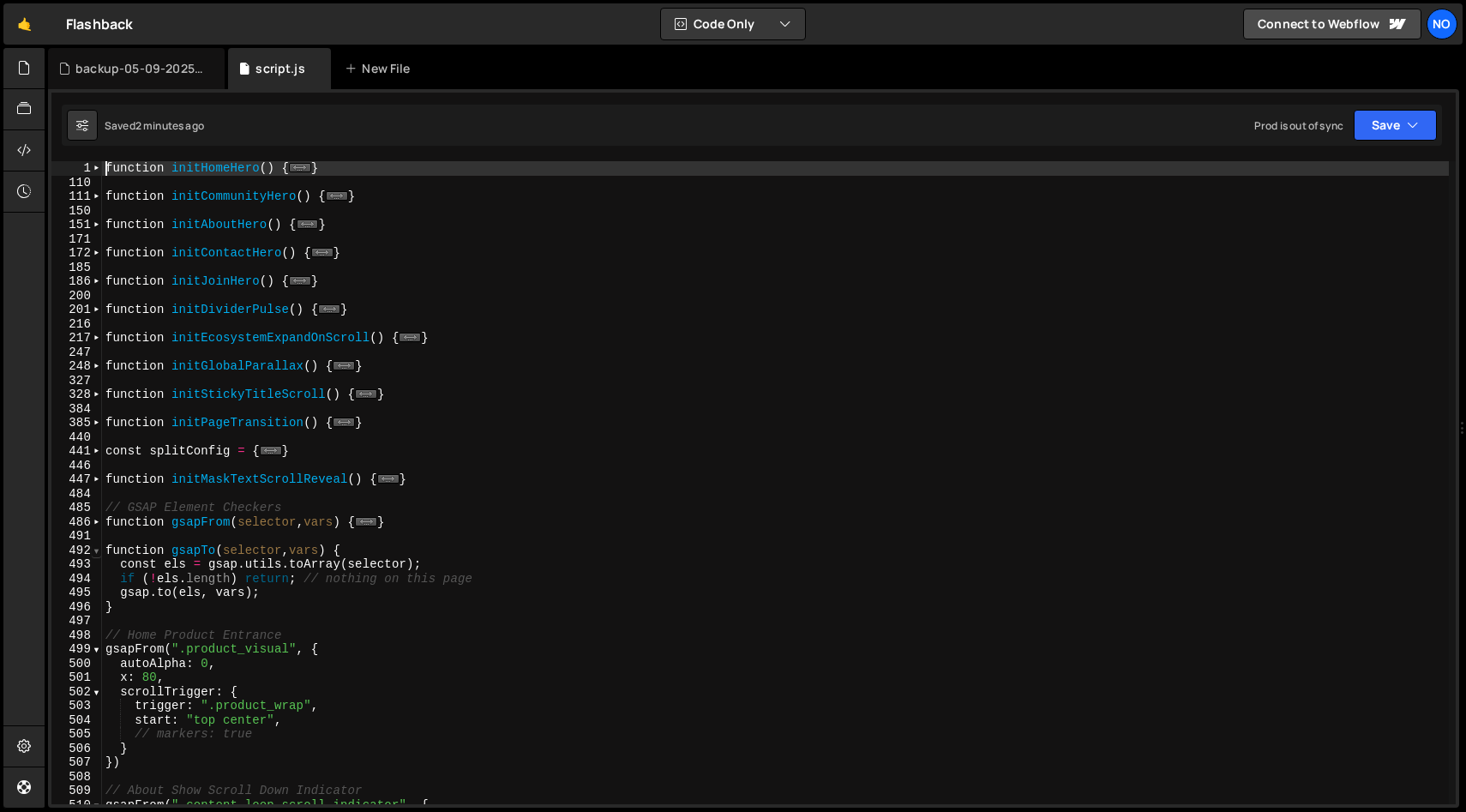
click at [98, 552] on span at bounding box center [96, 551] width 9 height 15
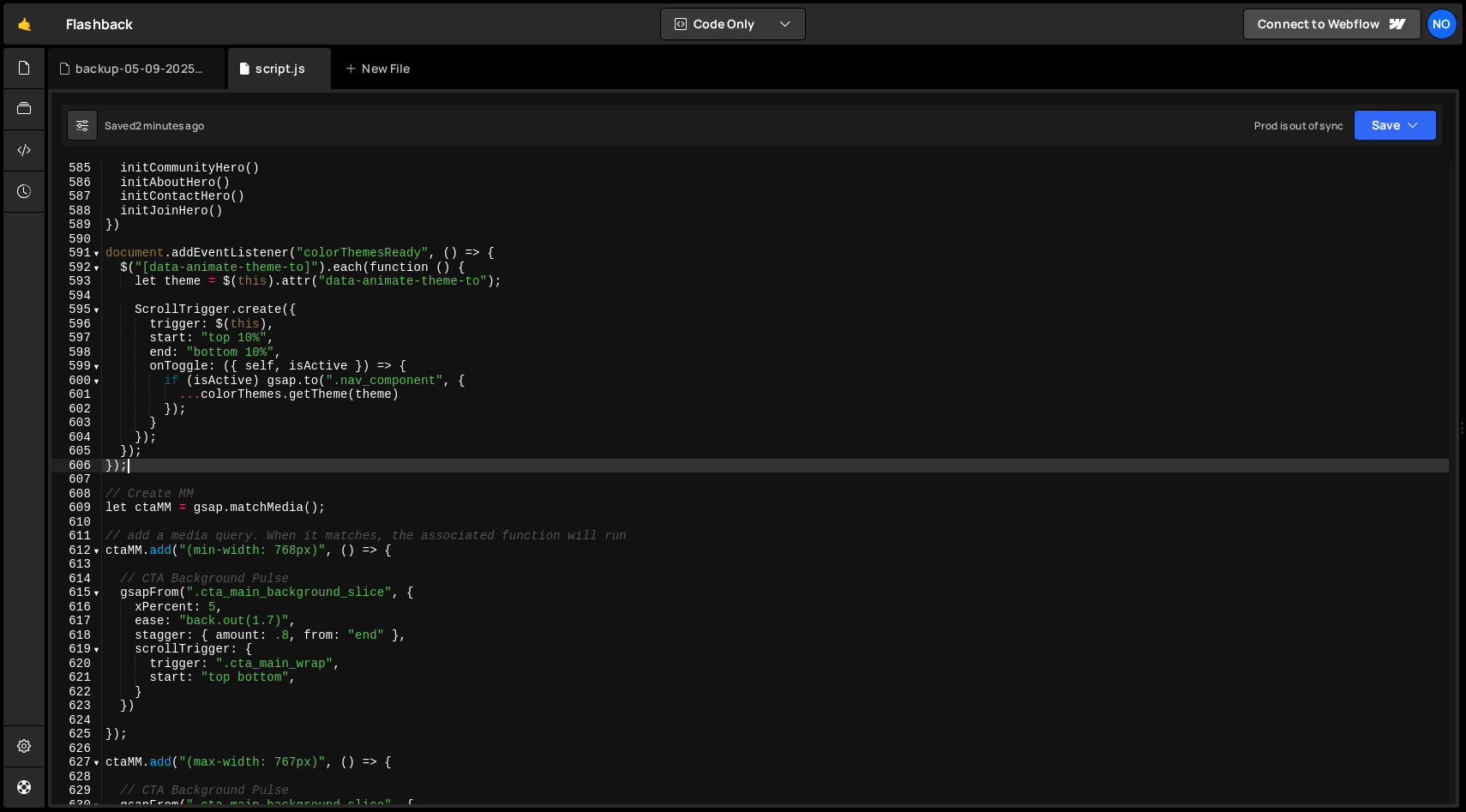
scroll to position [1640, 0]
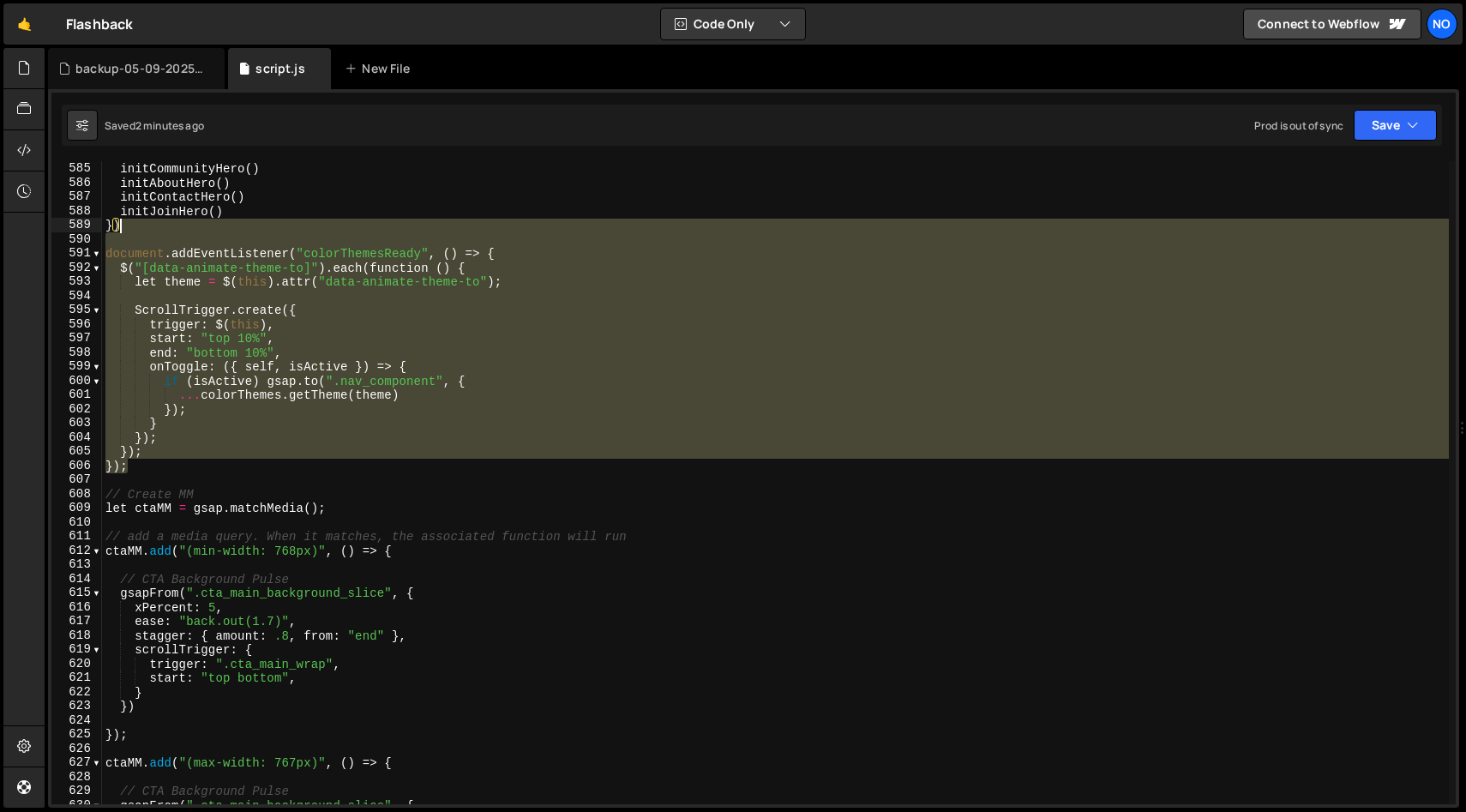
drag, startPoint x: 127, startPoint y: 463, endPoint x: 123, endPoint y: 231, distance: 232.0
click at [123, 231] on div "initHomeHero ( ) initCommunityHero ( ) initAboutHero ( ) initContactHero ( ) in…" at bounding box center [775, 483] width 1347 height 671
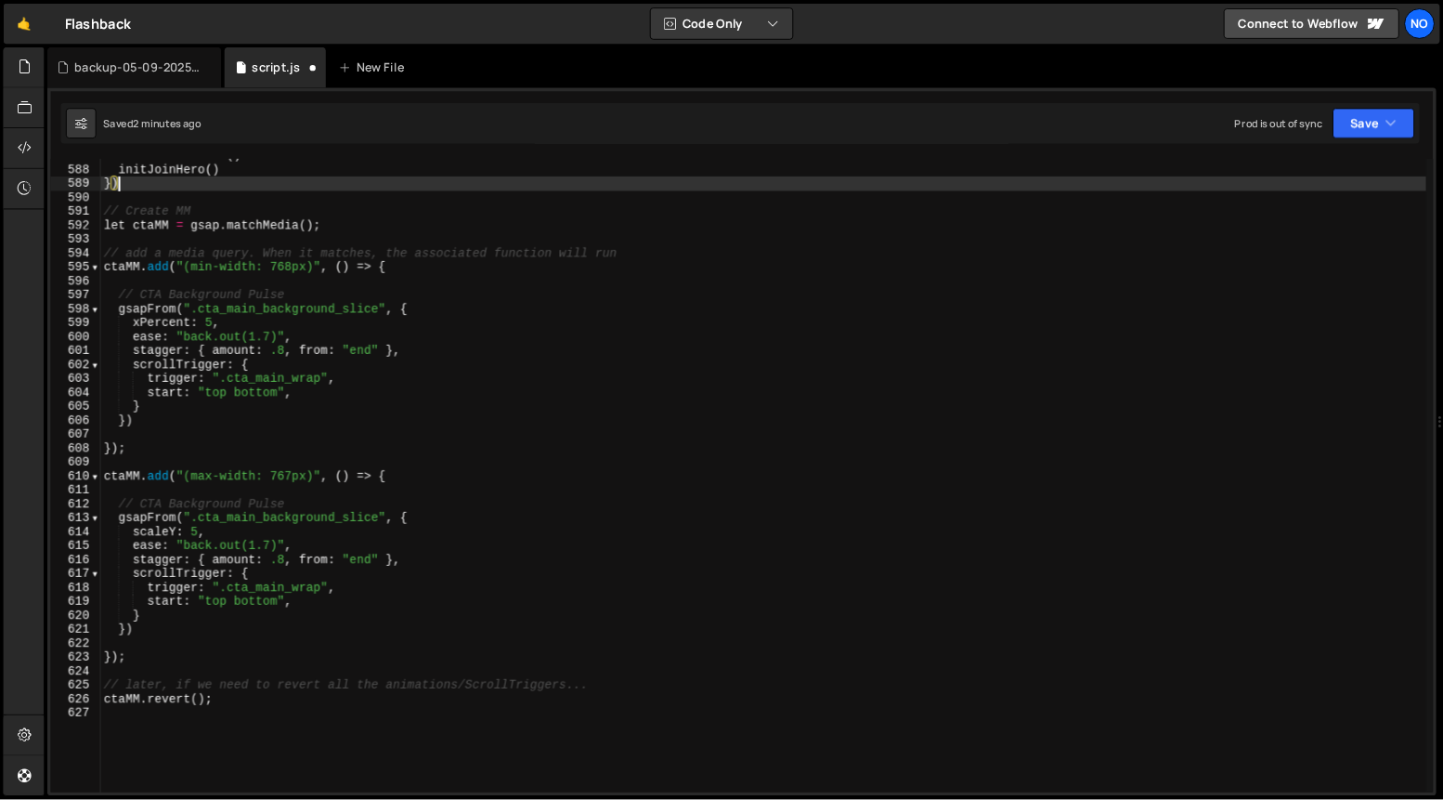
scroll to position [8991, 0]
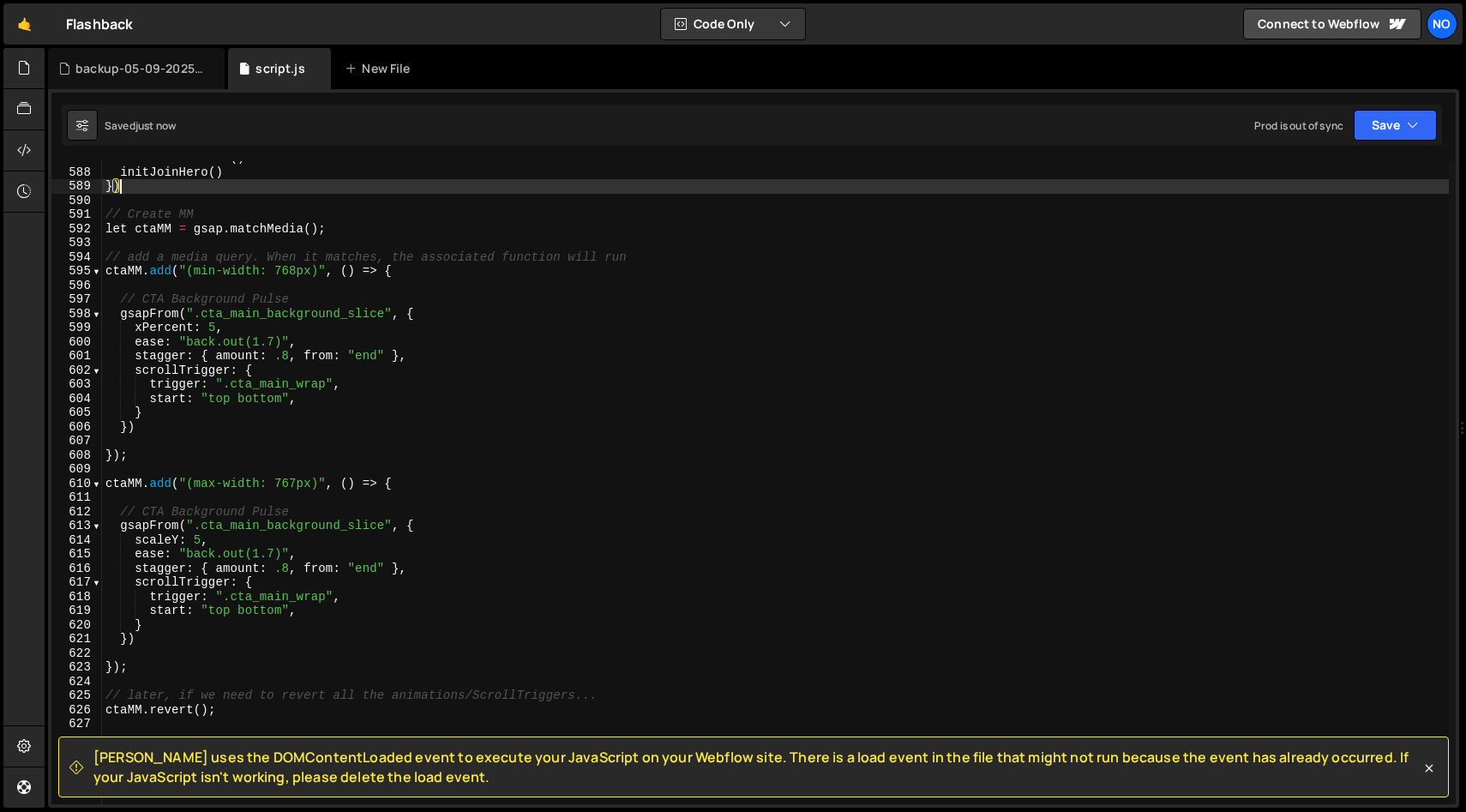
click at [503, 357] on div "initContactHero ( ) initJoinHero ( ) }) // Create MM let ctaMM = gsap . matchMe…" at bounding box center [775, 485] width 1347 height 671
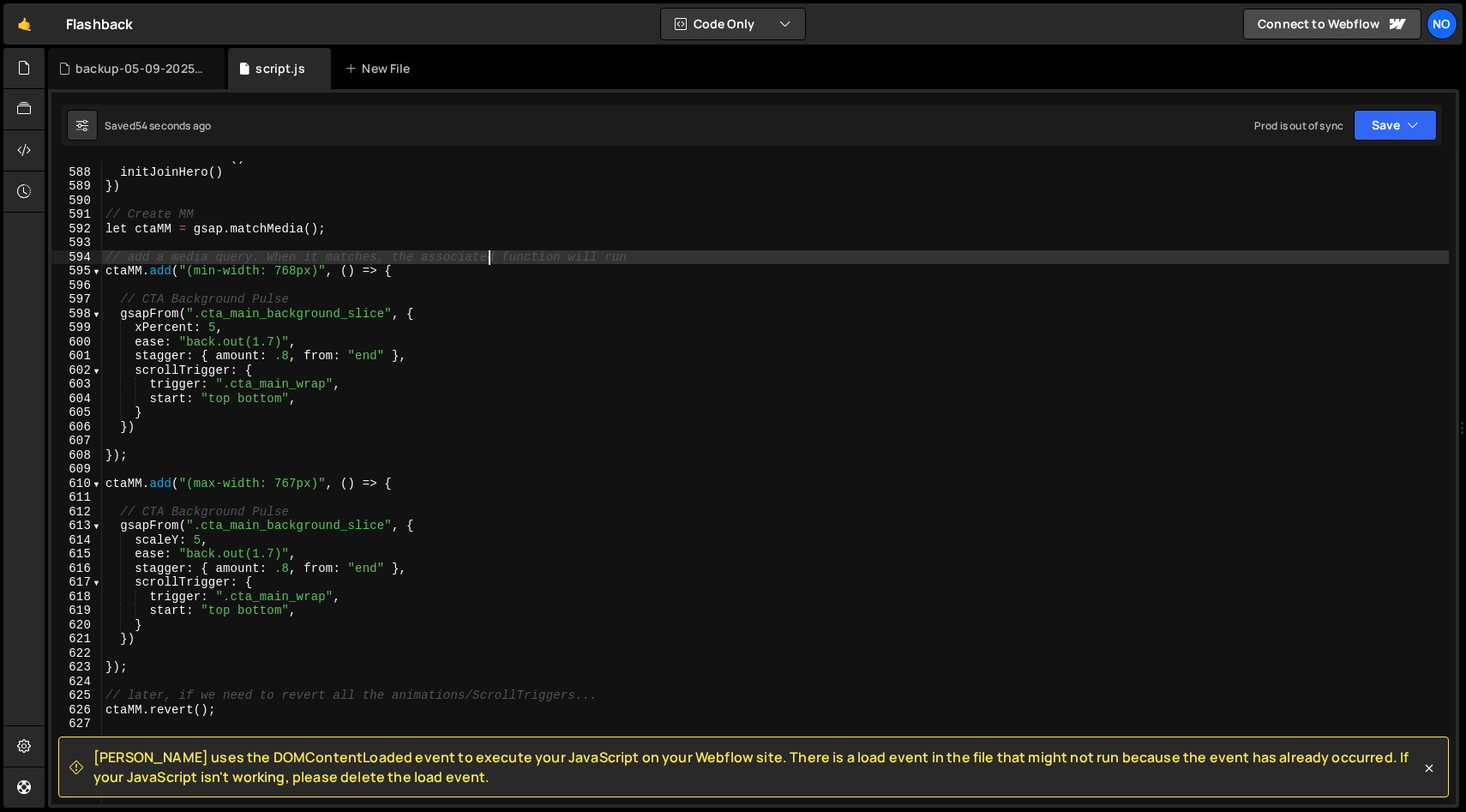
click at [487, 257] on div "initContactHero ( ) initJoinHero ( ) }) // Create MM let ctaMM = gsap . matchMe…" at bounding box center [775, 485] width 1347 height 671
type textarea "// add a media query. When it matches, the associated function will run"
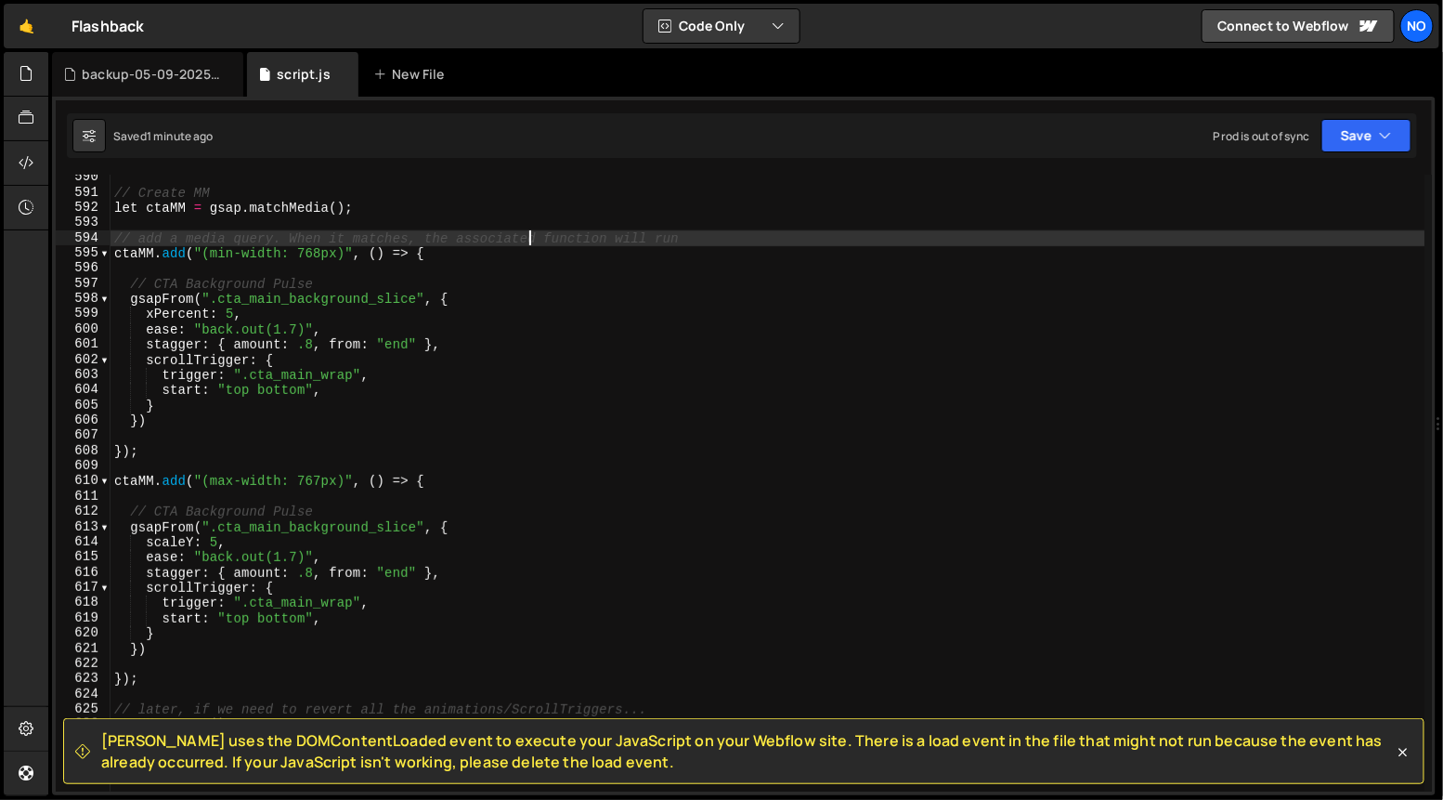
scroll to position [8958, 0]
click at [143, 225] on div "// Create MM let ctaMM = gsap . matchMedia ( ) ; // add a media query. When it …" at bounding box center [768, 491] width 1315 height 648
drag, startPoint x: 716, startPoint y: 238, endPoint x: 92, endPoint y: 238, distance: 624.1
click at [92, 238] on div "590 591 592 593 594 595 596 597 598 599 600 601 602 603 604 605 606 607 608 609…" at bounding box center [744, 483] width 1376 height 617
type textarea "// add a media query. When it matches, the associated function will run"
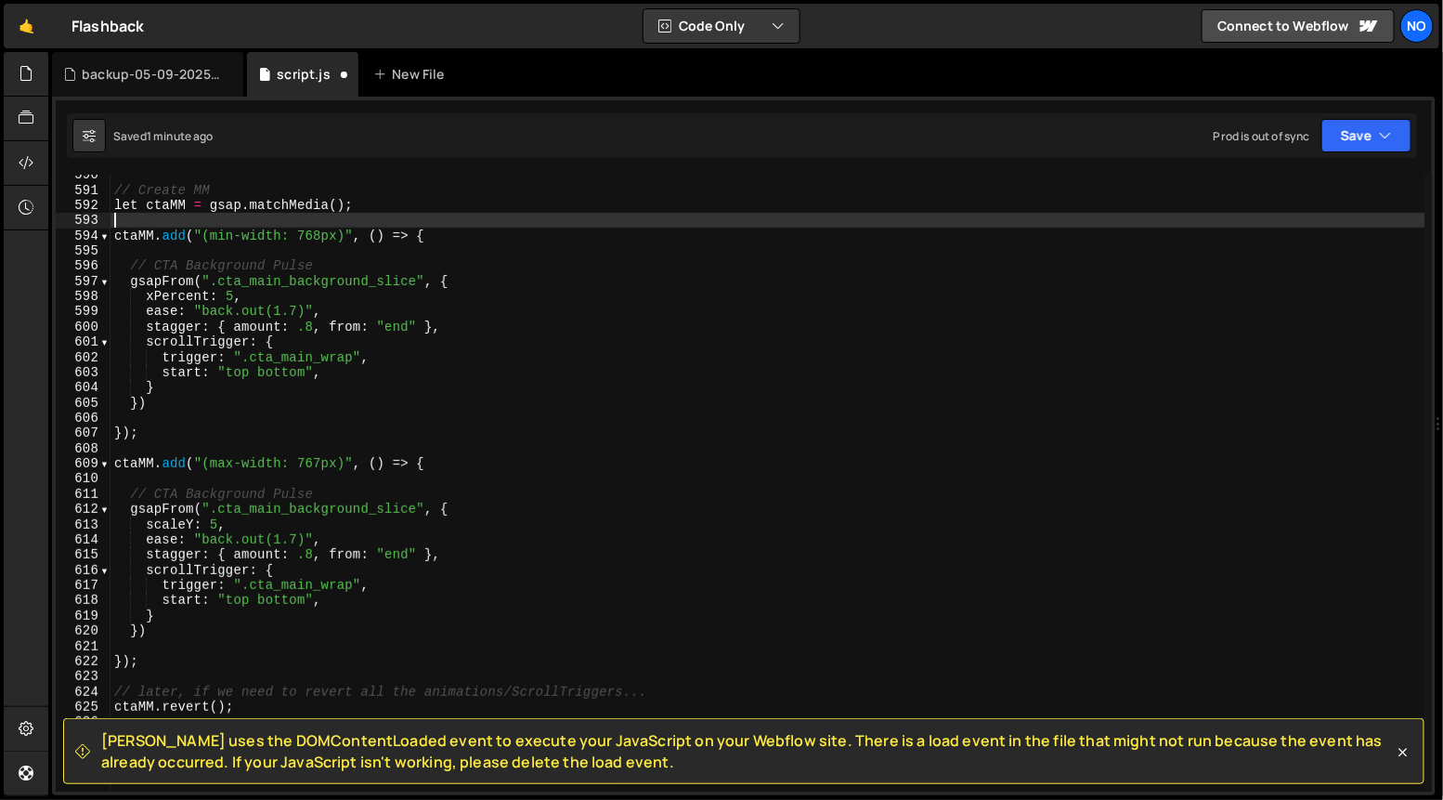
scroll to position [8972, 0]
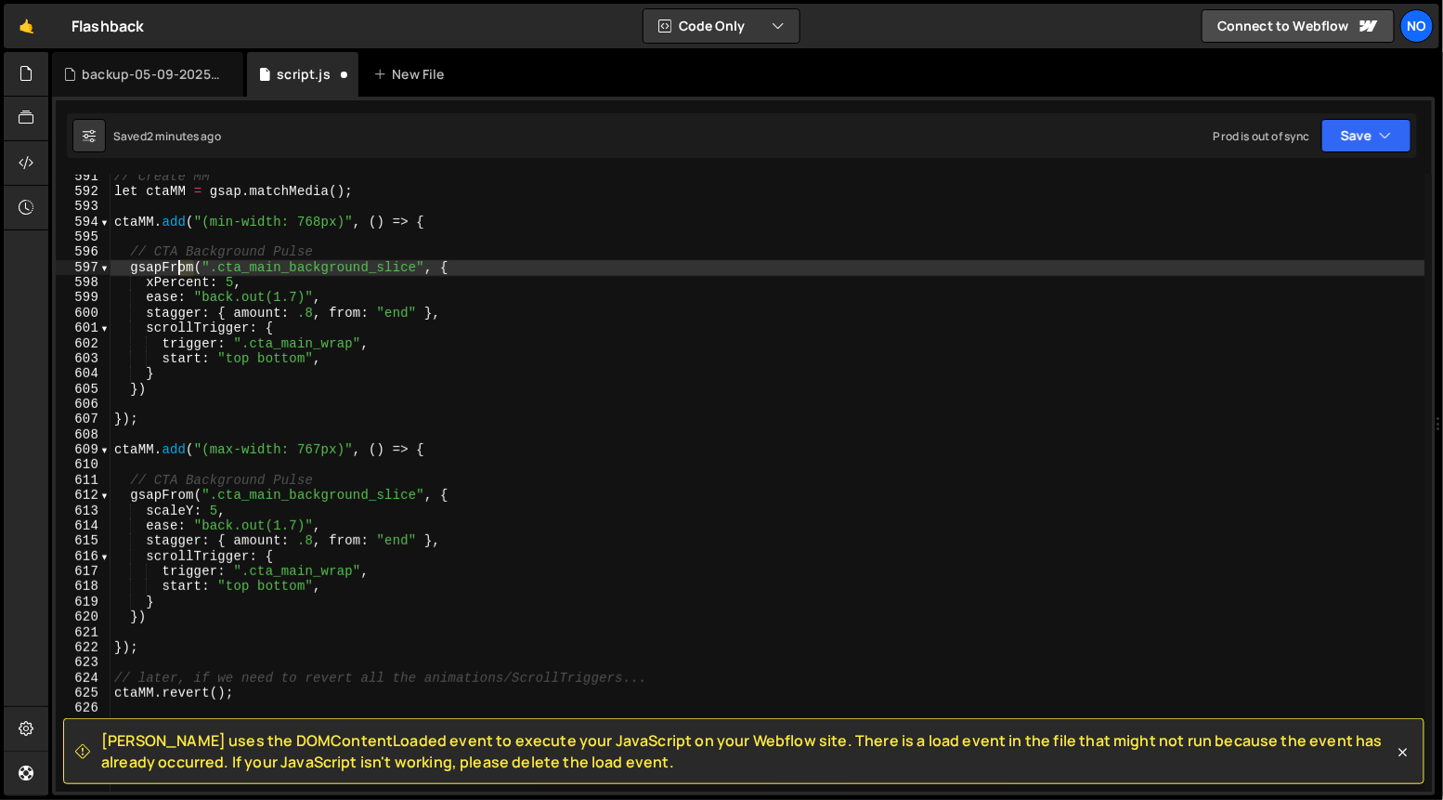
drag, startPoint x: 191, startPoint y: 266, endPoint x: 138, endPoint y: 267, distance: 52.9
click at [138, 267] on div "// Create MM let ctaMM = gsap . matchMedia ( ) ; ctaMM . add ( "(min-width: 768…" at bounding box center [768, 493] width 1315 height 648
drag, startPoint x: 130, startPoint y: 271, endPoint x: 189, endPoint y: 267, distance: 59.6
click at [189, 267] on div "// Create MM let ctaMM = gsap . matchMedia ( ) ; ctaMM . add ( "(min-width: 768…" at bounding box center [768, 493] width 1315 height 648
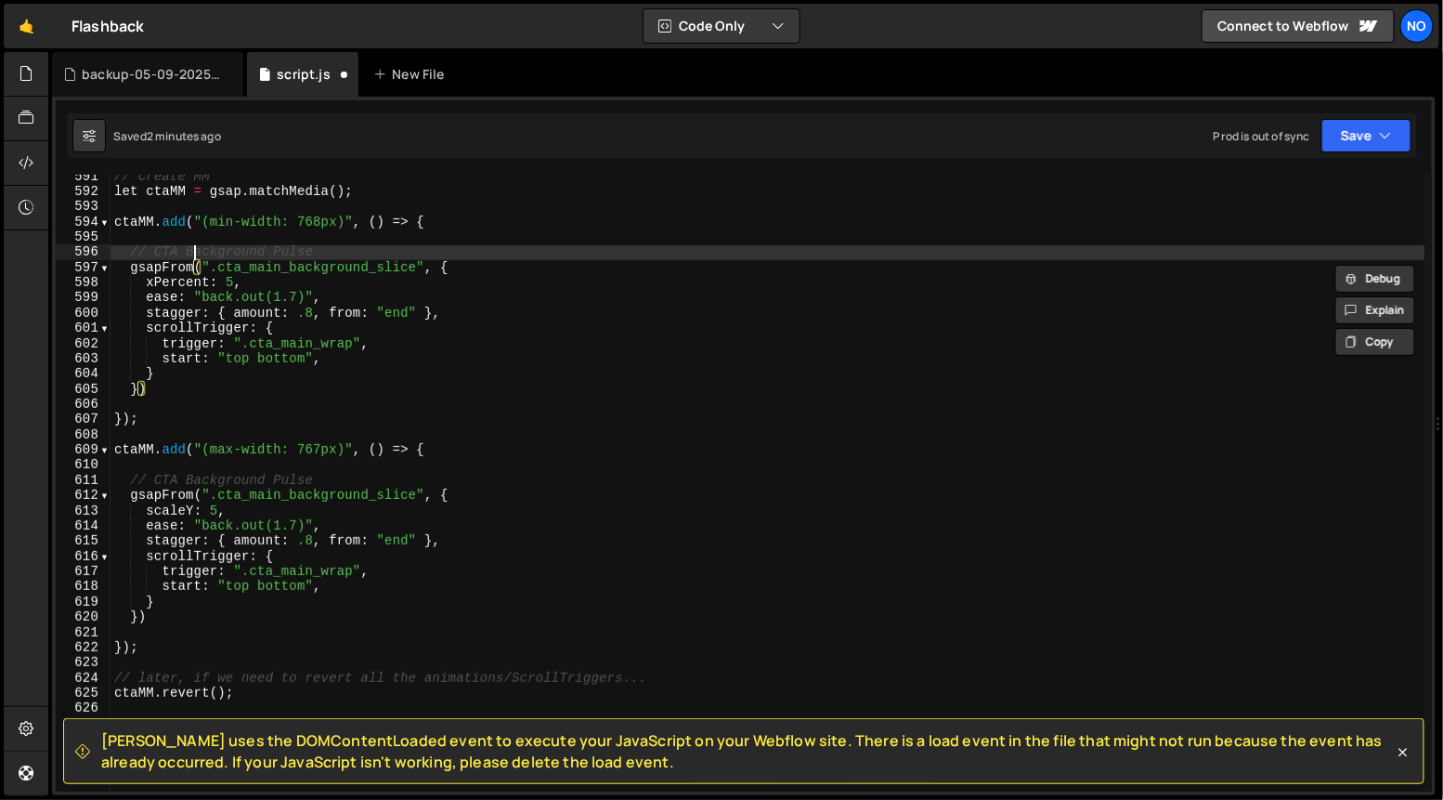
click at [195, 249] on div "// Create MM let ctaMM = gsap . matchMedia ( ) ; ctaMM . add ( "(min-width: 768…" at bounding box center [768, 493] width 1315 height 648
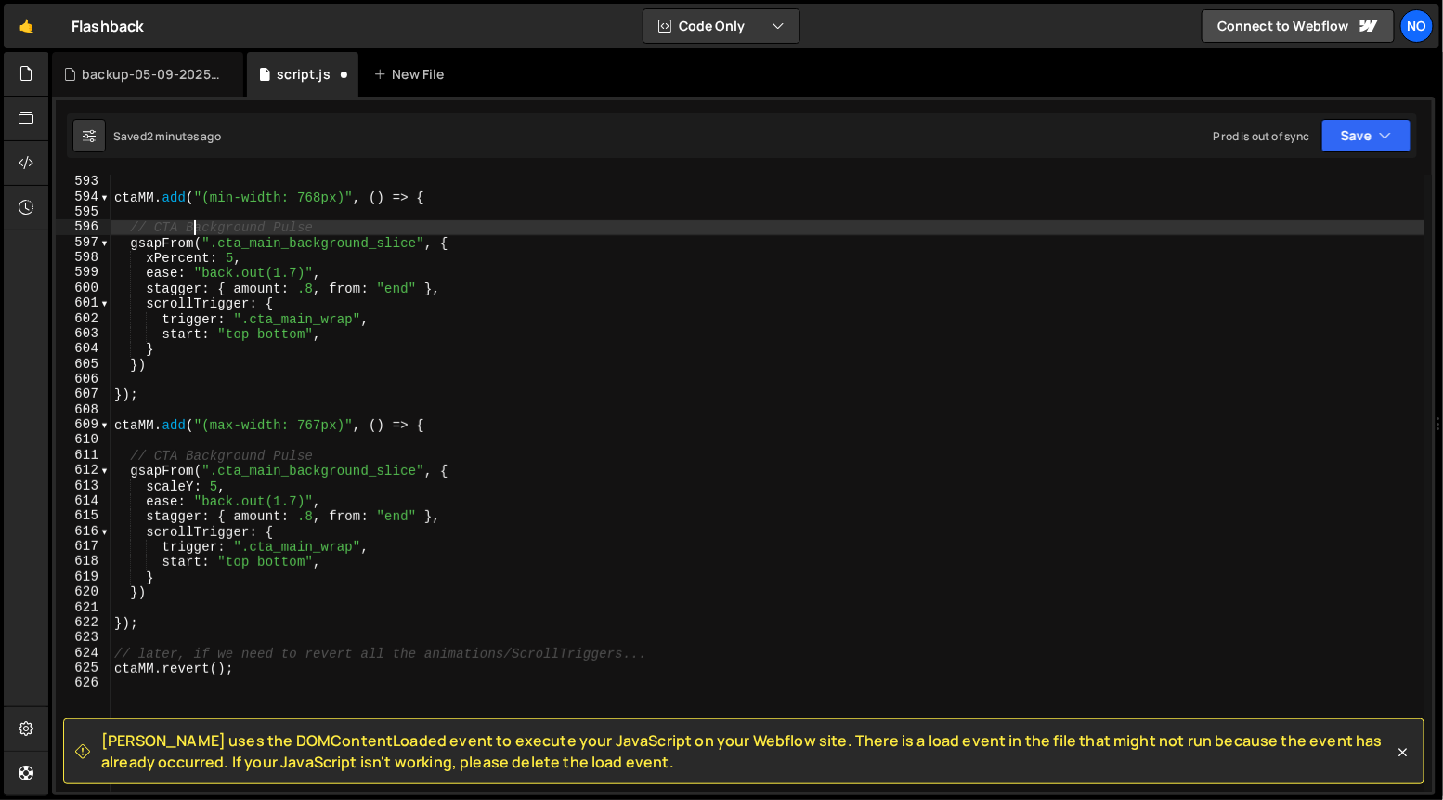
scroll to position [9005, 0]
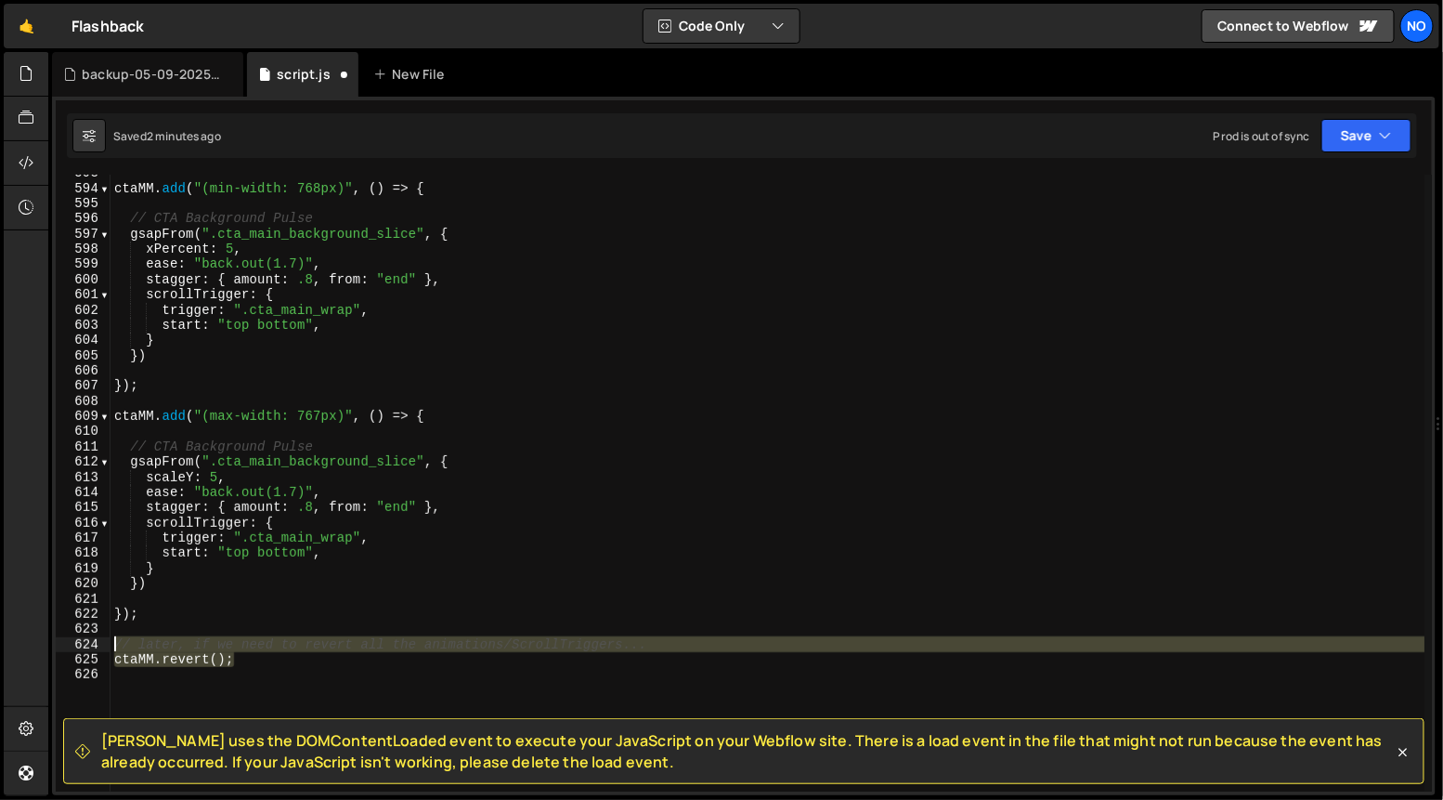
drag, startPoint x: 256, startPoint y: 665, endPoint x: 103, endPoint y: 644, distance: 154.7
click at [103, 644] on div "// CTA Background Pulse 593 594 595 596 597 598 599 600 601 602 603 604 605 606…" at bounding box center [744, 483] width 1376 height 617
type textarea "// later, if we need to revert all the animations/ScrollTriggers... ctaMM.rever…"
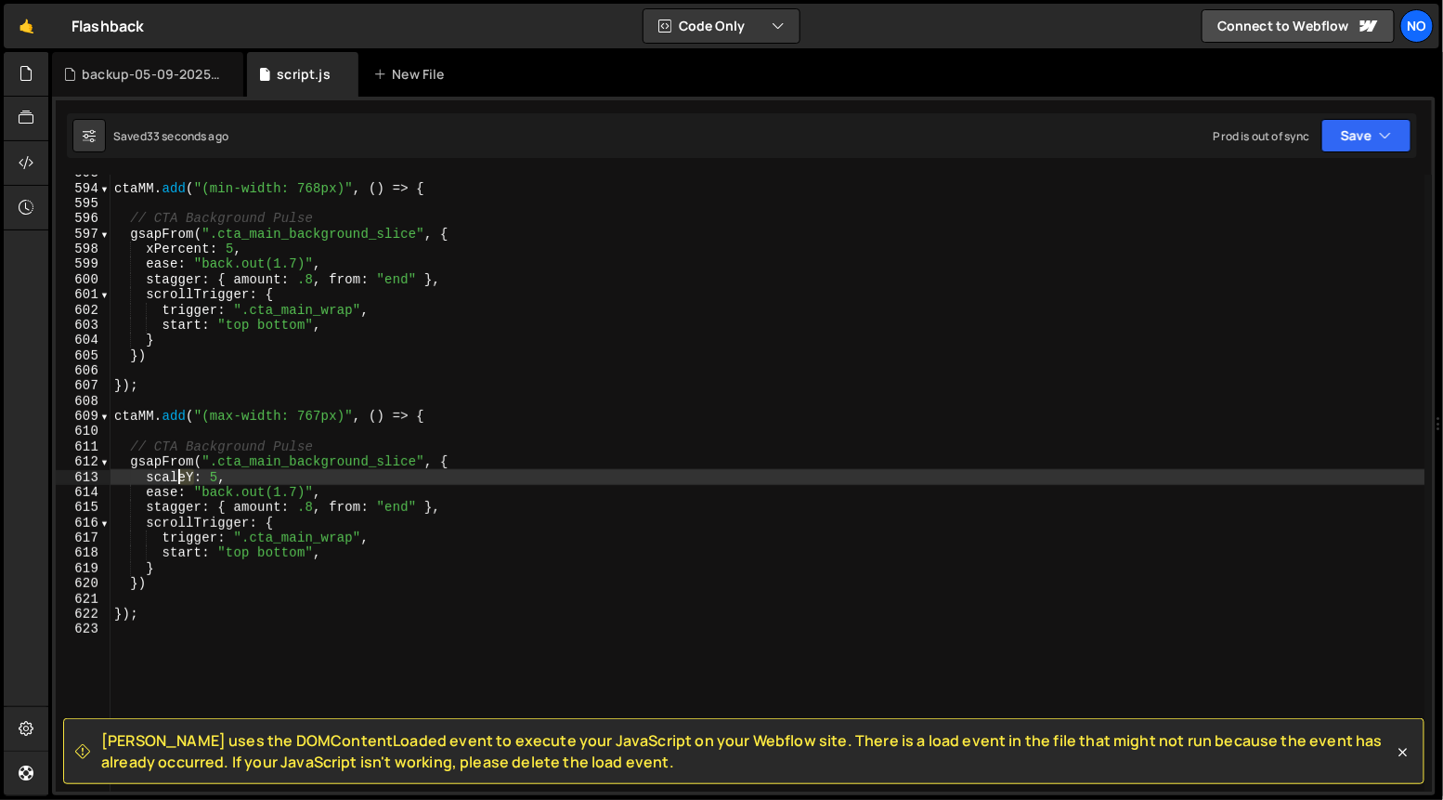
drag, startPoint x: 191, startPoint y: 478, endPoint x: 176, endPoint y: 478, distance: 15.8
click at [176, 478] on div "ctaMM . add ( "(min-width: 768px)" , ( ) => { // CTA Background Pulse gsapFrom …" at bounding box center [768, 489] width 1315 height 648
drag, startPoint x: 159, startPoint y: 478, endPoint x: 191, endPoint y: 478, distance: 32.5
click at [166, 478] on div "ctaMM . add ( "(min-width: 768px)" , ( ) => { // CTA Background Pulse gsapFrom …" at bounding box center [768, 489] width 1315 height 648
drag, startPoint x: 192, startPoint y: 478, endPoint x: 147, endPoint y: 478, distance: 45.5
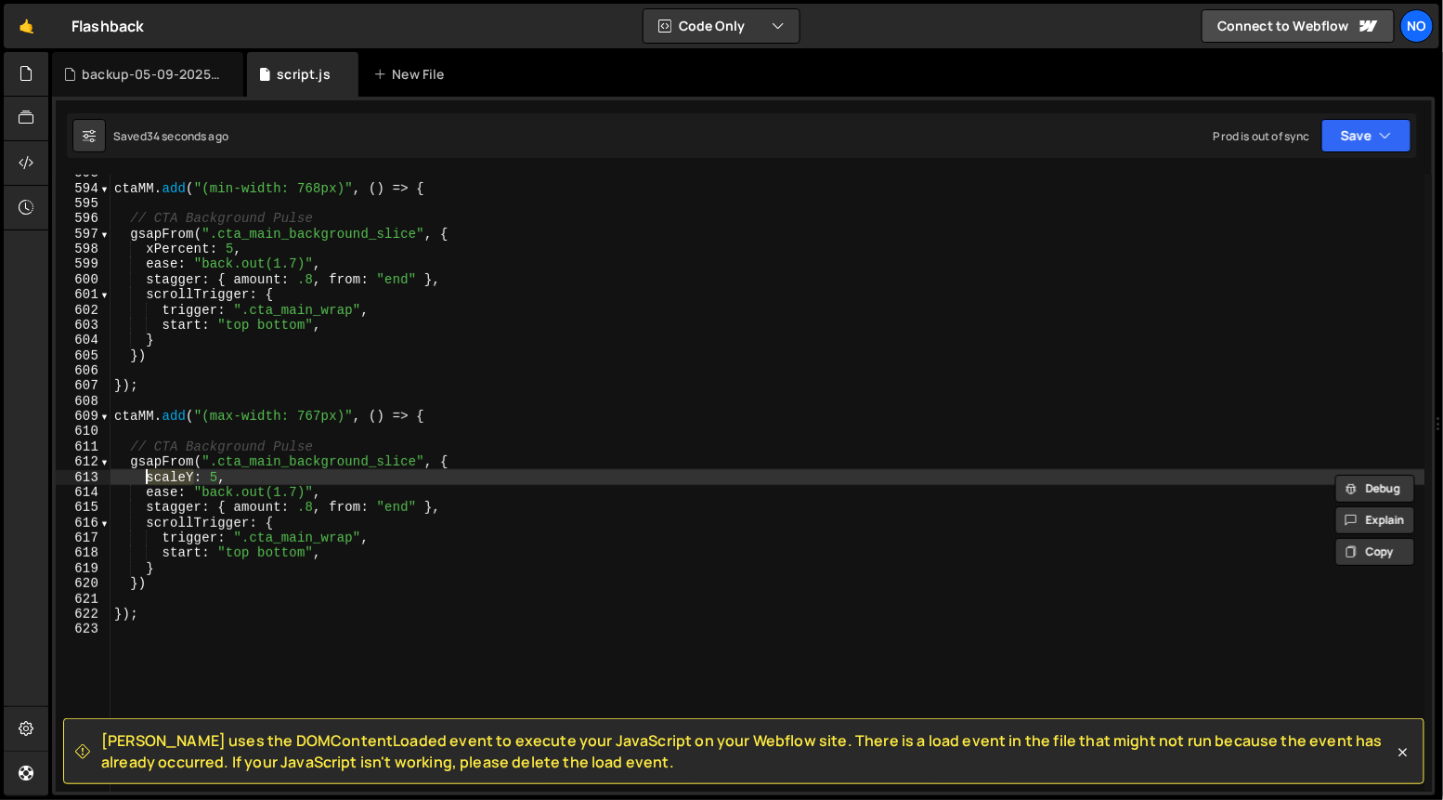
click at [147, 478] on div "ctaMM . add ( "(min-width: 768px)" , ( ) => { // CTA Background Pulse gsapFrom …" at bounding box center [768, 489] width 1315 height 648
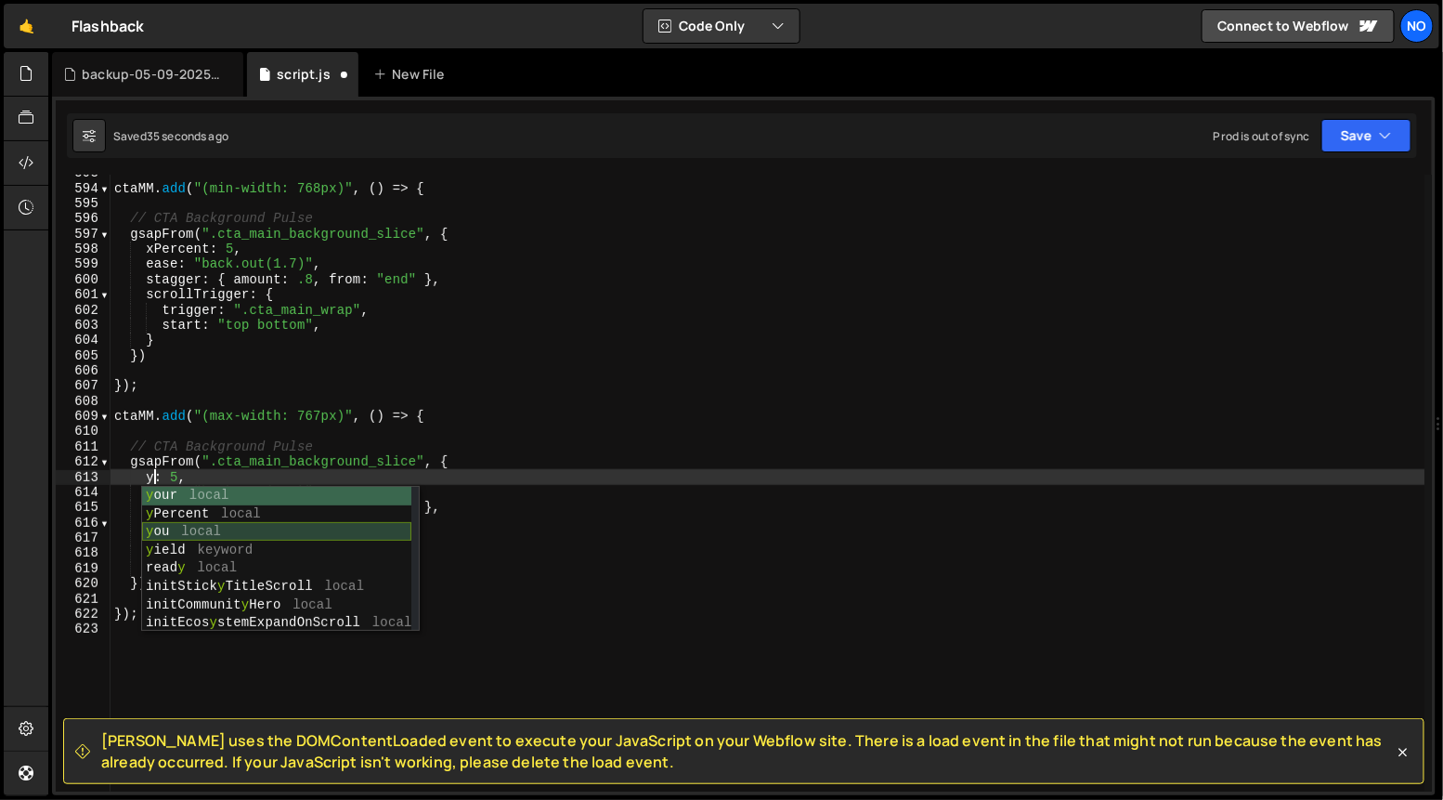
scroll to position [0, 2]
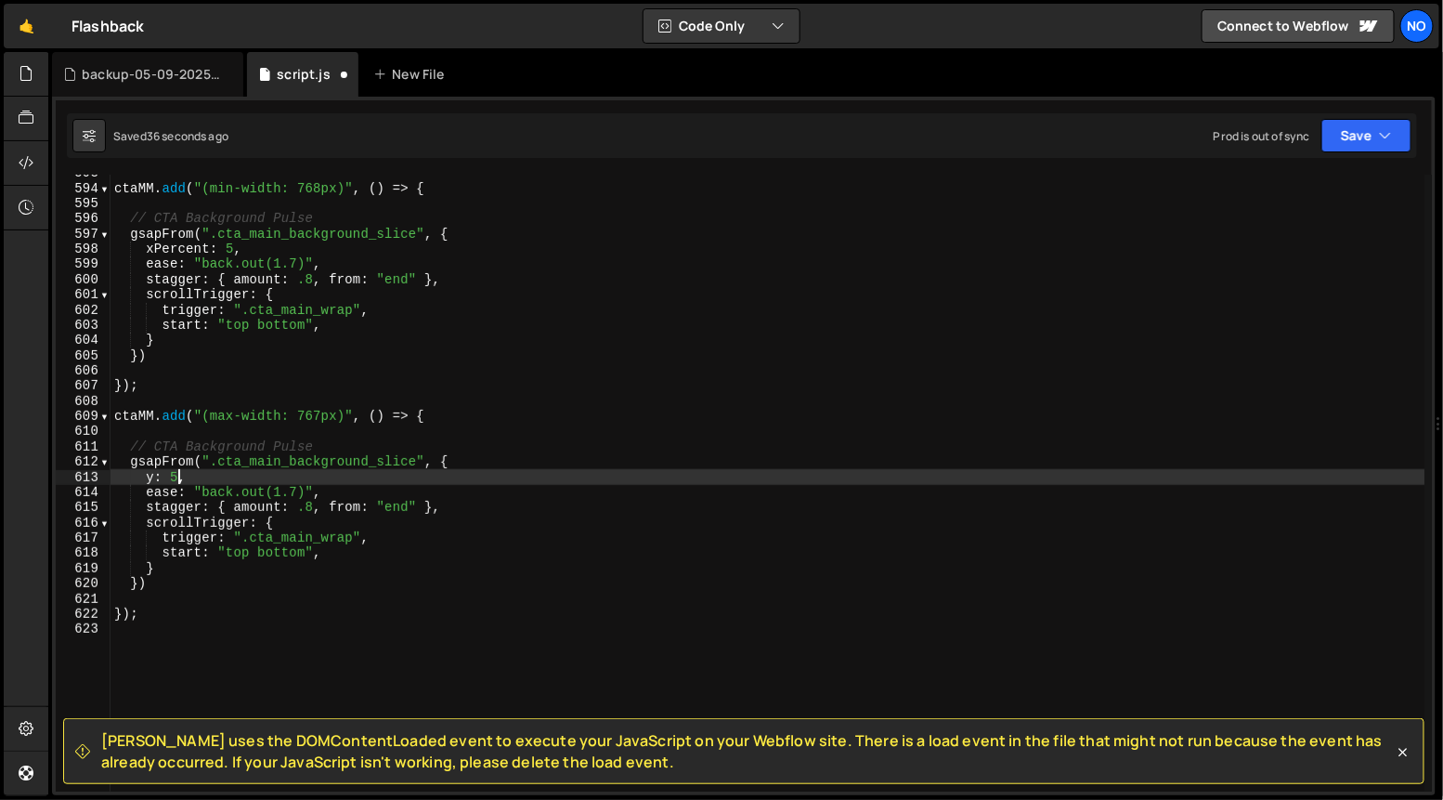
click at [175, 475] on div "ctaMM . add ( "(min-width: 768px)" , ( ) => { // CTA Background Pulse gsapFrom …" at bounding box center [768, 489] width 1315 height 648
click at [565, 476] on div "ctaMM . add ( "(min-width: 768px)" , ( ) => { // CTA Background Pulse gsapFrom …" at bounding box center [768, 489] width 1315 height 648
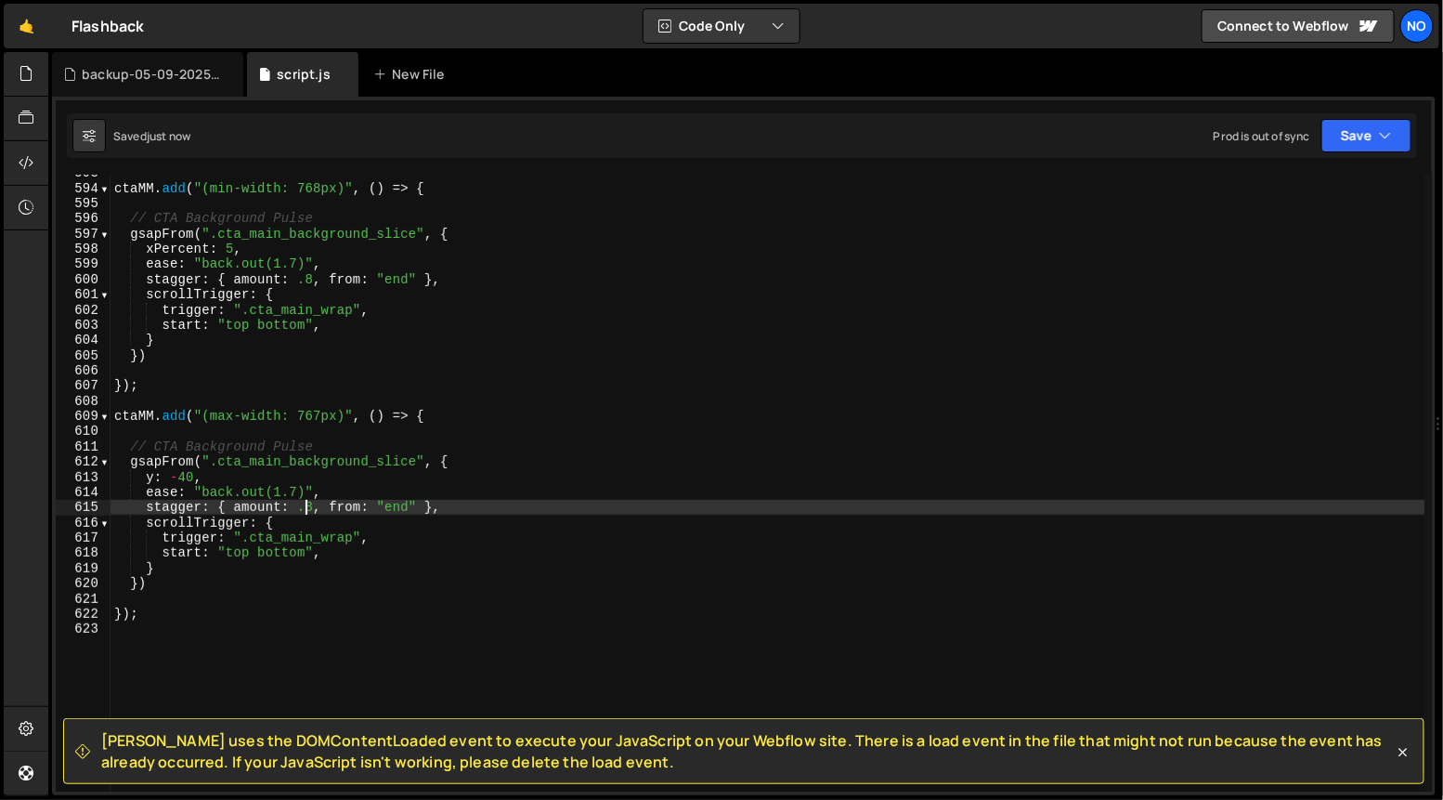
click at [307, 507] on div "ctaMM . add ( "(min-width: 768px)" , ( ) => { // CTA Background Pulse gsapFrom …" at bounding box center [768, 489] width 1315 height 648
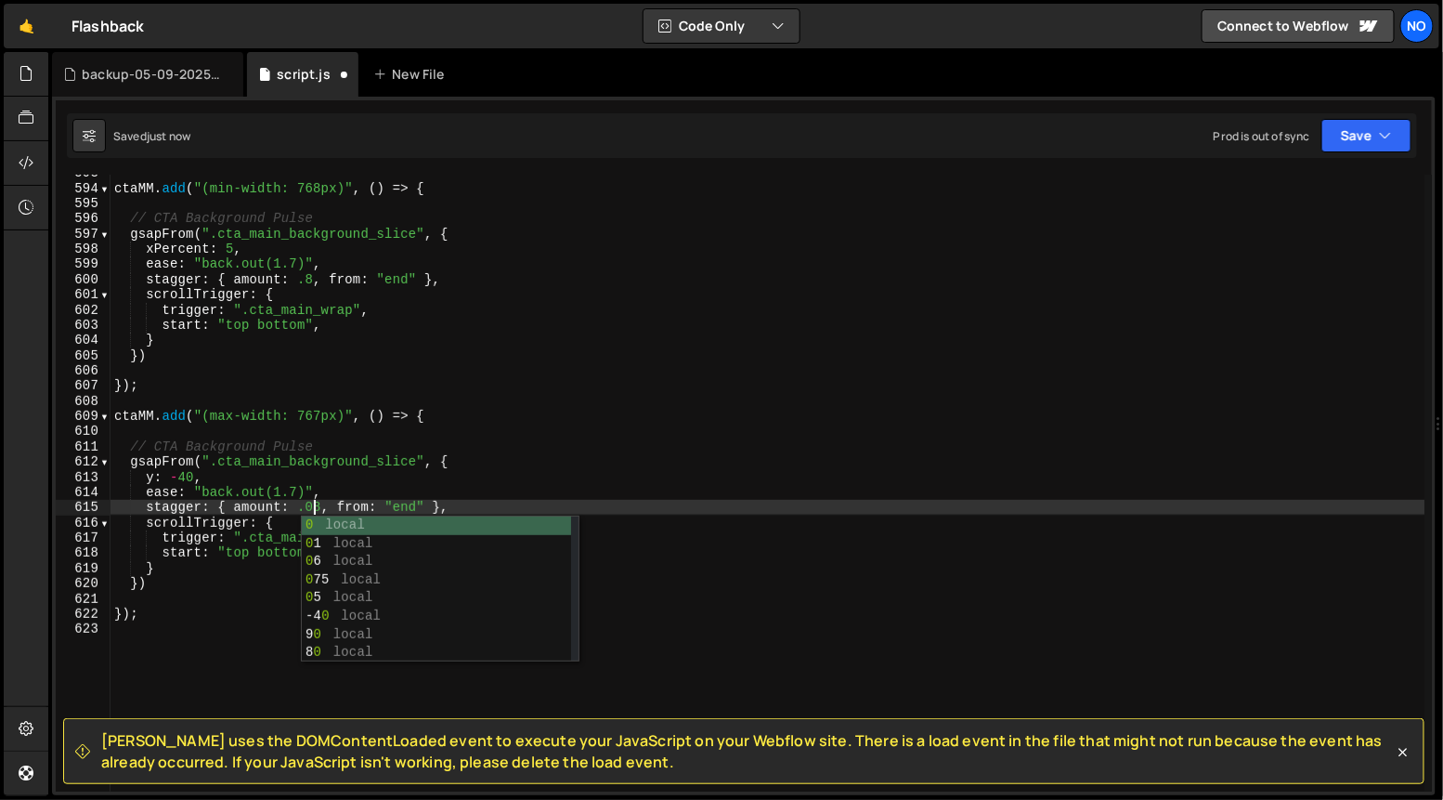
scroll to position [0, 13]
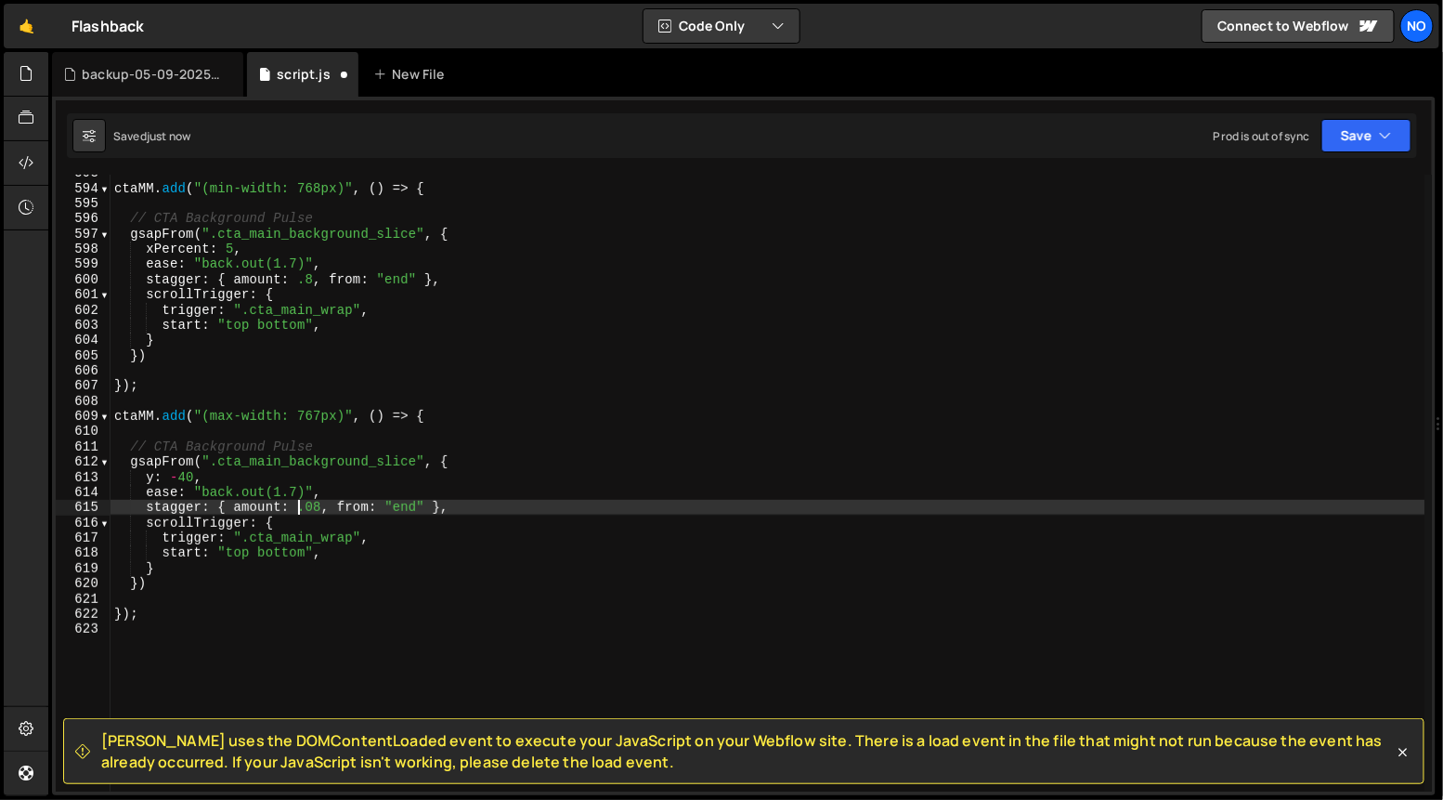
click at [300, 513] on div "ctaMM . add ( "(min-width: 768px)" , ( ) => { // CTA Background Pulse gsapFrom …" at bounding box center [768, 489] width 1315 height 648
click at [365, 553] on div "ctaMM . add ( "(min-width: 768px)" , ( ) => { // CTA Background Pulse gsapFrom …" at bounding box center [768, 489] width 1315 height 648
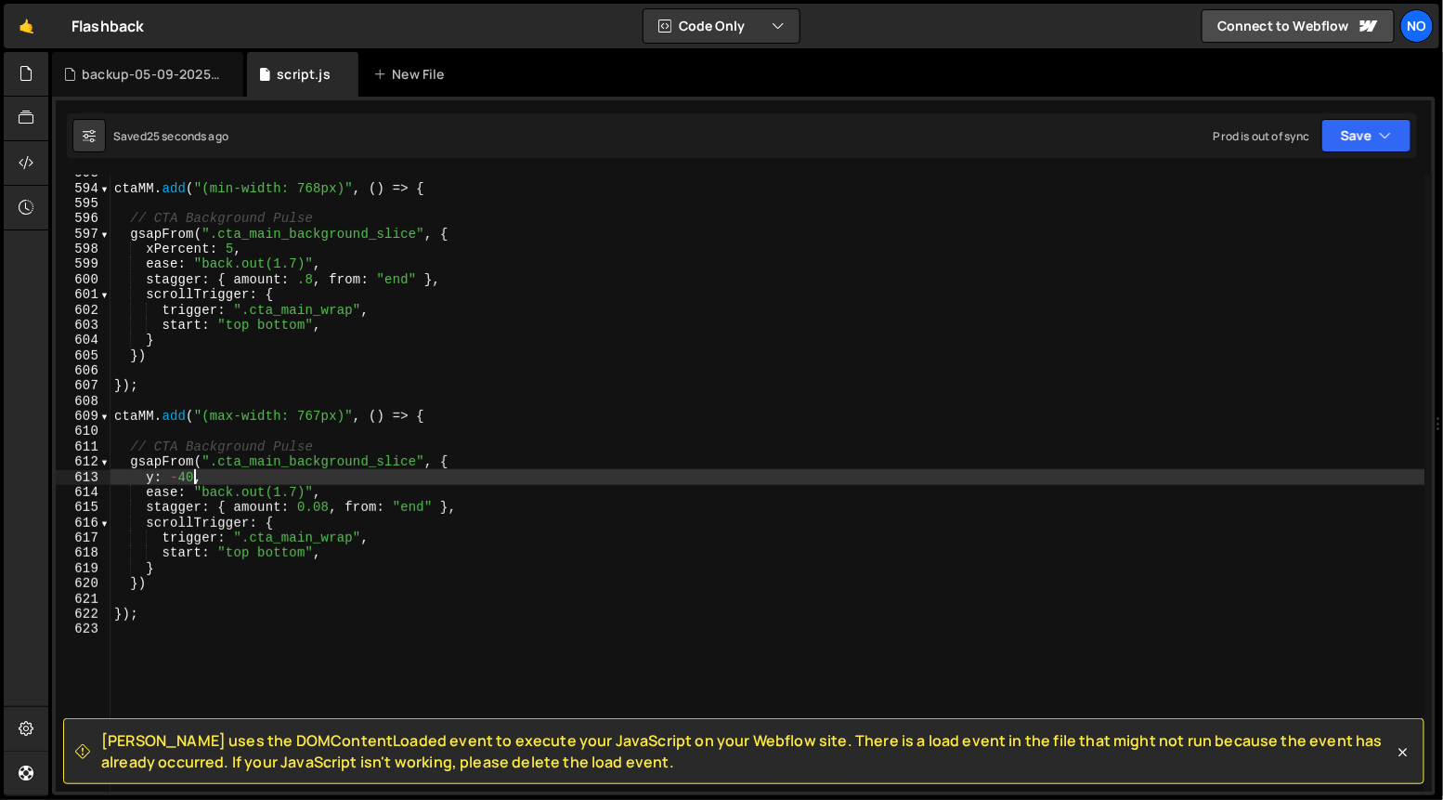
click at [193, 476] on div "ctaMM . add ( "(min-width: 768px)" , ( ) => { // CTA Background Pulse gsapFrom …" at bounding box center [768, 489] width 1315 height 648
click at [323, 505] on div "ctaMM . add ( "(min-width: 768px)" , ( ) => { // CTA Background Pulse gsapFrom …" at bounding box center [768, 489] width 1315 height 648
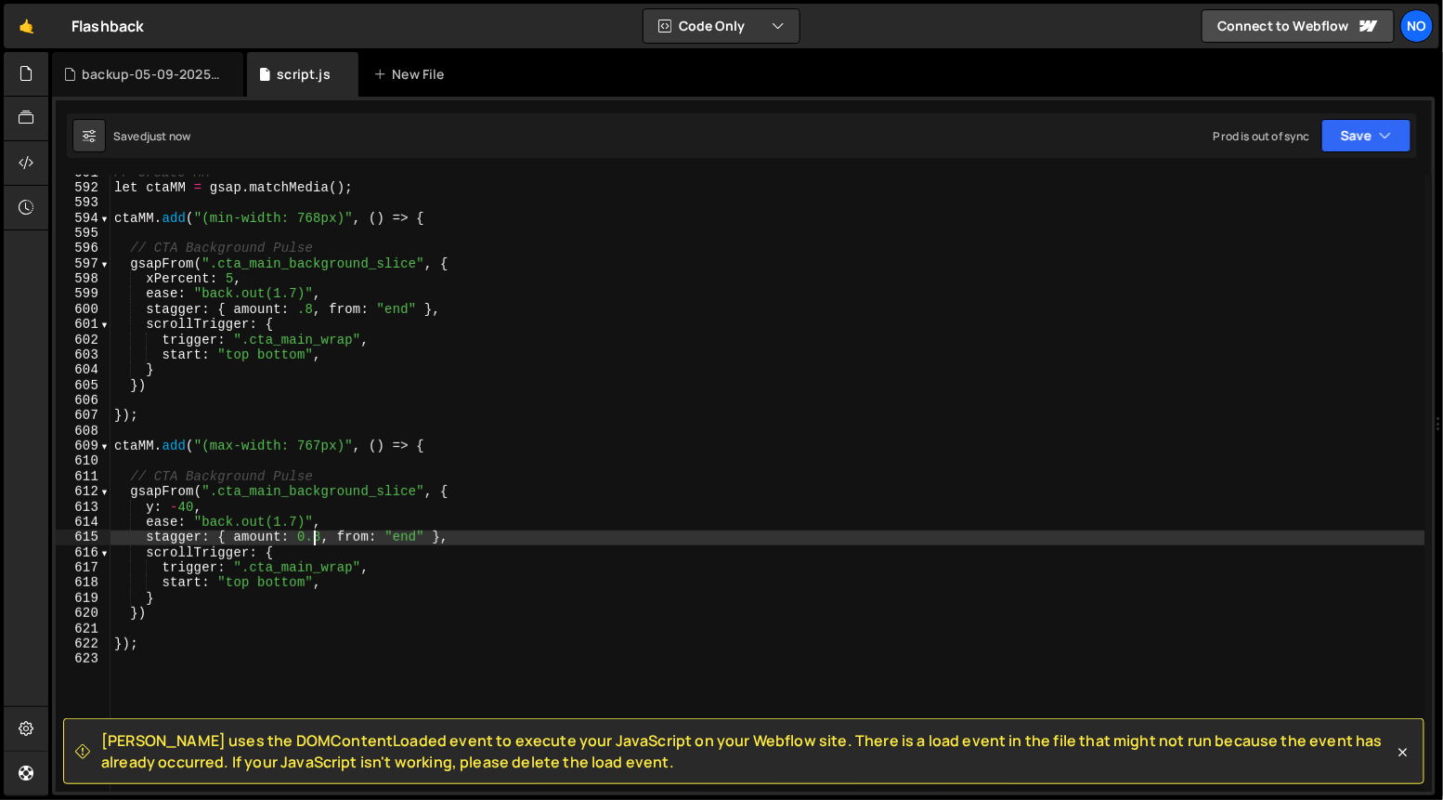
scroll to position [8977, 0]
click at [326, 521] on div "// Create MM let ctaMM = gsap . matchMedia ( ) ; ctaMM . add ( "(min-width: 768…" at bounding box center [768, 489] width 1315 height 648
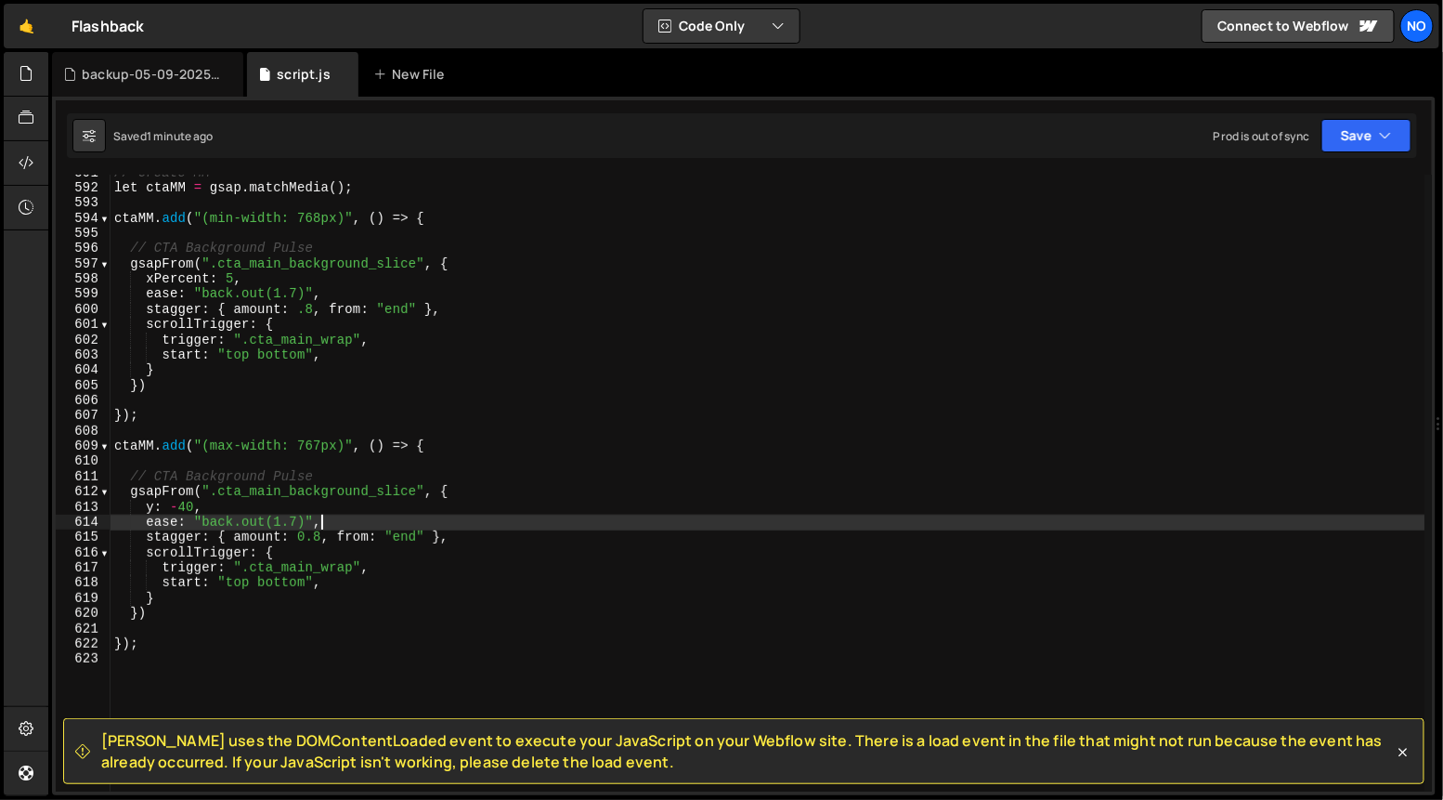
click at [148, 506] on div "// Create MM let ctaMM = gsap . matchMedia ( ) ; ctaMM . add ( "(min-width: 768…" at bounding box center [768, 489] width 1315 height 648
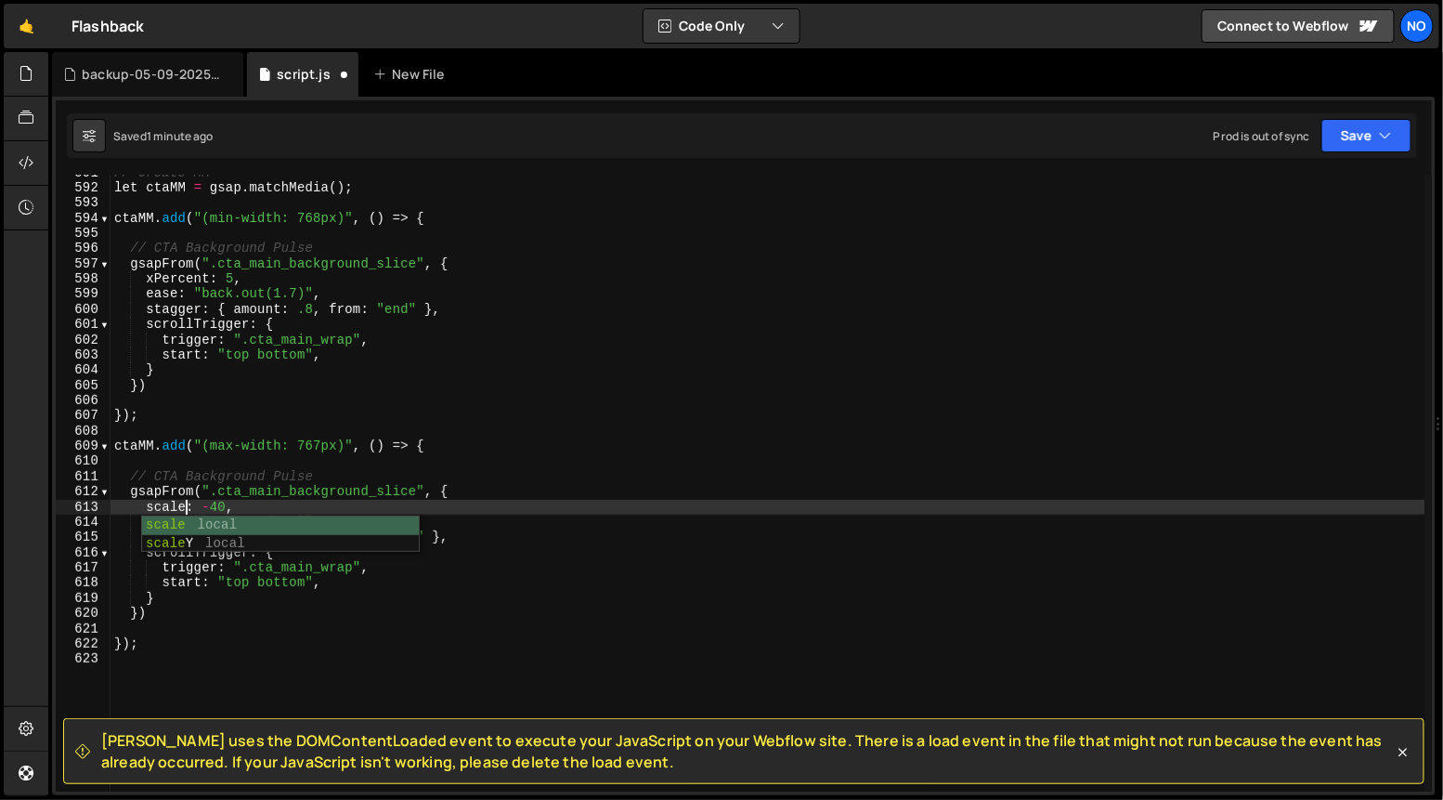
scroll to position [0, 5]
click at [192, 510] on div "// Create MM let ctaMM = gsap . matchMedia ( ) ; ctaMM . add ( "(min-width: 768…" at bounding box center [768, 489] width 1315 height 648
drag, startPoint x: 221, startPoint y: 502, endPoint x: 196, endPoint y: 509, distance: 25.9
click at [220, 502] on div "// Create MM let ctaMM = gsap . matchMedia ( ) ; ctaMM . add ( "(min-width: 768…" at bounding box center [768, 489] width 1315 height 648
click at [170, 504] on div "// Create MM let ctaMM = gsap . matchMedia ( ) ; ctaMM . add ( "(min-width: 768…" at bounding box center [768, 489] width 1315 height 648
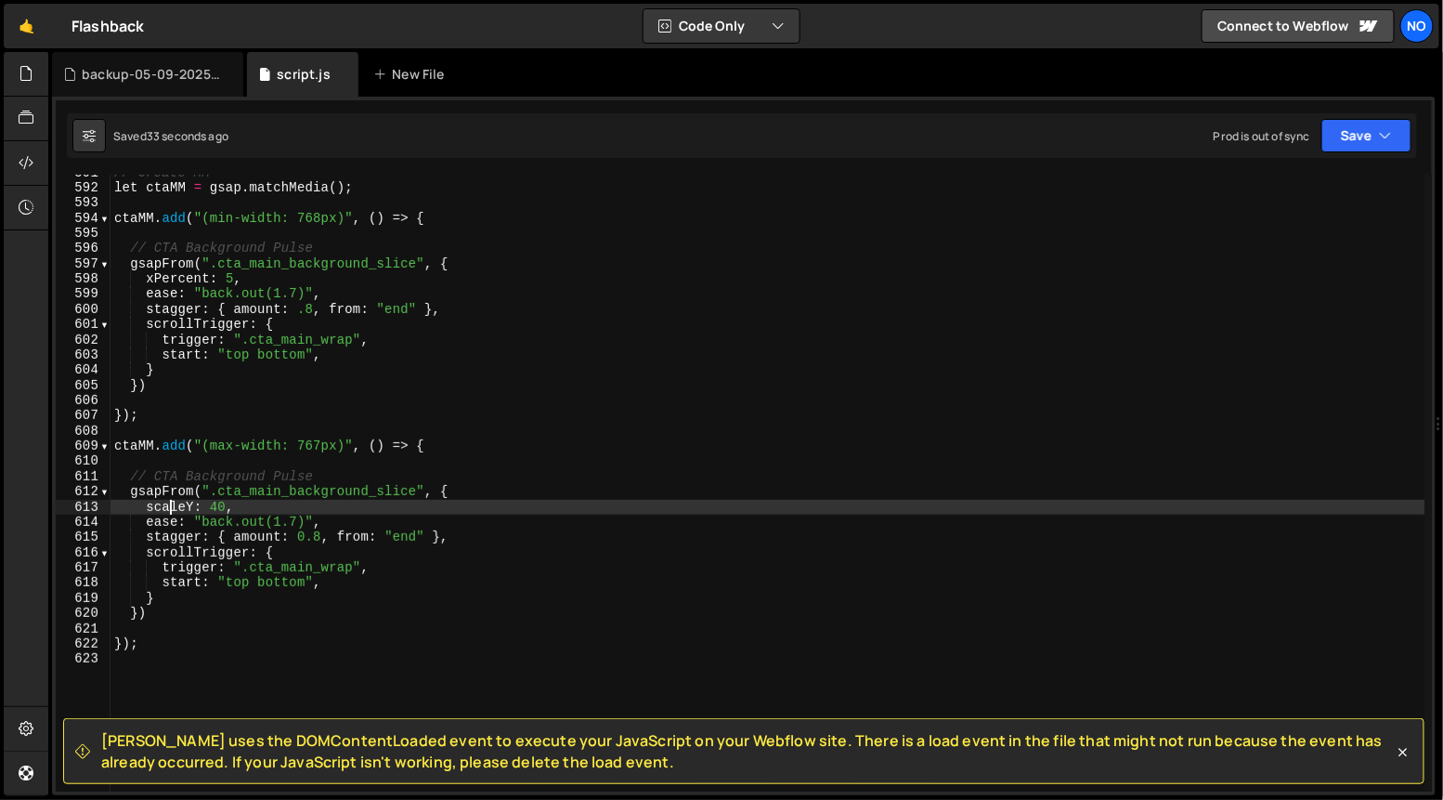
click at [170, 504] on div "// Create MM let ctaMM = gsap . matchMedia ( ) ; ctaMM . add ( "(min-width: 768…" at bounding box center [768, 489] width 1315 height 648
click at [227, 507] on div "// Create MM let ctaMM = gsap . matchMedia ( ) ; ctaMM . add ( "(min-width: 768…" at bounding box center [768, 489] width 1315 height 648
click at [173, 503] on div "// Create MM let ctaMM = gsap . matchMedia ( ) ; ctaMM . add ( "(min-width: 768…" at bounding box center [768, 489] width 1315 height 648
click at [221, 501] on div "// Create MM let ctaMM = gsap . matchMedia ( ) ; ctaMM . add ( "(min-width: 768…" at bounding box center [768, 489] width 1315 height 648
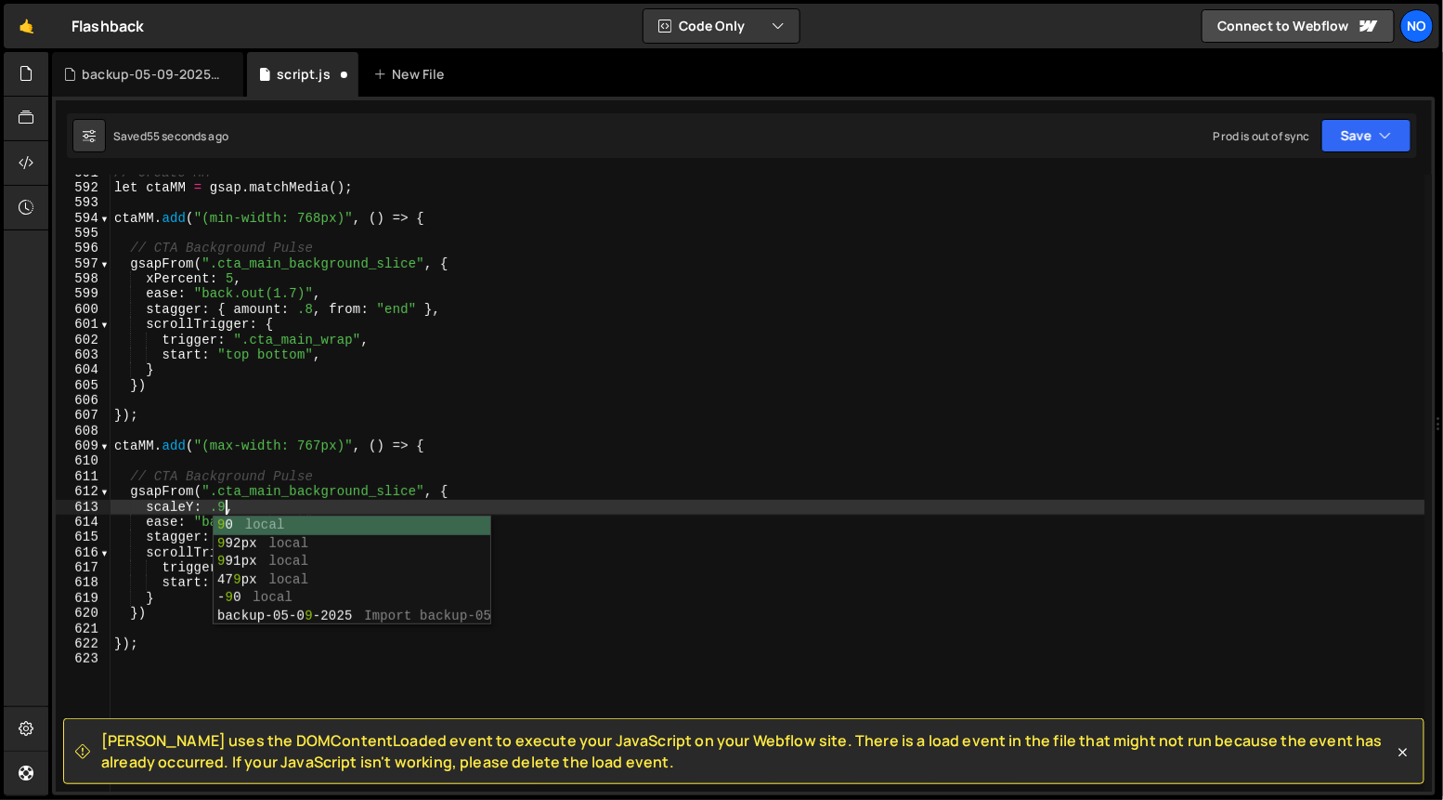
scroll to position [0, 7]
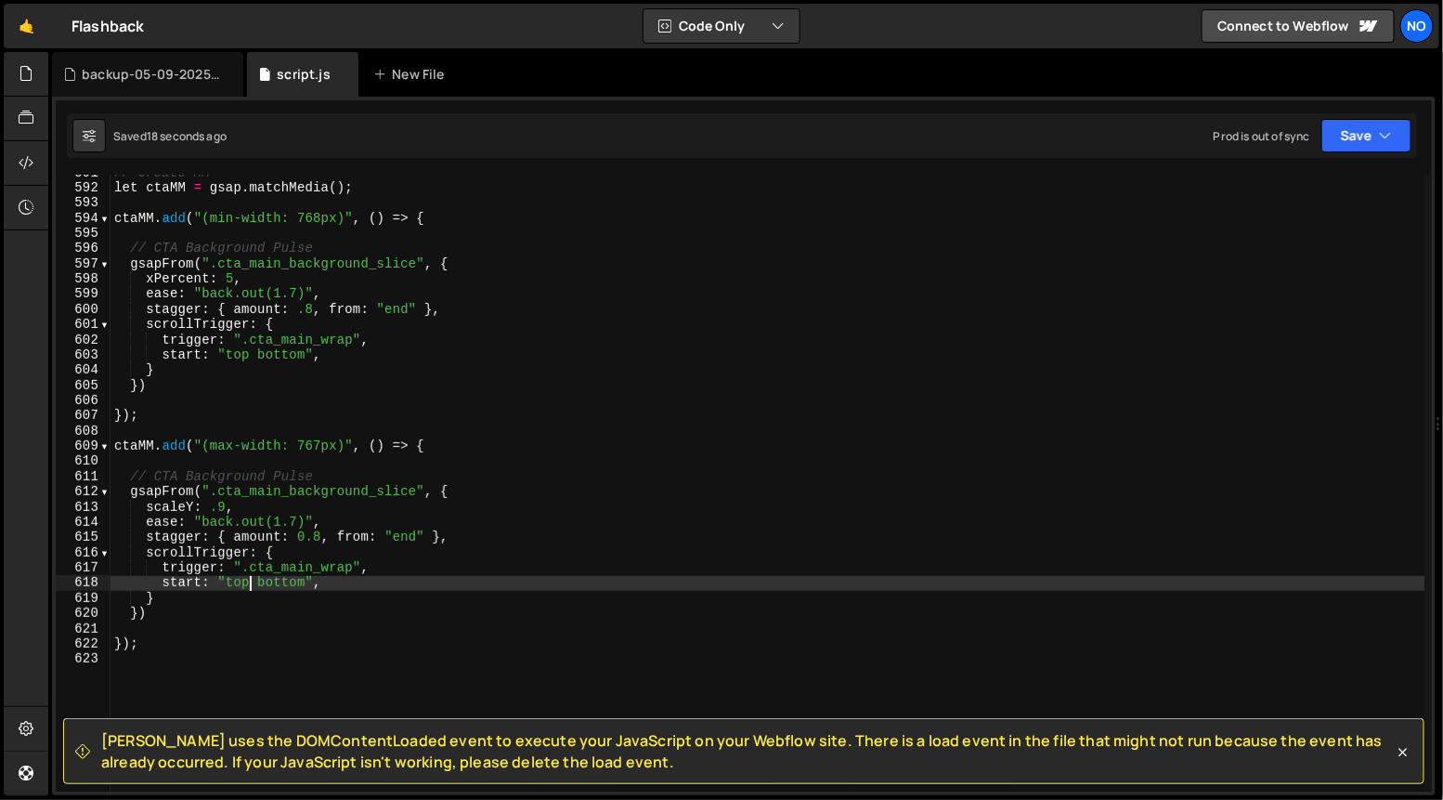
drag, startPoint x: 248, startPoint y: 583, endPoint x: 228, endPoint y: 585, distance: 19.6
click at [226, 583] on div "// Create MM let ctaMM = gsap . matchMedia ( ) ; ctaMM . add ( "(min-width: 768…" at bounding box center [768, 489] width 1315 height 648
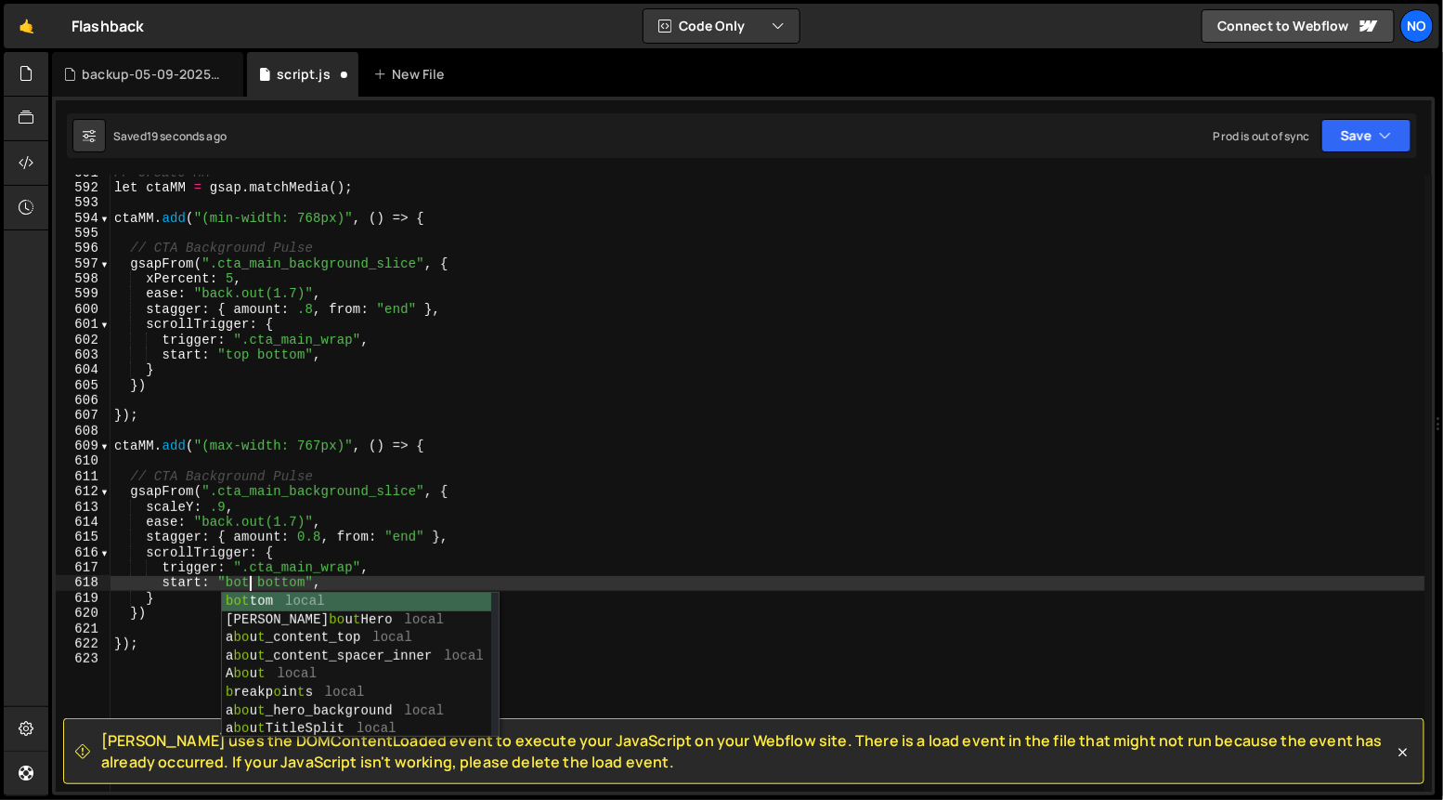
scroll to position [0, 10]
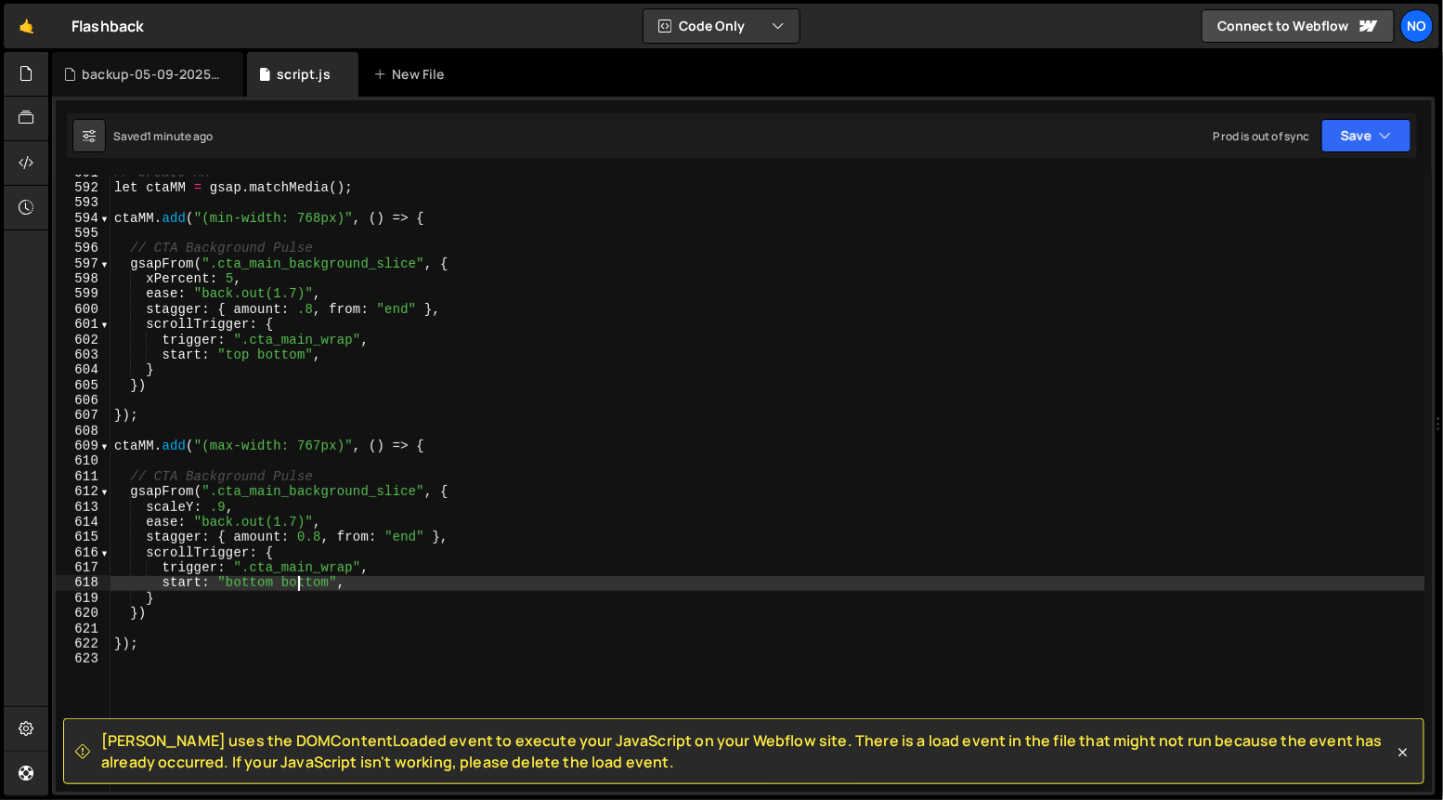
click at [299, 580] on div "// Create MM let ctaMM = gsap . matchMedia ( ) ; ctaMM . add ( "(min-width: 768…" at bounding box center [768, 489] width 1315 height 648
click at [298, 580] on div "// Create MM let ctaMM = gsap . matchMedia ( ) ; ctaMM . add ( "(min-width: 768…" at bounding box center [768, 489] width 1315 height 648
click at [257, 581] on div "// Create MM let ctaMM = gsap . matchMedia ( ) ; ctaMM . add ( "(min-width: 768…" at bounding box center [768, 489] width 1315 height 648
click at [266, 583] on div "// Create MM let ctaMM = gsap . matchMedia ( ) ; ctaMM . add ( "(min-width: 768…" at bounding box center [768, 489] width 1315 height 648
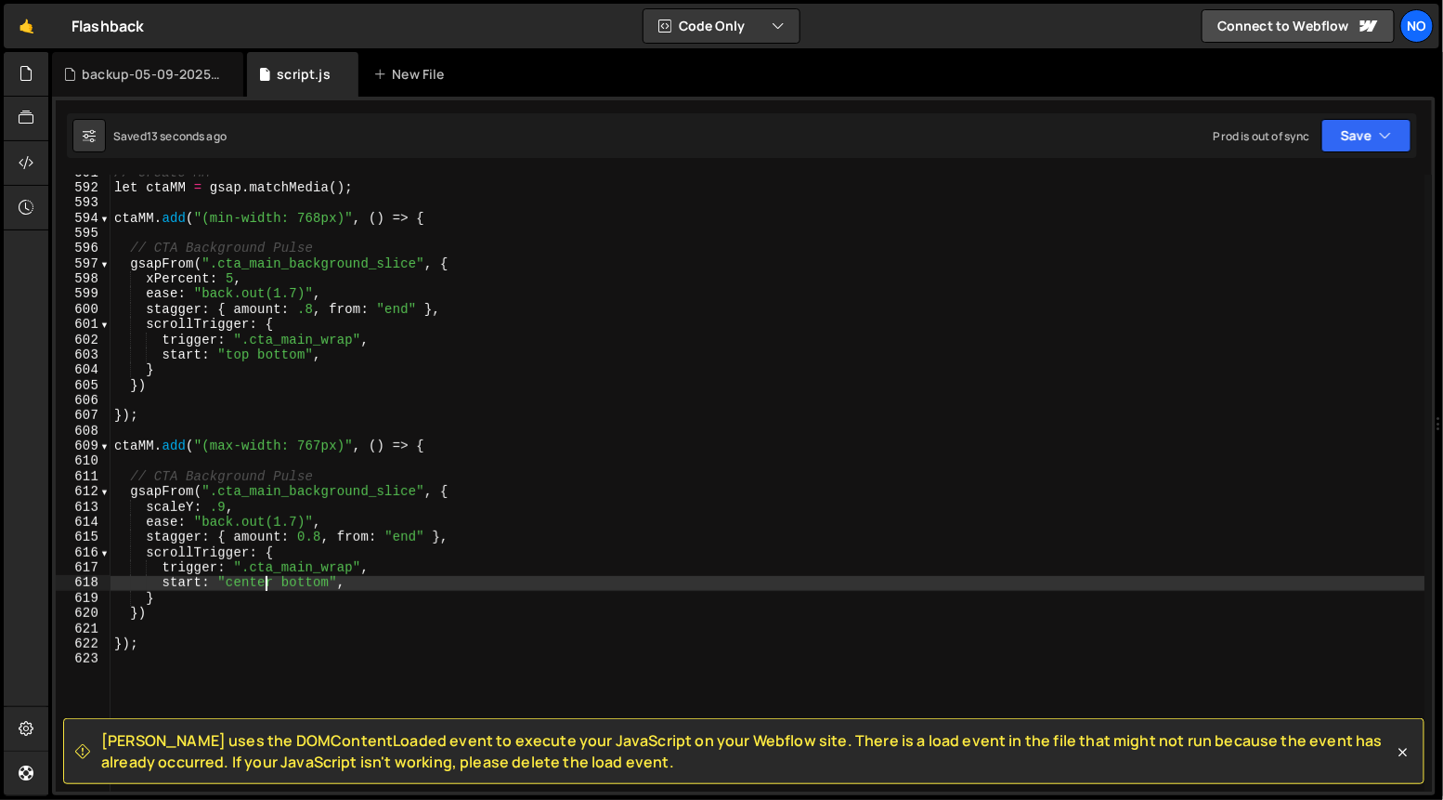
click at [266, 583] on div "// Create MM let ctaMM = gsap . matchMedia ( ) ; ctaMM . add ( "(min-width: 768…" at bounding box center [768, 489] width 1315 height 648
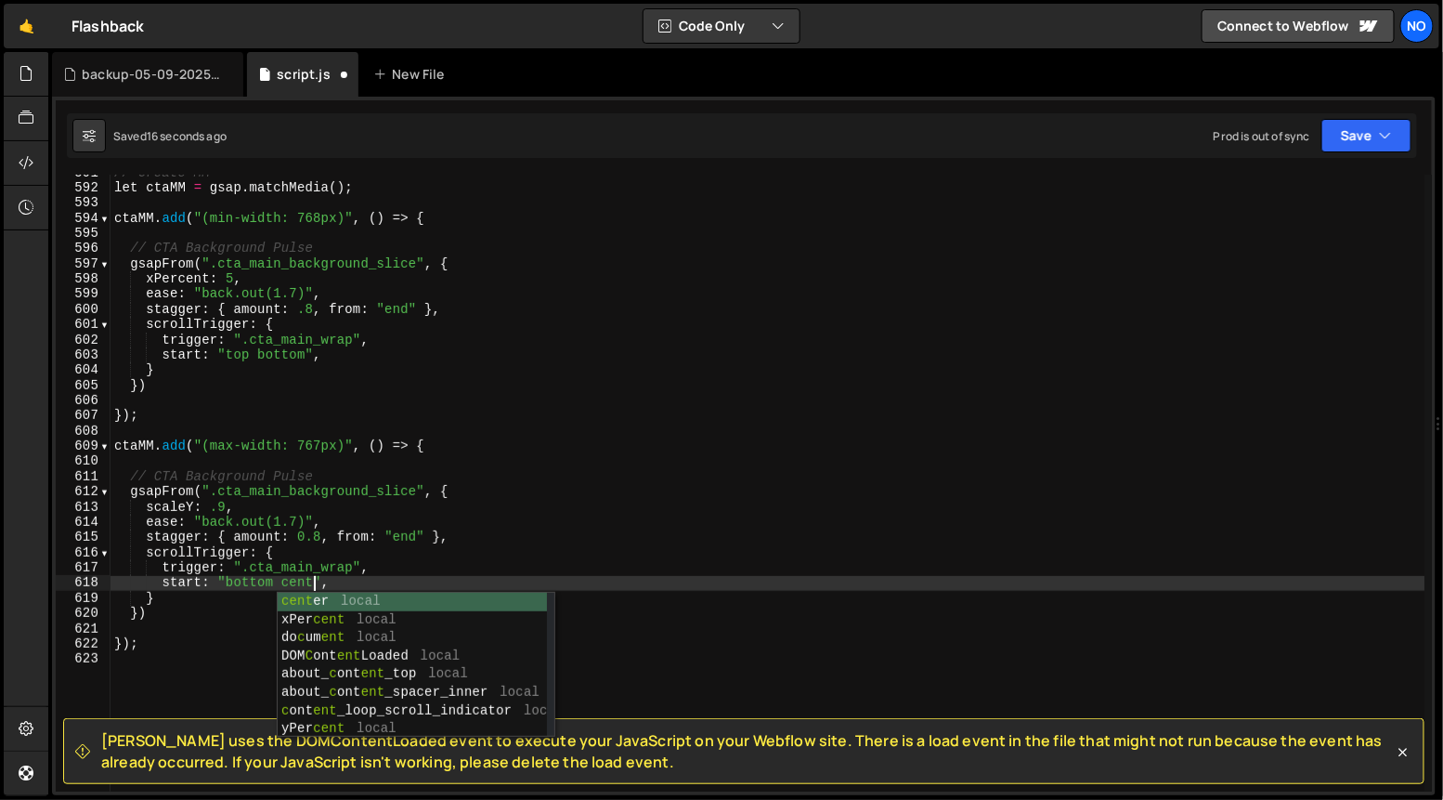
scroll to position [0, 14]
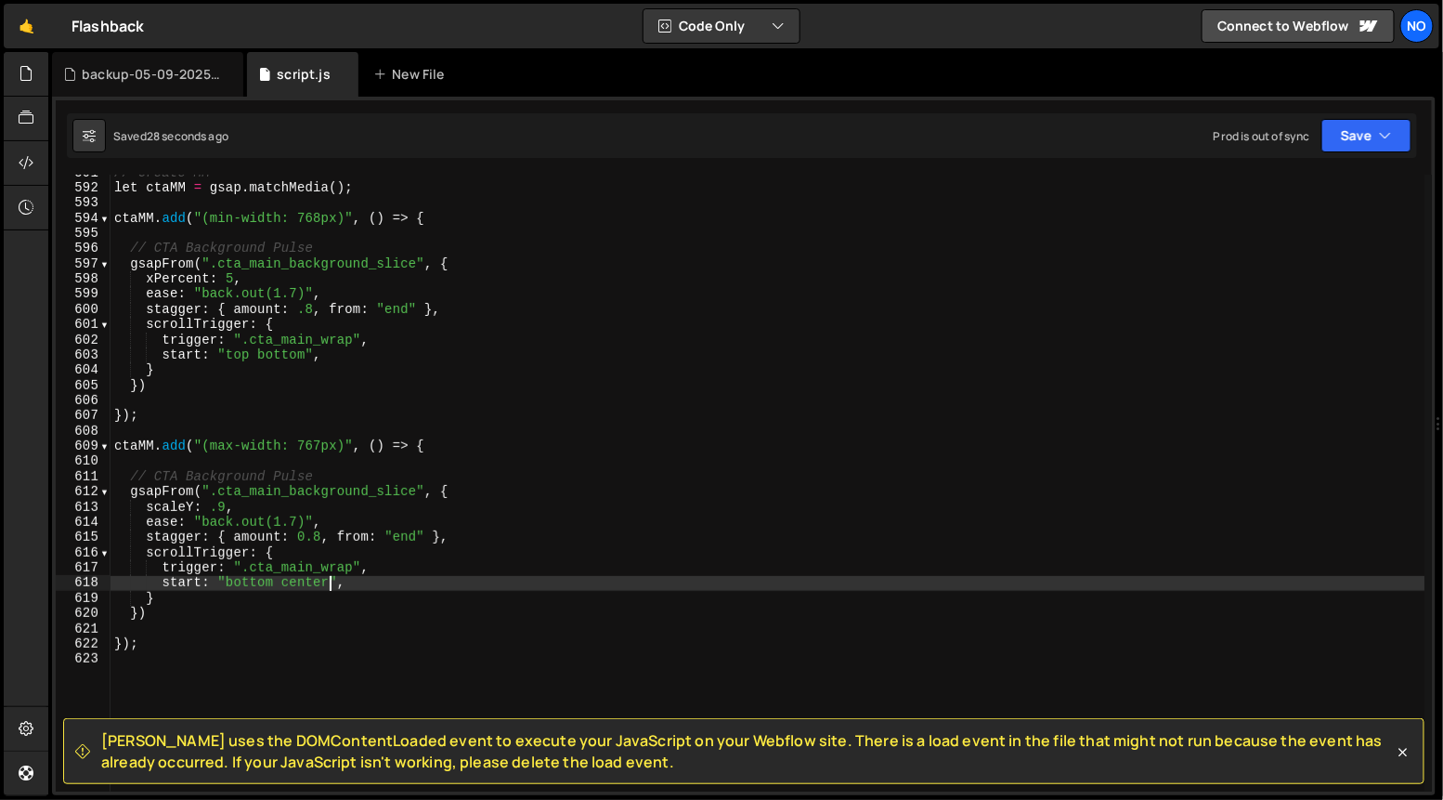
click at [258, 585] on div "// Create MM let ctaMM = gsap . matchMedia ( ) ; ctaMM . add ( "(min-width: 768…" at bounding box center [768, 489] width 1315 height 648
click at [309, 584] on div "// Create MM let ctaMM = gsap . matchMedia ( ) ; ctaMM . add ( "(min-width: 768…" at bounding box center [768, 489] width 1315 height 648
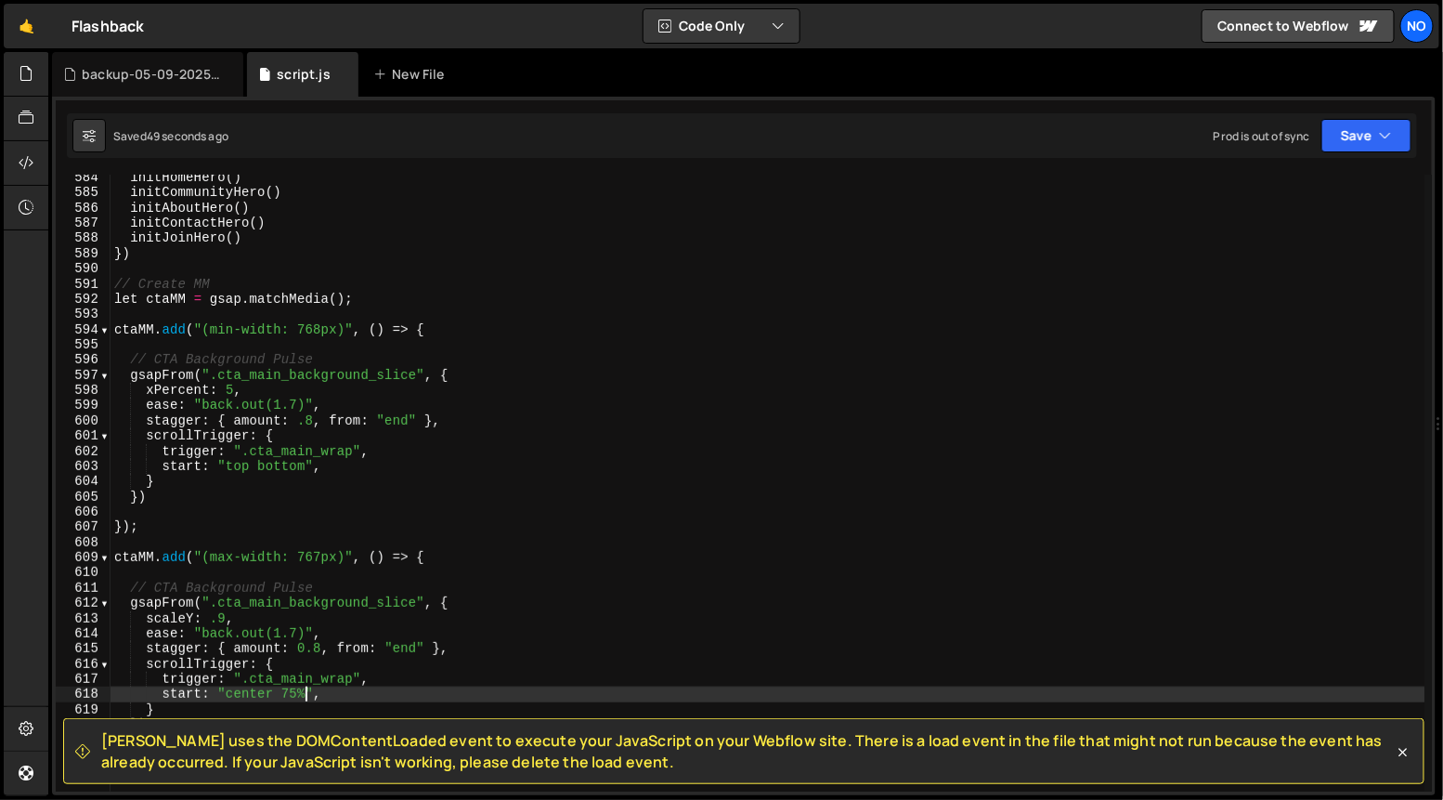
scroll to position [8858, 0]
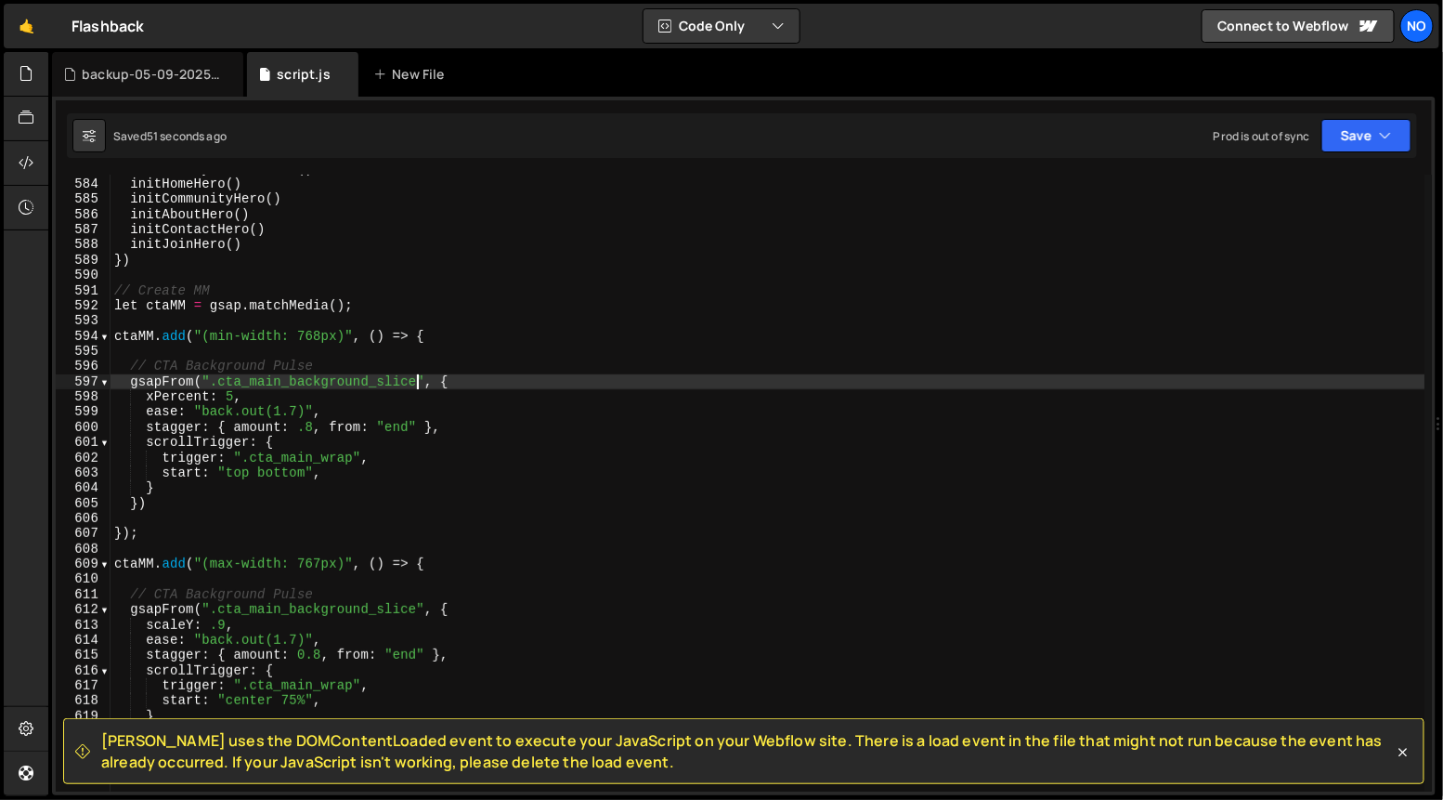
drag, startPoint x: 421, startPoint y: 383, endPoint x: 401, endPoint y: 424, distance: 45.3
click at [421, 382] on div "initStickyTitleScroll ( ) initHomeHero ( ) initCommunityHero ( ) initAboutHero …" at bounding box center [768, 486] width 1315 height 648
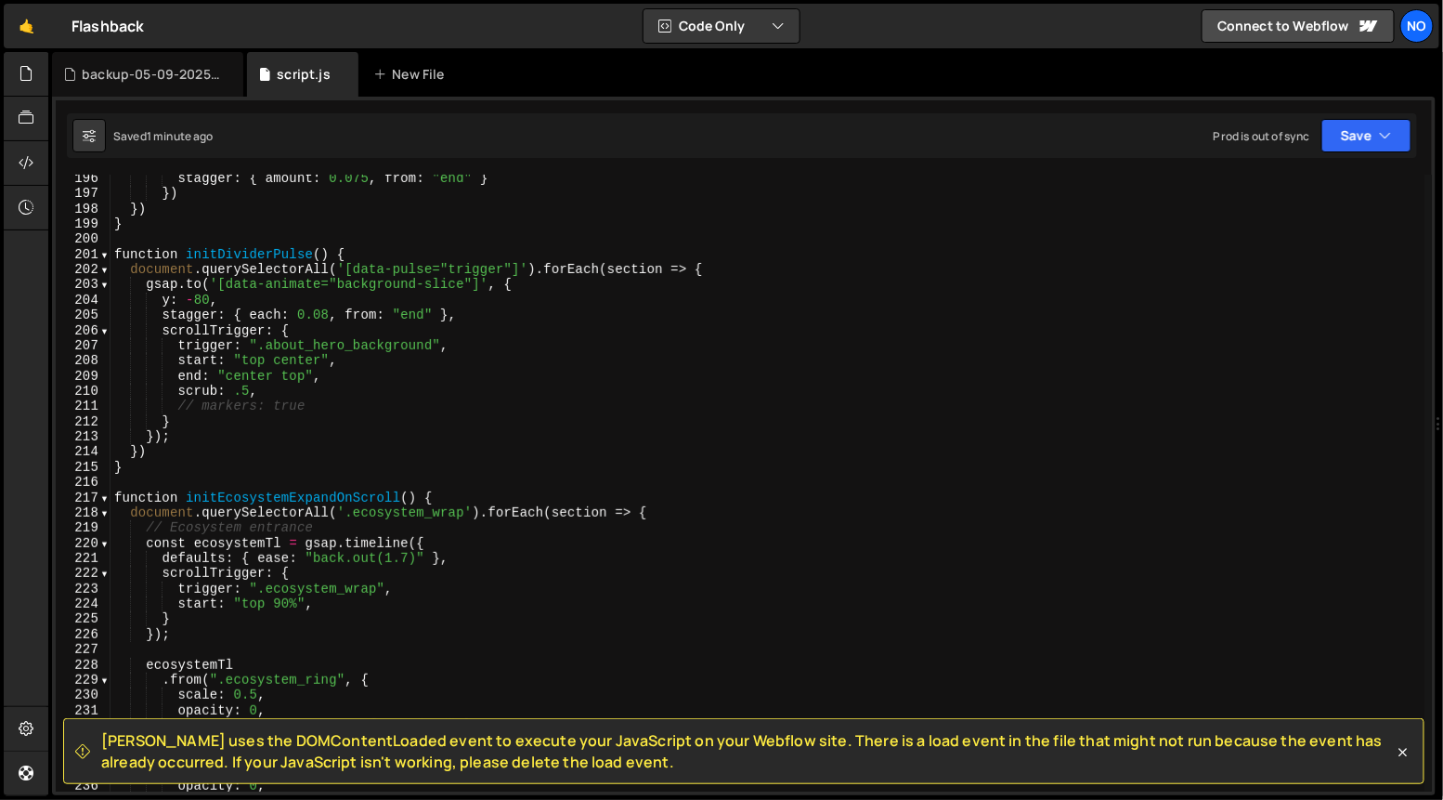
scroll to position [2967, 0]
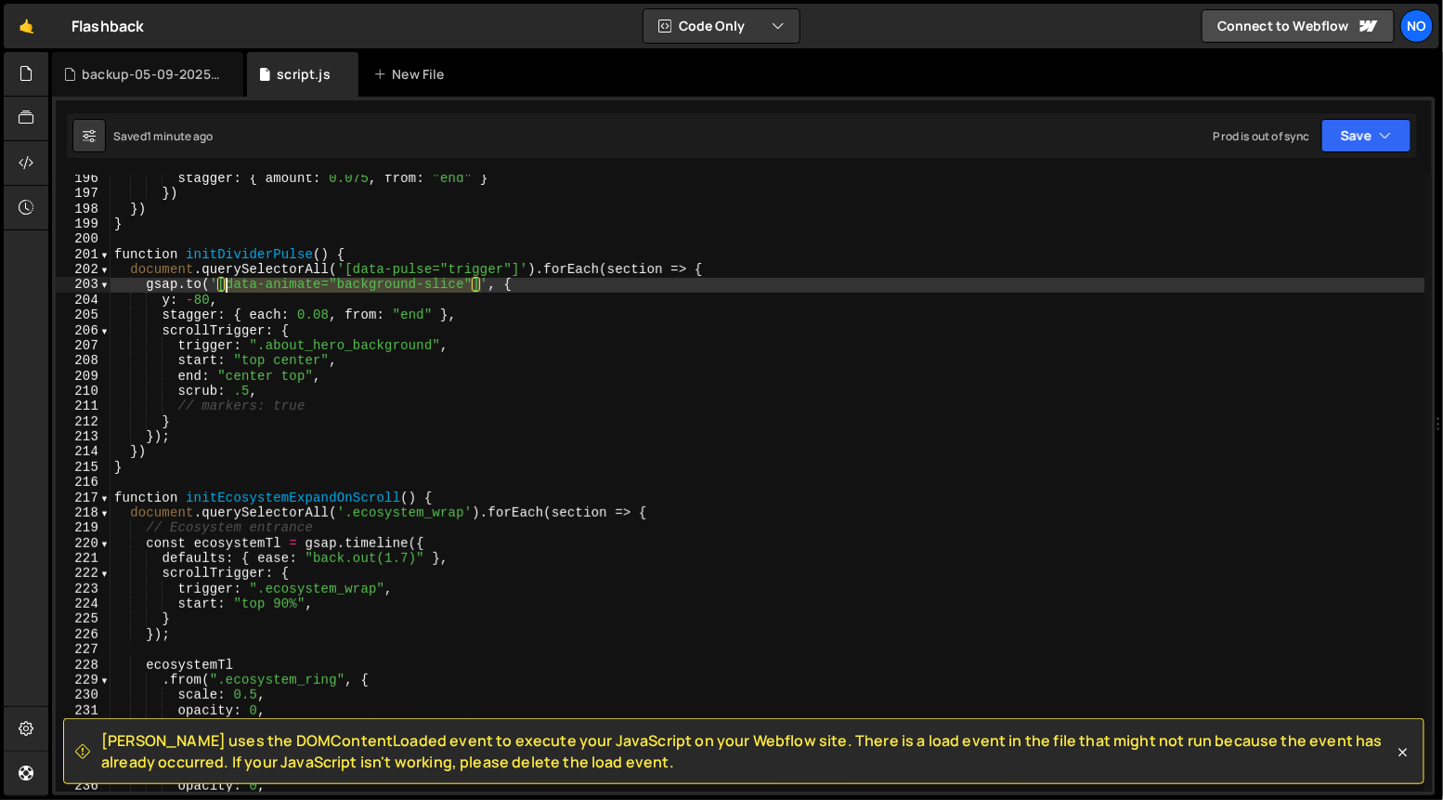
drag, startPoint x: 480, startPoint y: 285, endPoint x: 219, endPoint y: 285, distance: 261.0
click at [224, 283] on div "stagger : { amount : 0.075 , from : "end" } }) }) } function initDividerPulse (…" at bounding box center [768, 495] width 1315 height 648
click at [217, 283] on div "stagger : { amount : 0.075 , from : "end" } }) }) } function initDividerPulse (…" at bounding box center [768, 495] width 1315 height 648
drag, startPoint x: 478, startPoint y: 286, endPoint x: 471, endPoint y: 316, distance: 30.6
click at [478, 286] on div "stagger : { amount : 0.075 , from : "end" } }) }) } function initDividerPulse (…" at bounding box center [768, 483] width 1314 height 617
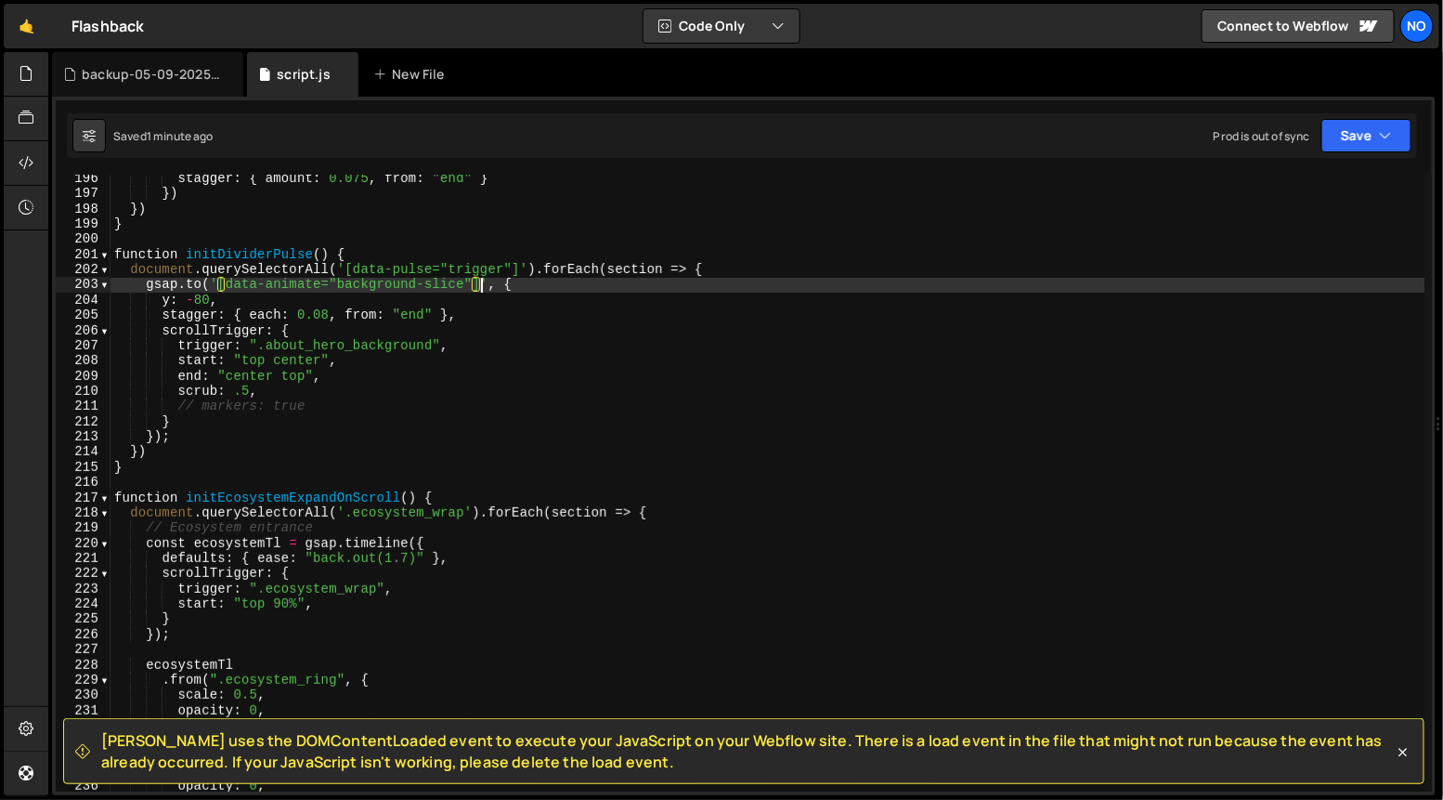
click at [218, 283] on div "stagger : { amount : 0.075 , from : "end" } }) }) } function initDividerPulse (…" at bounding box center [768, 495] width 1315 height 648
click at [590, 285] on div "stagger : { amount : 0.075 , from : "end" } }) }) } function initDividerPulse (…" at bounding box center [768, 495] width 1315 height 648
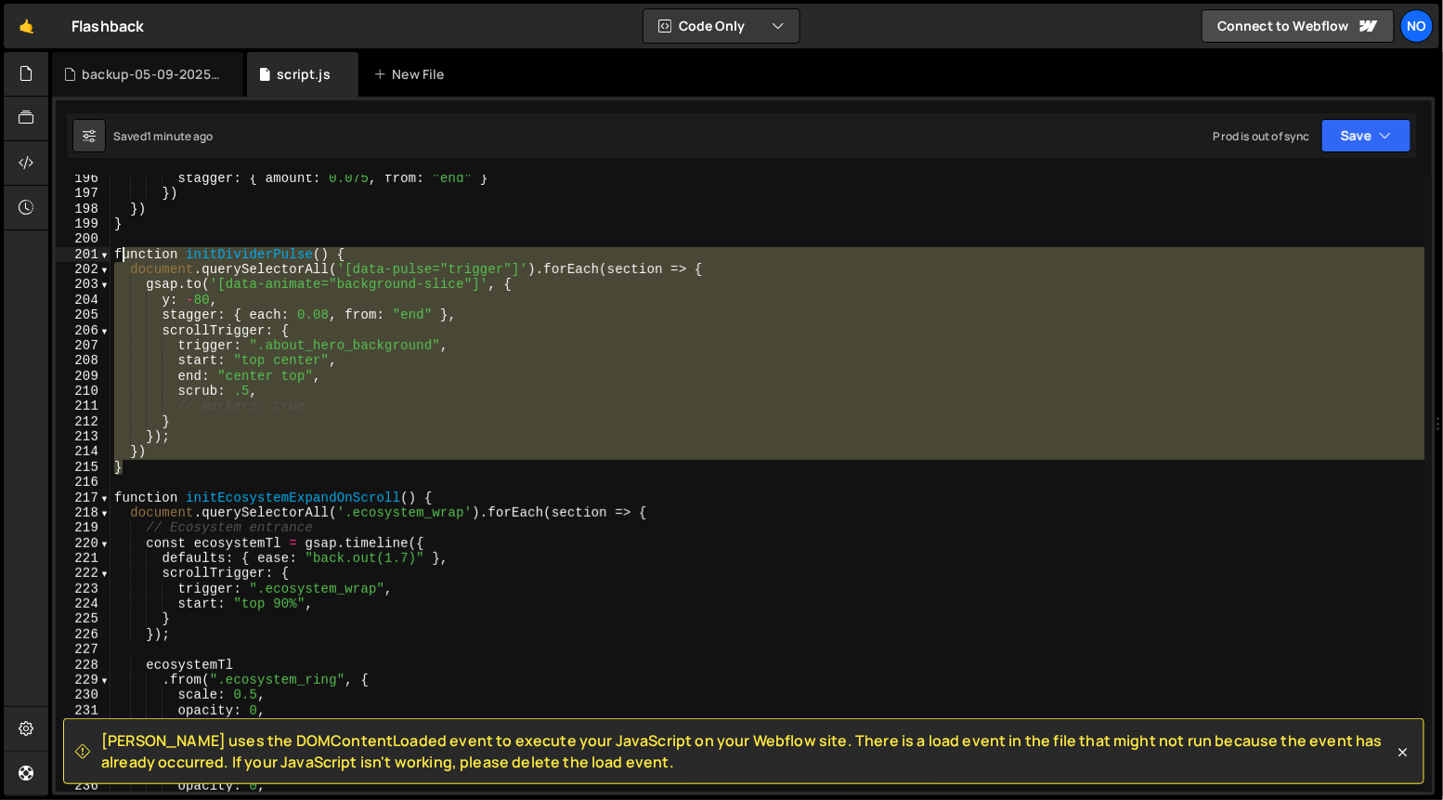
drag, startPoint x: 123, startPoint y: 471, endPoint x: 112, endPoint y: 256, distance: 214.8
click at [112, 256] on div "stagger : { amount : 0.075 , from : "end" } }) }) } function initDividerPulse (…" at bounding box center [768, 495] width 1315 height 648
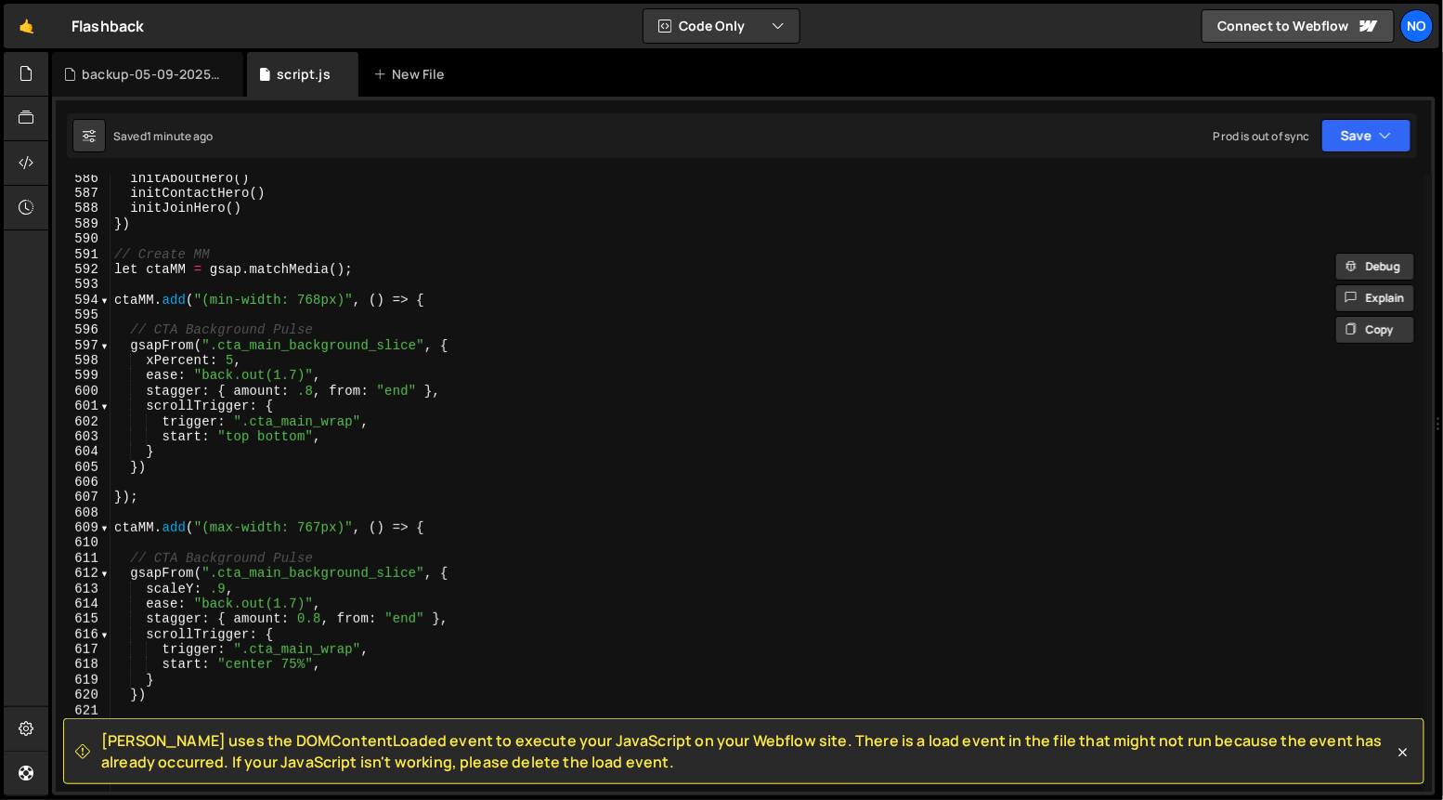
scroll to position [9152, 0]
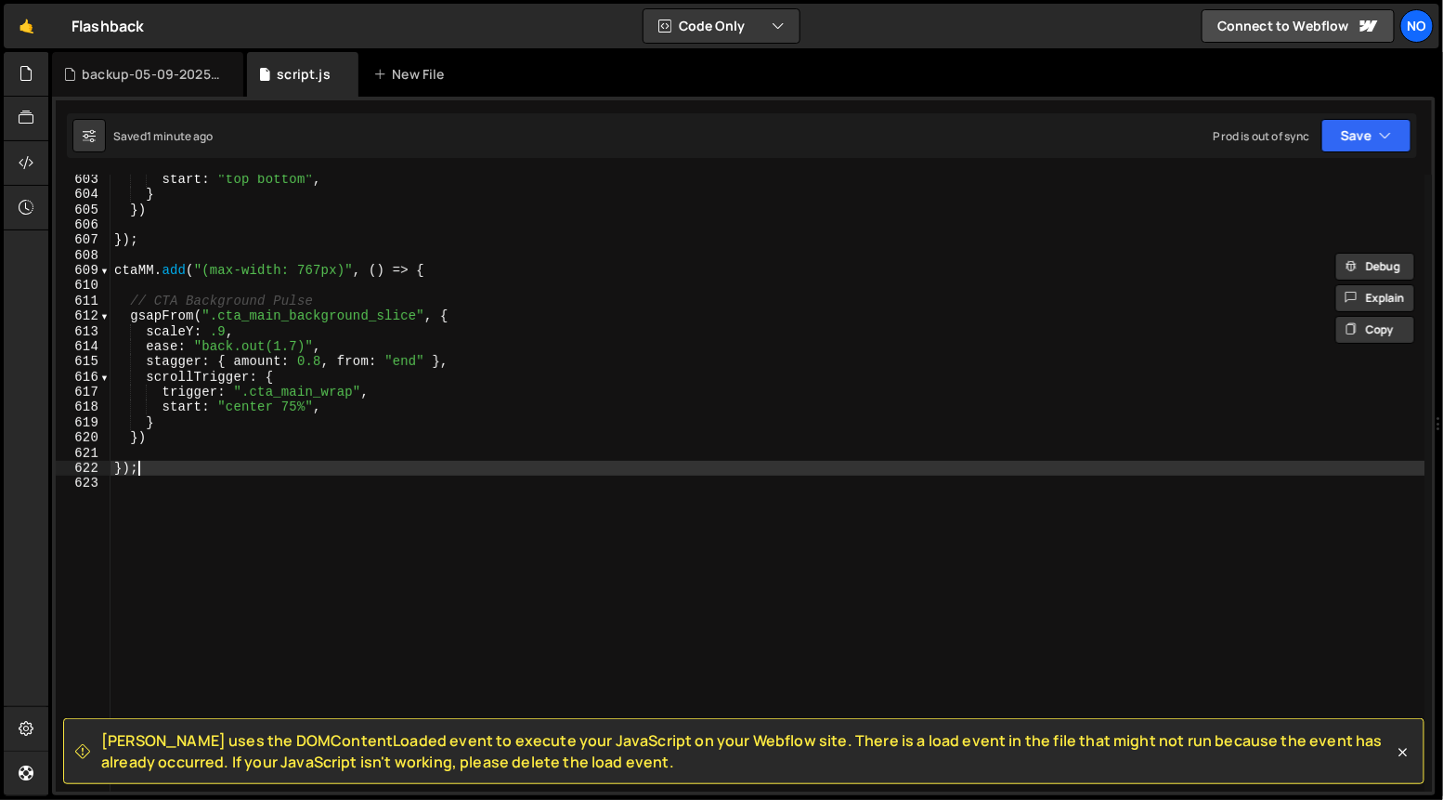
click at [218, 461] on div "start : "top bottom" , } }) }) ; ctaMM . add ( "(max-width: 767px)" , ( ) => { …" at bounding box center [768, 496] width 1315 height 648
type textarea "});"
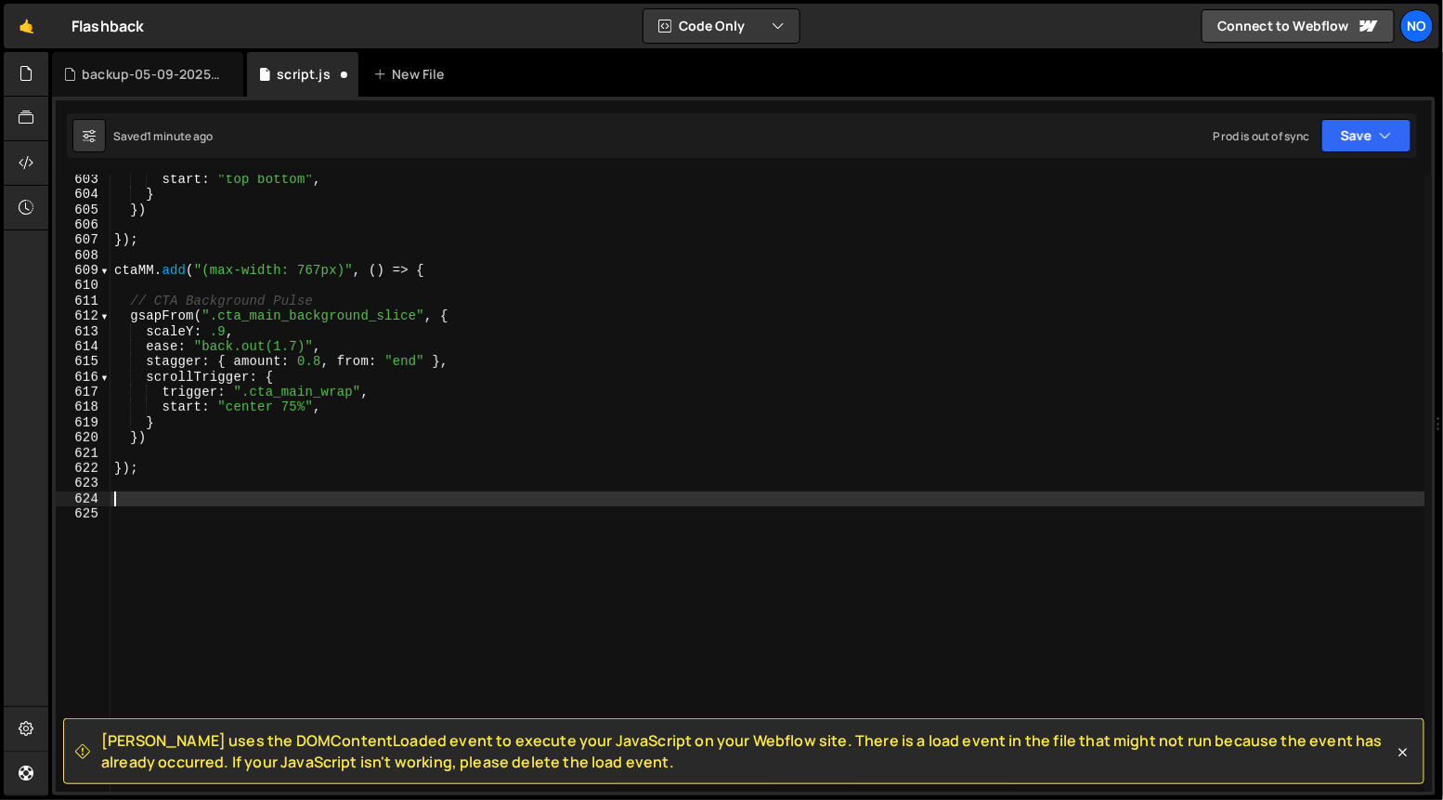
paste textarea "}"
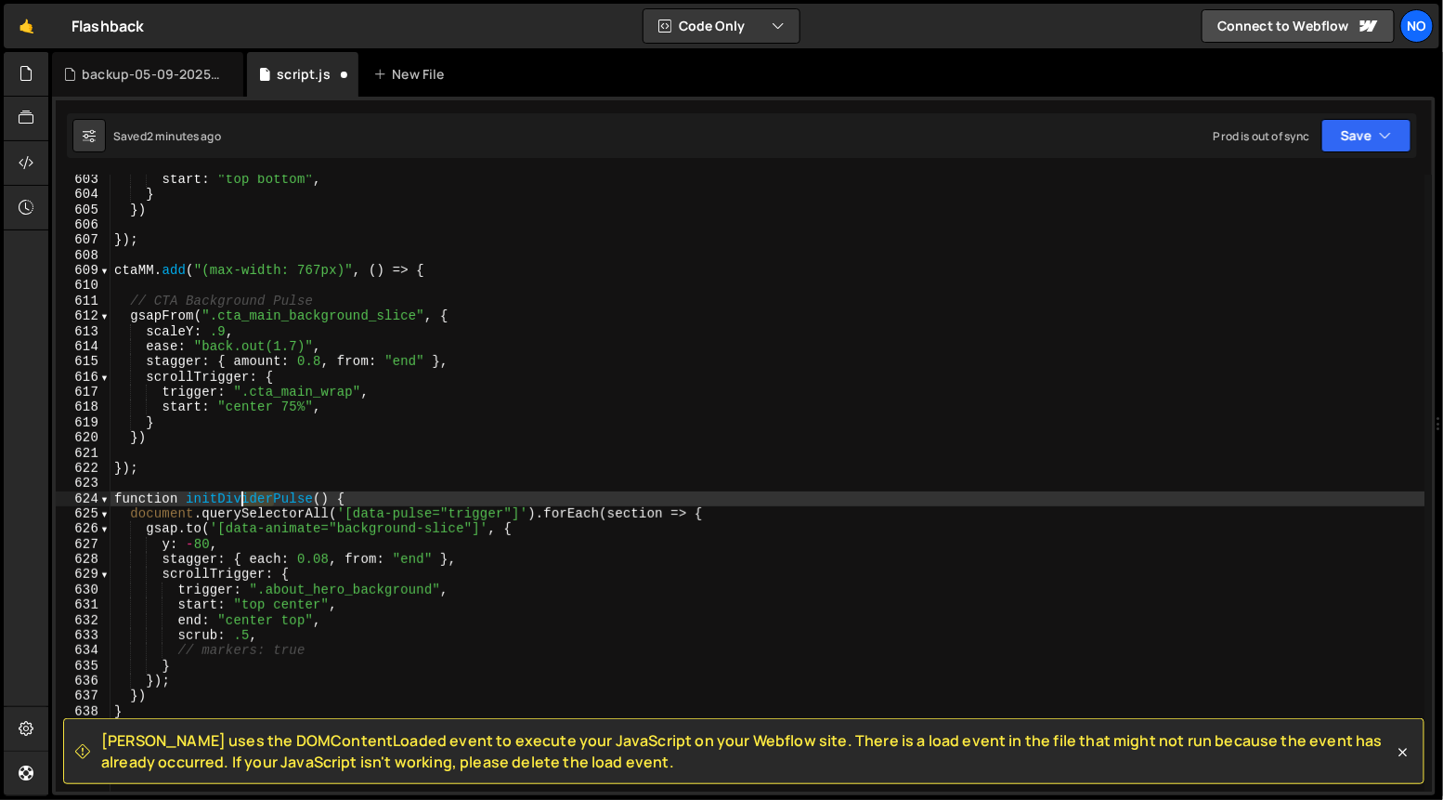
drag, startPoint x: 274, startPoint y: 497, endPoint x: 219, endPoint y: 498, distance: 54.8
click at [217, 497] on div "start : "top bottom" , } }) }) ; ctaMM . add ( "(max-width: 767px)" , ( ) => { …" at bounding box center [768, 496] width 1315 height 648
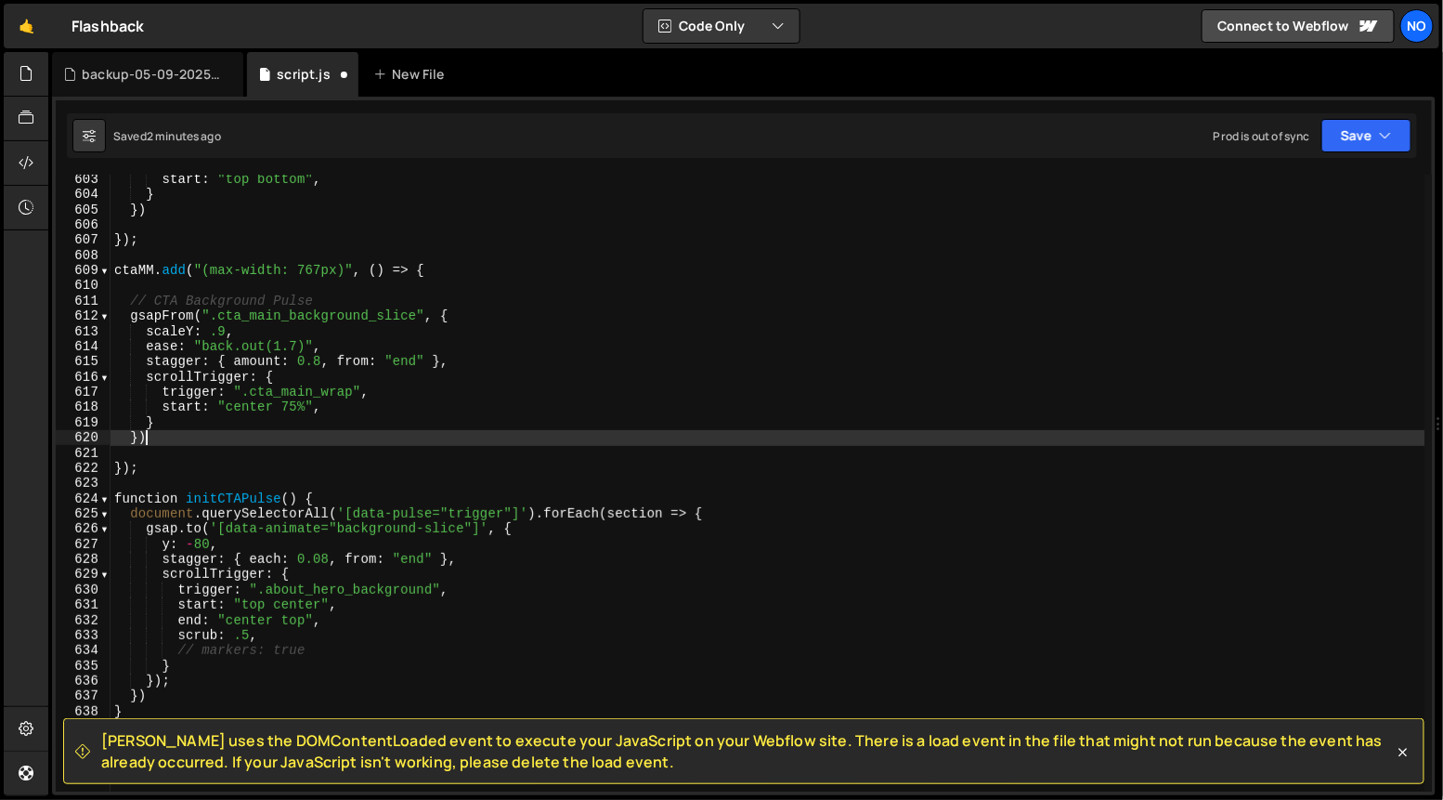
click at [404, 437] on div "start : "top bottom" , } }) }) ; ctaMM . add ( "(max-width: 767px)" , ( ) => { …" at bounding box center [768, 496] width 1315 height 648
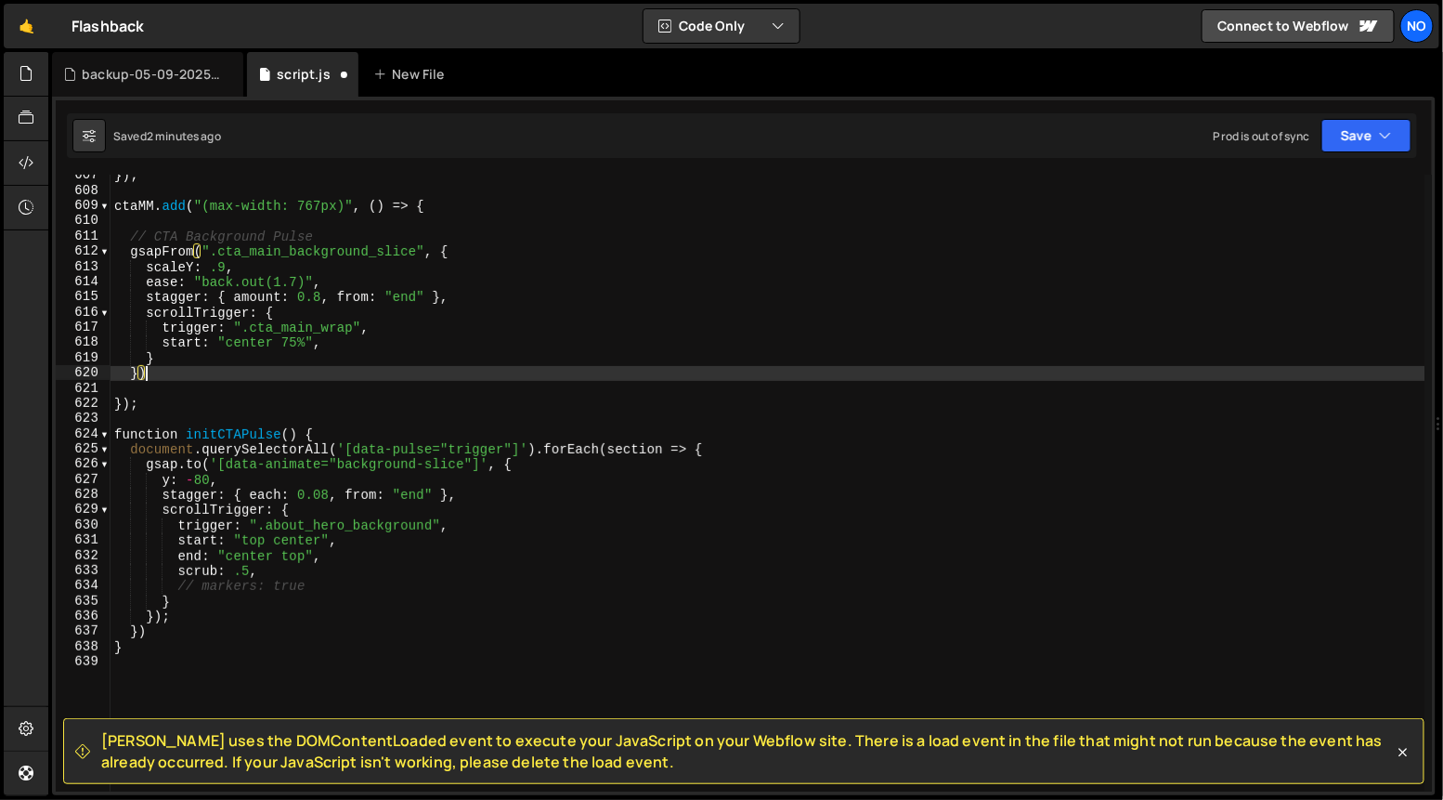
scroll to position [9216, 0]
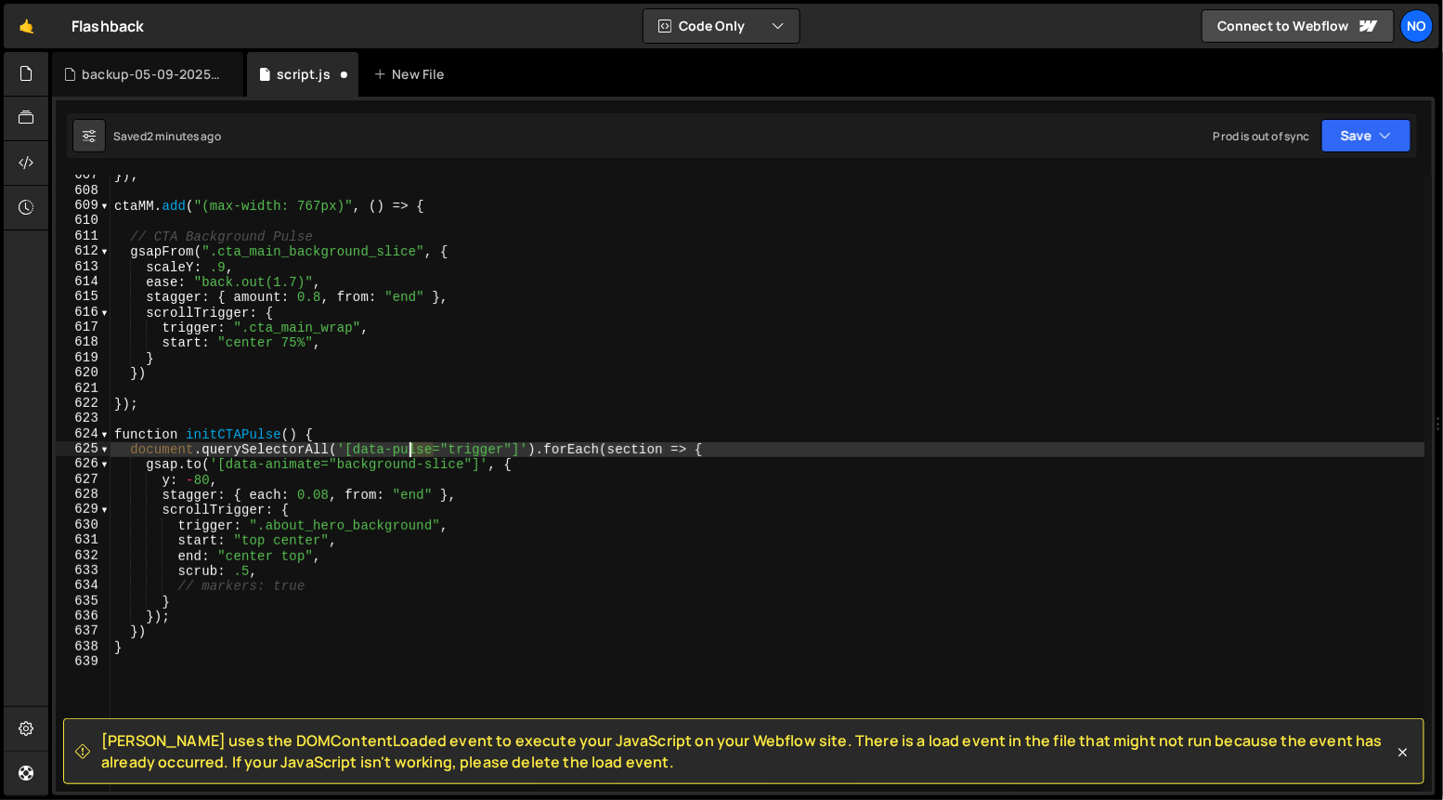
drag, startPoint x: 429, startPoint y: 449, endPoint x: 397, endPoint y: 449, distance: 32.5
click at [396, 449] on div "}) ; ctaMM . add ( "(max-width: 767px)" , ( ) => { // CTA Background Pulse gsap…" at bounding box center [768, 492] width 1315 height 648
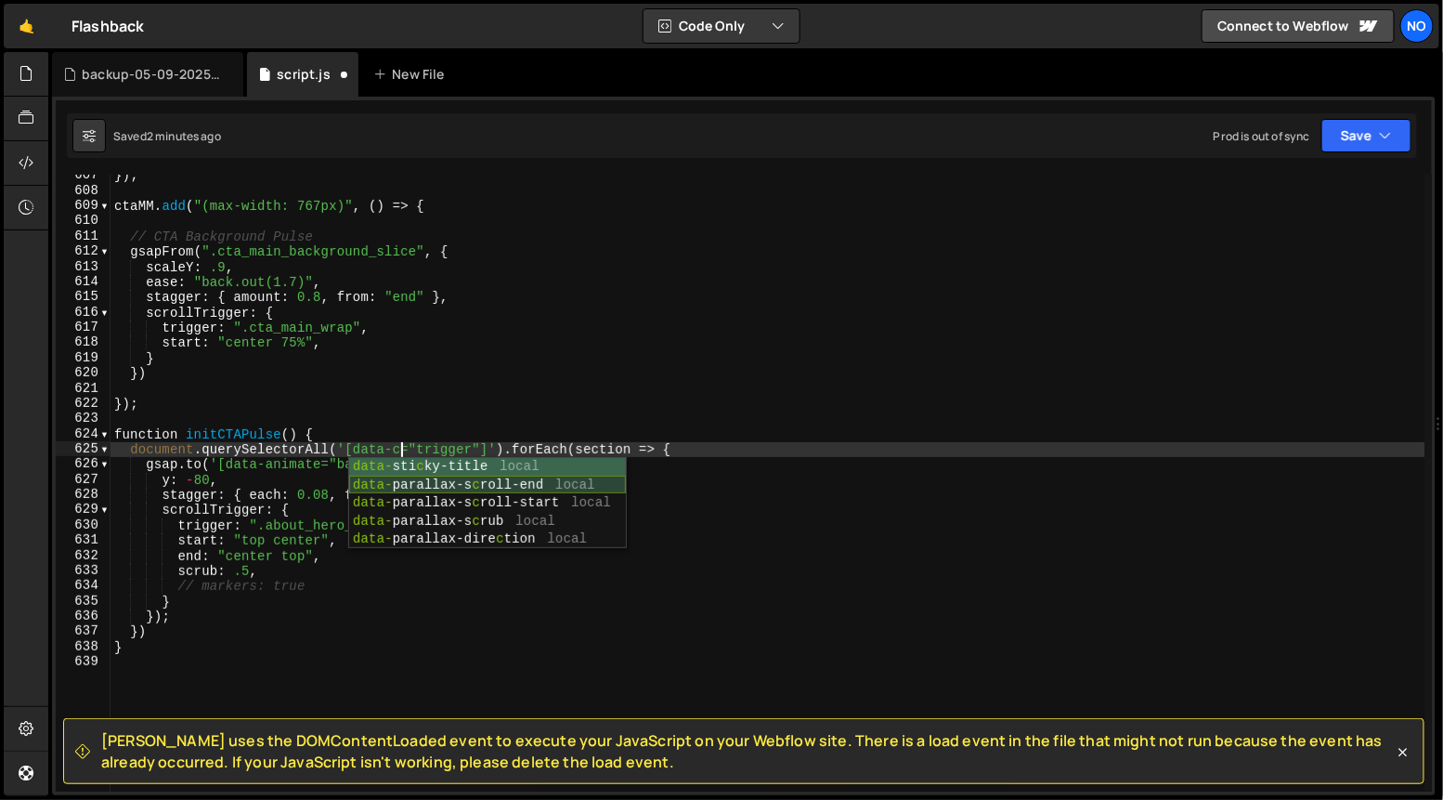
type textarea "document.querySelectorAll('[data-cta="trigger"]').forEach(section => {"
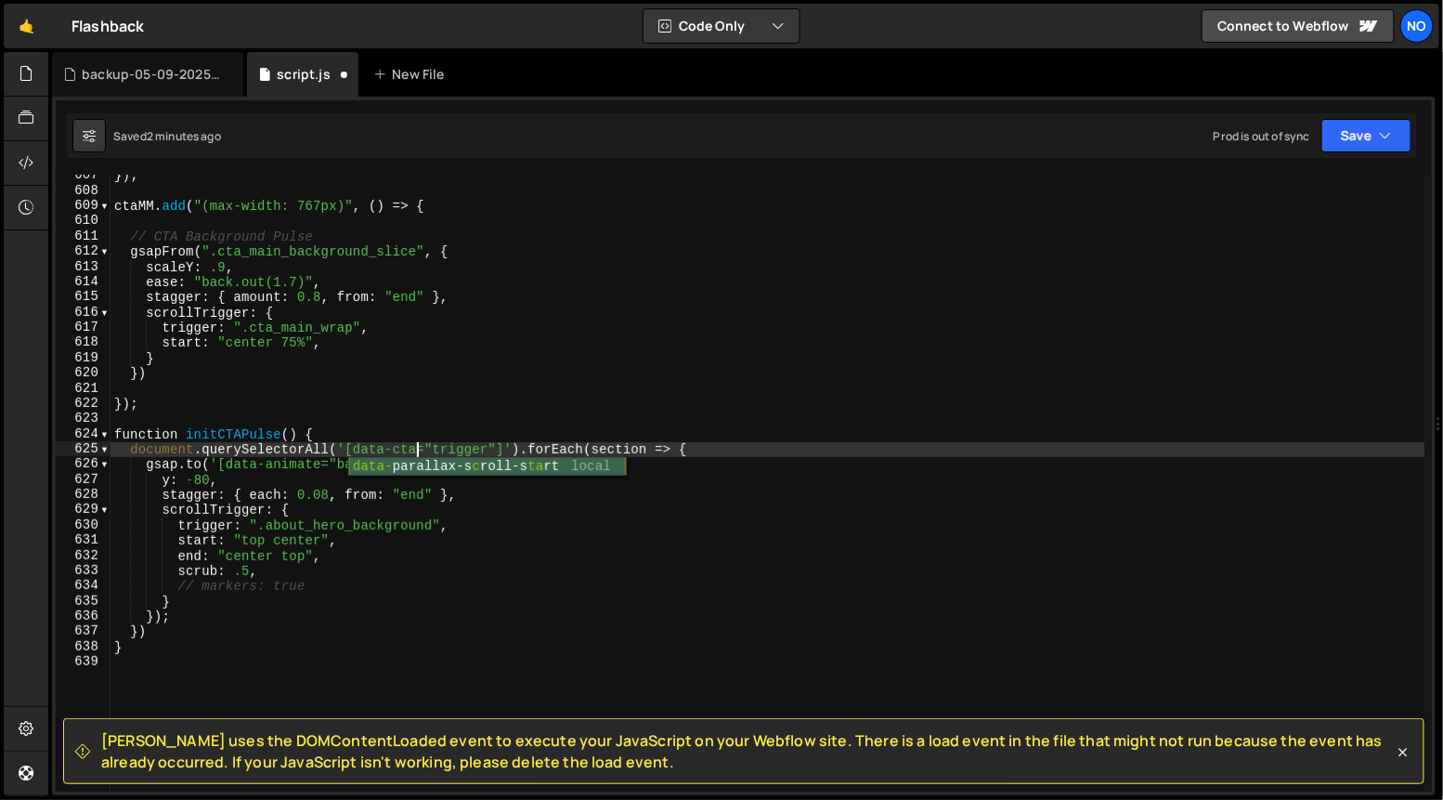
scroll to position [0, 20]
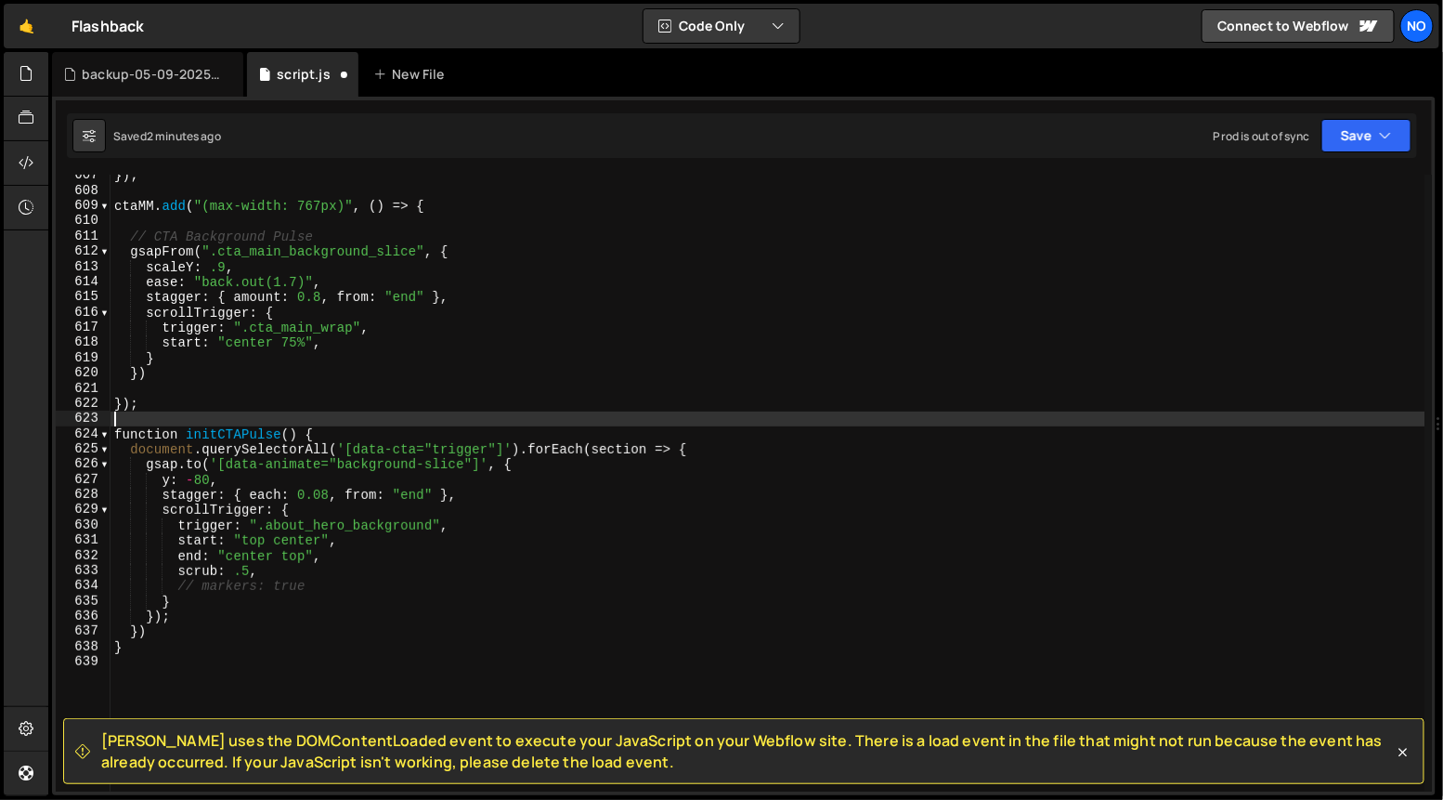
click at [493, 424] on div "}) ; ctaMM . add ( "(max-width: 767px)" , ( ) => { // CTA Background Pulse gsap…" at bounding box center [768, 492] width 1315 height 648
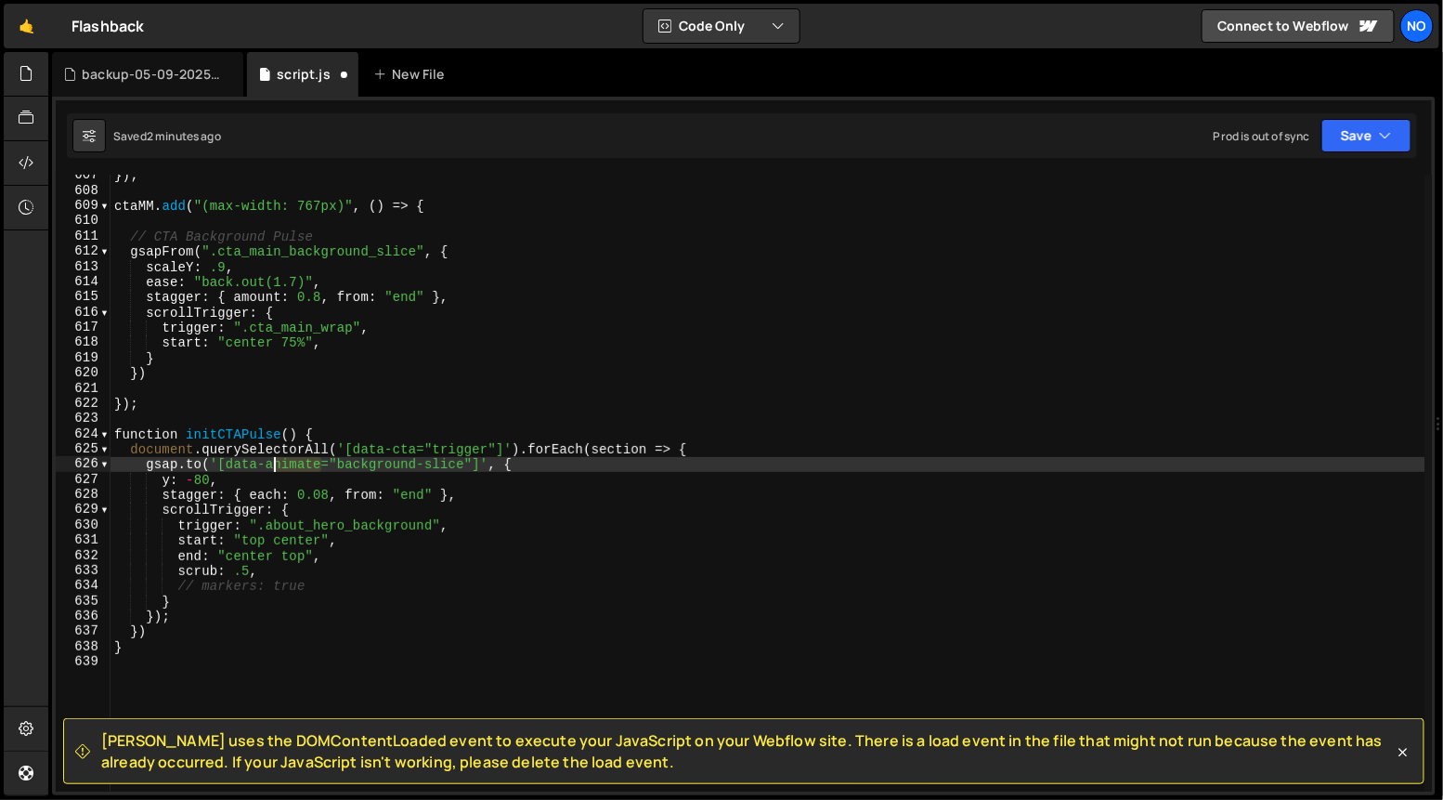
drag, startPoint x: 319, startPoint y: 464, endPoint x: 283, endPoint y: 464, distance: 35.3
click at [267, 463] on div "}) ; ctaMM . add ( "(max-width: 767px)" , ( ) => { // CTA Background Pulse gsap…" at bounding box center [768, 492] width 1315 height 648
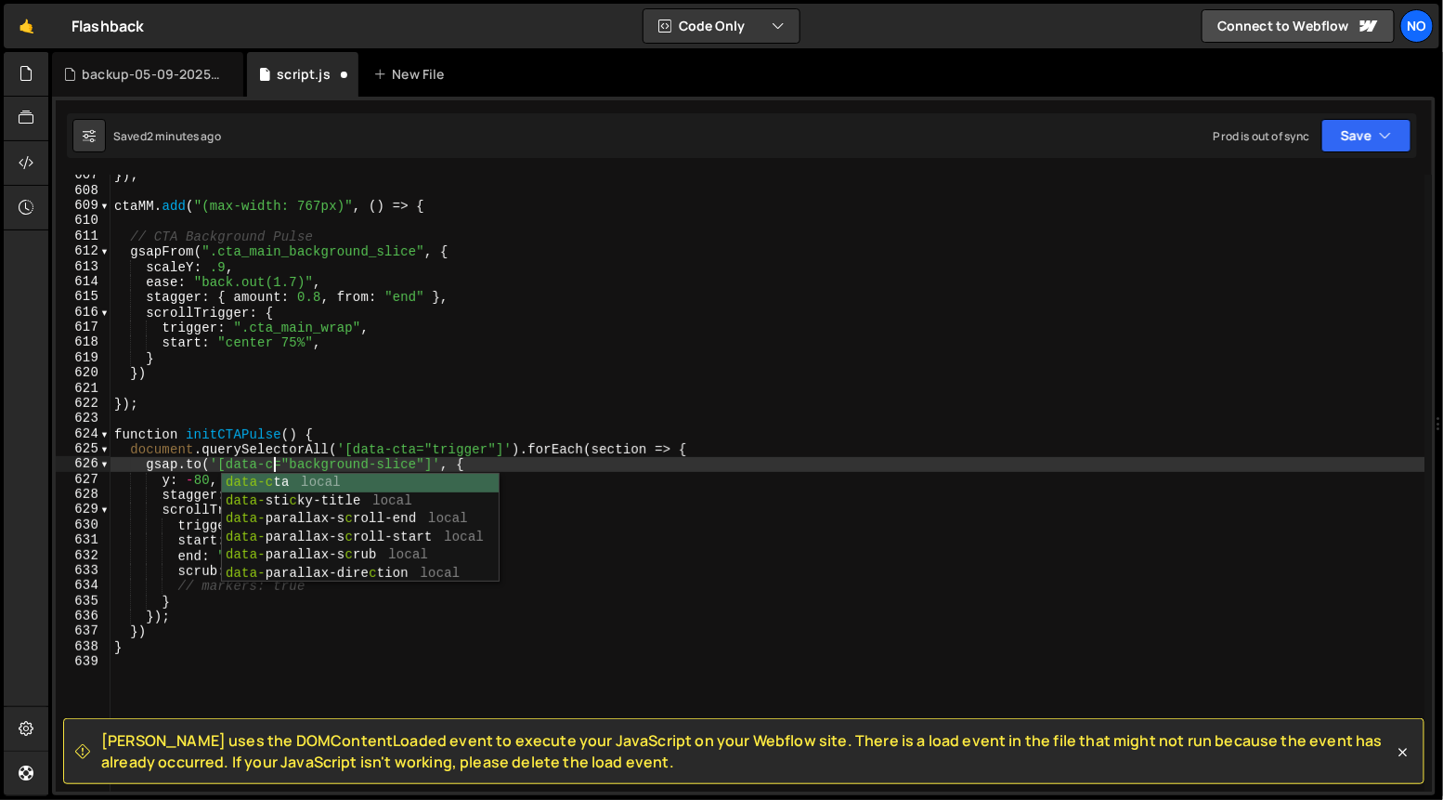
type textarea "[DOMAIN_NAME]('[data-cta="background-slice"]', {"
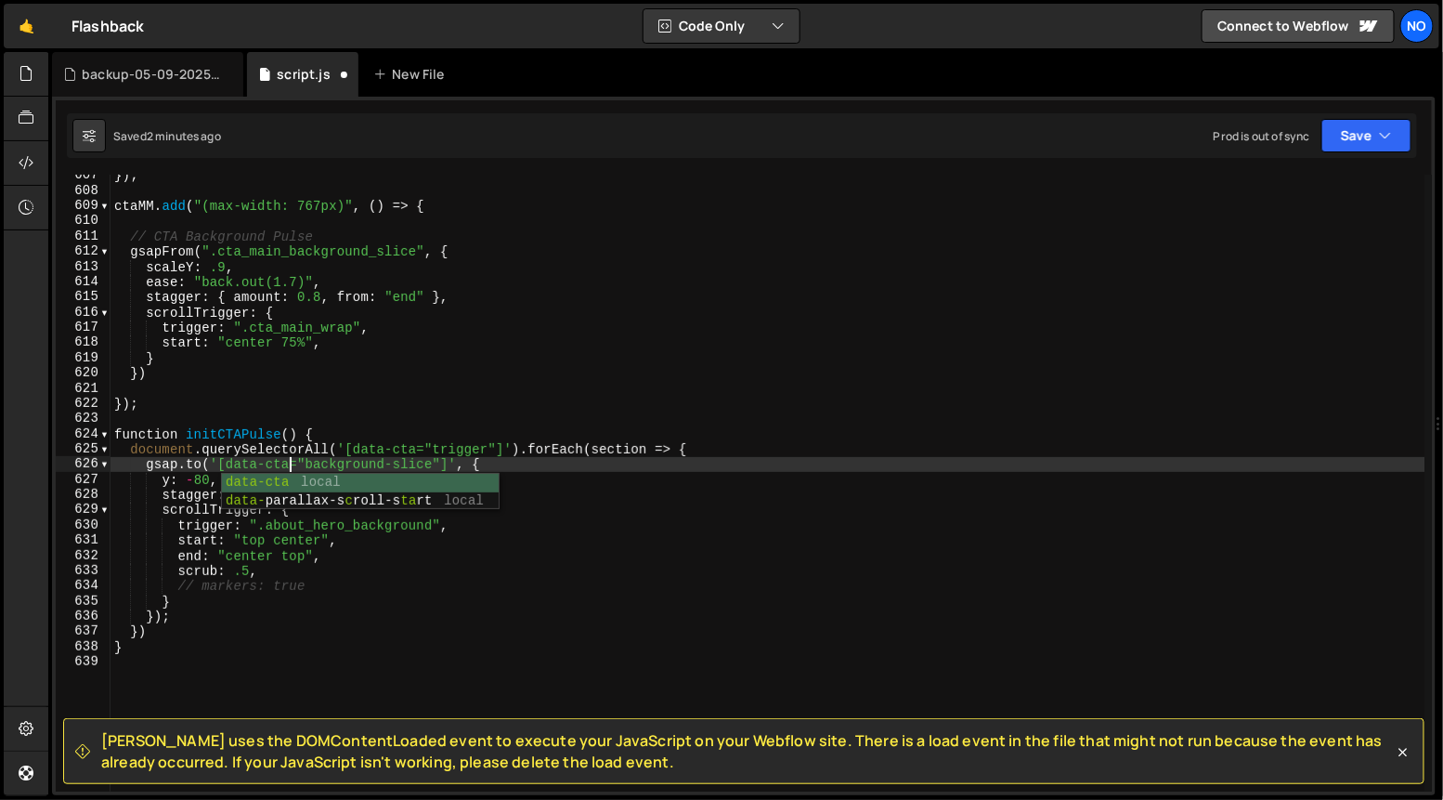
click at [520, 424] on div "}) ; ctaMM . add ( "(max-width: 767px)" , ( ) => { // CTA Background Pulse gsap…" at bounding box center [768, 492] width 1315 height 648
click at [522, 462] on div "}) ; ctaMM . add ( "(max-width: 767px)" , ( ) => { // CTA Background Pulse gsap…" at bounding box center [768, 492] width 1315 height 648
drag, startPoint x: 306, startPoint y: 468, endPoint x: 433, endPoint y: 464, distance: 127.3
click at [433, 464] on div "}) ; ctaMM . add ( "(max-width: 767px)" , ( ) => { // CTA Background Pulse gsap…" at bounding box center [768, 492] width 1315 height 648
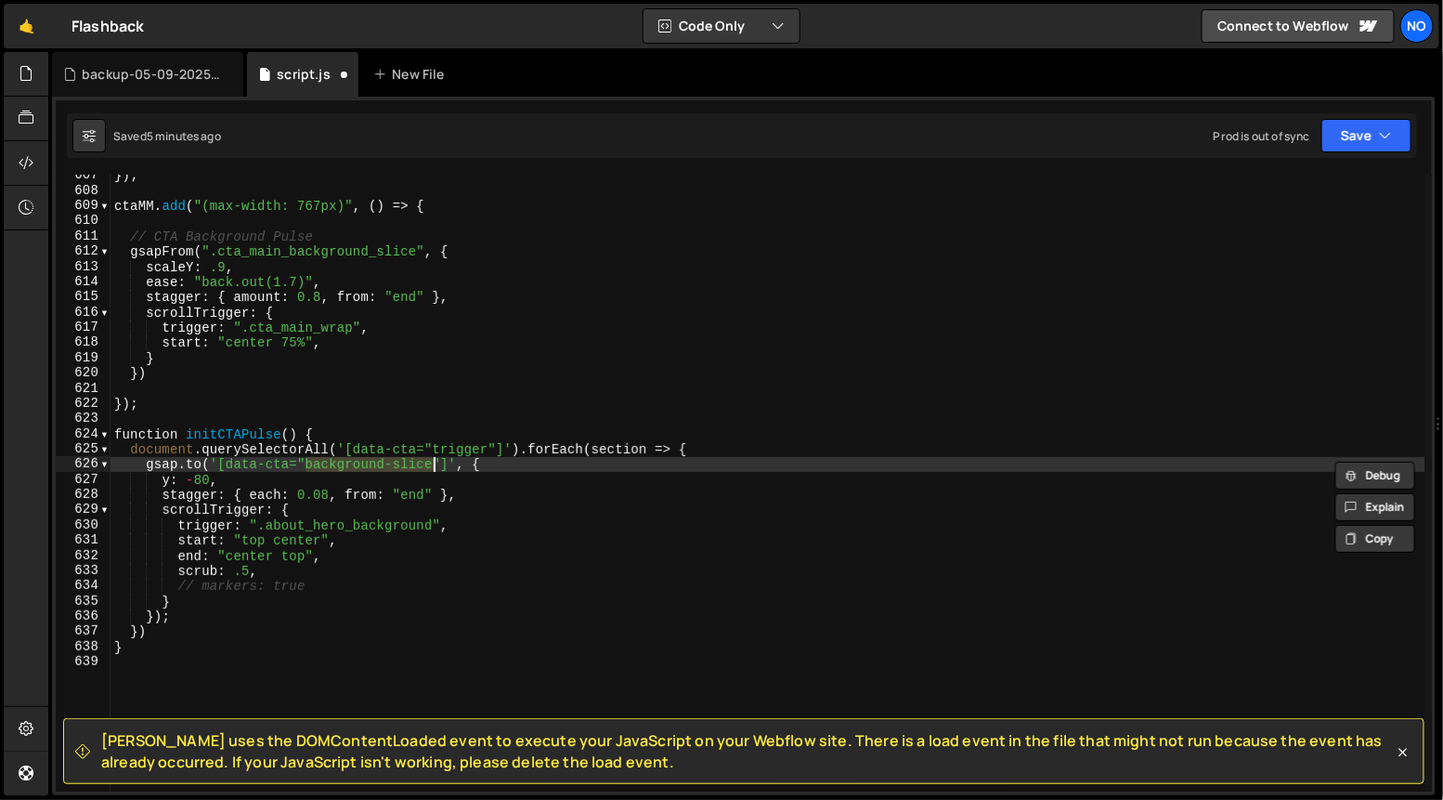
click at [523, 465] on div "}) ; ctaMM . add ( "(max-width: 767px)" , ( ) => { // CTA Background Pulse gsap…" at bounding box center [768, 492] width 1315 height 648
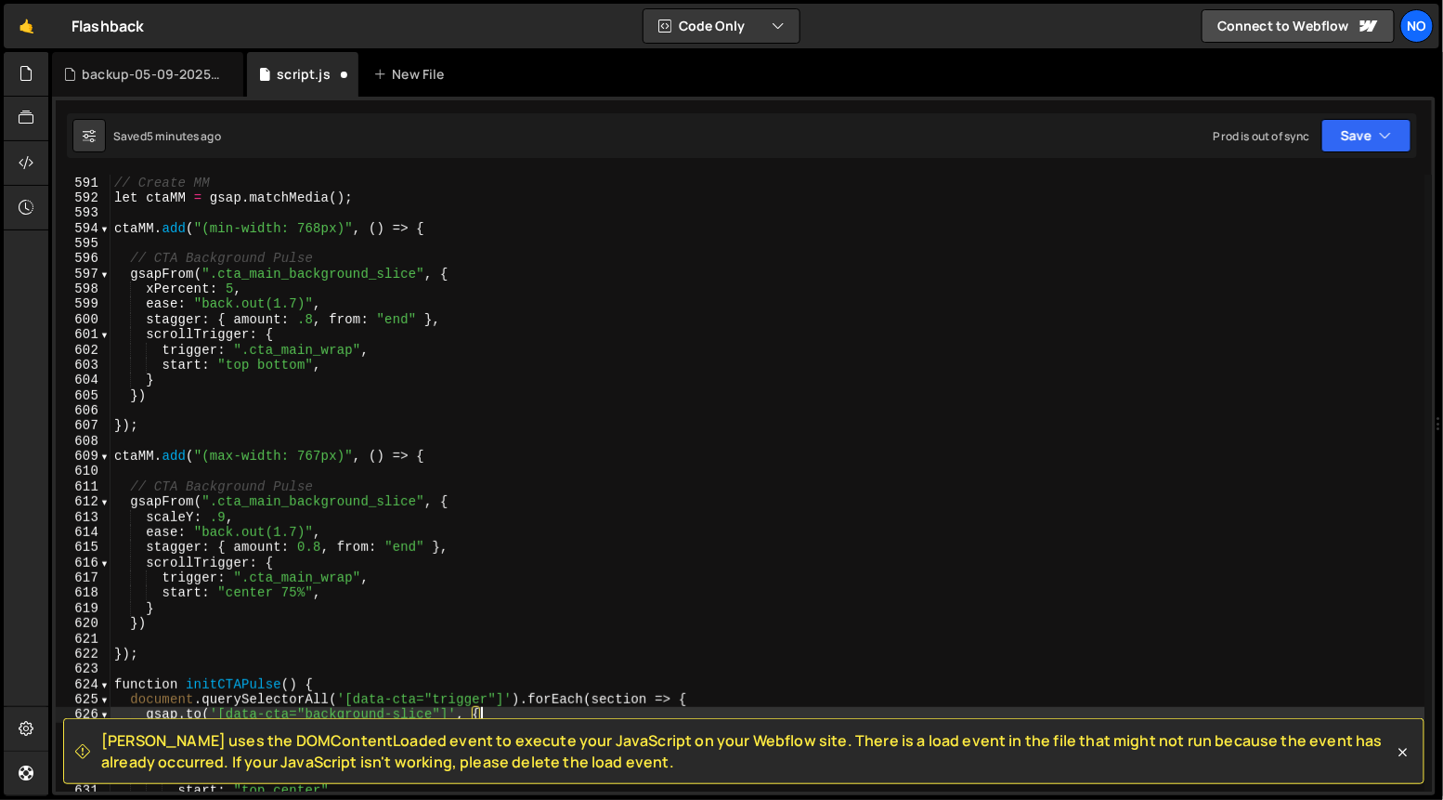
scroll to position [8951, 0]
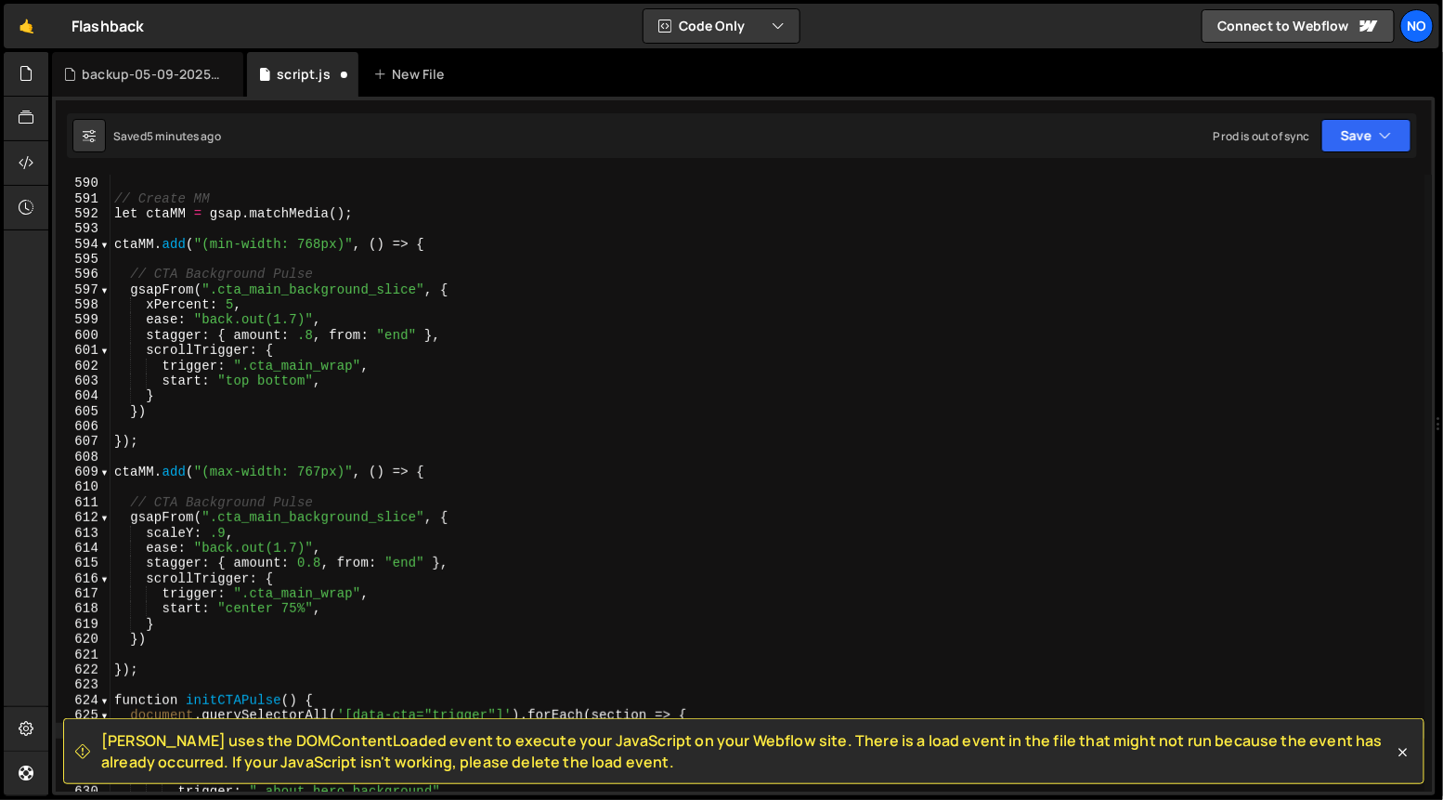
click at [115, 202] on div "}) // Create MM let ctaMM = gsap . matchMedia ( ) ; ctaMM . add ( "(min-width: …" at bounding box center [768, 485] width 1315 height 648
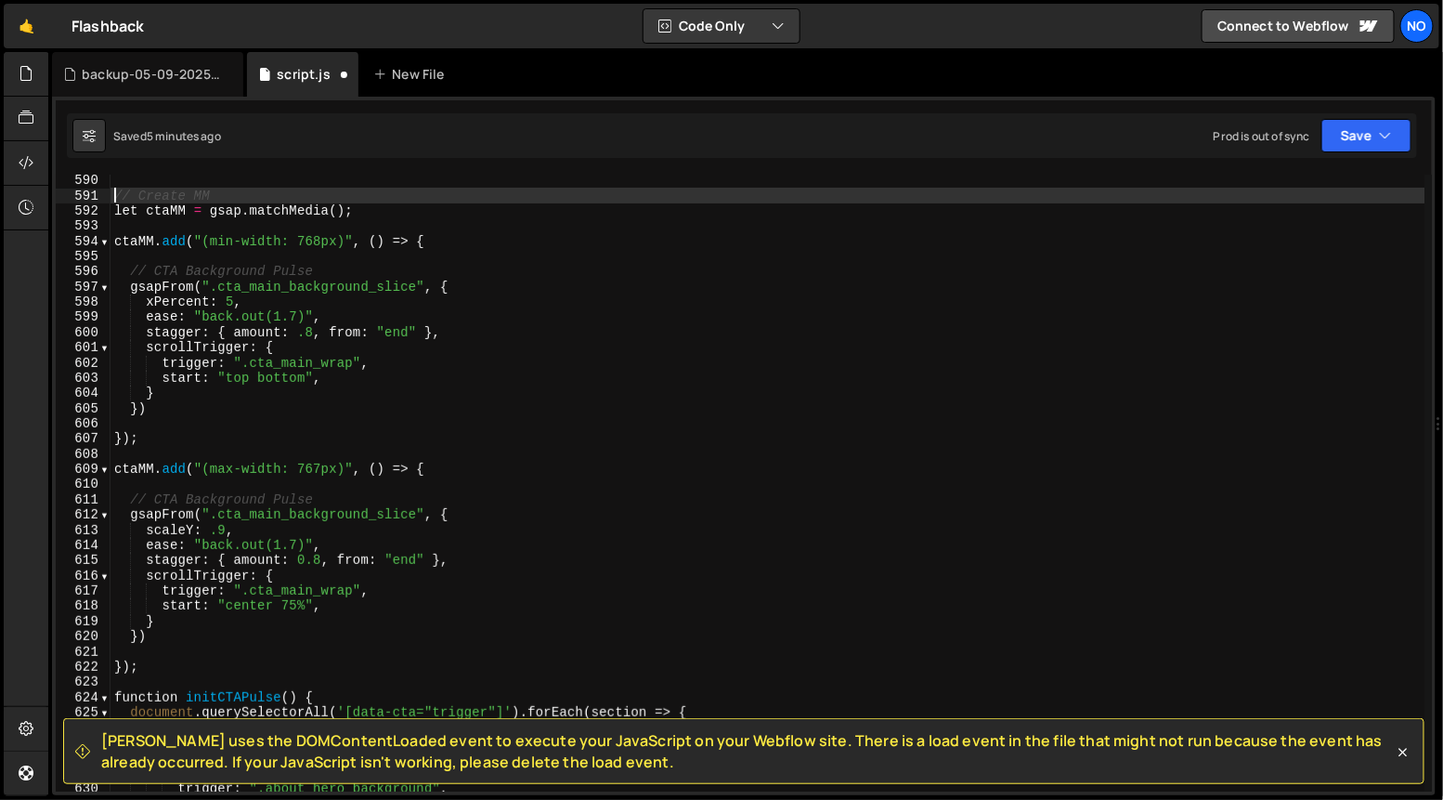
click at [150, 670] on div "// Create MM let ctaMM = gsap . matchMedia ( ) ; ctaMM . add ( "(min-width: 768…" at bounding box center [768, 497] width 1315 height 648
type textarea "});"
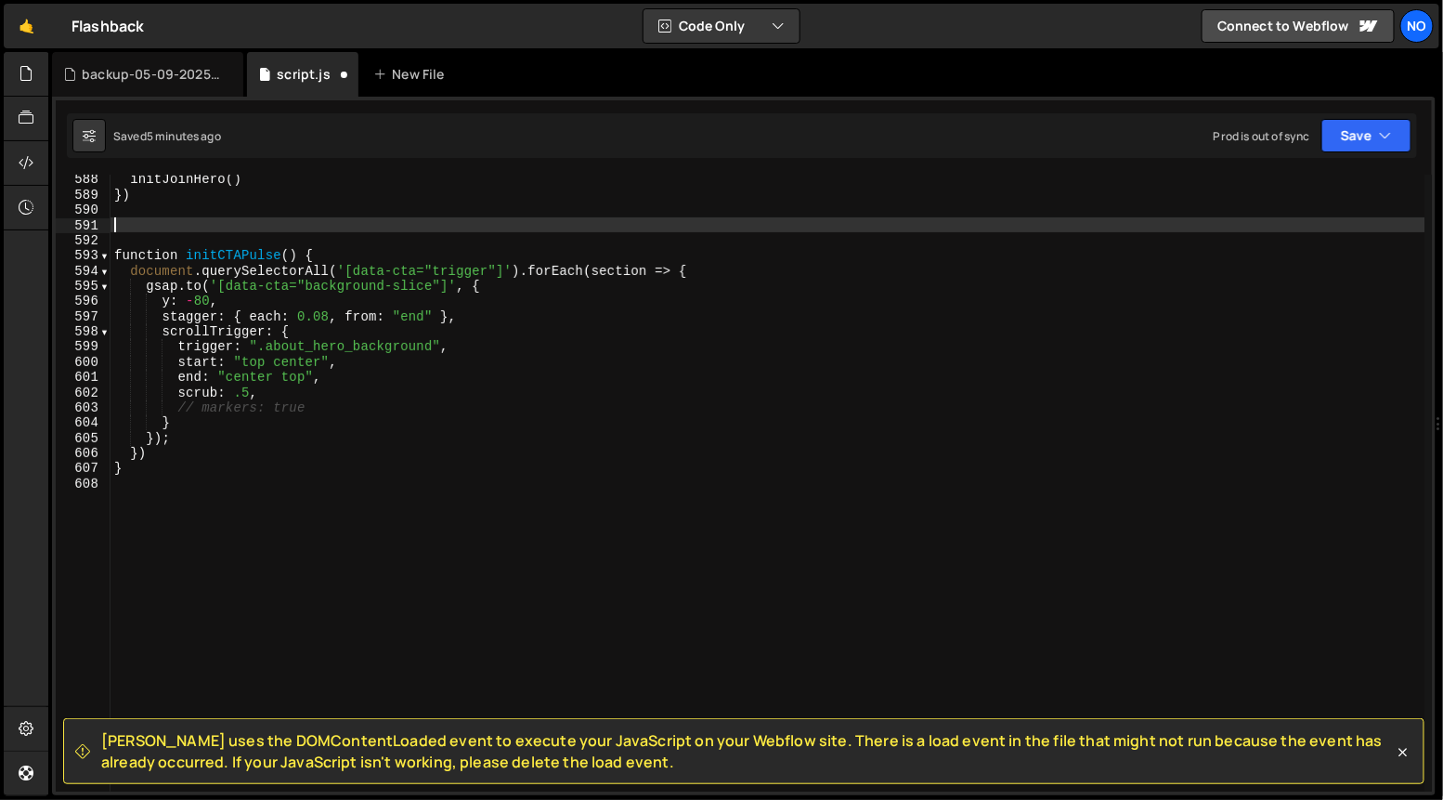
scroll to position [8924, 0]
click at [691, 270] on div "initJoinHero ( ) }) function initCTAPulse ( ) { document . querySelectorAll ( '…" at bounding box center [768, 496] width 1315 height 648
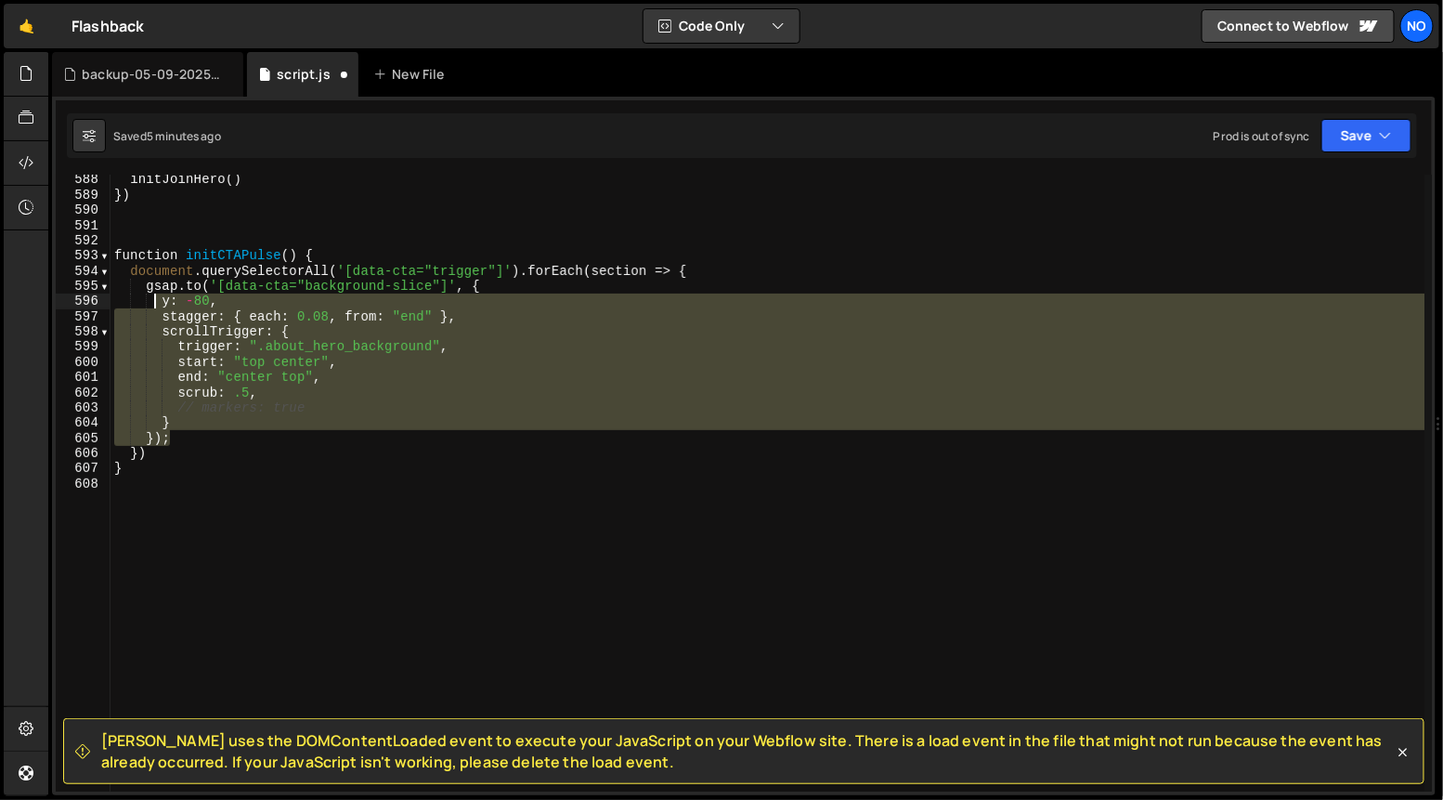
drag, startPoint x: 168, startPoint y: 437, endPoint x: 150, endPoint y: 291, distance: 147.9
click at [150, 291] on div "initJoinHero ( ) }) function initCTAPulse ( ) { document . querySelectorAll ( '…" at bounding box center [768, 496] width 1315 height 648
type textarea "[DOMAIN_NAME]('[data-cta="background-slice"]', { y: -80,"
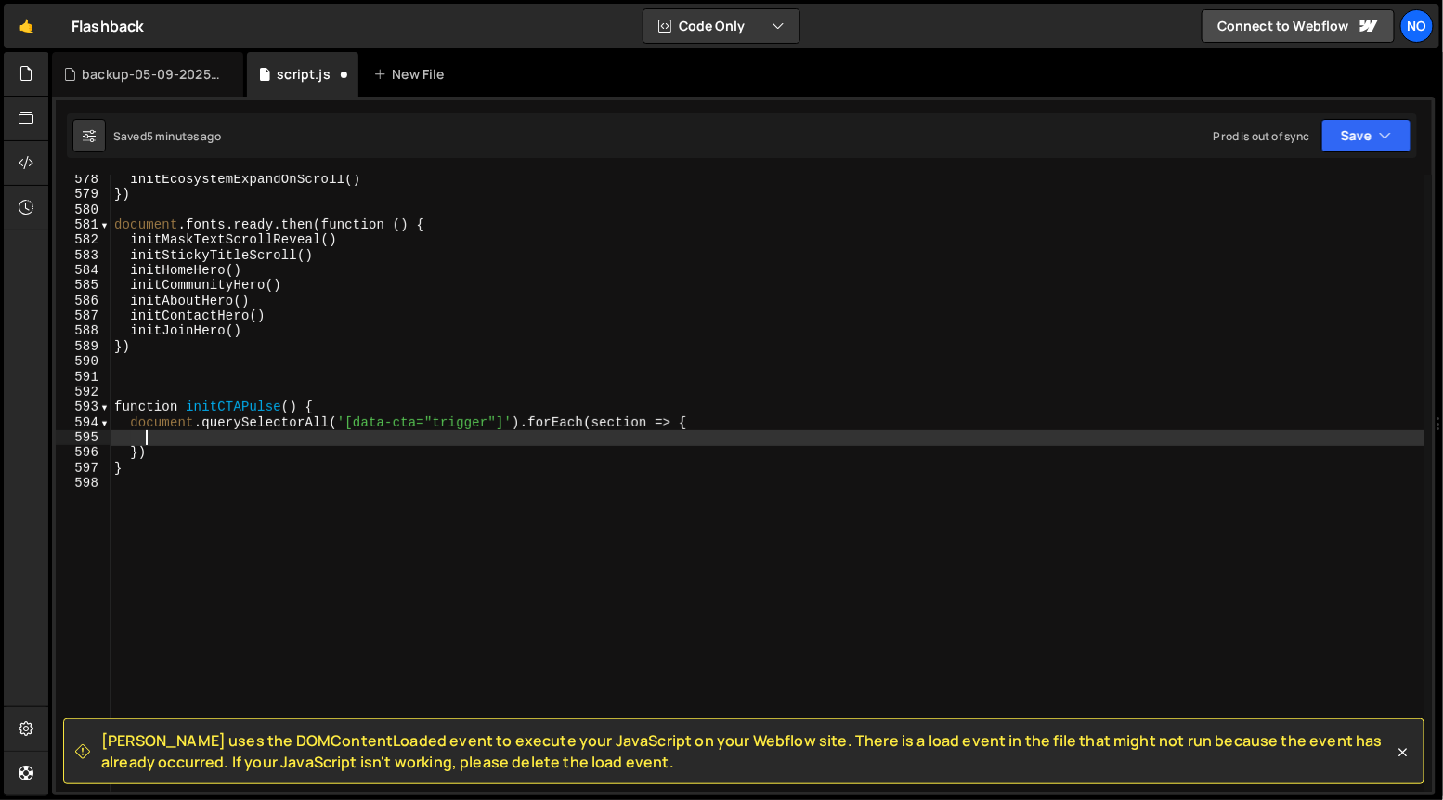
scroll to position [0, 1]
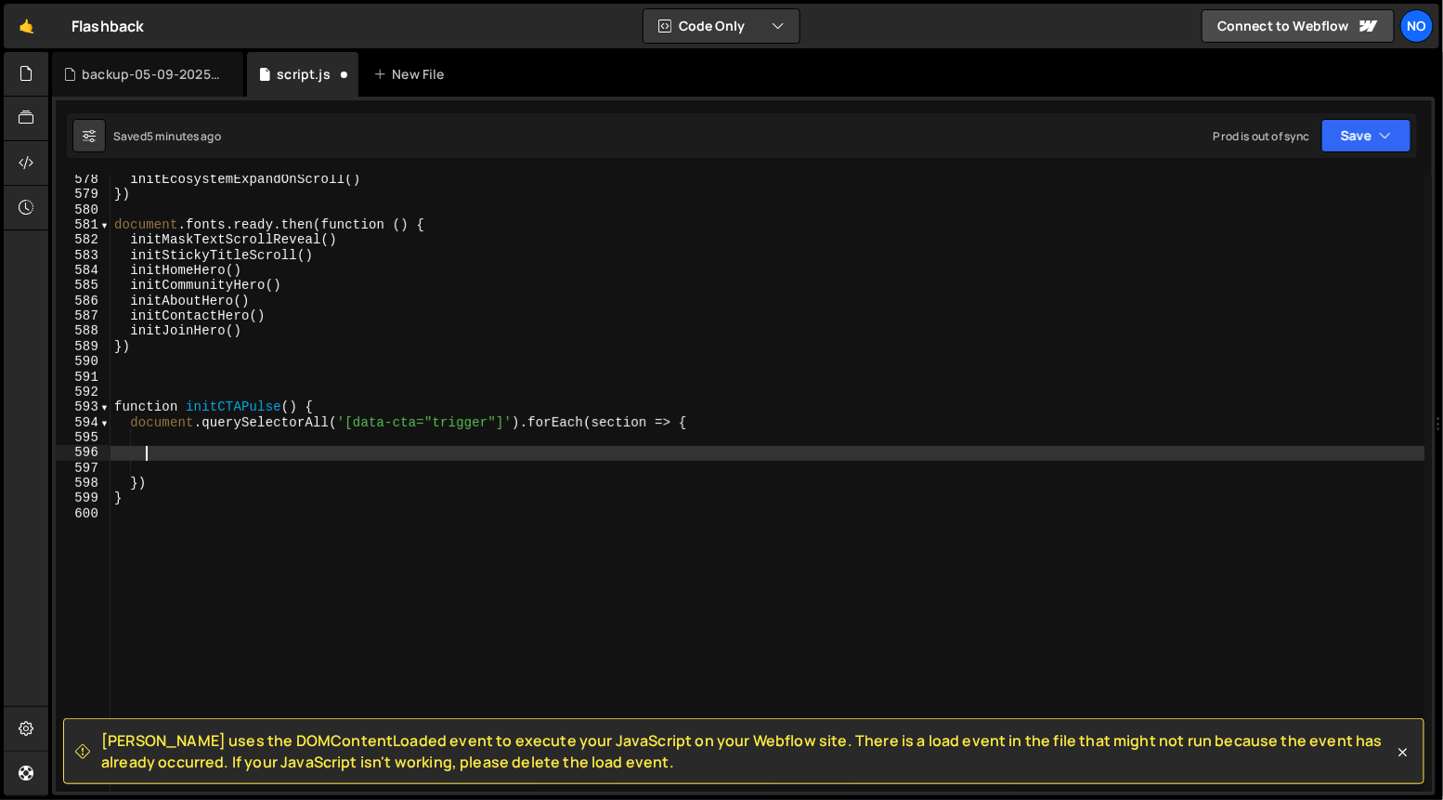
paste textarea "});"
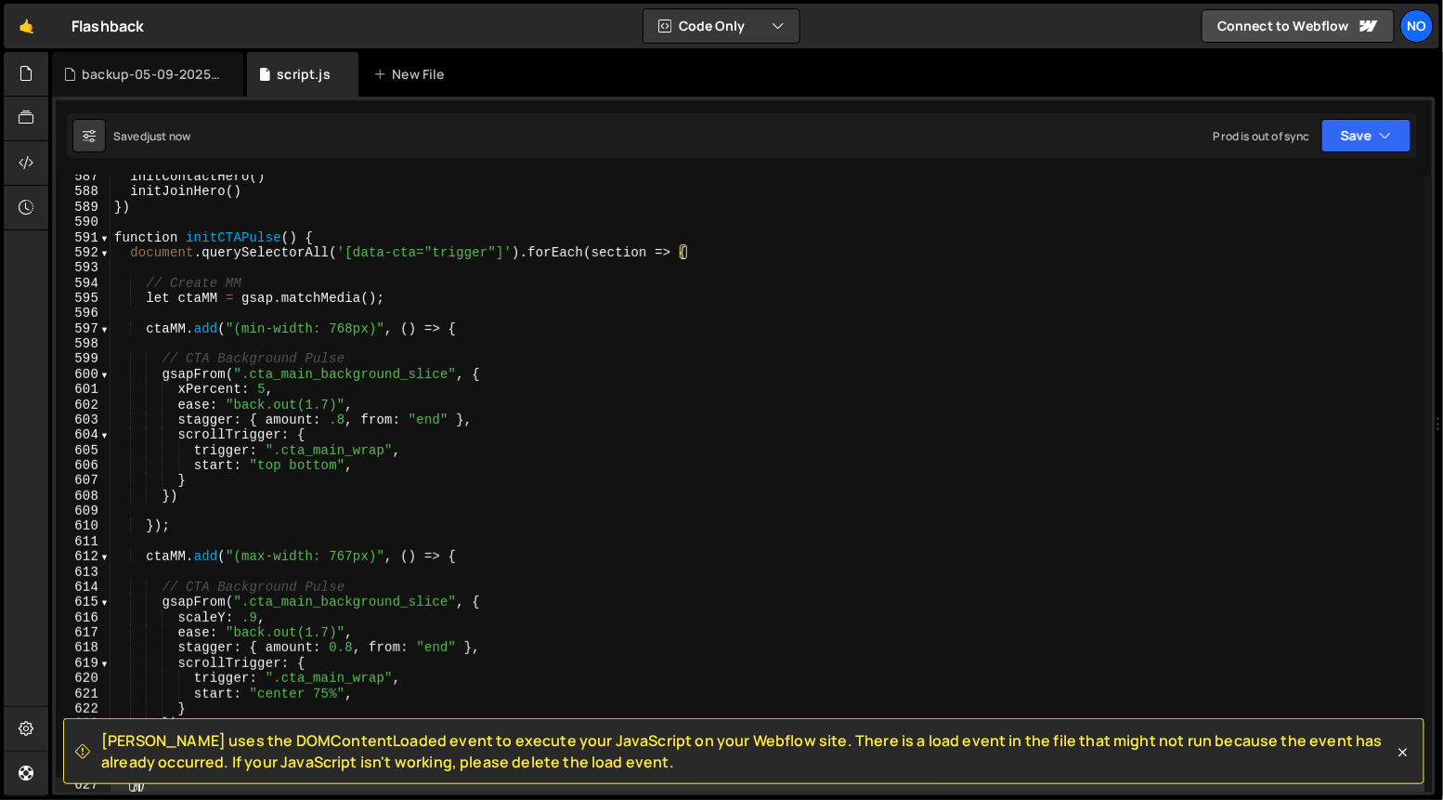
drag, startPoint x: 103, startPoint y: 238, endPoint x: 113, endPoint y: 241, distance: 10.6
click at [103, 238] on span at bounding box center [104, 237] width 10 height 15
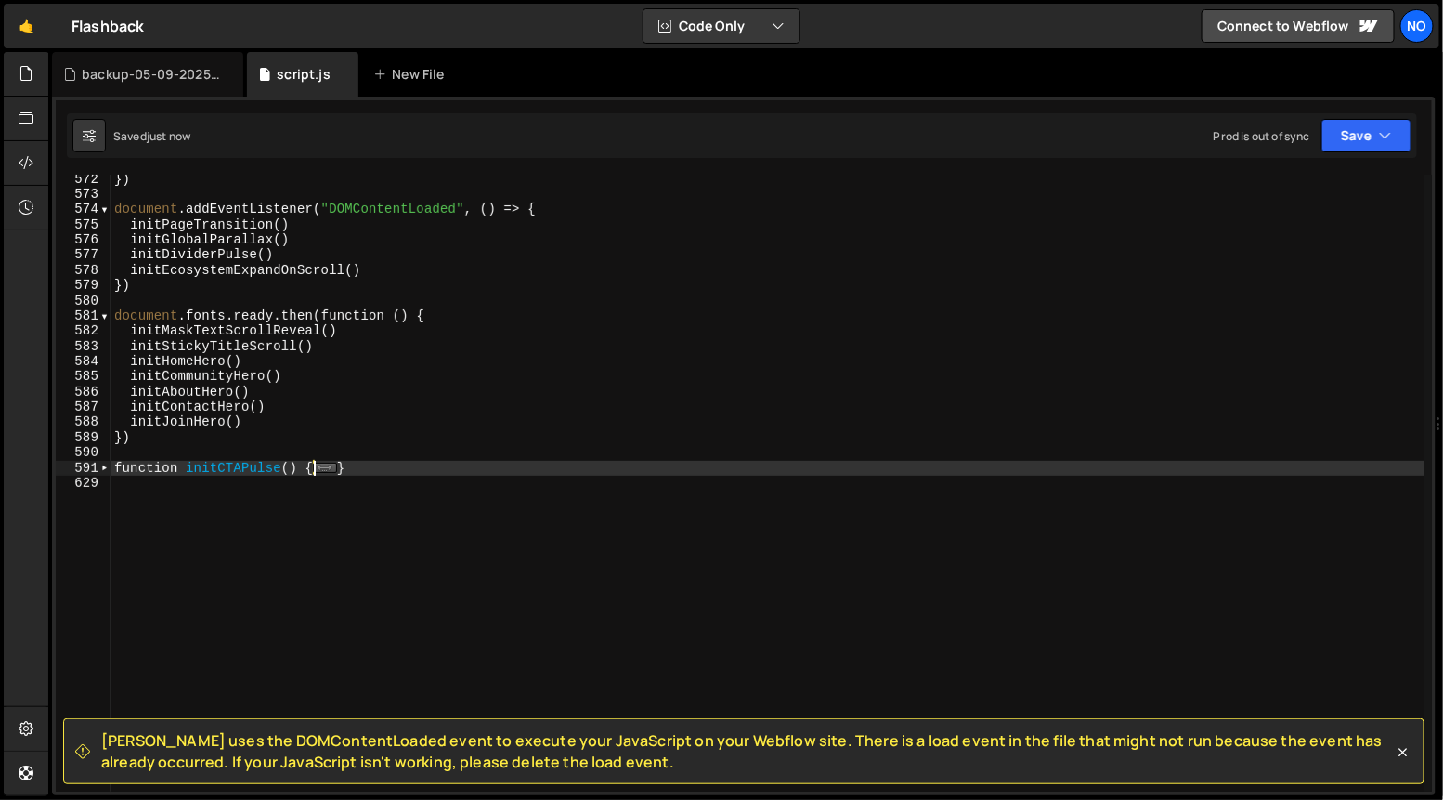
scroll to position [8680, 0]
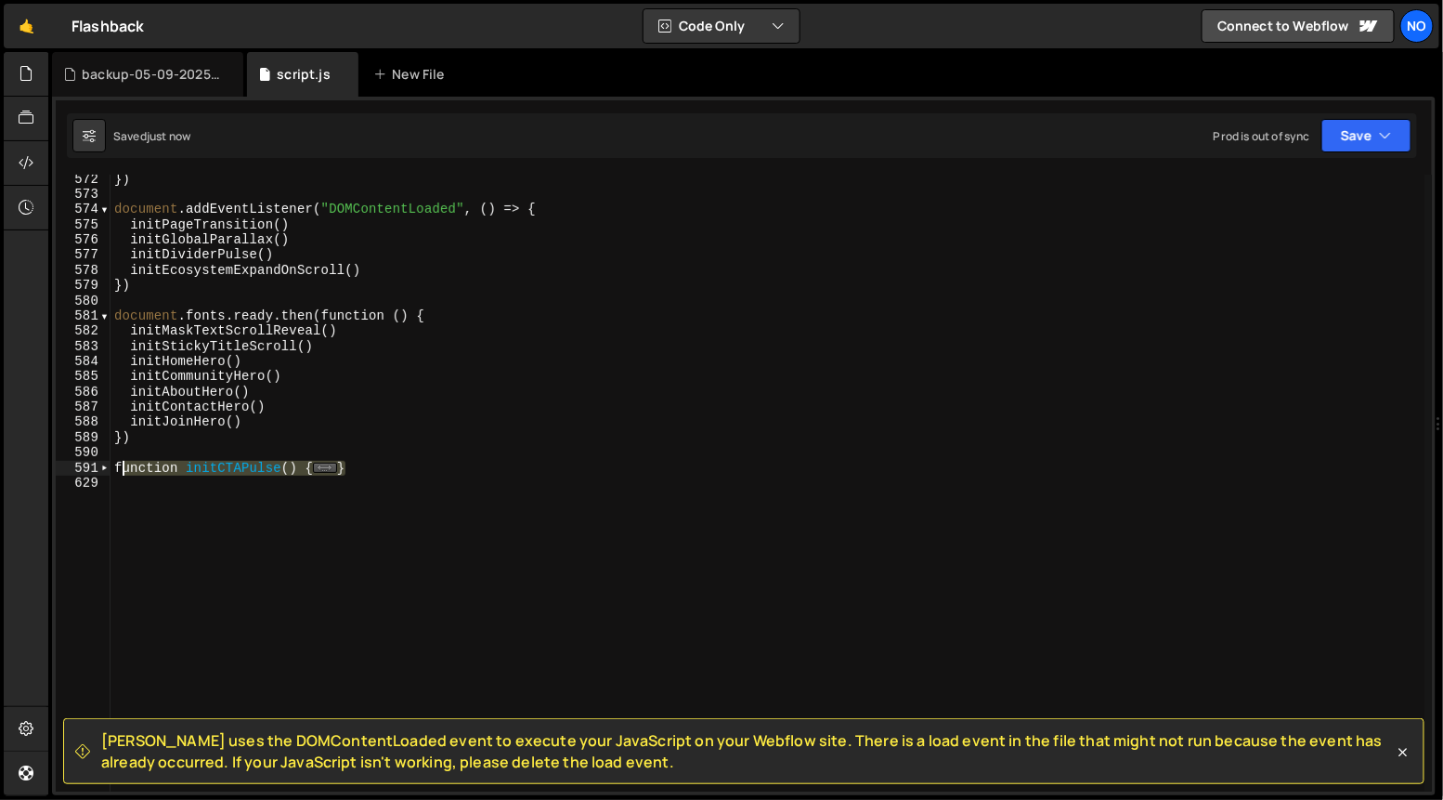
drag, startPoint x: 363, startPoint y: 467, endPoint x: 97, endPoint y: 466, distance: 266.6
click at [97, 466] on div "}) 572 573 574 575 576 577 578 579 580 581 582 583 584 585 586 587 588 589 590 …" at bounding box center [744, 483] width 1376 height 617
type textarea "function initCTAPulse() { document.querySelectorAll('[data-cta="trigger"]').for…"
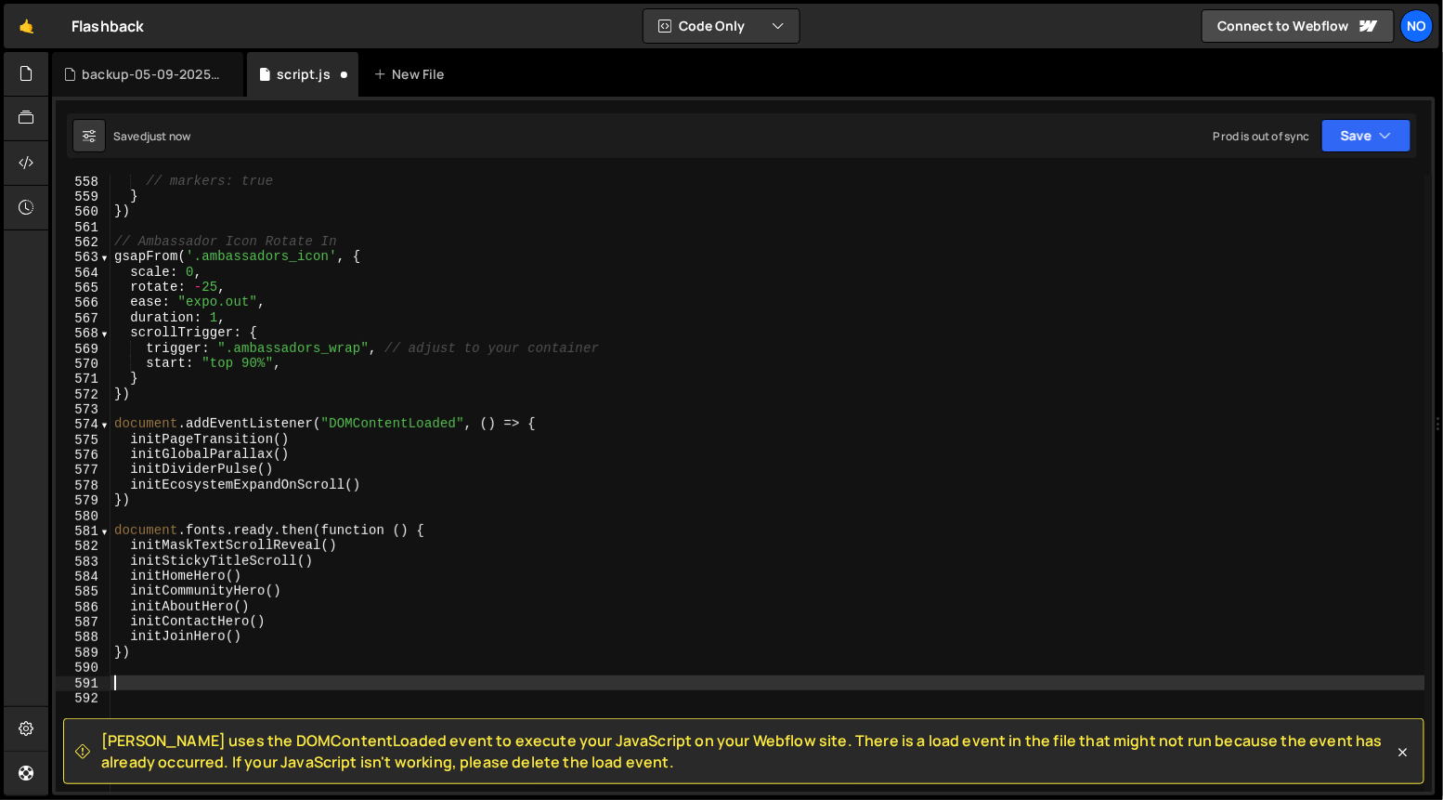
scroll to position [8477, 0]
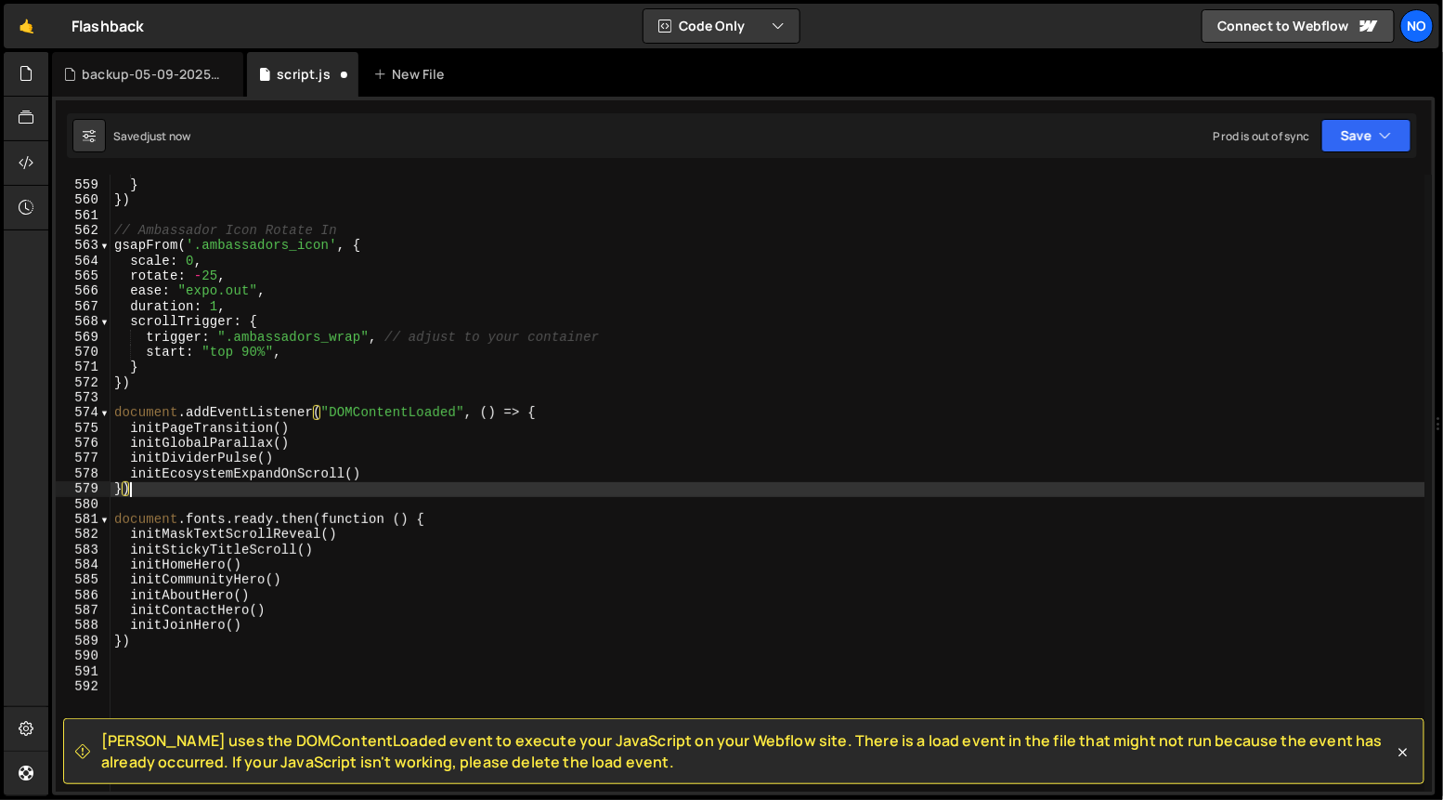
click at [374, 484] on div "// markers: true } }) // Ambassador Icon Rotate In gsapFrom ( '.ambassadors_ico…" at bounding box center [768, 487] width 1315 height 648
click at [378, 475] on div "// markers: true } }) // Ambassador Icon Rotate In gsapFrom ( '.ambassadors_ico…" at bounding box center [768, 487] width 1315 height 648
type textarea "initEcosystemExpandOnScroll()"
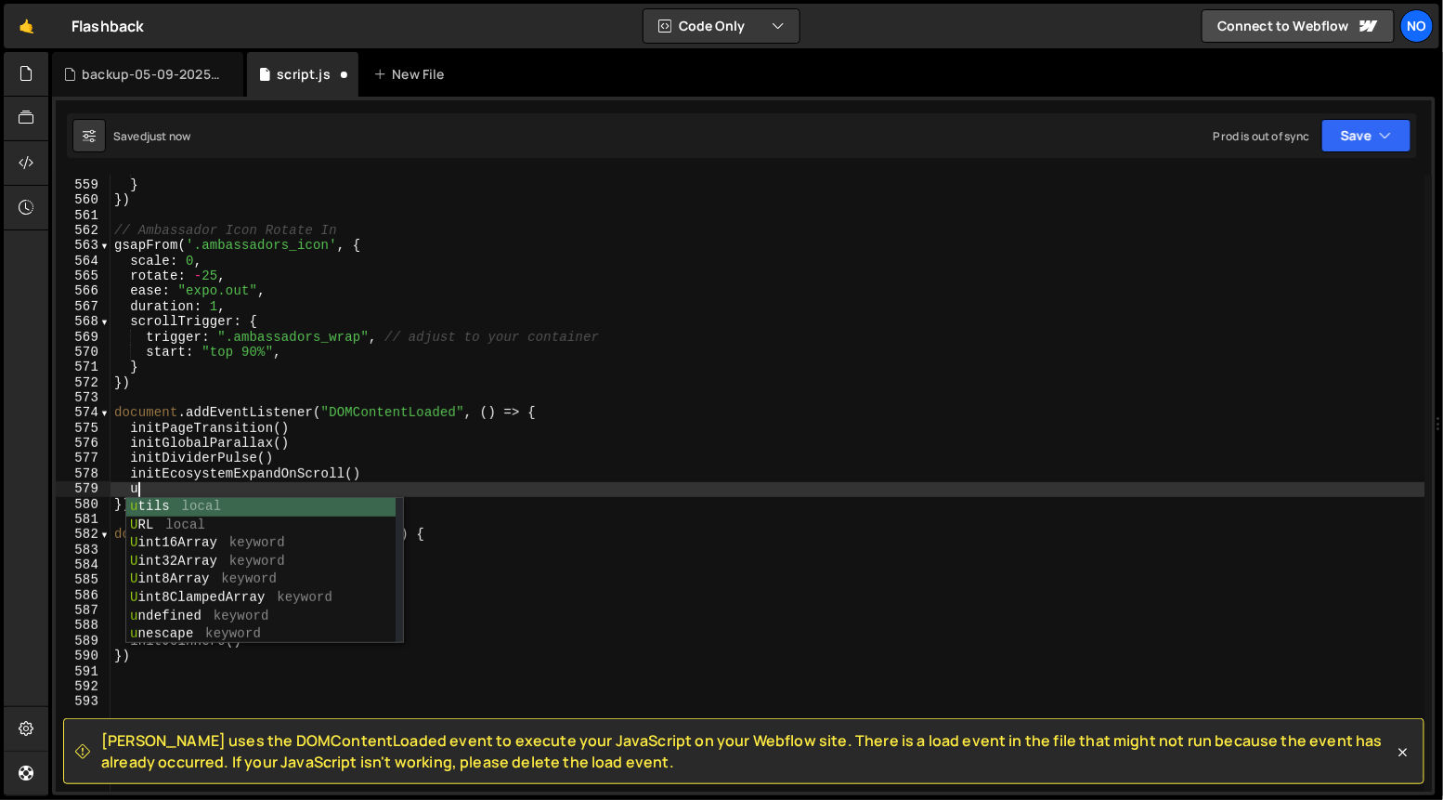
scroll to position [0, 1]
type textarea "u"
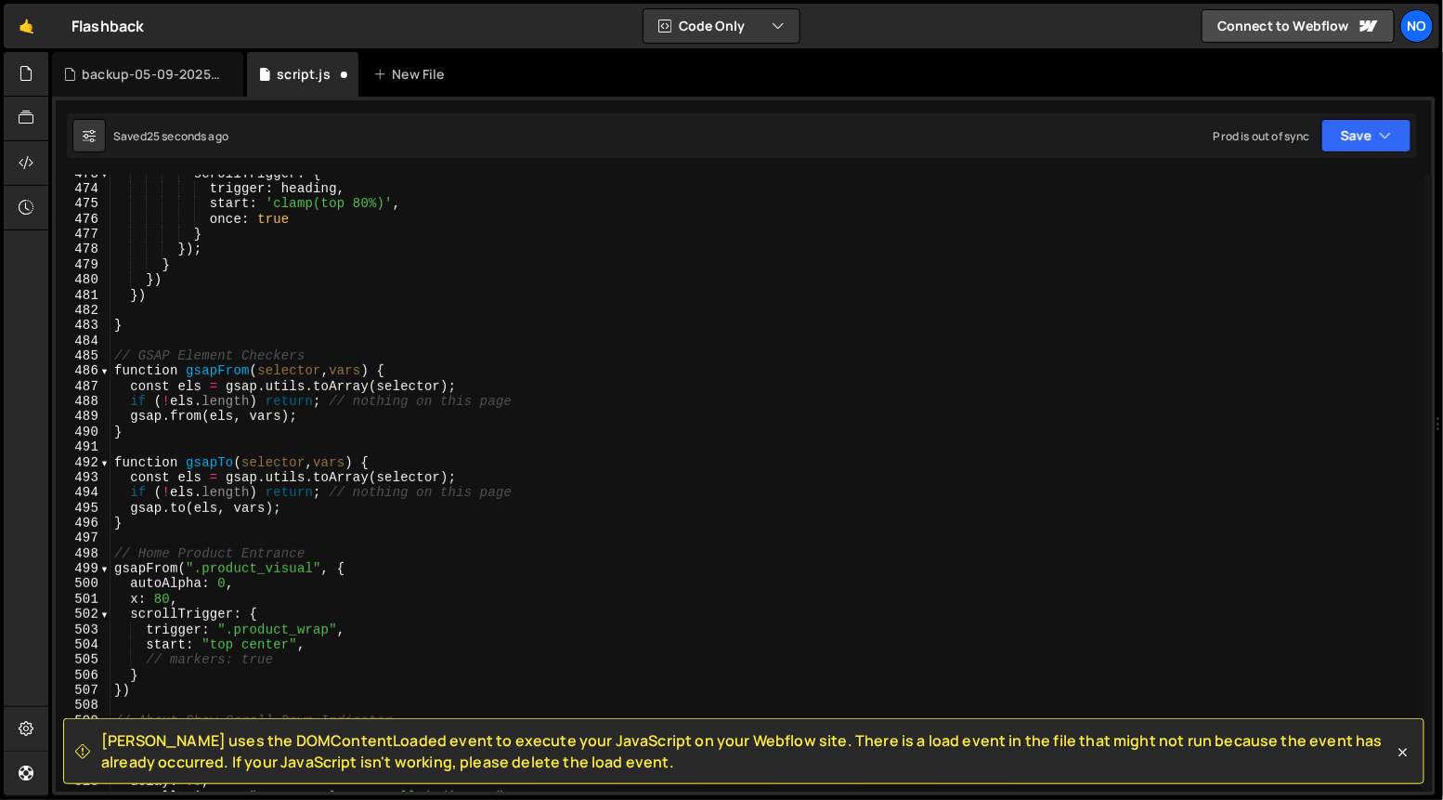
scroll to position [7181, 0]
click at [146, 527] on div "scrollTrigger : { trigger : heading , start : 'clamp(top 80%)' , once : true } …" at bounding box center [768, 490] width 1315 height 648
type textarea "}"
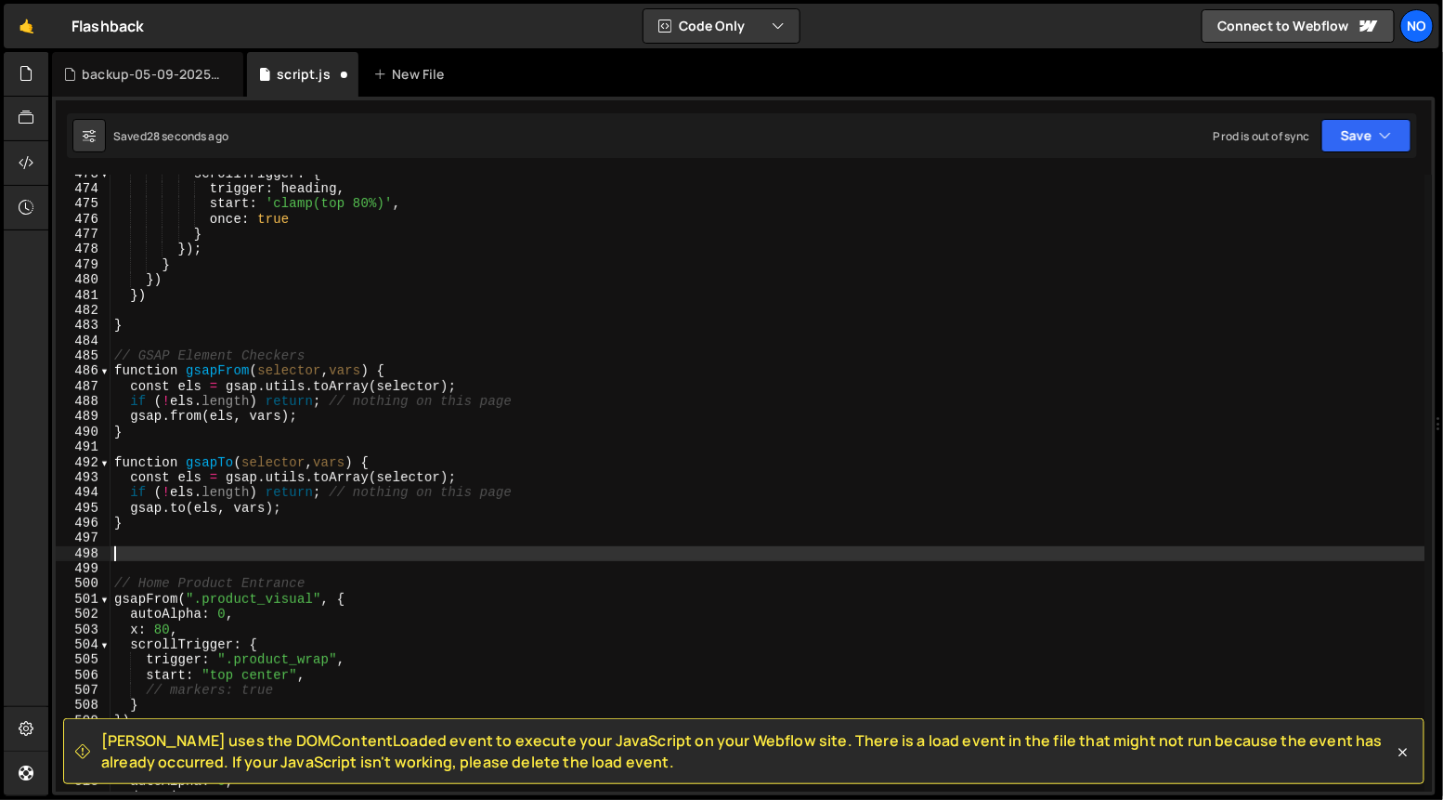
paste textarea "}"
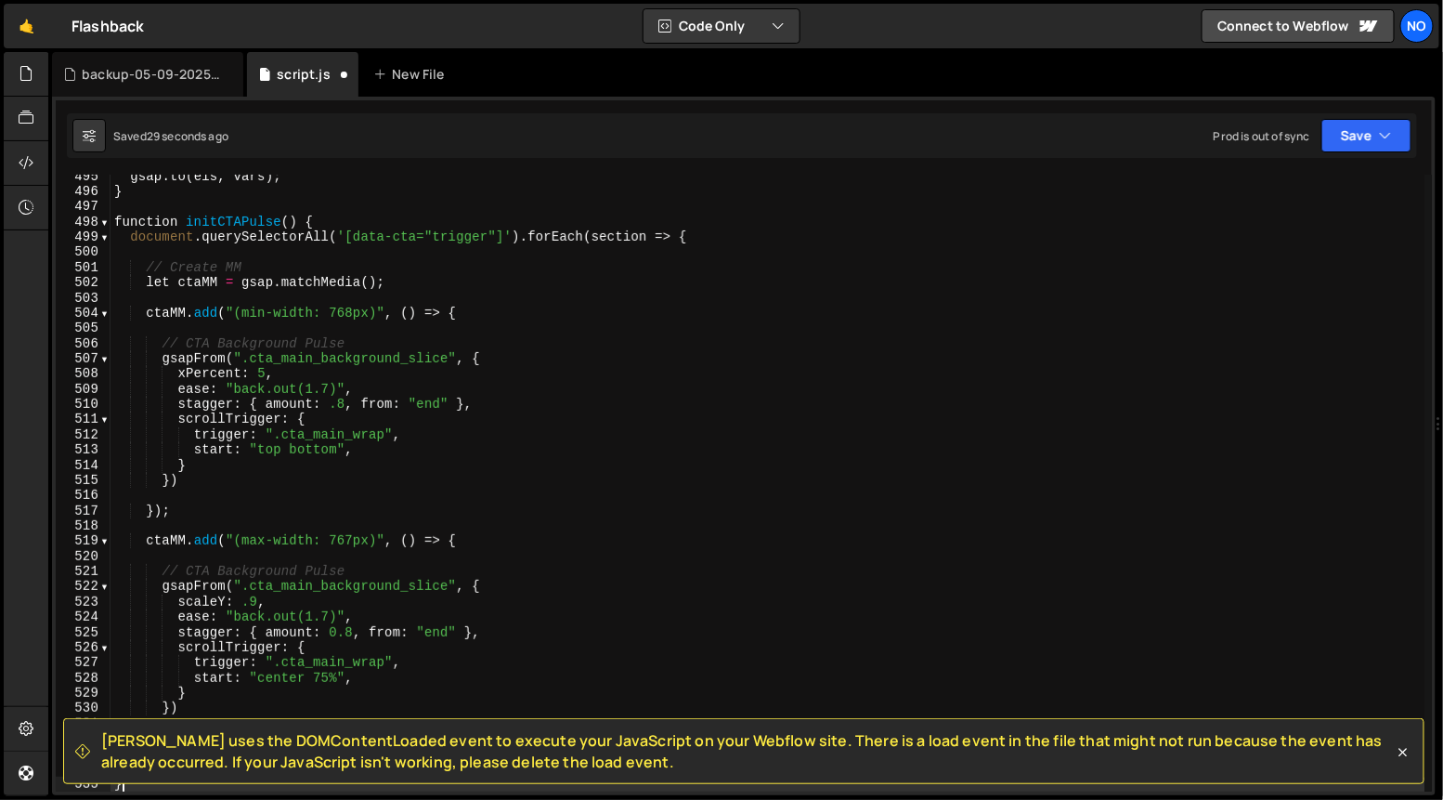
scroll to position [7513, 0]
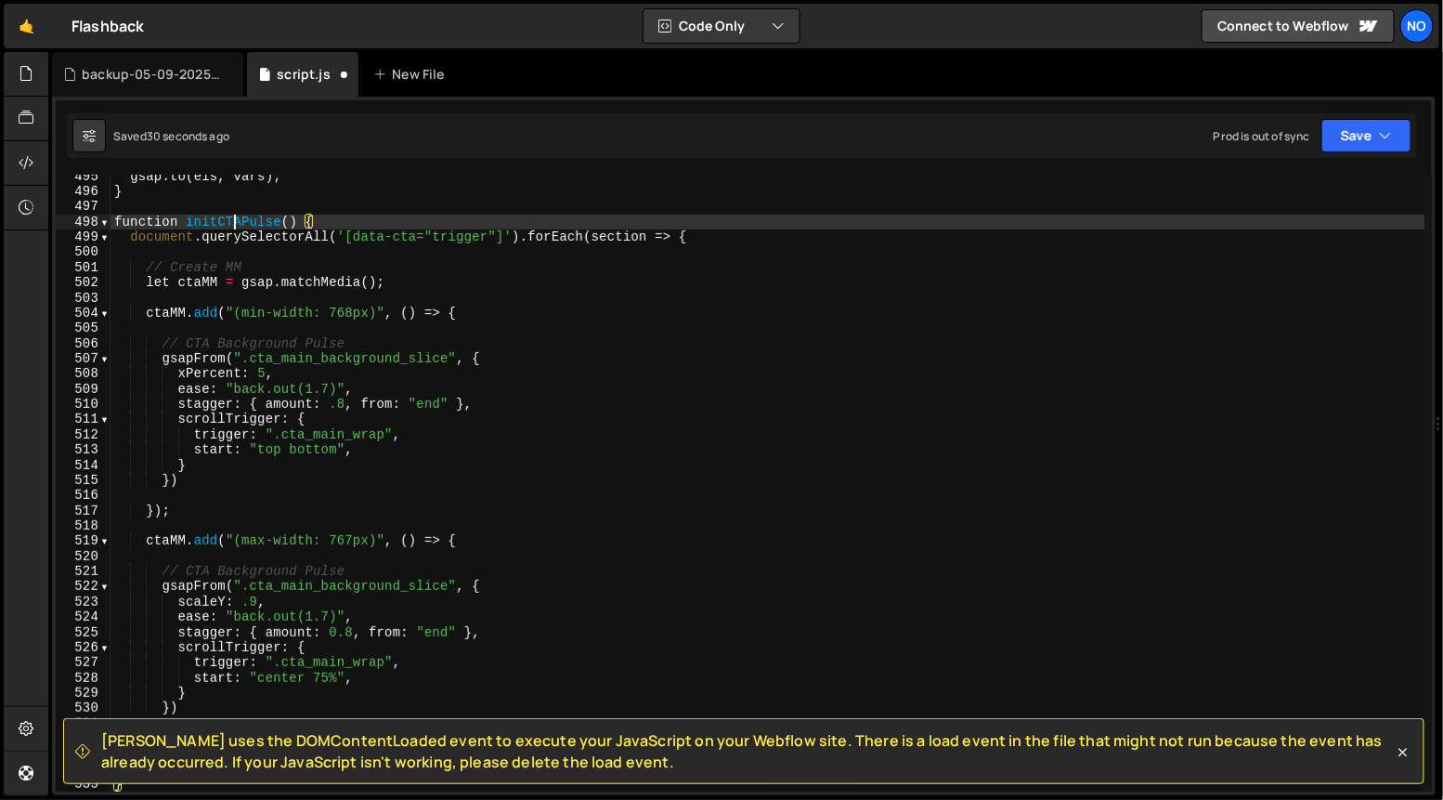
click at [232, 220] on div "gsap . to ( els , vars ) ; } function initCTAPulse ( ) { document . querySelect…" at bounding box center [768, 493] width 1315 height 648
click at [372, 218] on div "gsap . to ( els , vars ) ; } function initCTAPulse ( ) { document . querySelect…" at bounding box center [768, 493] width 1315 height 648
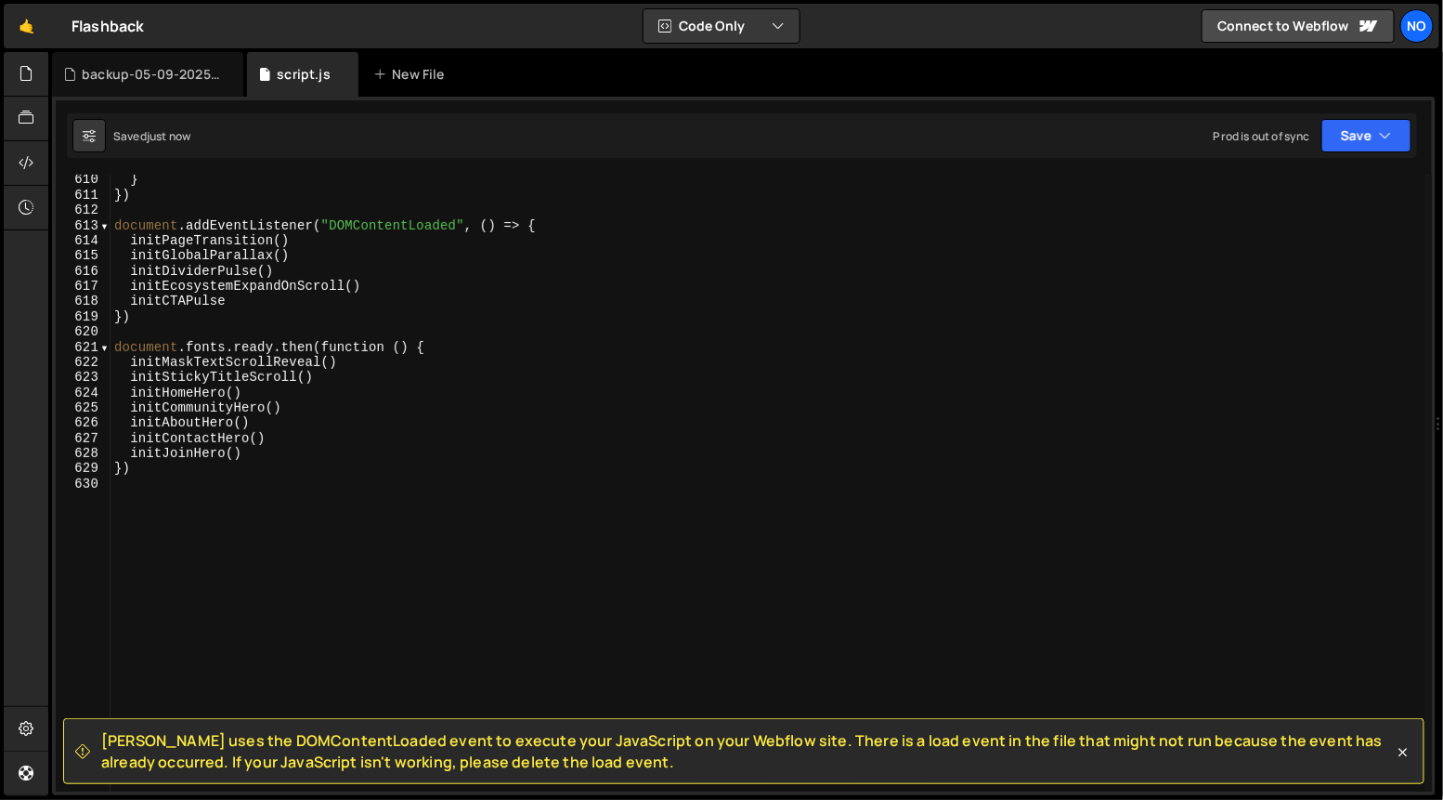
scroll to position [9236, 0]
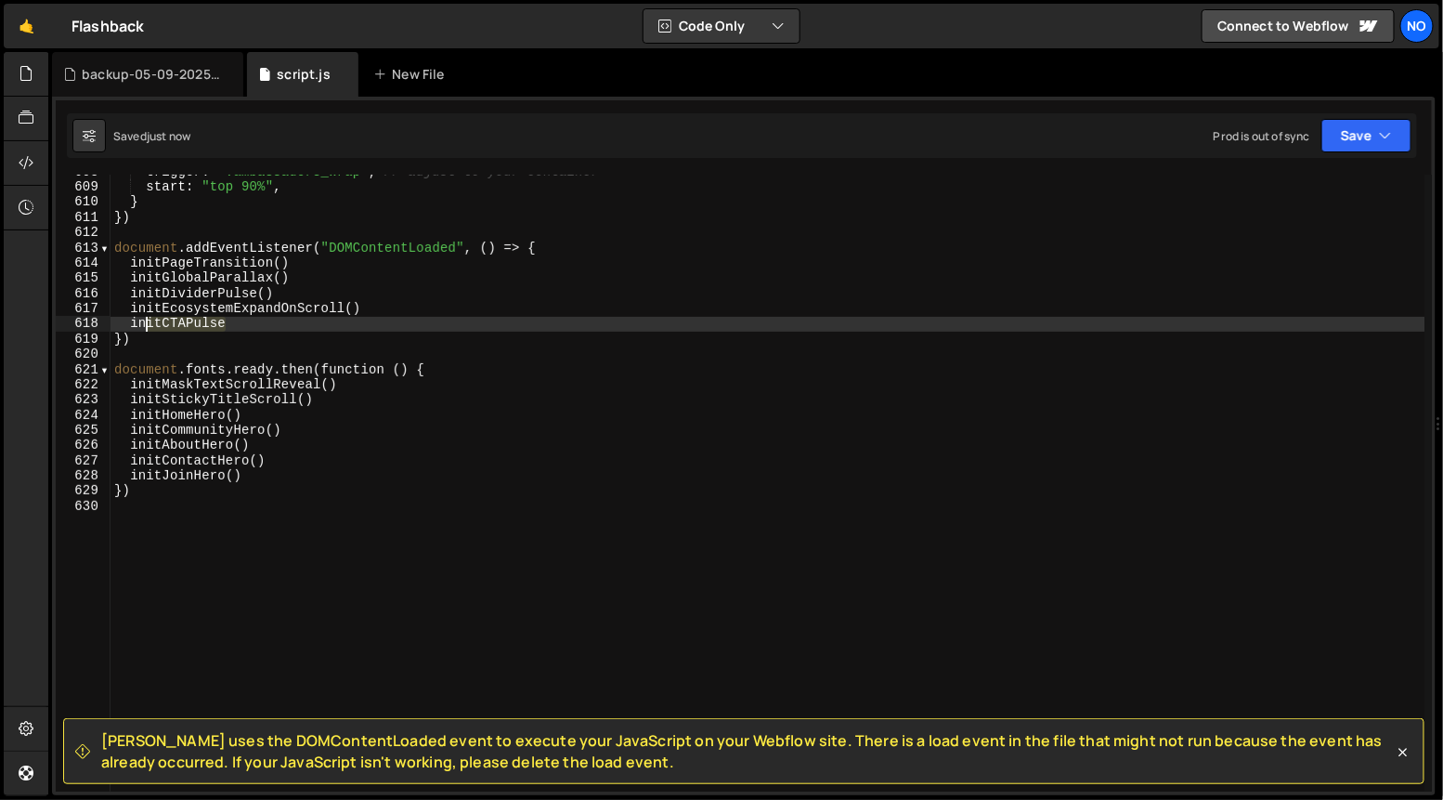
drag, startPoint x: 189, startPoint y: 325, endPoint x: 135, endPoint y: 321, distance: 54.0
click at [135, 320] on div "trigger : ".ambassadors_wrap" , // adjust to your container start : "top 90%" ,…" at bounding box center [768, 488] width 1315 height 648
type textarea "i"
paste textarea "initCTAPulse"
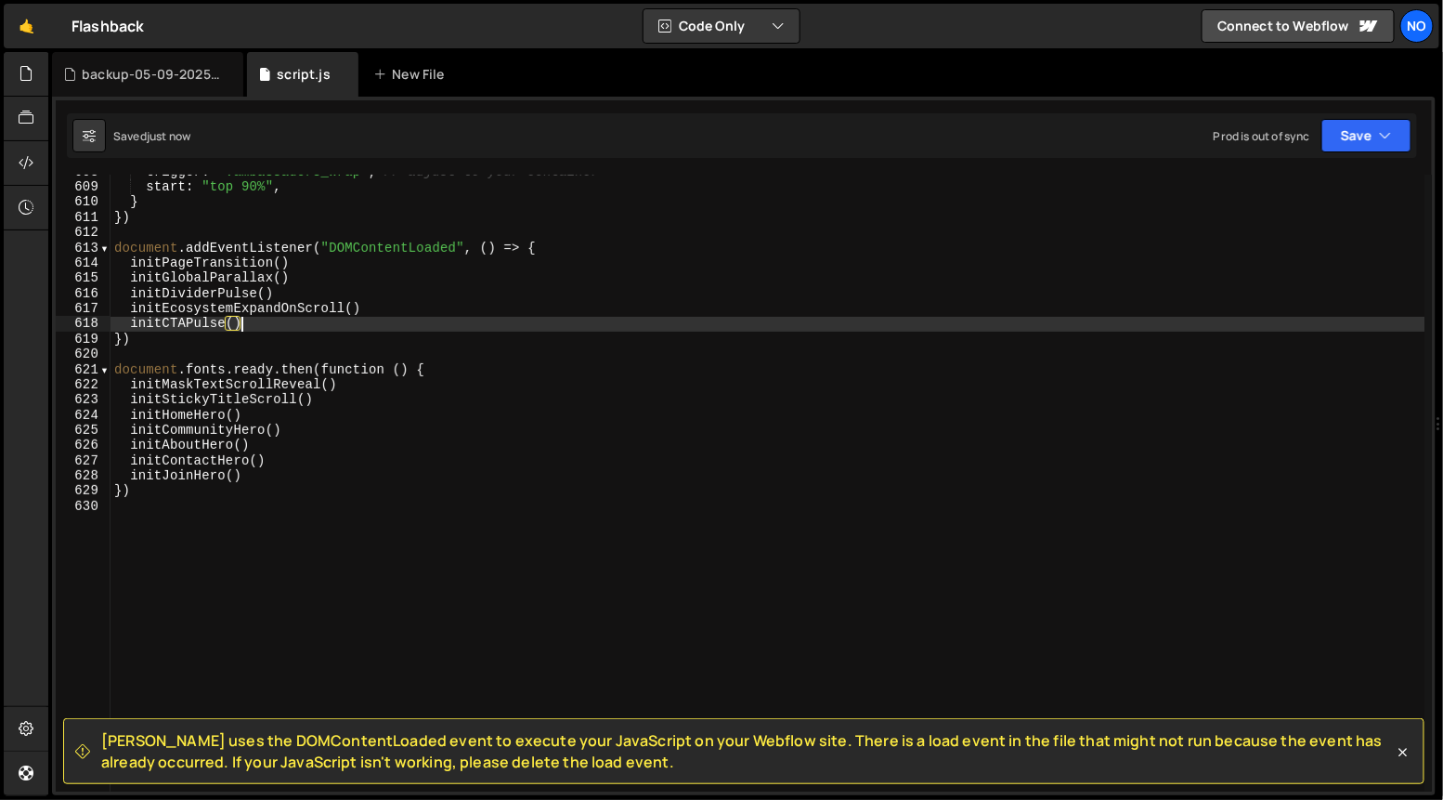
type textarea "initCTAPulse()"
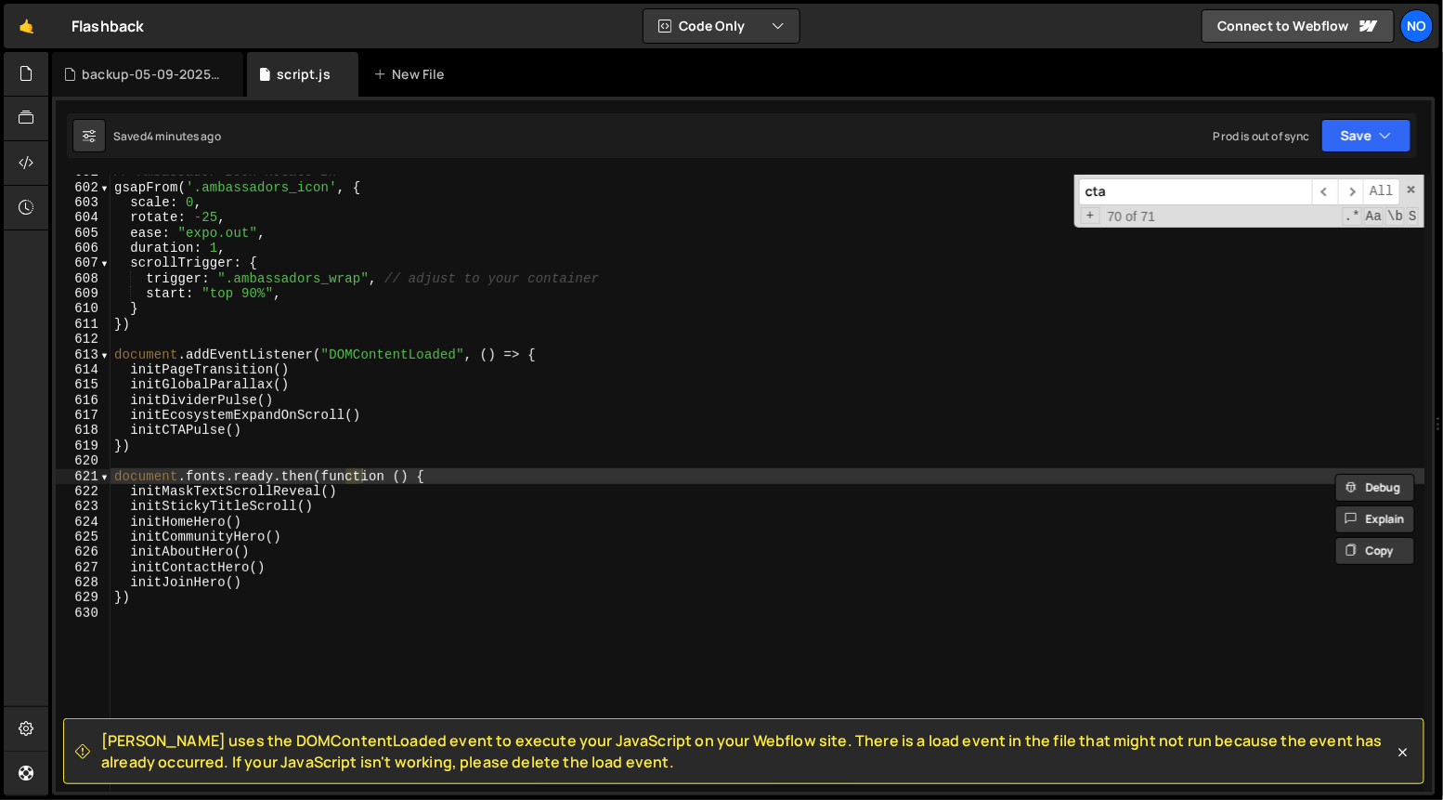
scroll to position [7244, 0]
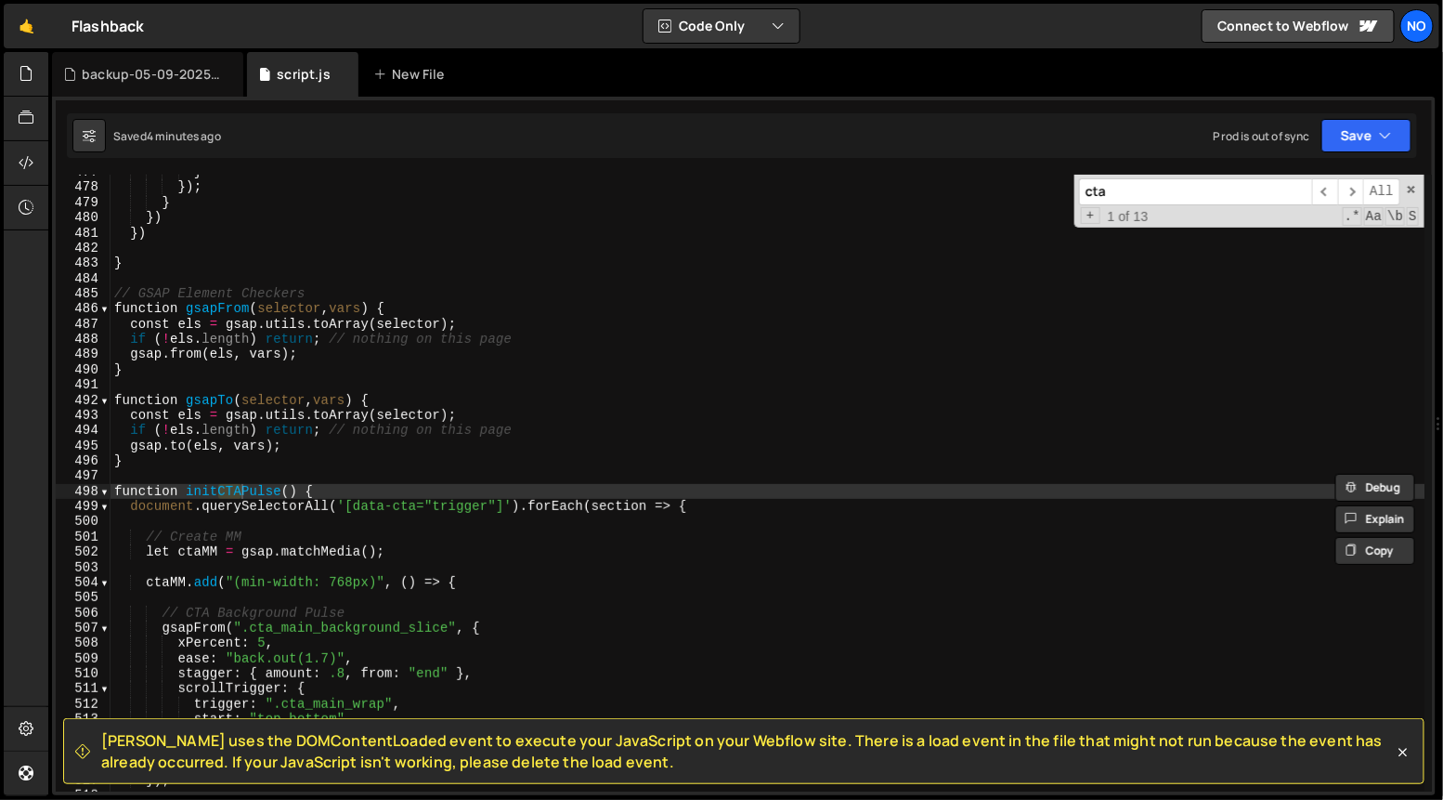
type input "ctap"
type textarea "function initCTAPulse() {"
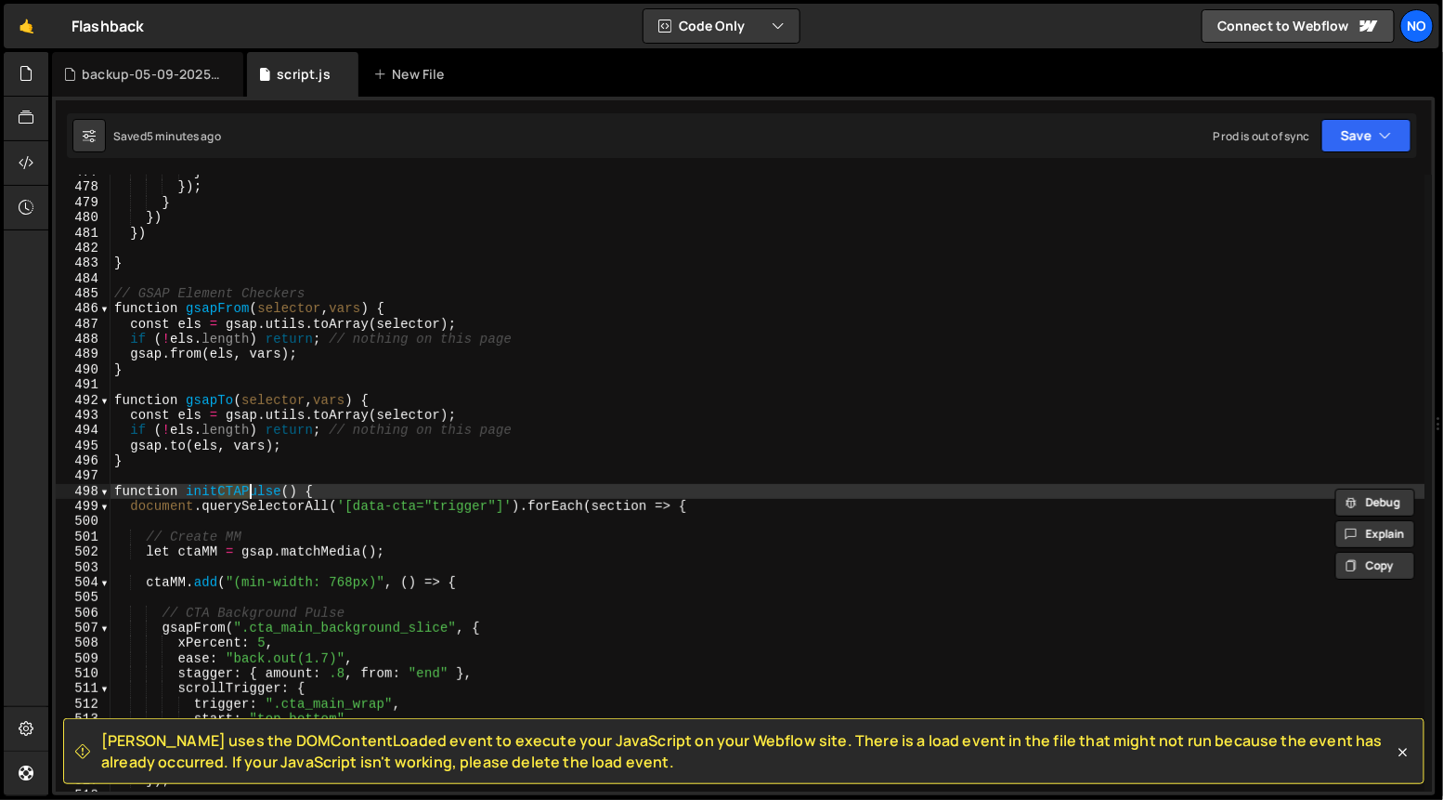
click at [343, 479] on div "} }) ; } }) }) } // GSAP Element Checkers function gsapFrom ( selector , vars )…" at bounding box center [768, 488] width 1315 height 648
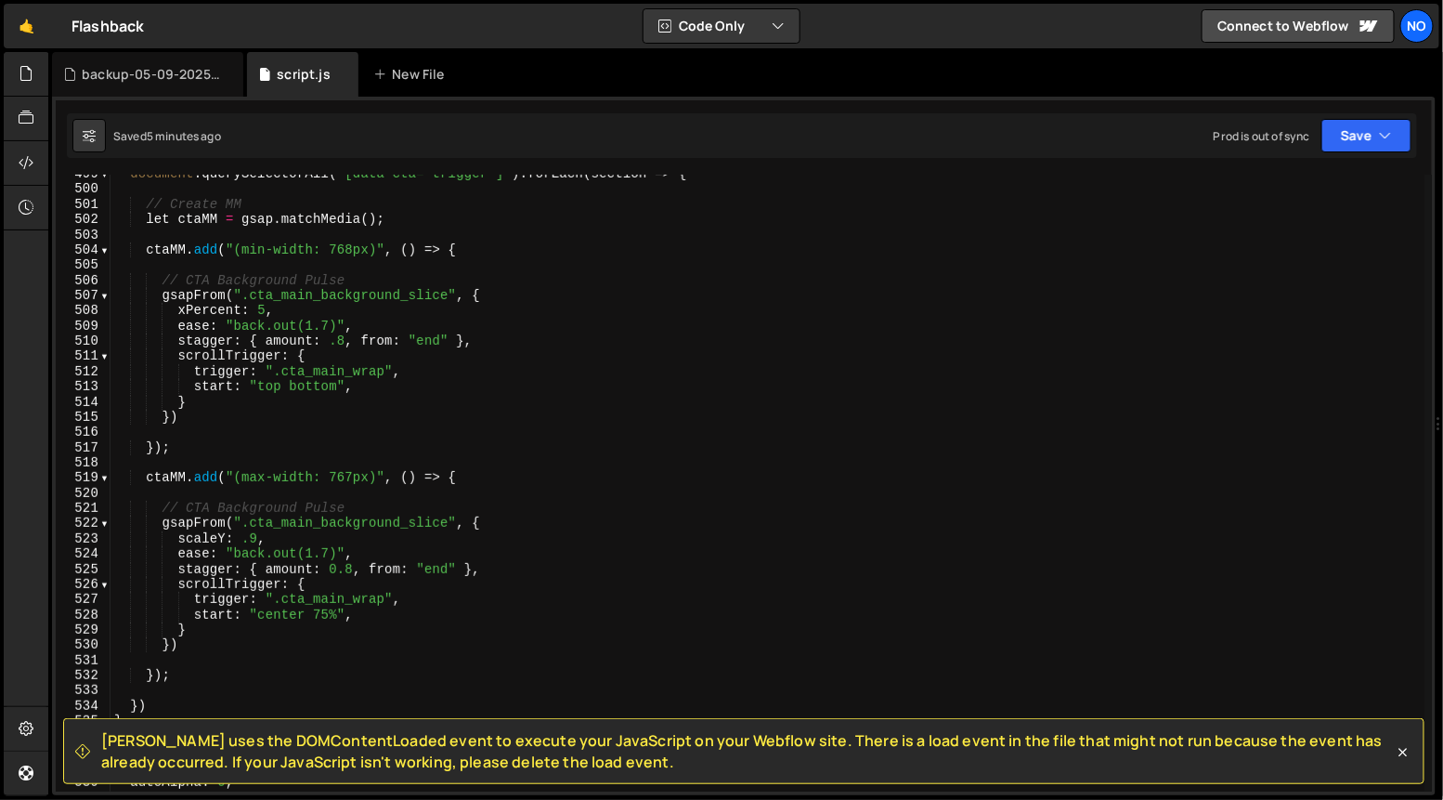
scroll to position [7577, 0]
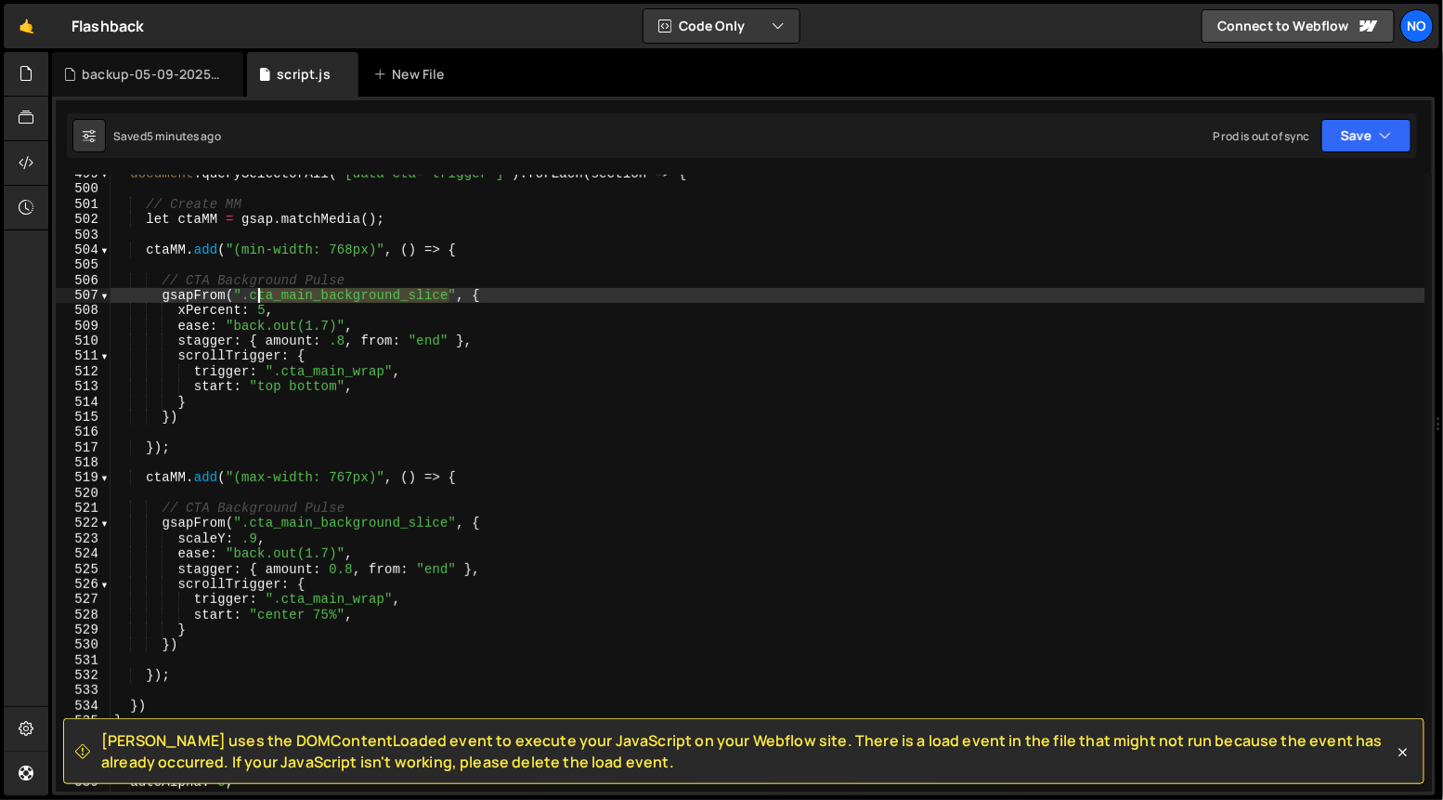
drag, startPoint x: 447, startPoint y: 296, endPoint x: 254, endPoint y: 295, distance: 192.3
click at [254, 295] on div "document . querySelectorAll ( '[data-cta="trigger"]' ) . forEach ( section => {…" at bounding box center [768, 490] width 1315 height 648
click at [326, 363] on div "document . querySelectorAll ( '[data-cta="trigger"]' ) . forEach ( section => {…" at bounding box center [768, 490] width 1315 height 648
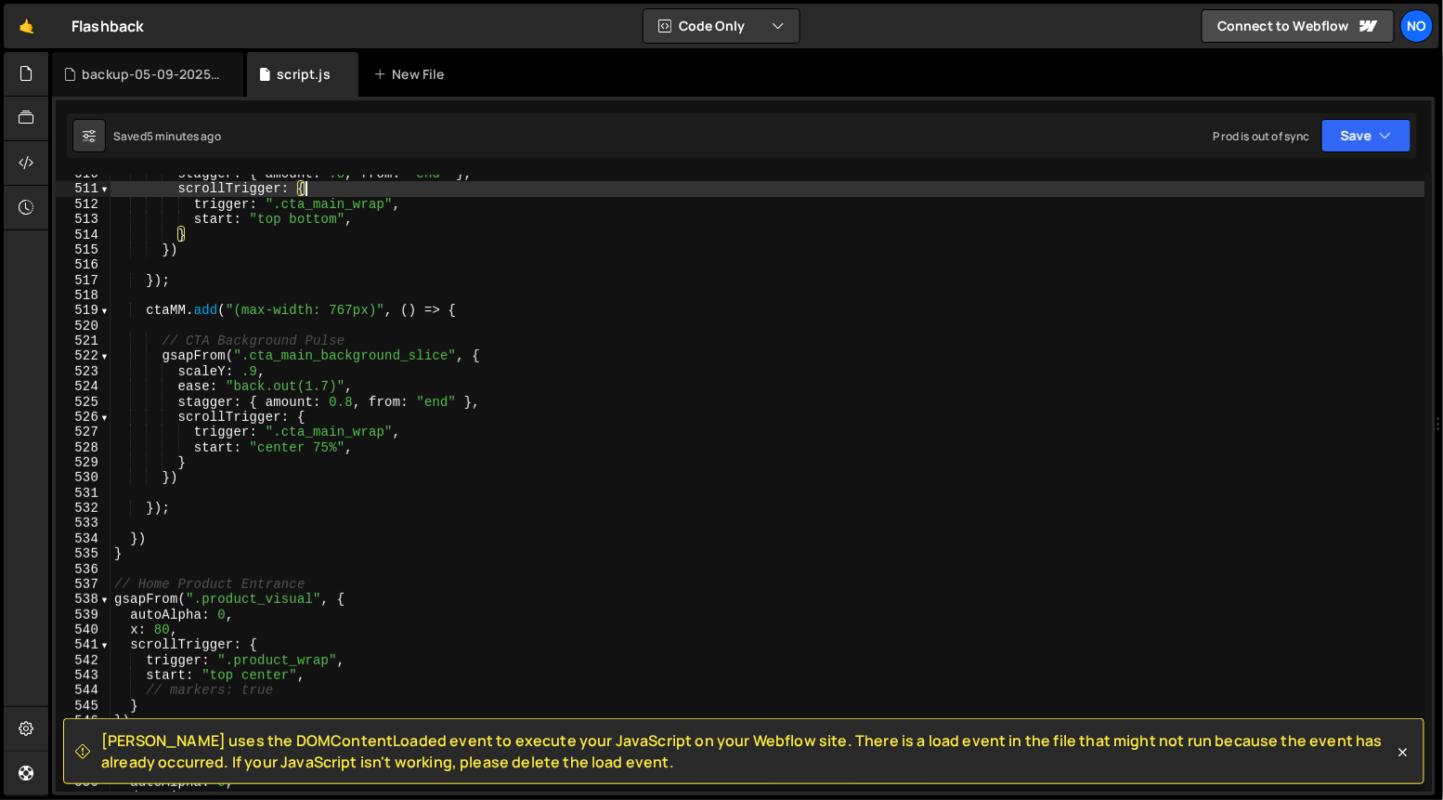
scroll to position [7744, 0]
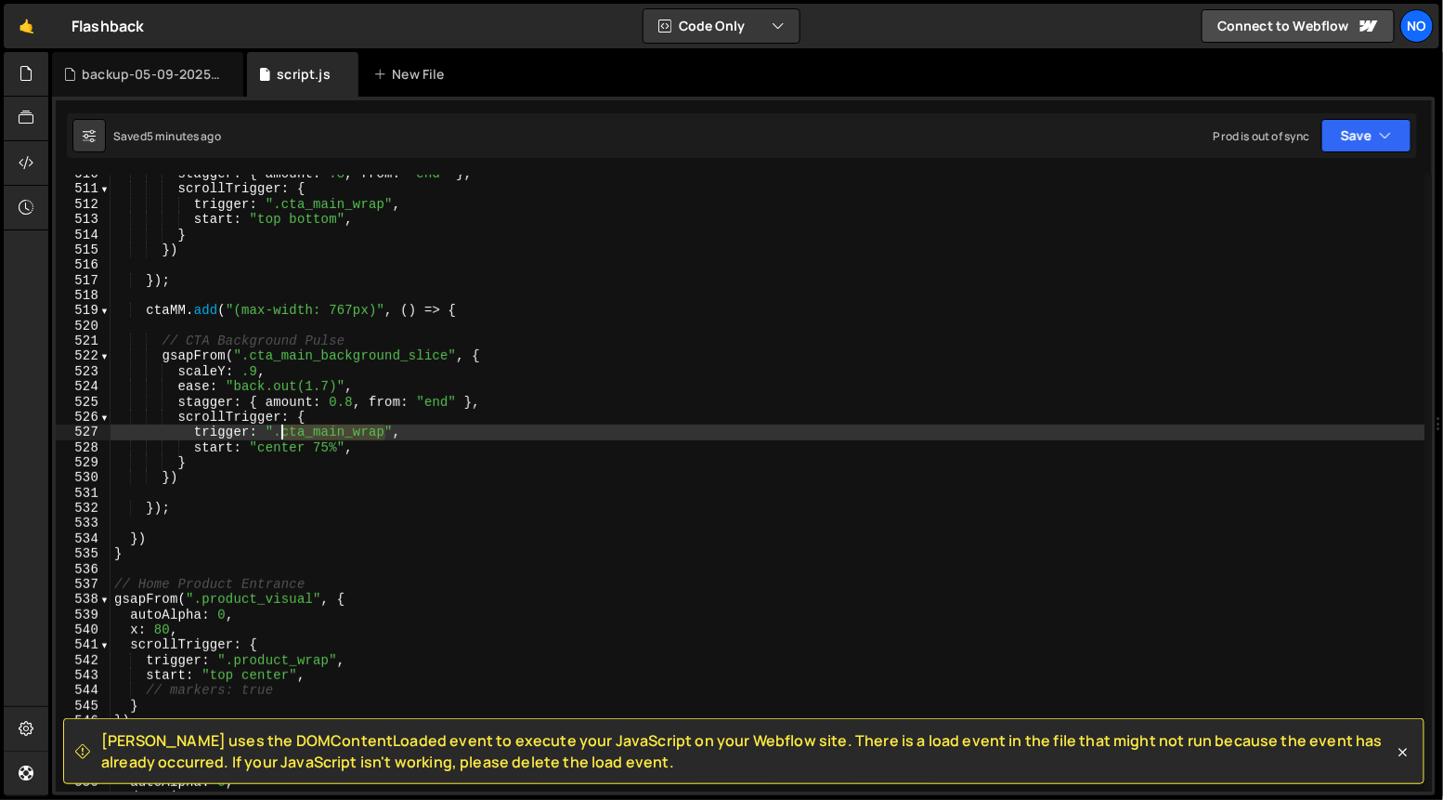
drag, startPoint x: 385, startPoint y: 433, endPoint x: 285, endPoint y: 431, distance: 100.3
click at [282, 429] on div "stagger : { amount : .8 , from : "end" } , scrollTrigger : { trigger : ".cta_ma…" at bounding box center [768, 490] width 1315 height 648
paste textarea "background"
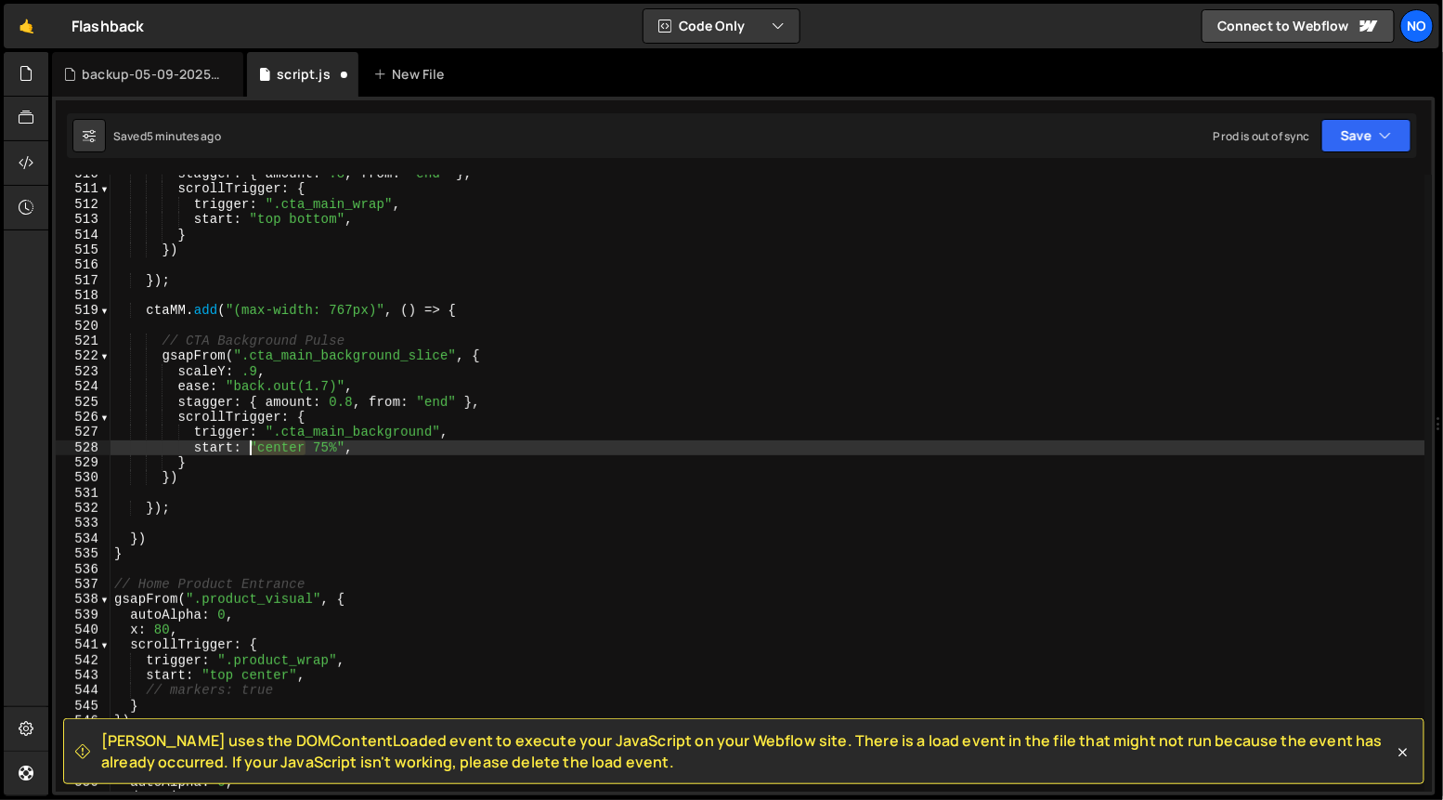
drag, startPoint x: 293, startPoint y: 449, endPoint x: 260, endPoint y: 451, distance: 33.6
click at [253, 450] on div "stagger : { amount : .8 , from : "end" } , scrollTrigger : { trigger : ".cta_ma…" at bounding box center [768, 490] width 1315 height 648
click at [262, 449] on div "stagger : { amount : .8 , from : "end" } , scrollTrigger : { trigger : ".cta_ma…" at bounding box center [768, 490] width 1315 height 648
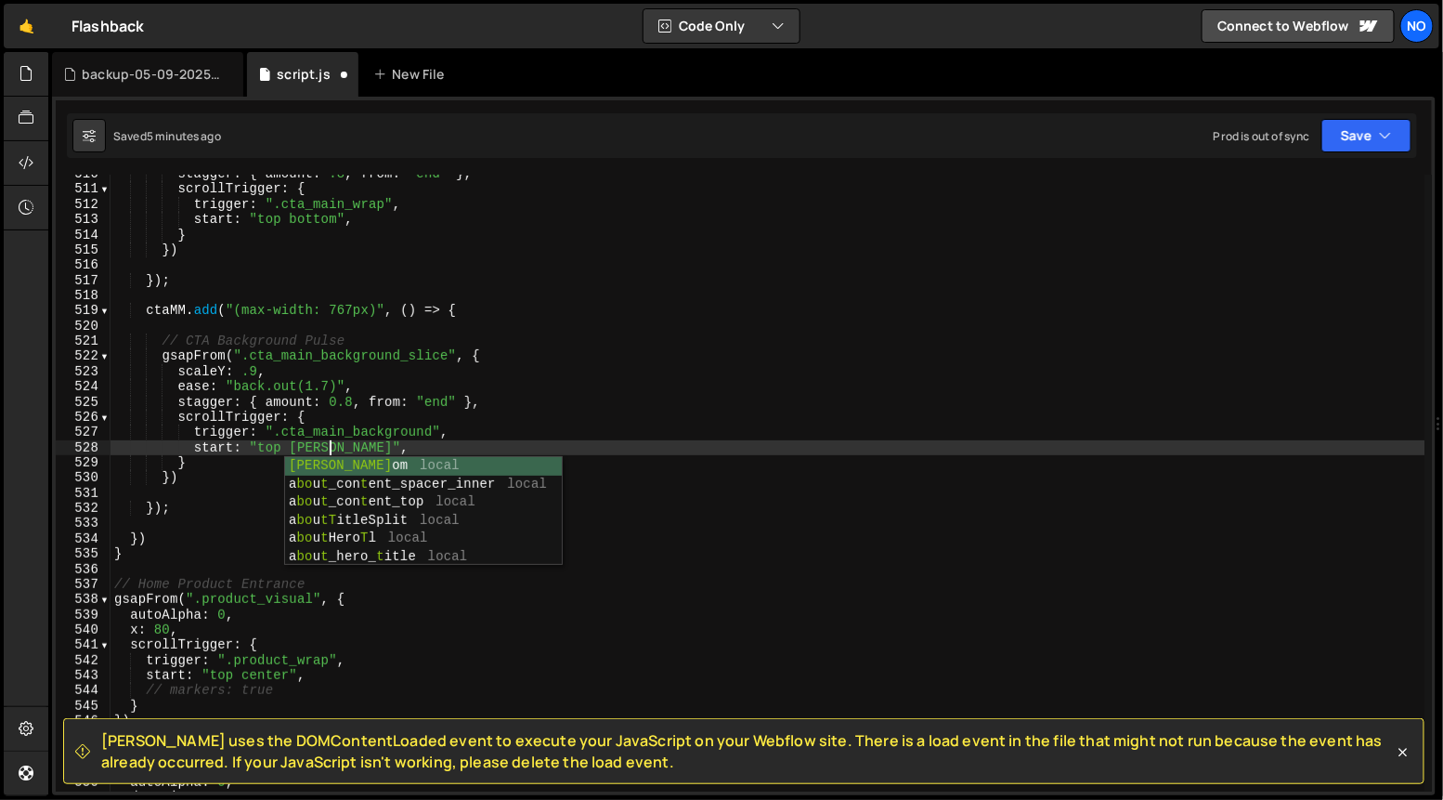
scroll to position [0, 15]
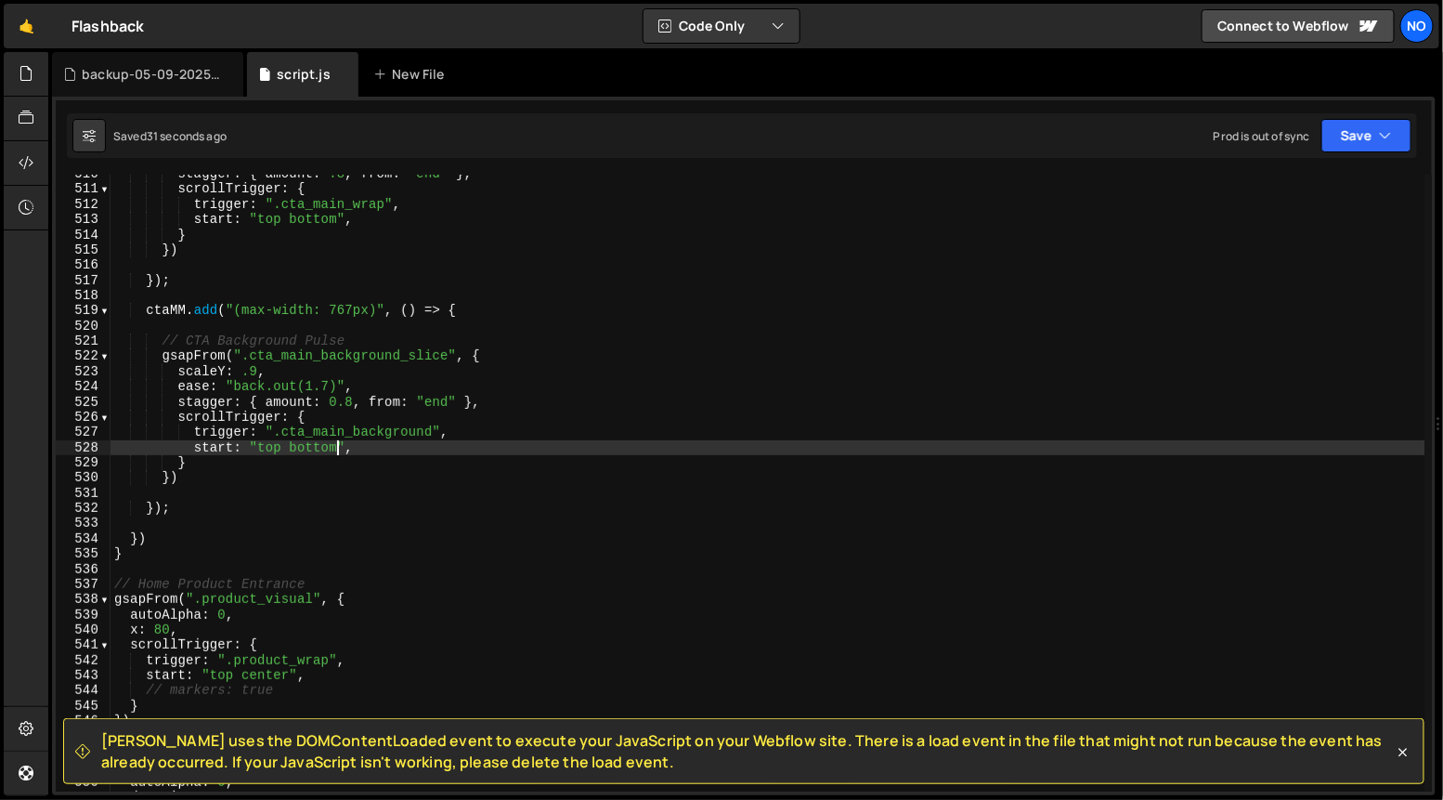
click at [372, 457] on div "stagger : { amount : .8 , from : "end" } , scrollTrigger : { trigger : ".cta_ma…" at bounding box center [768, 490] width 1315 height 648
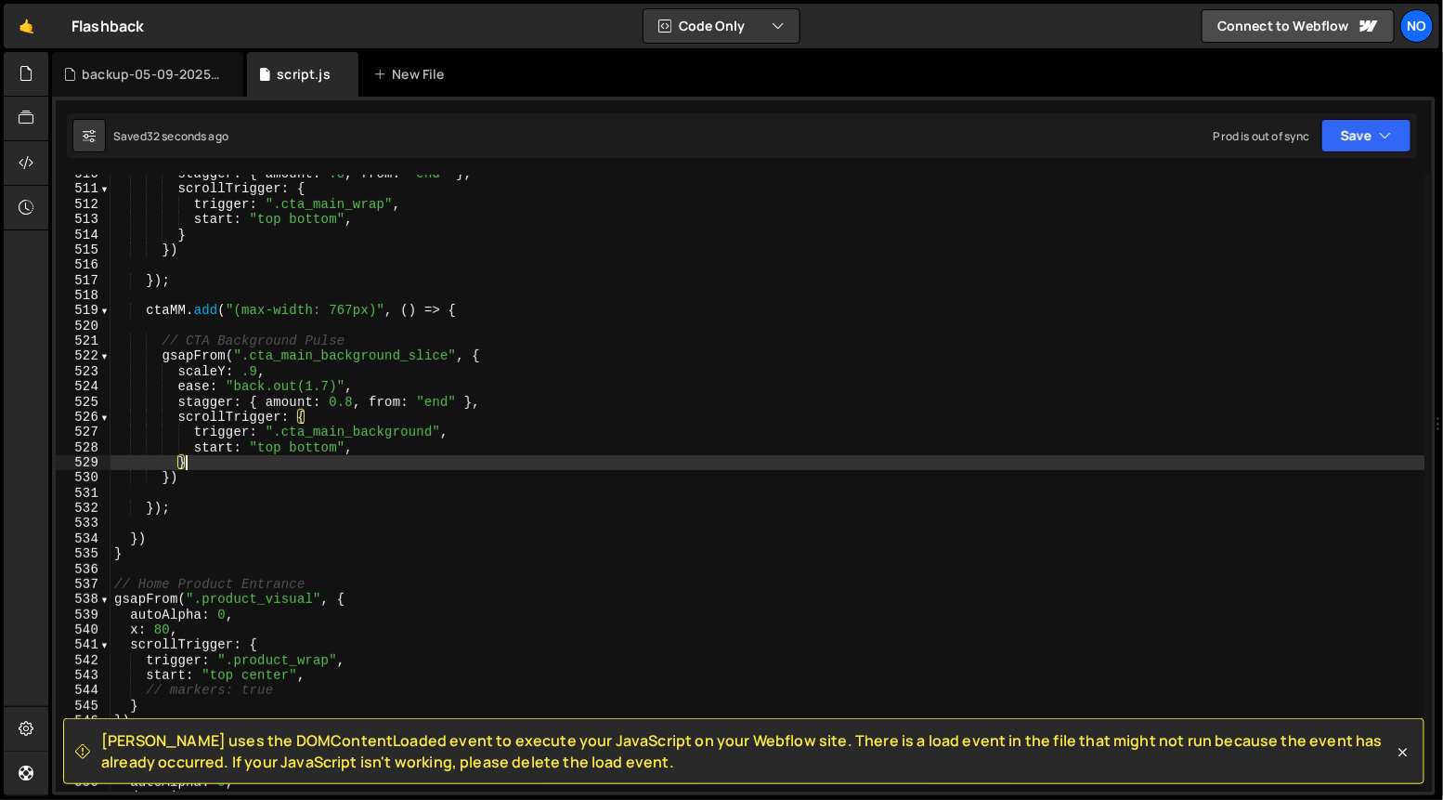
scroll to position [0, 4]
click at [379, 448] on div "stagger : { amount : .8 , from : "end" } , scrollTrigger : { trigger : ".cta_ma…" at bounding box center [768, 490] width 1315 height 648
type textarea "start: "top bottom","
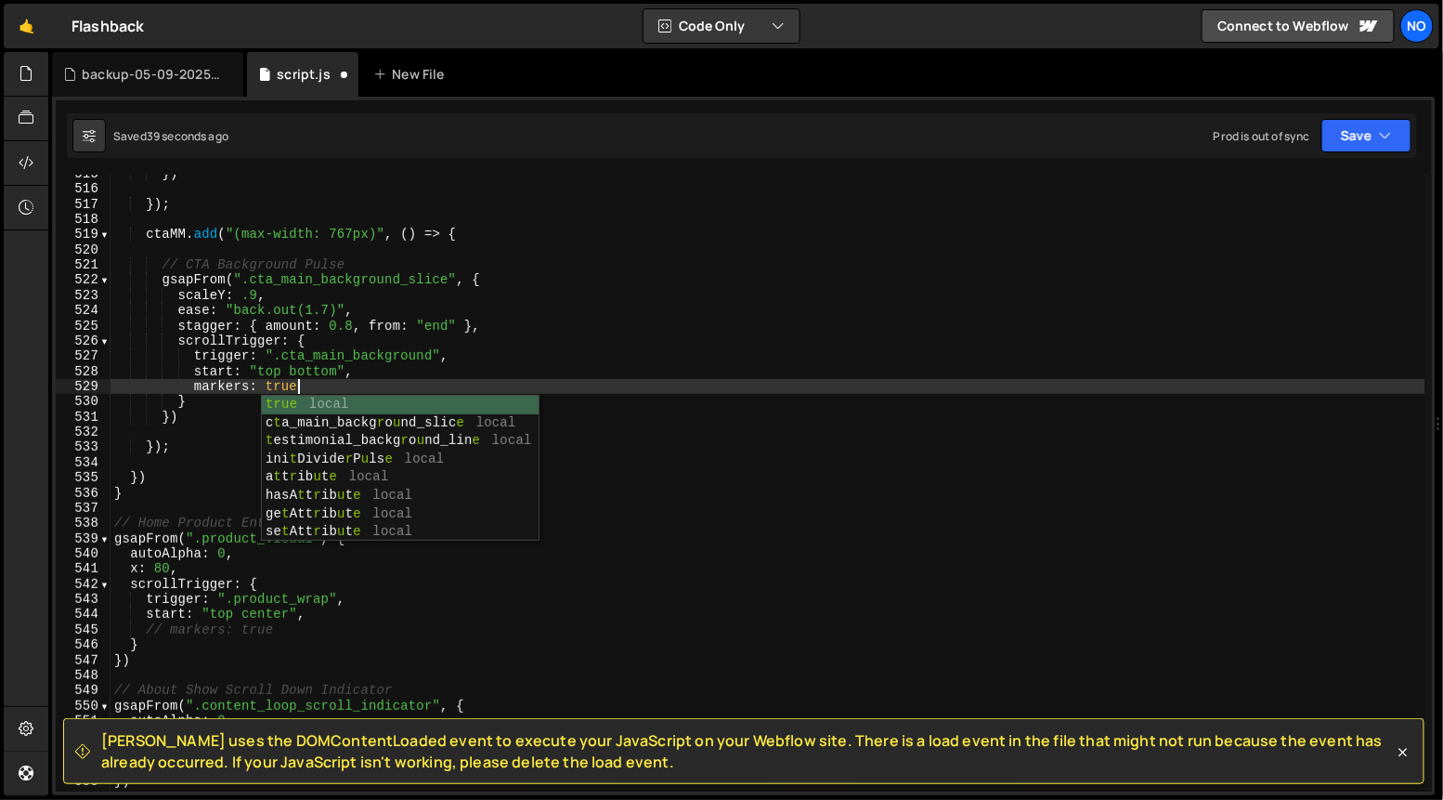
scroll to position [0, 11]
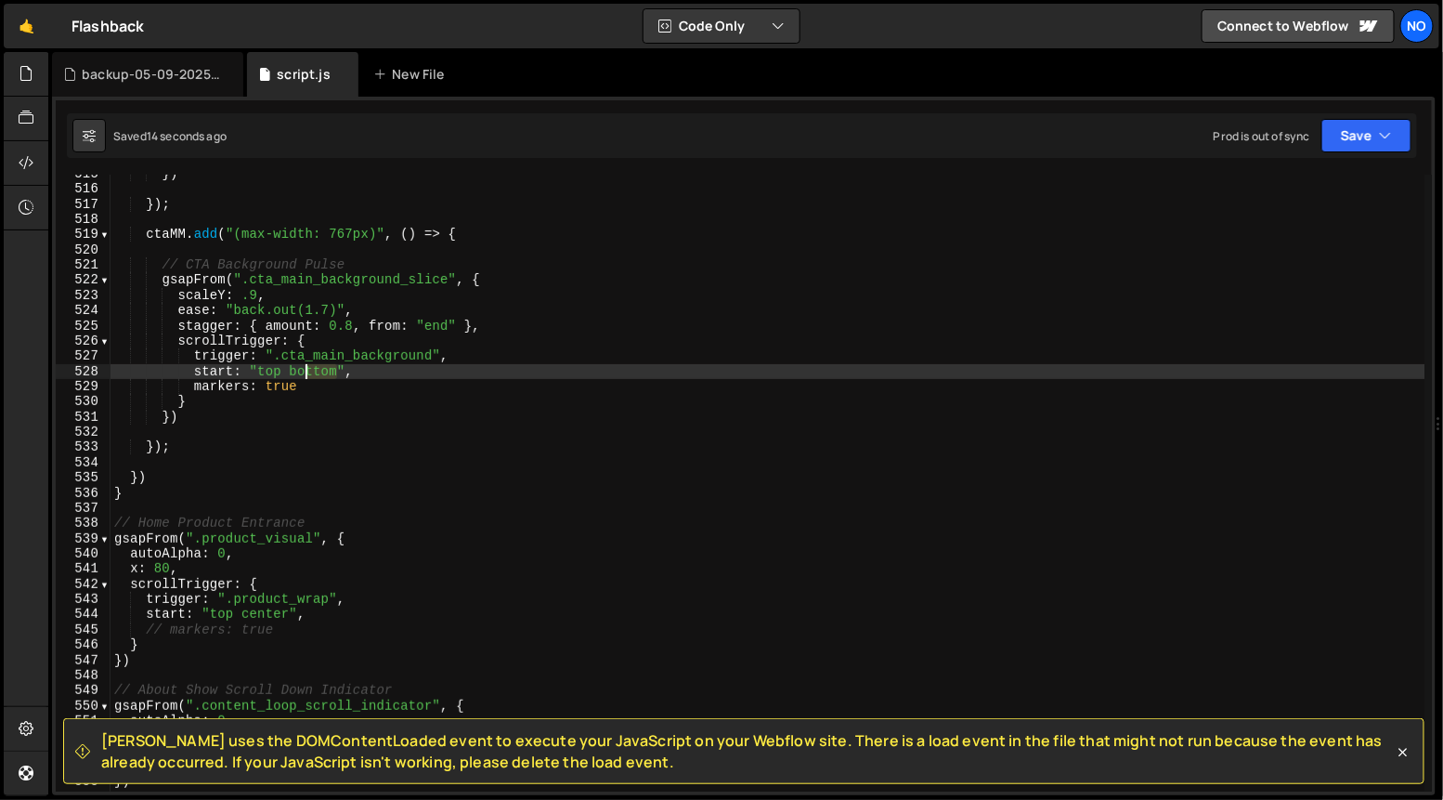
drag, startPoint x: 336, startPoint y: 372, endPoint x: 297, endPoint y: 372, distance: 39.0
click at [295, 372] on div "}) }) ; ctaMM . add ( "(max-width: 767px)" , ( ) => { // CTA Background Pulse g…" at bounding box center [768, 490] width 1315 height 648
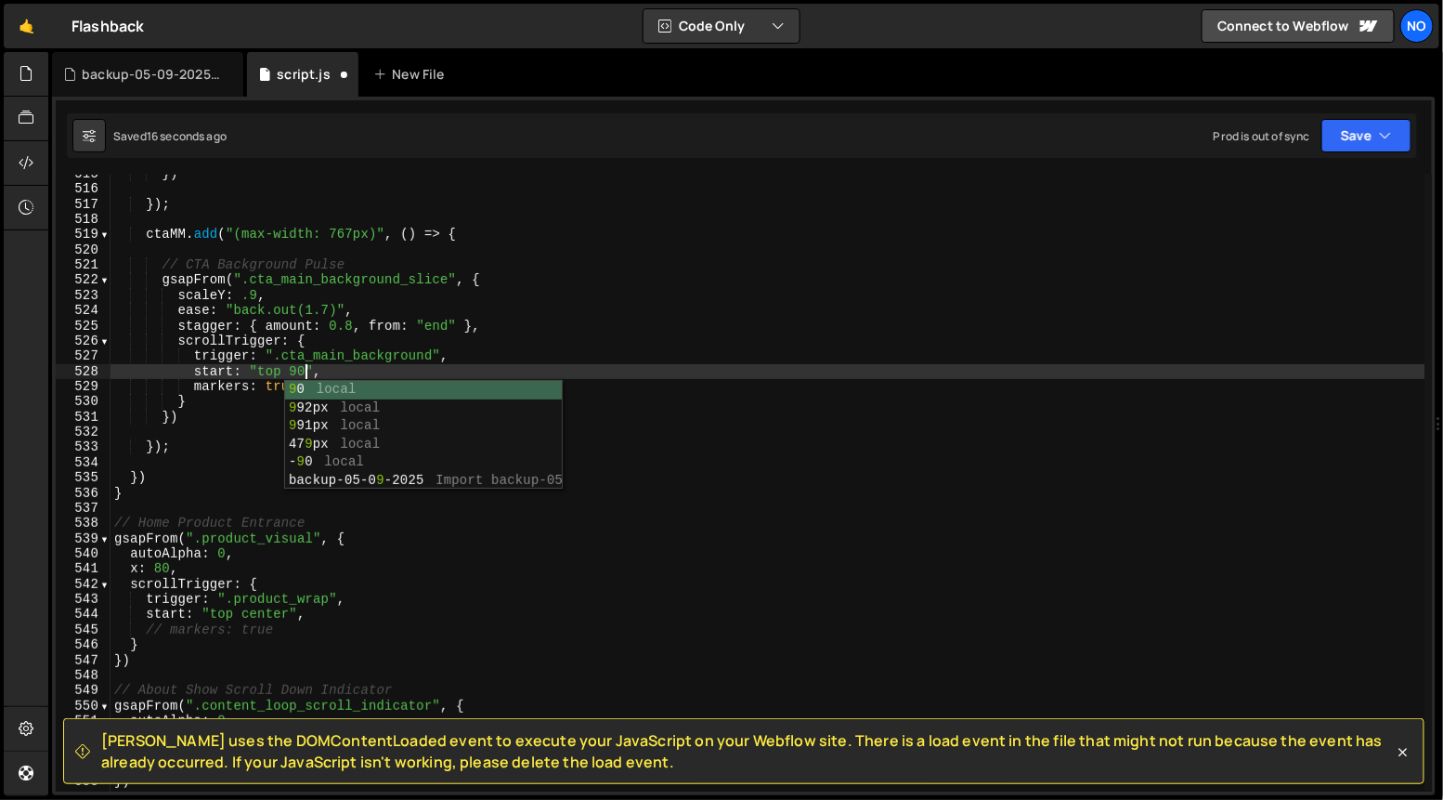
scroll to position [0, 13]
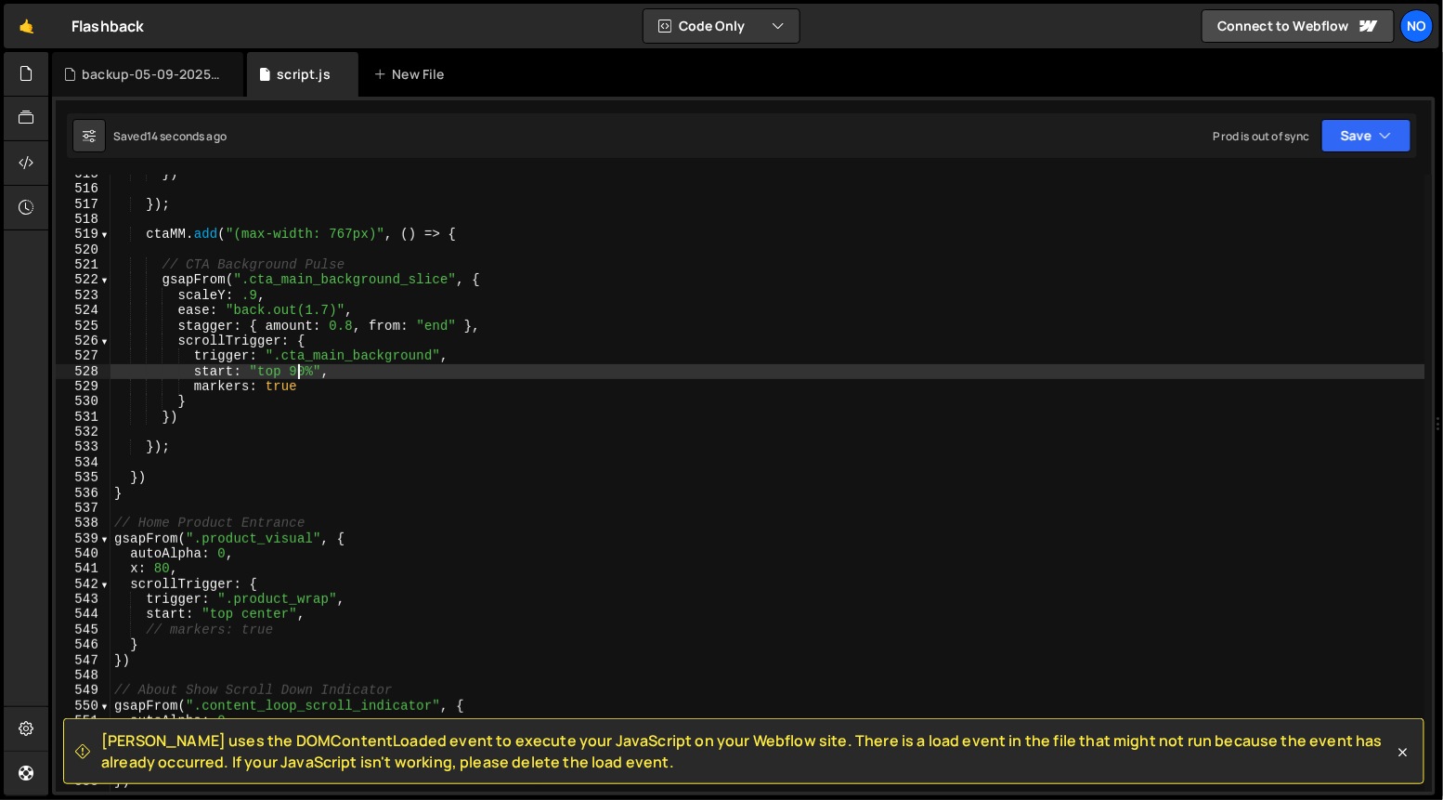
click at [293, 372] on div "}) }) ; ctaMM . add ( "(max-width: 767px)" , ( ) => { // CTA Background Pulse g…" at bounding box center [768, 490] width 1315 height 648
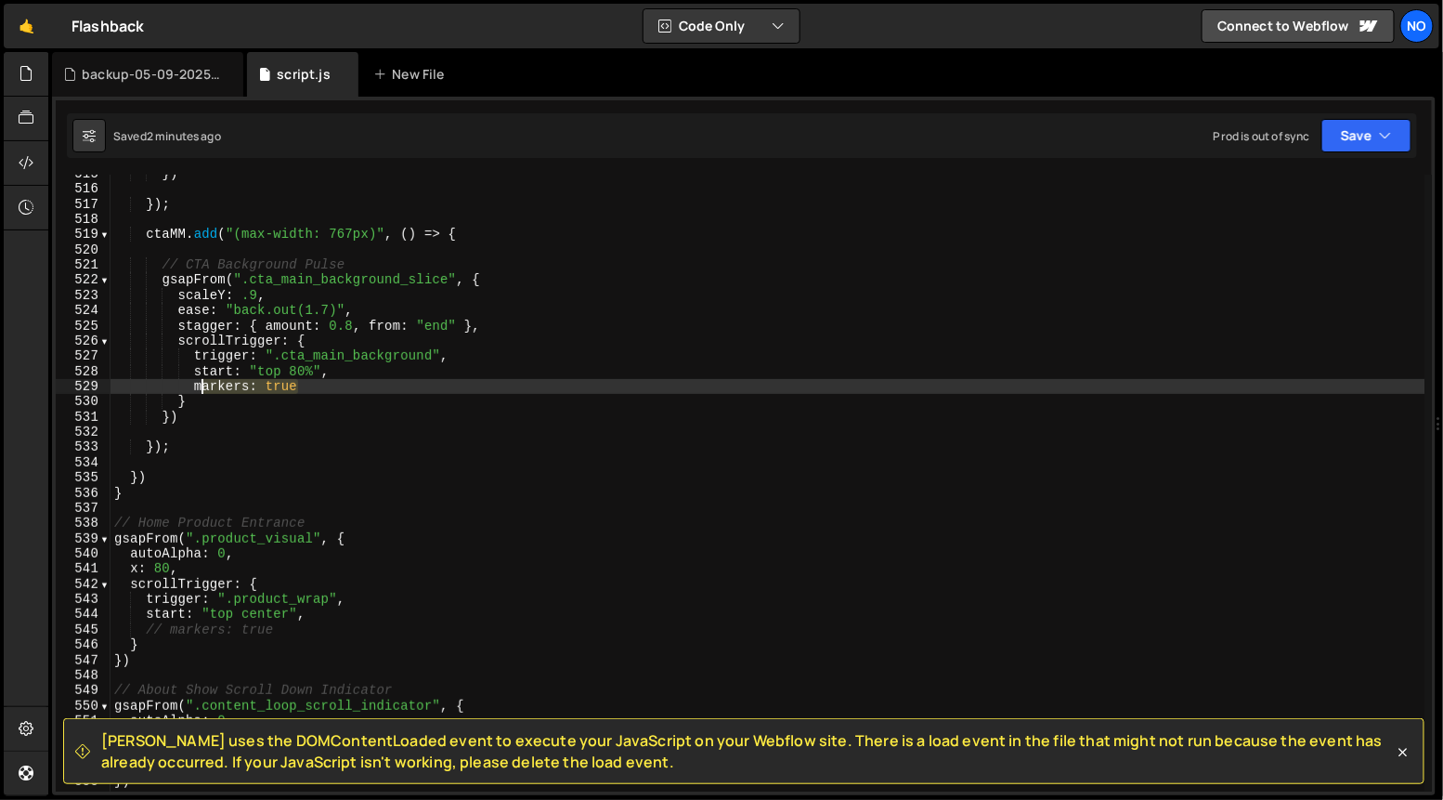
drag, startPoint x: 277, startPoint y: 387, endPoint x: 204, endPoint y: 388, distance: 72.5
click at [197, 385] on div "}) }) ; ctaMM . add ( "(max-width: 767px)" , ( ) => { // CTA Background Pulse g…" at bounding box center [768, 490] width 1315 height 648
type textarea "markers: true"
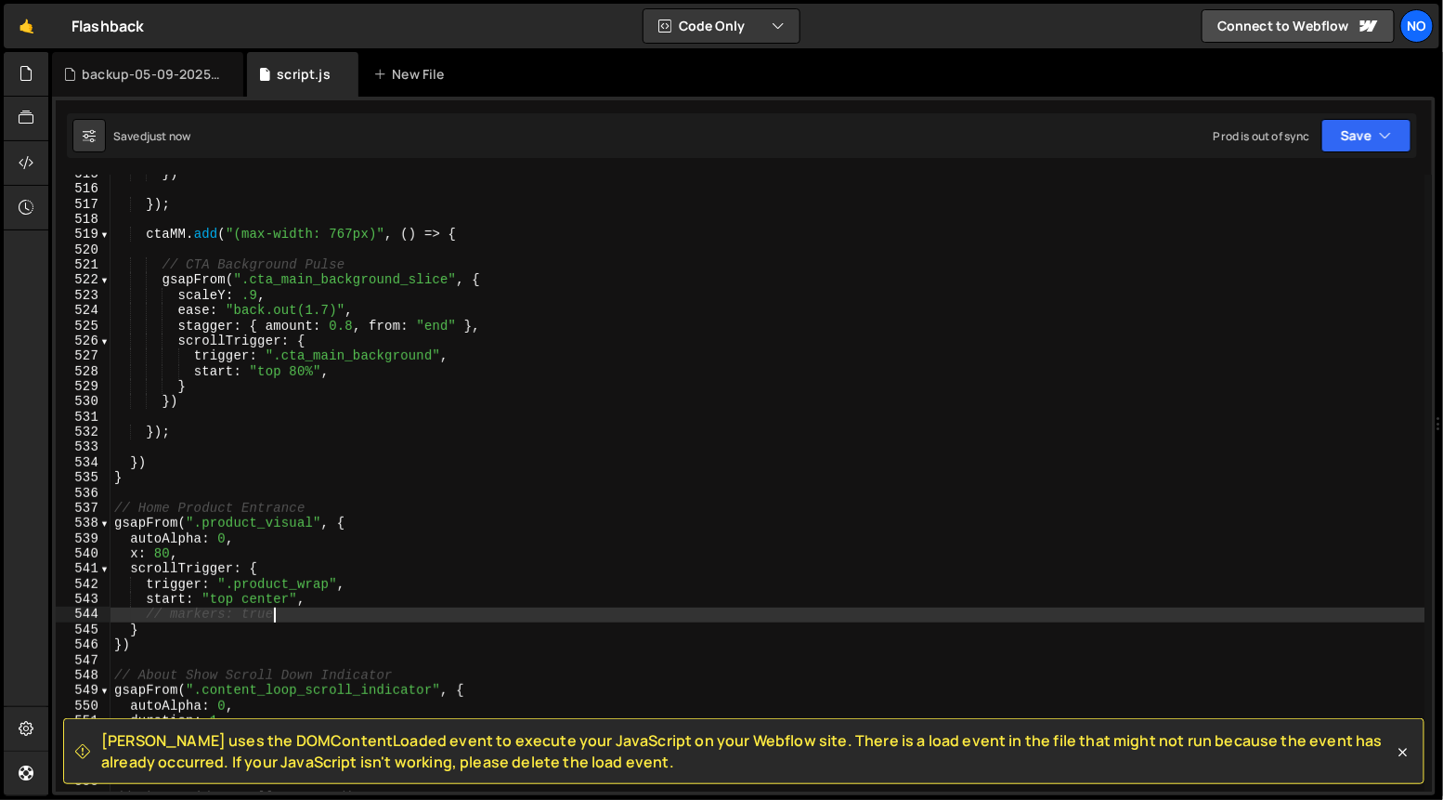
click at [342, 608] on div "}) }) ; ctaMM . add ( "(max-width: 767px)" , ( ) => { // CTA Background Pulse g…" at bounding box center [768, 490] width 1315 height 648
type textarea "// markers: true"
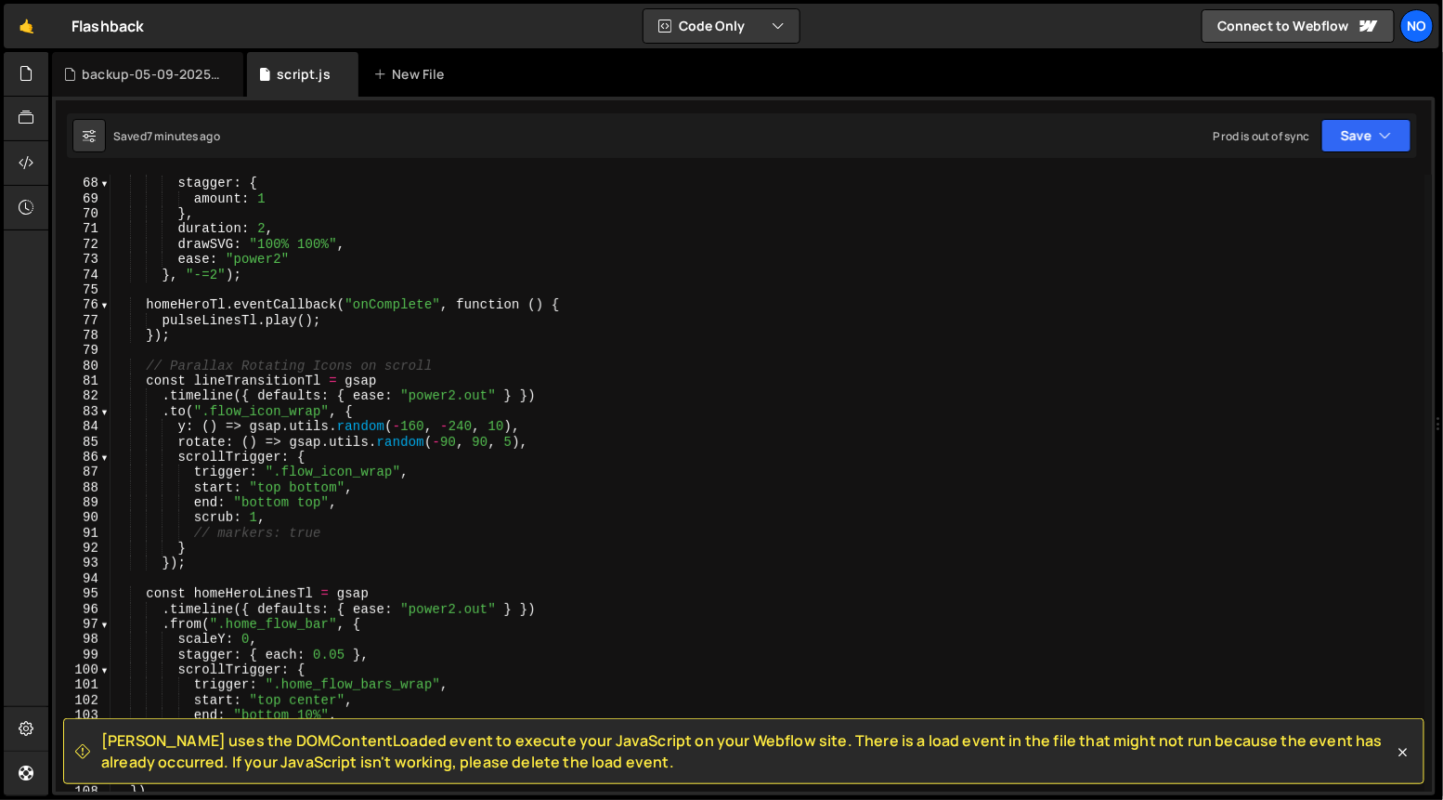
scroll to position [1015, 0]
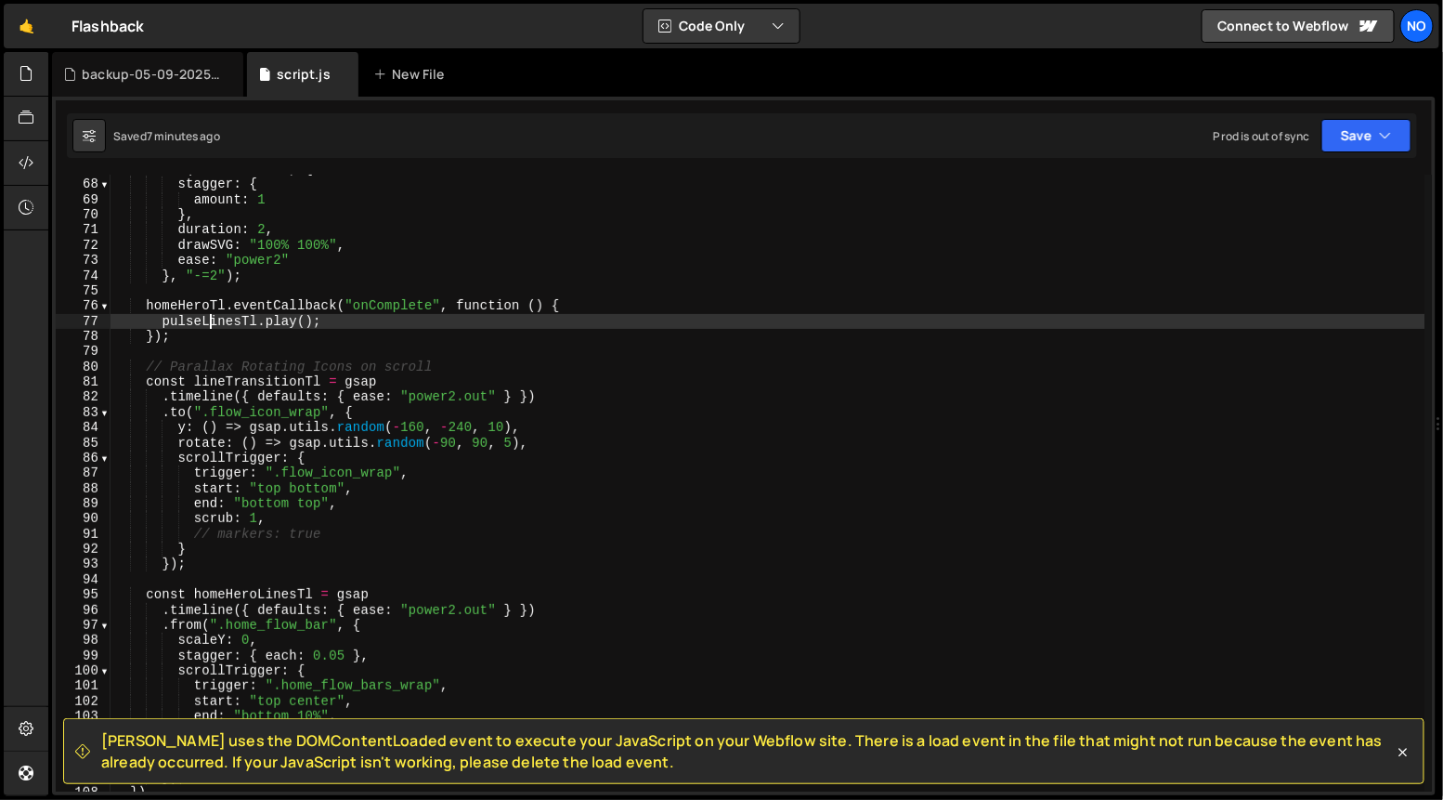
click at [207, 323] on div ". to ( ".flow_line" , { stagger : { amount : 1 } , duration : 2 , drawSVG : "10…" at bounding box center [768, 486] width 1315 height 648
type textarea "[DOMAIN_NAME]();"
click at [207, 323] on div ". to ( ".flow_line" , { stagger : { amount : 1 } , duration : 2 , drawSVG : "10…" at bounding box center [768, 486] width 1315 height 648
type input "pulseLinesTl"
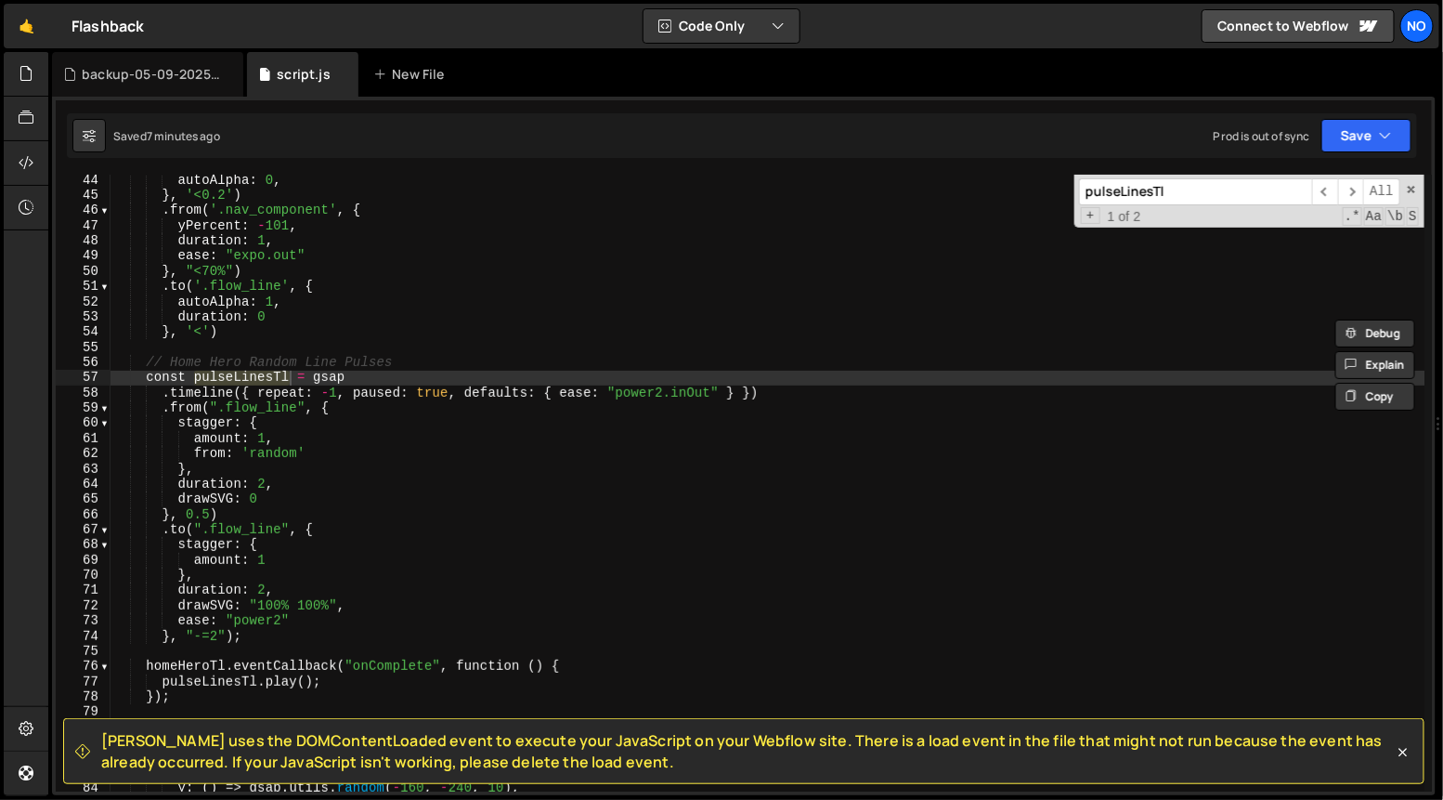
scroll to position [655, 0]
click at [363, 391] on div "autoAlpha : 0 , } , '<0.2' ) . from ( '.nav_component' , { yPercent : - 101 , d…" at bounding box center [768, 497] width 1315 height 648
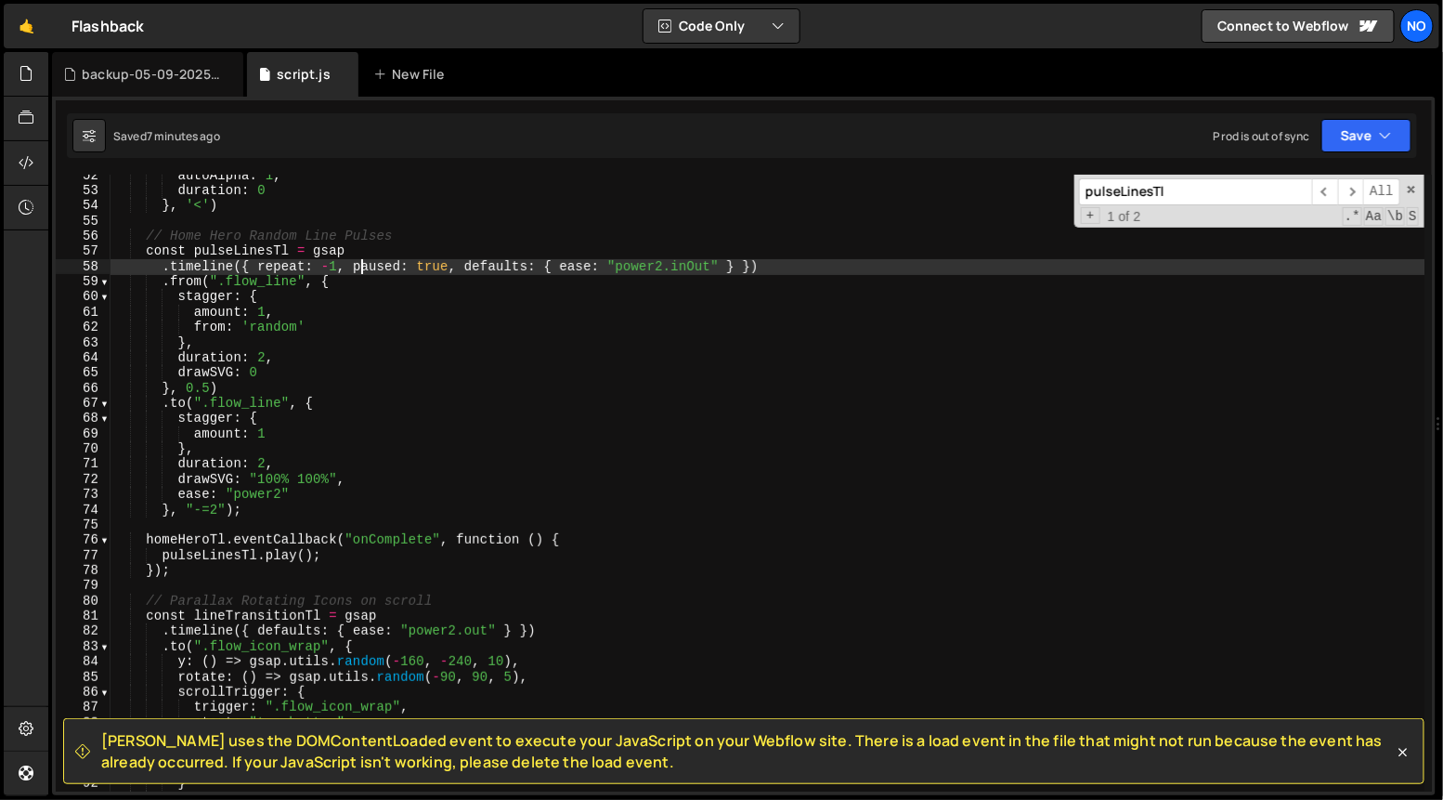
scroll to position [785, 0]
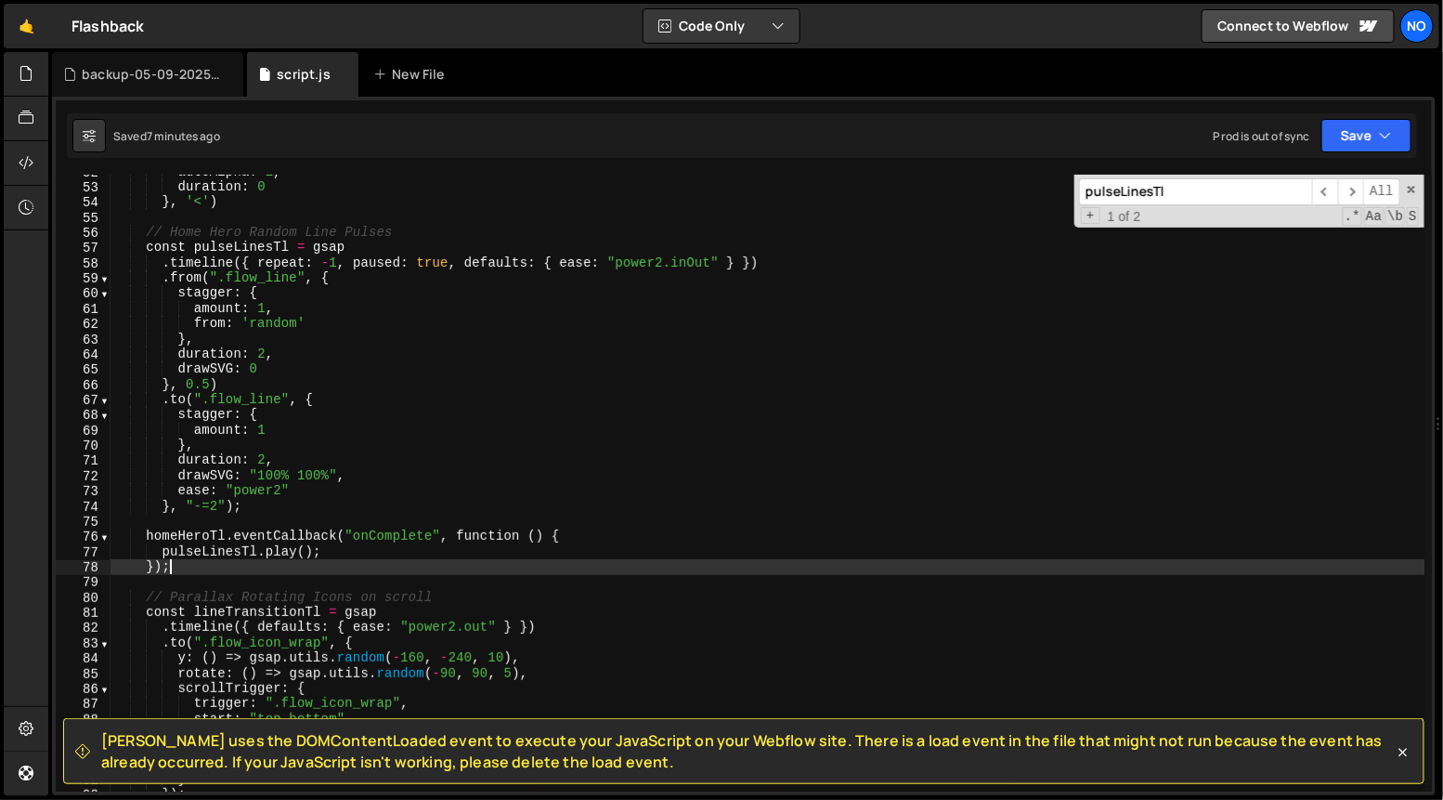
click at [389, 560] on div "autoAlpha : 1 , duration : 0 } , '<' ) // Home Hero Random Line Pulses const pu…" at bounding box center [768, 488] width 1315 height 648
click at [1412, 192] on span at bounding box center [1411, 189] width 13 height 13
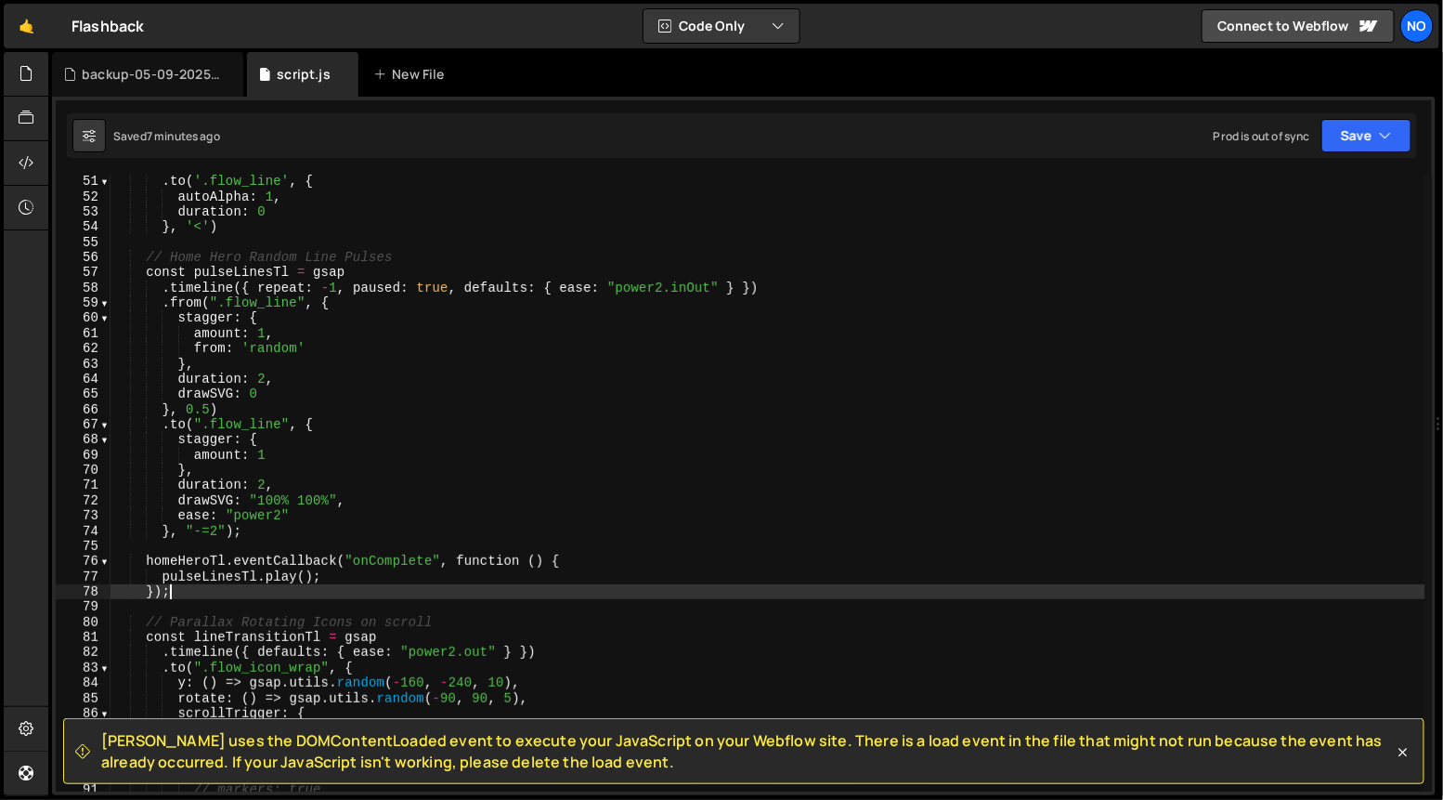
scroll to position [761, 0]
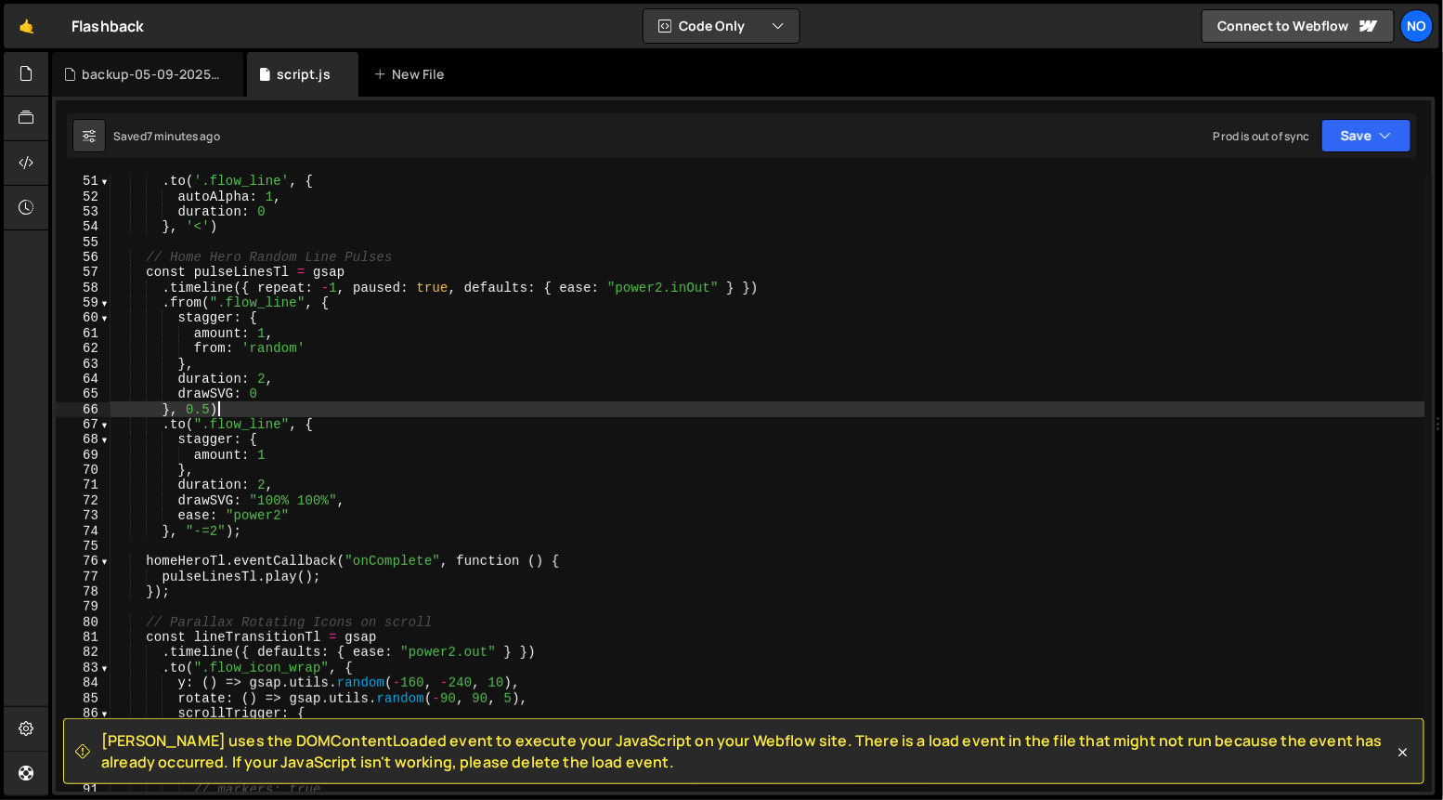
click at [555, 414] on div ". to ( '.flow_line' , { autoAlpha : 1 , duration : 0 } , '<' ) // Home Hero Ran…" at bounding box center [768, 498] width 1315 height 648
type textarea "}, 0.5)"
